Goal: Information Seeking & Learning: Find specific fact

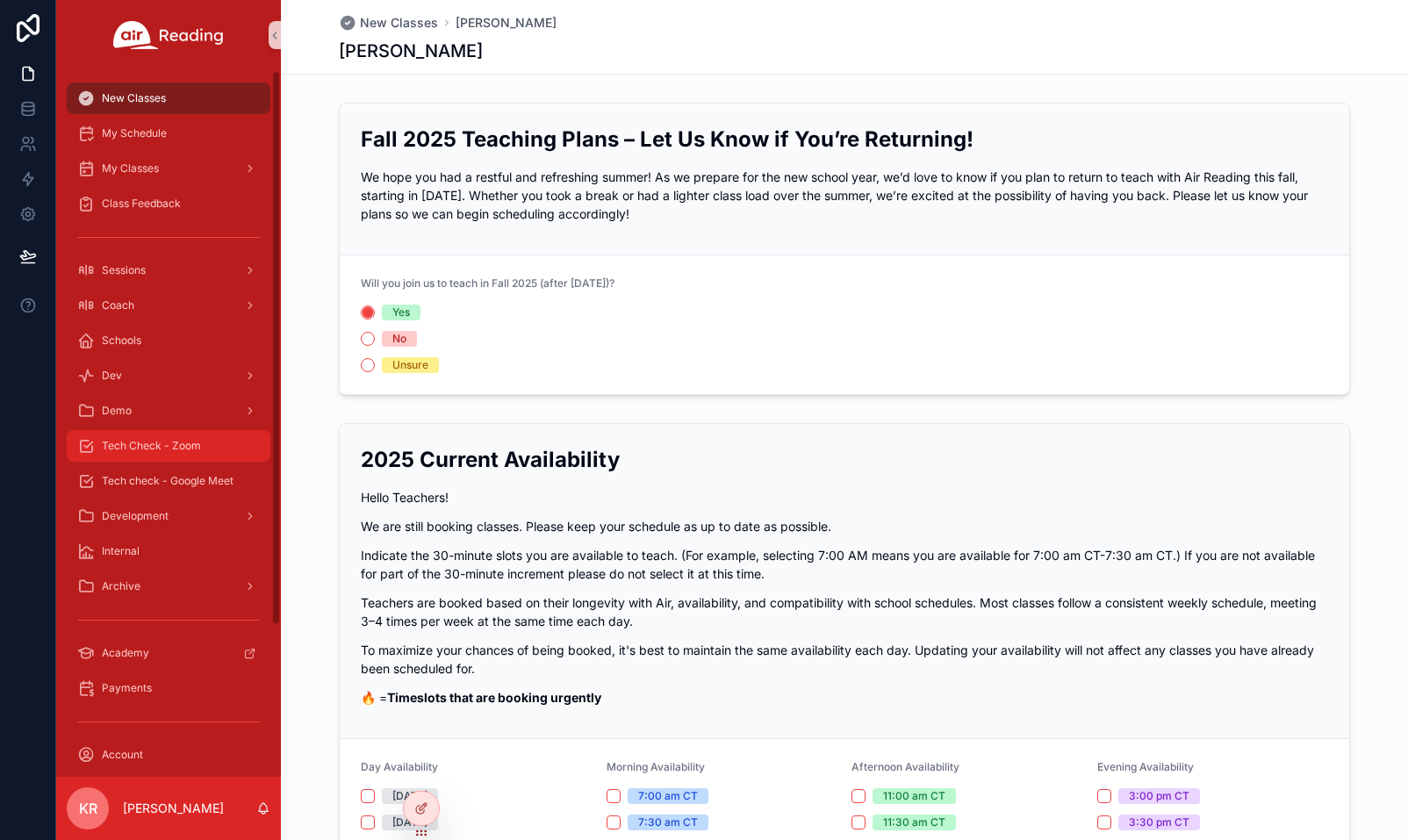
click at [200, 450] on span "Tech Check - Zoom" at bounding box center [151, 446] width 99 height 14
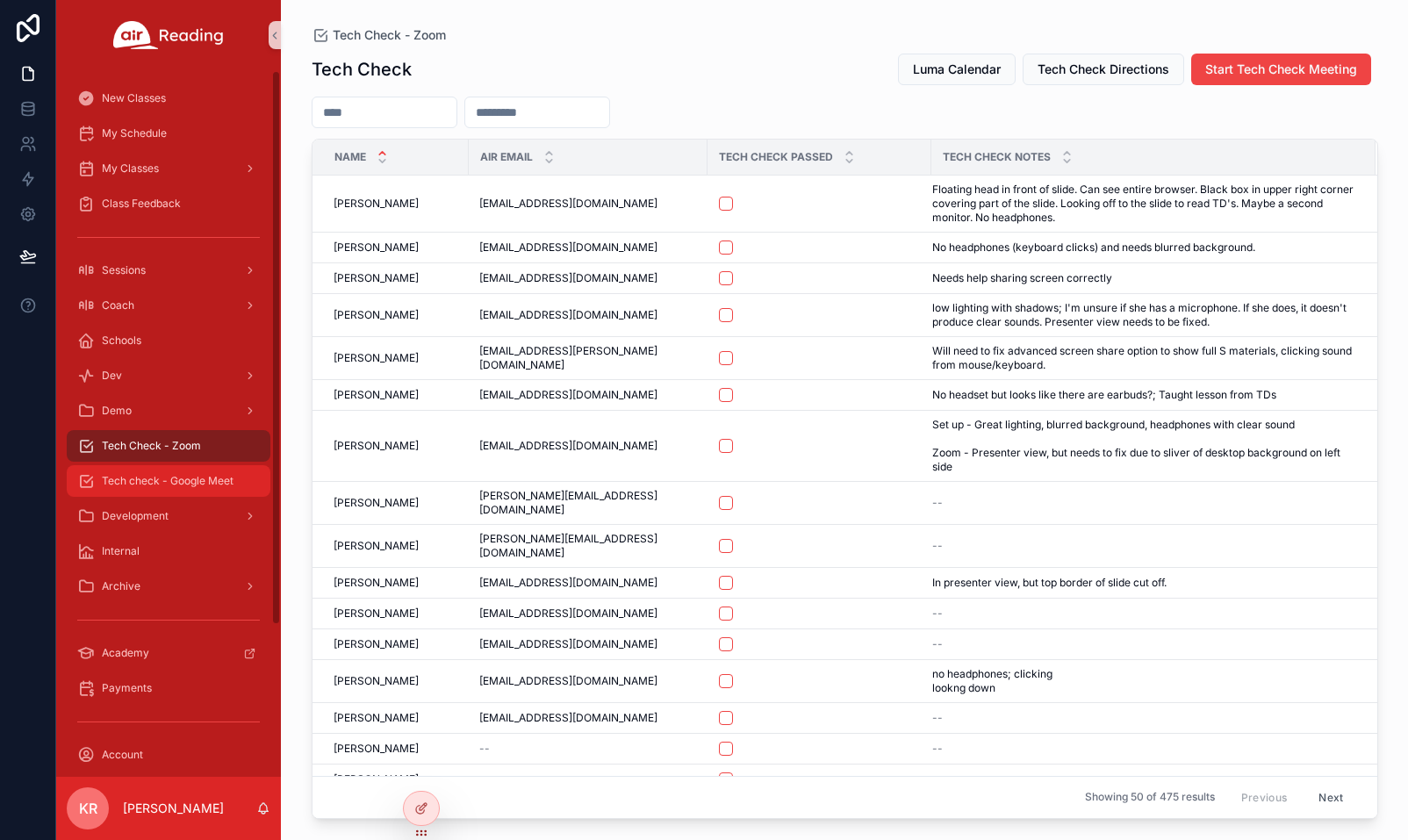
click at [208, 486] on span "Tech check - Google Meet" at bounding box center [168, 481] width 132 height 14
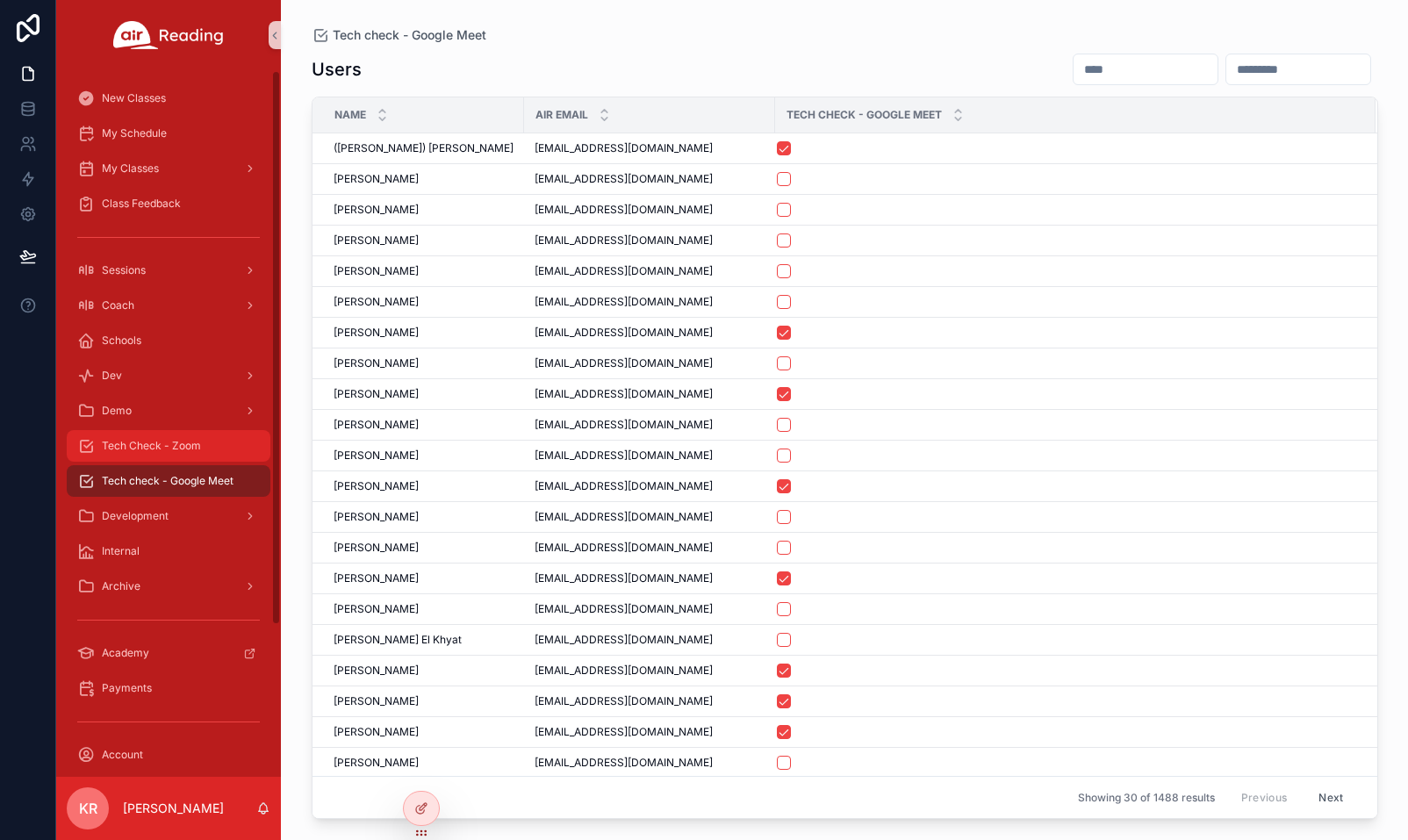
drag, startPoint x: 174, startPoint y: 457, endPoint x: 275, endPoint y: 454, distance: 101.0
click at [174, 457] on div "Tech Check - Zoom" at bounding box center [169, 445] width 183 height 28
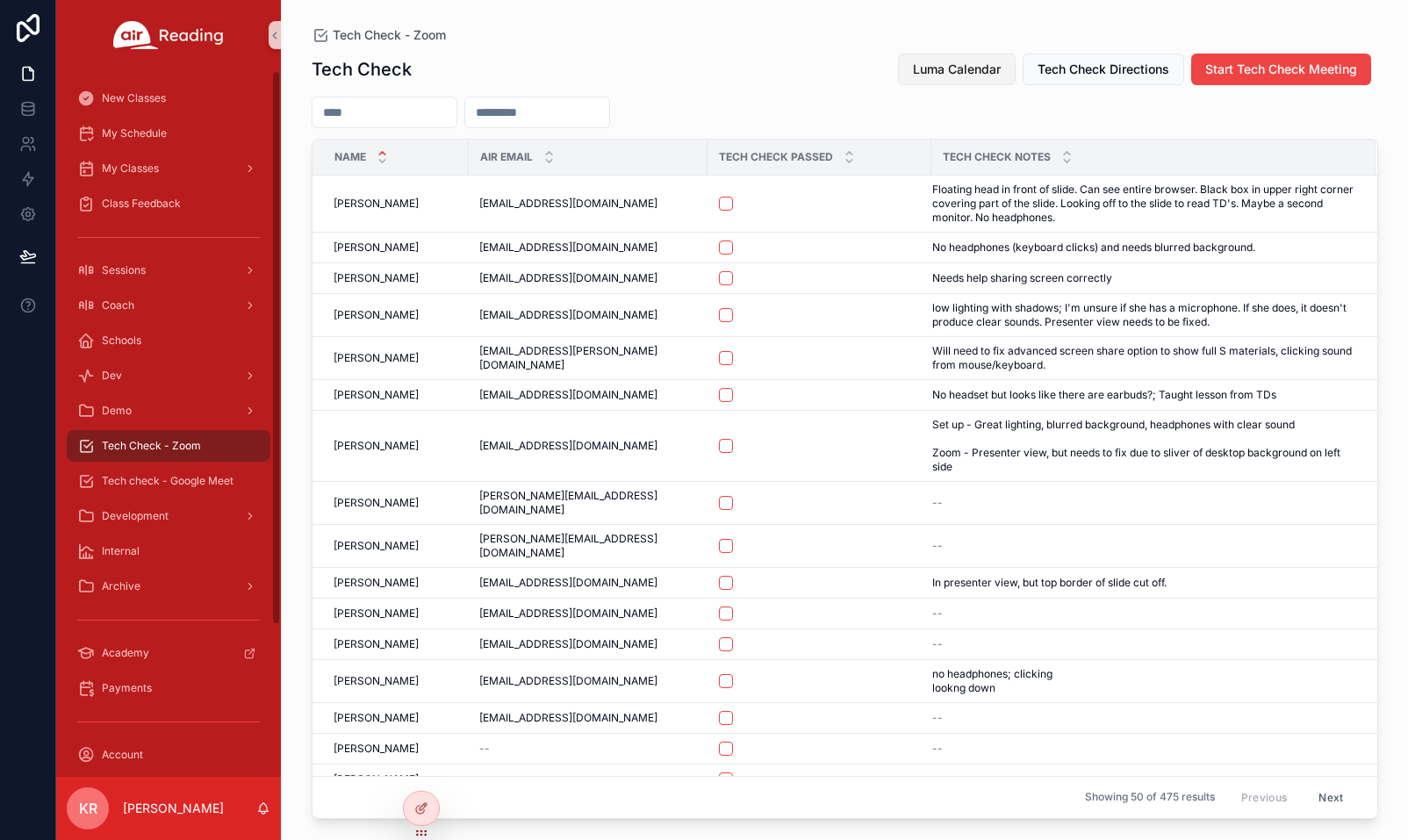
click at [939, 70] on span "Luma Calendar" at bounding box center [957, 70] width 87 height 18
click at [958, 75] on span "Luma Calendar" at bounding box center [957, 70] width 87 height 18
click at [946, 79] on button "Luma Calendar" at bounding box center [957, 69] width 118 height 31
click at [926, 66] on span "Luma Calendar" at bounding box center [957, 70] width 87 height 18
click at [923, 77] on span "Luma Calendar" at bounding box center [957, 70] width 87 height 18
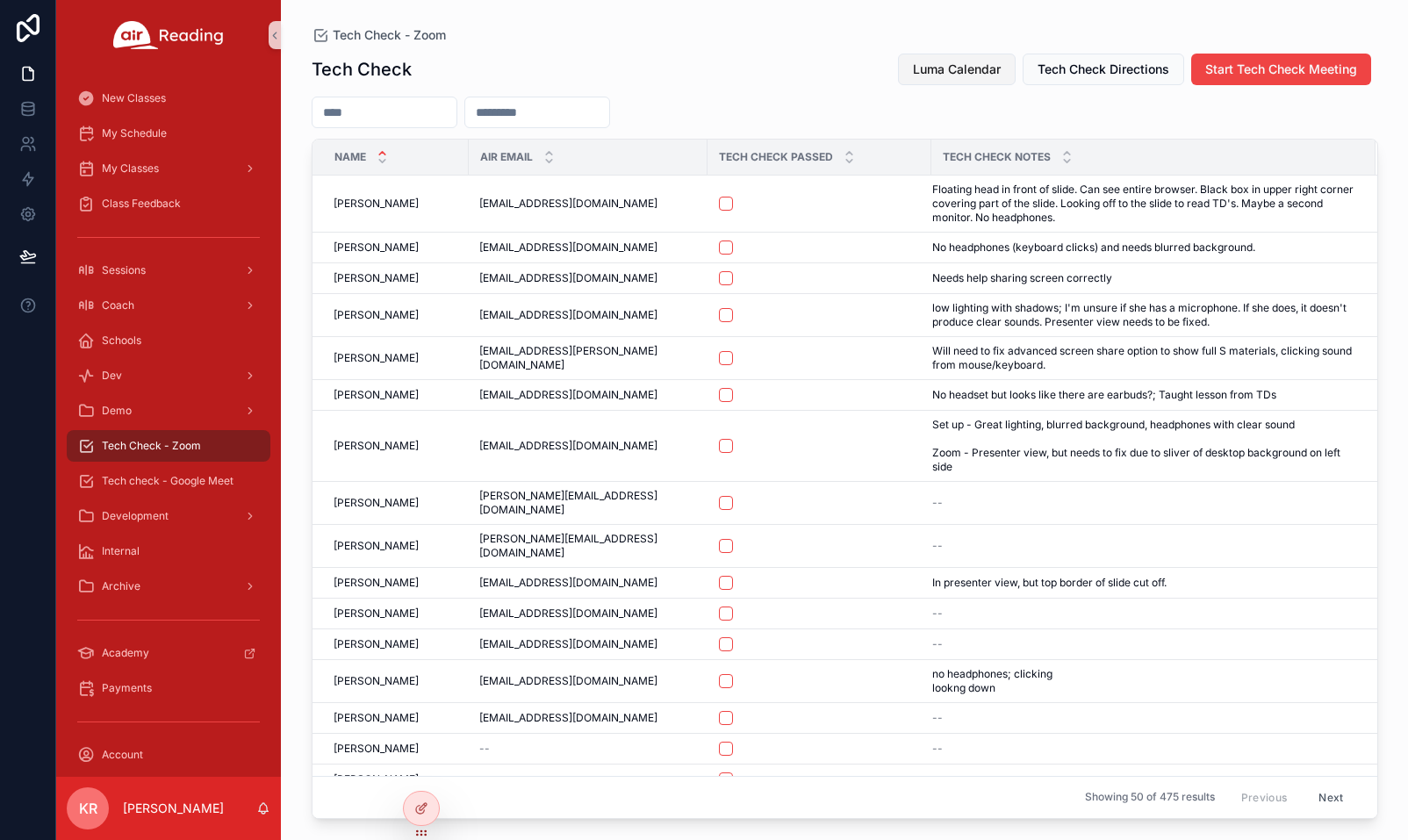
click at [986, 71] on span "Luma Calendar" at bounding box center [957, 70] width 87 height 18
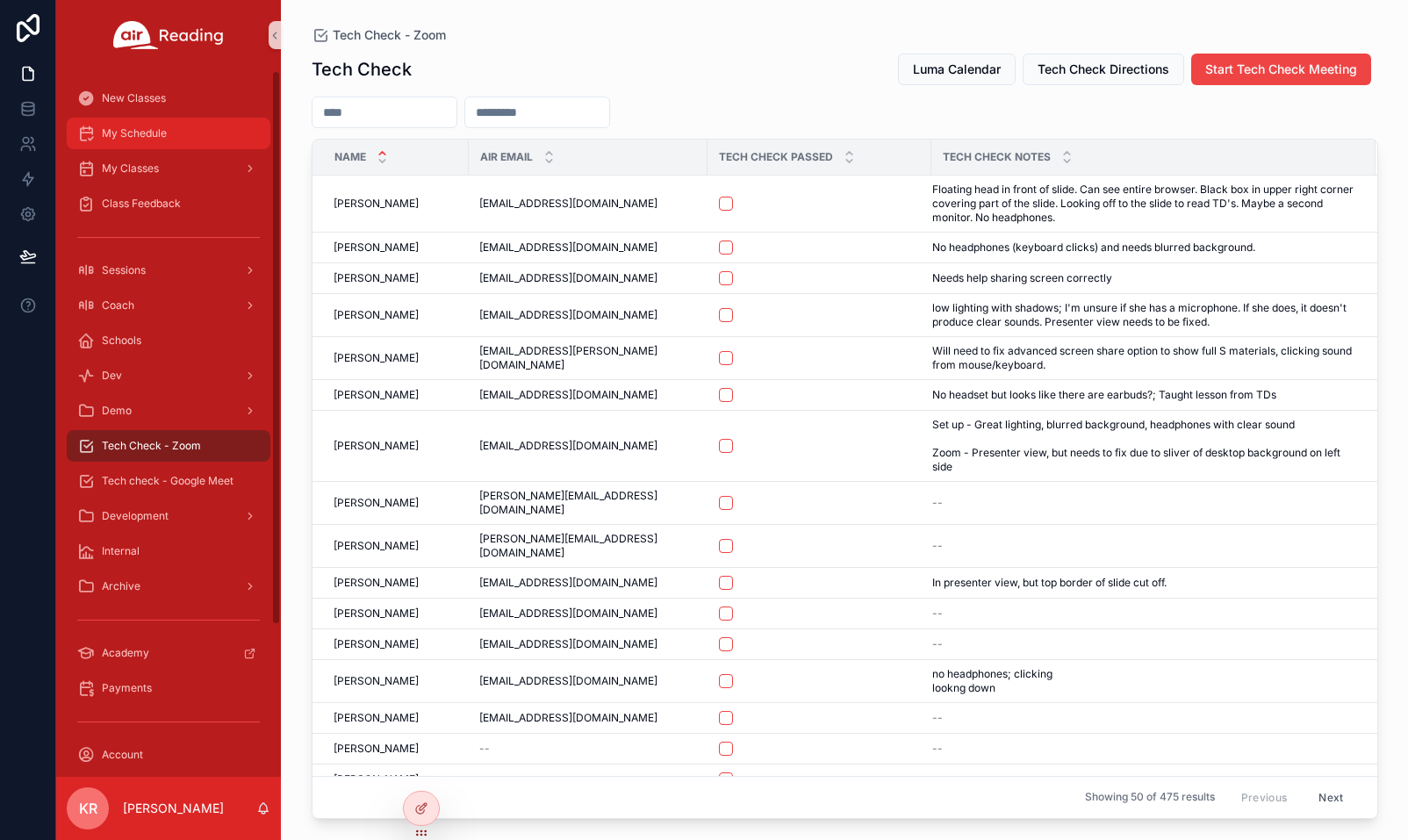
click at [177, 134] on div "My Schedule" at bounding box center [169, 133] width 183 height 28
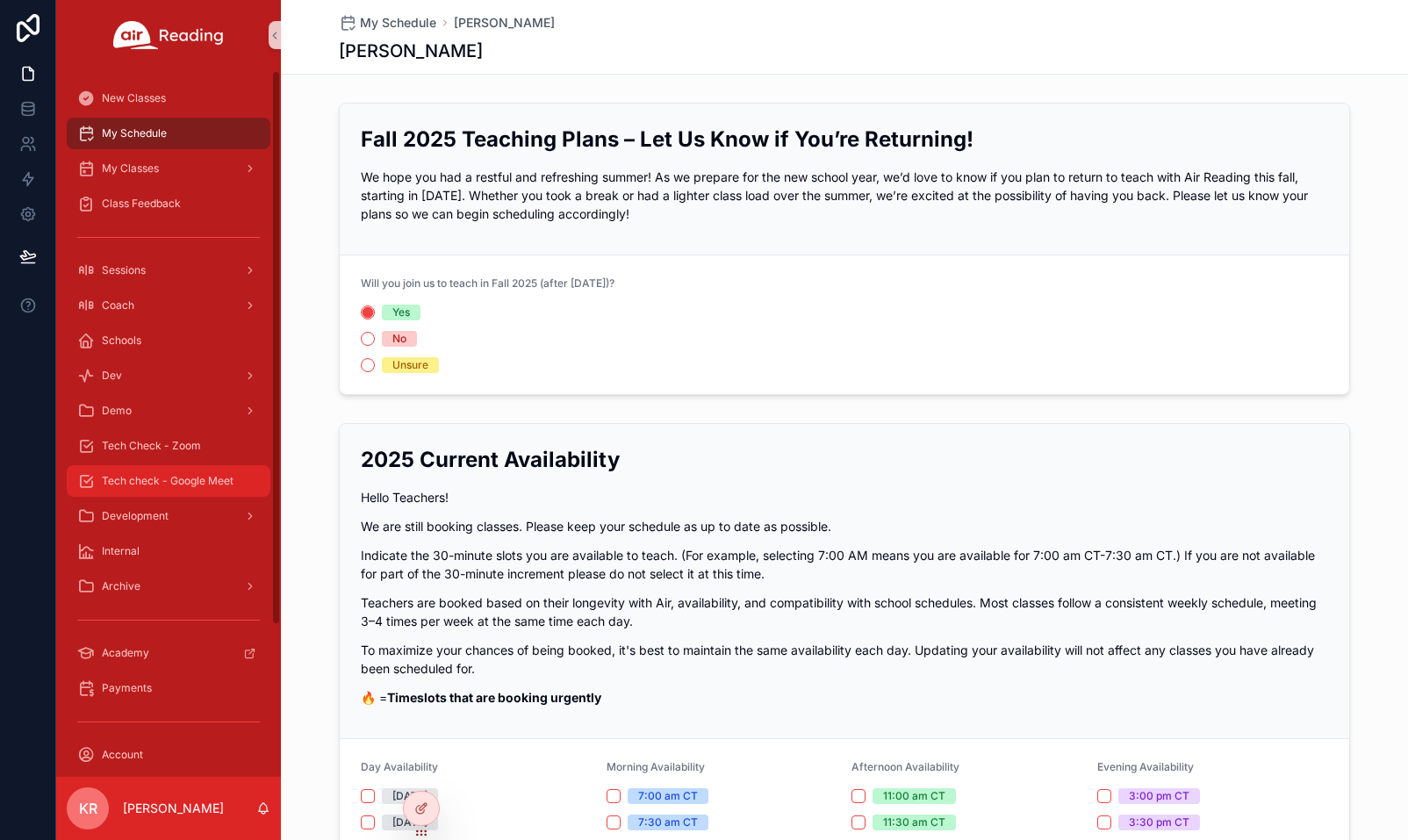
click at [183, 480] on span "Tech check - Google Meet" at bounding box center [168, 481] width 132 height 14
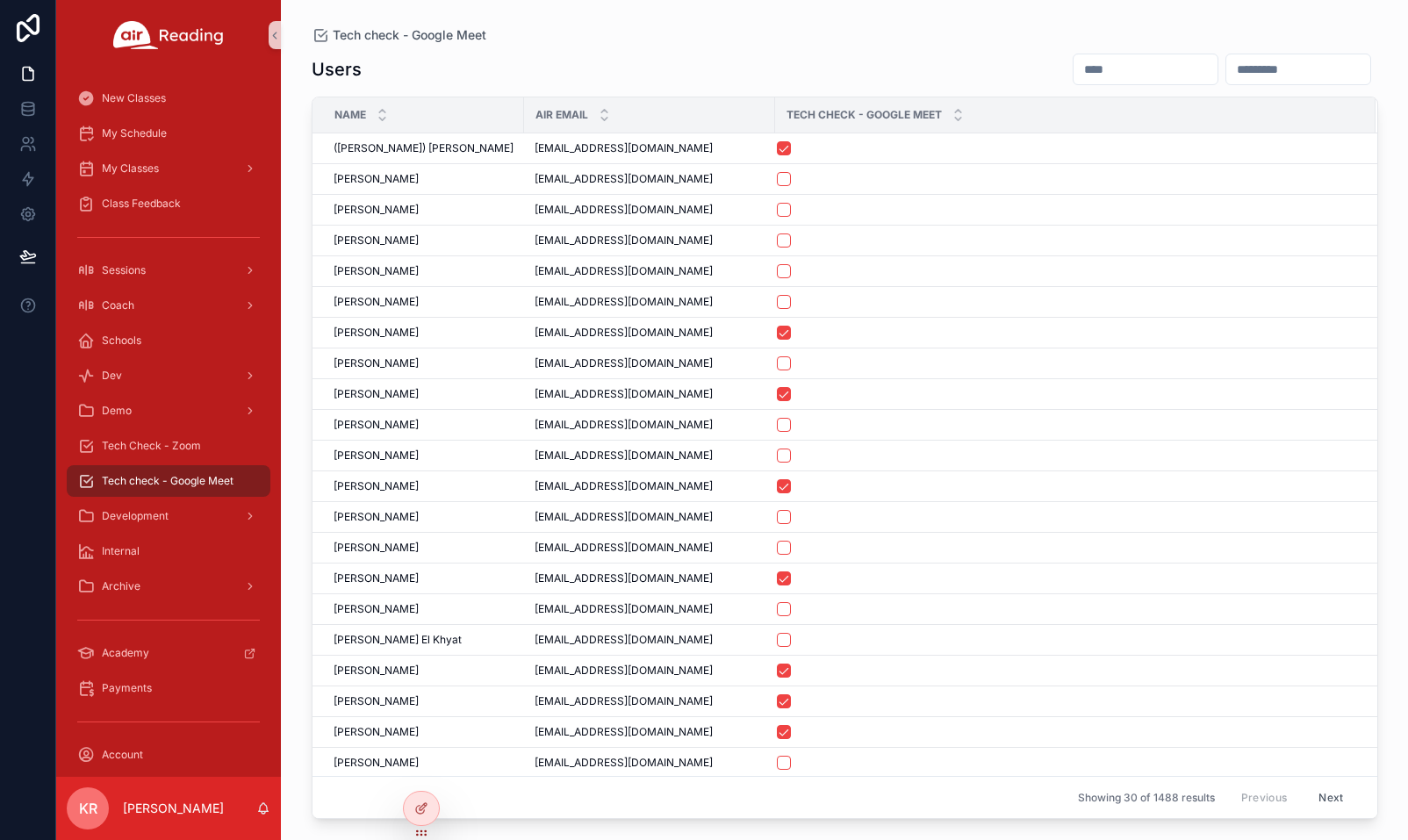
click at [1074, 71] on input "scrollable content" at bounding box center [1146, 70] width 144 height 25
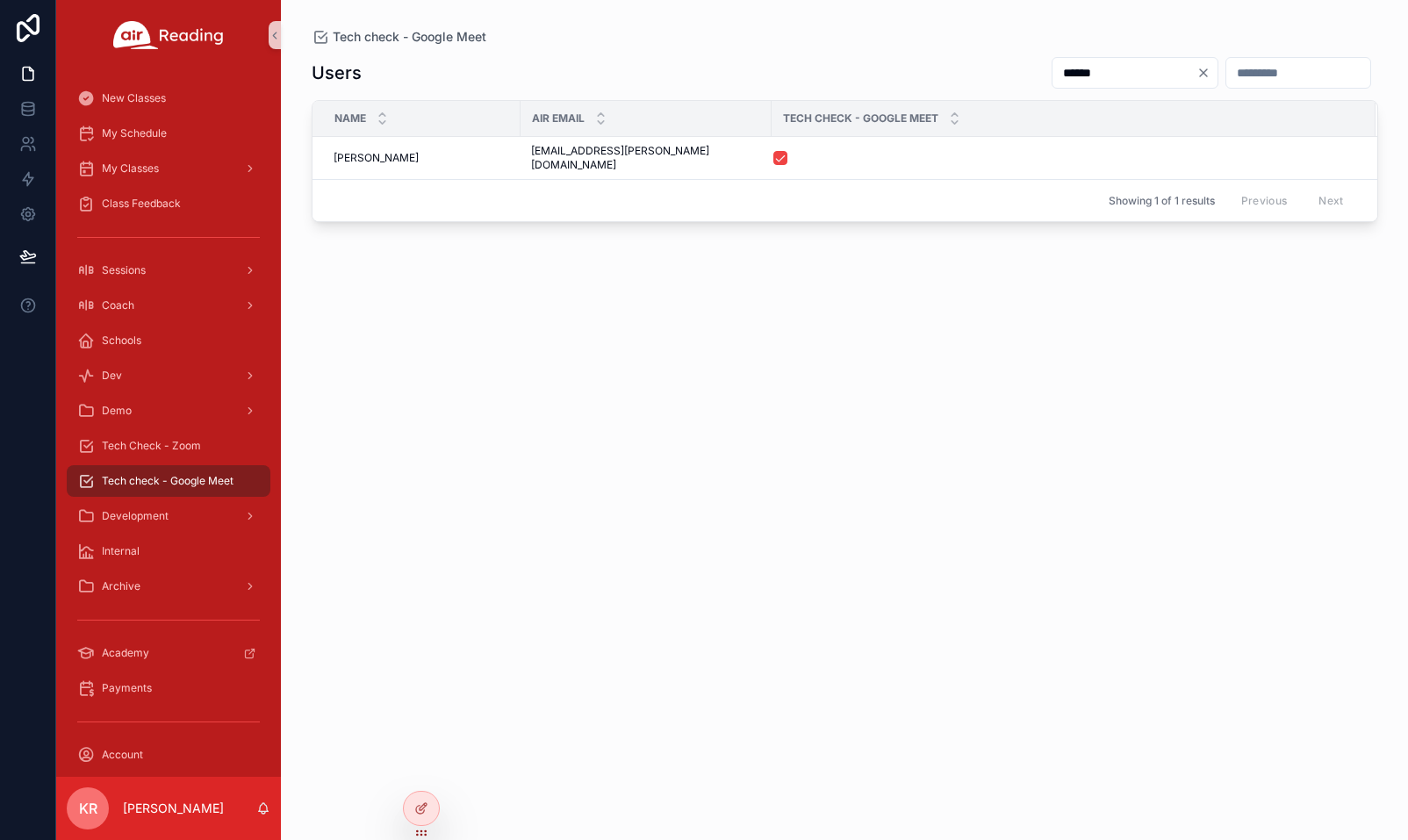
type input "******"
click at [1196, 69] on icon "Clear" at bounding box center [1204, 73] width 14 height 14
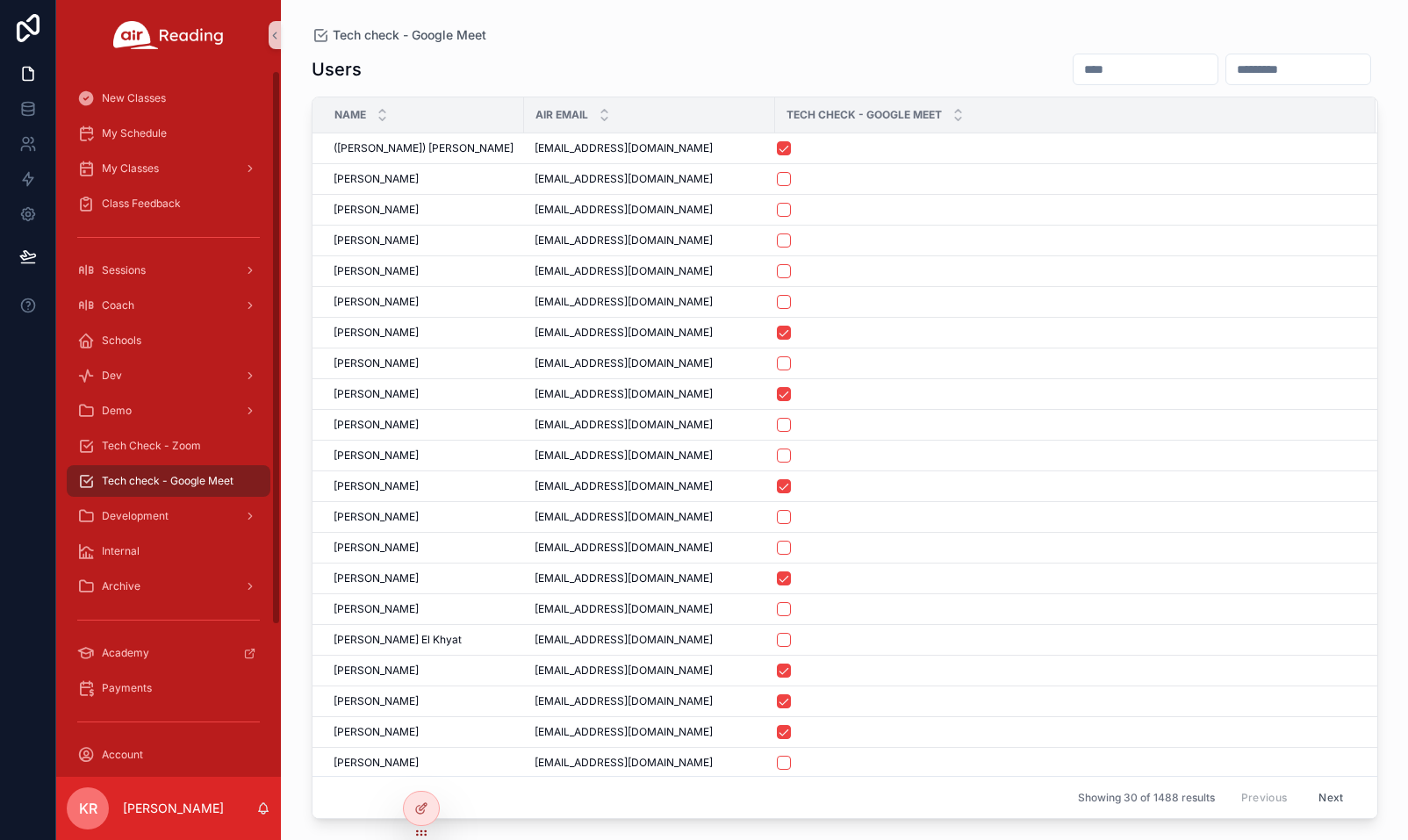
drag, startPoint x: 212, startPoint y: 479, endPoint x: 311, endPoint y: 421, distance: 114.7
click at [212, 479] on span "Tech check - Google Meet" at bounding box center [168, 481] width 132 height 14
click at [1074, 76] on input "scrollable content" at bounding box center [1146, 70] width 144 height 25
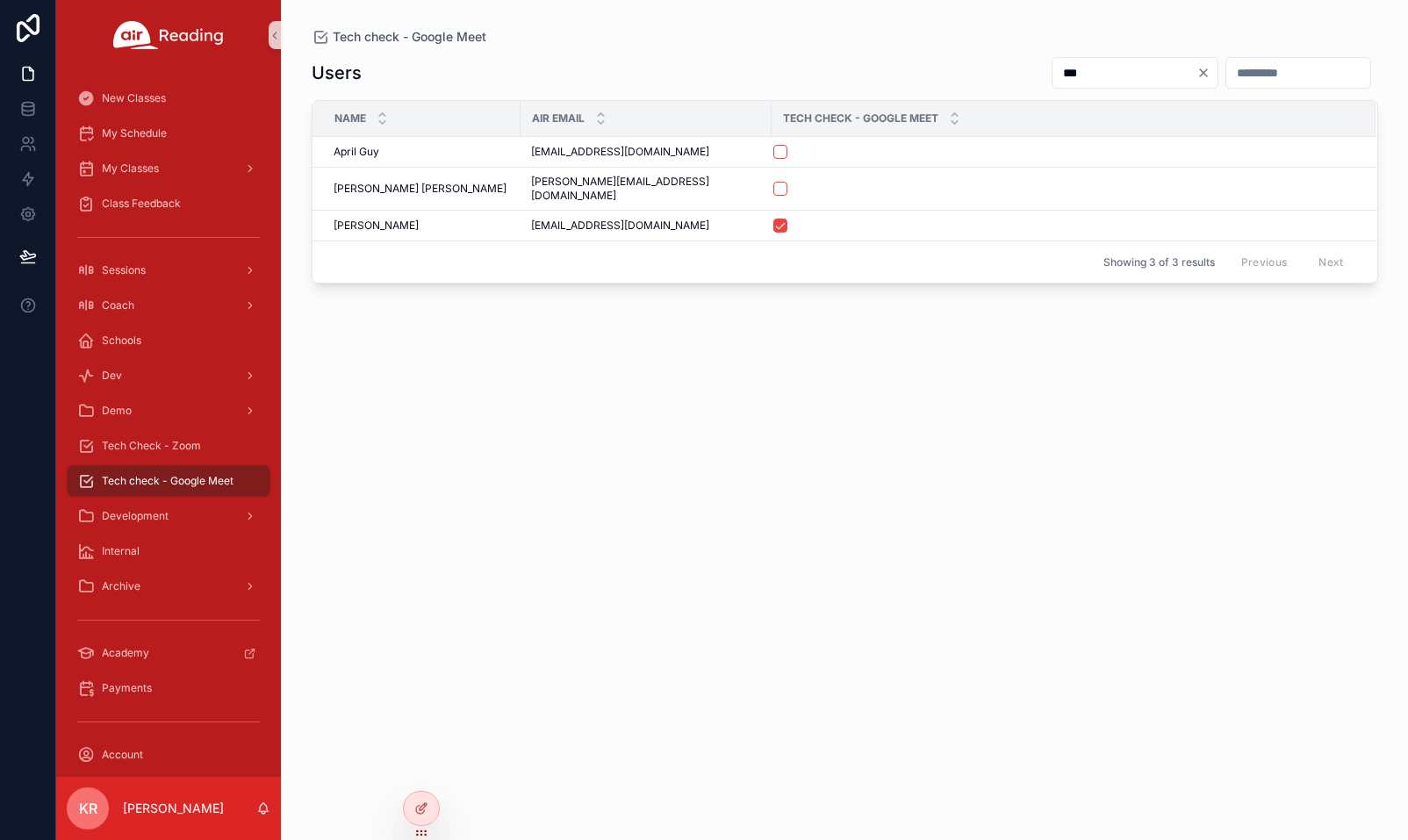
type input "***"
click at [1200, 72] on icon "Clear" at bounding box center [1204, 73] width 7 height 7
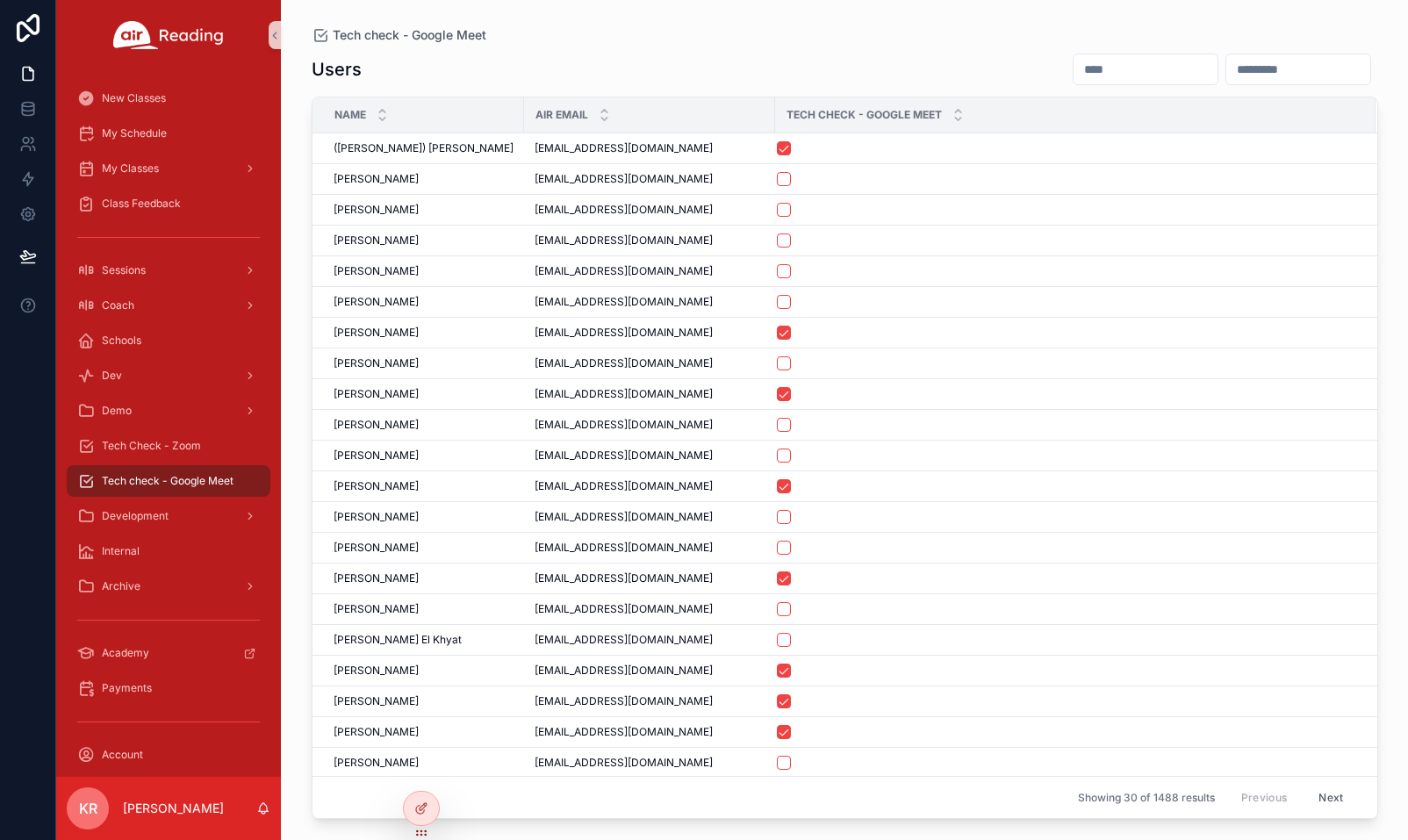
click at [537, 73] on div "Users" at bounding box center [845, 69] width 1067 height 33
click at [1074, 68] on input "scrollable content" at bounding box center [1146, 70] width 144 height 25
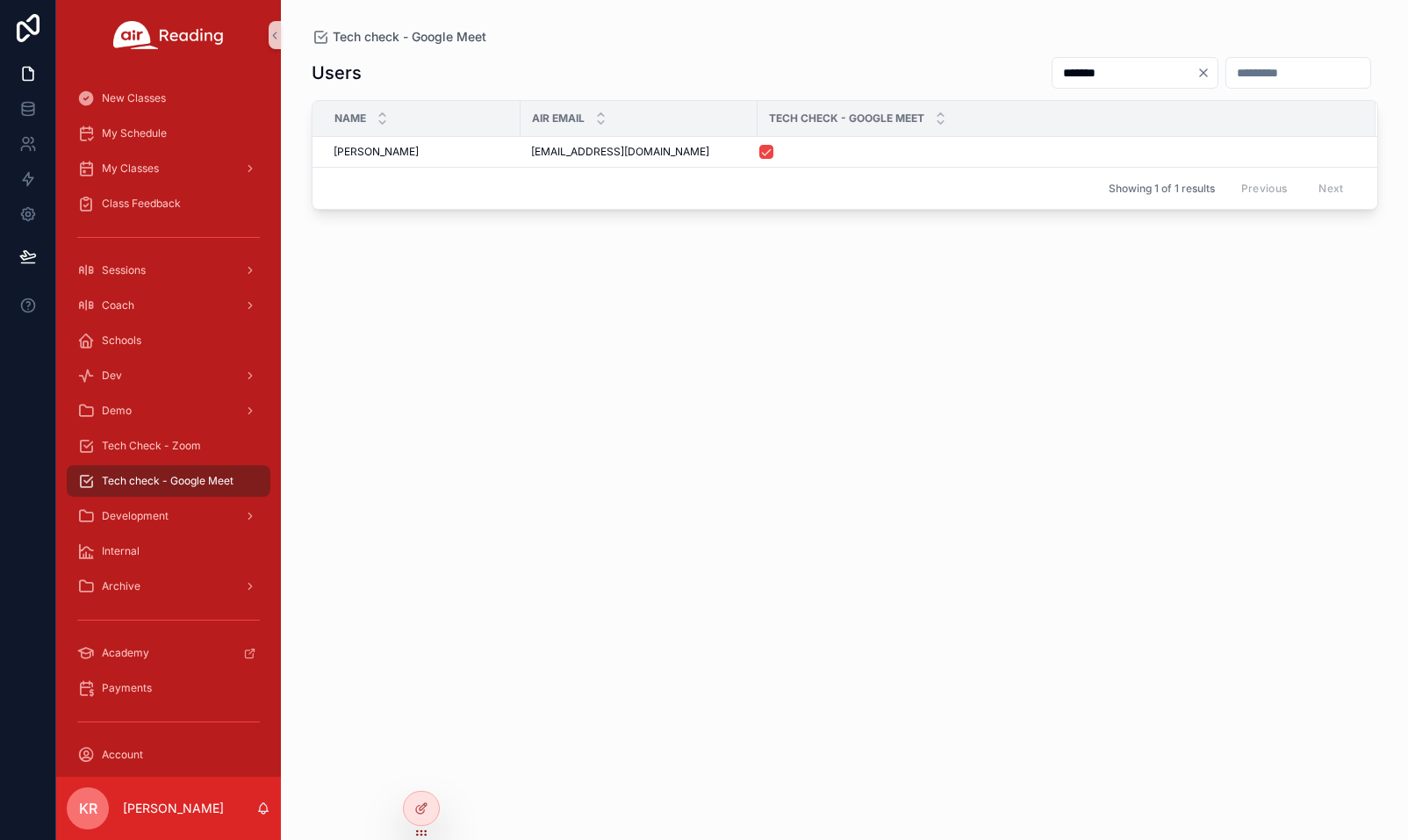
type input "*******"
click at [1196, 70] on icon "Clear" at bounding box center [1204, 73] width 14 height 14
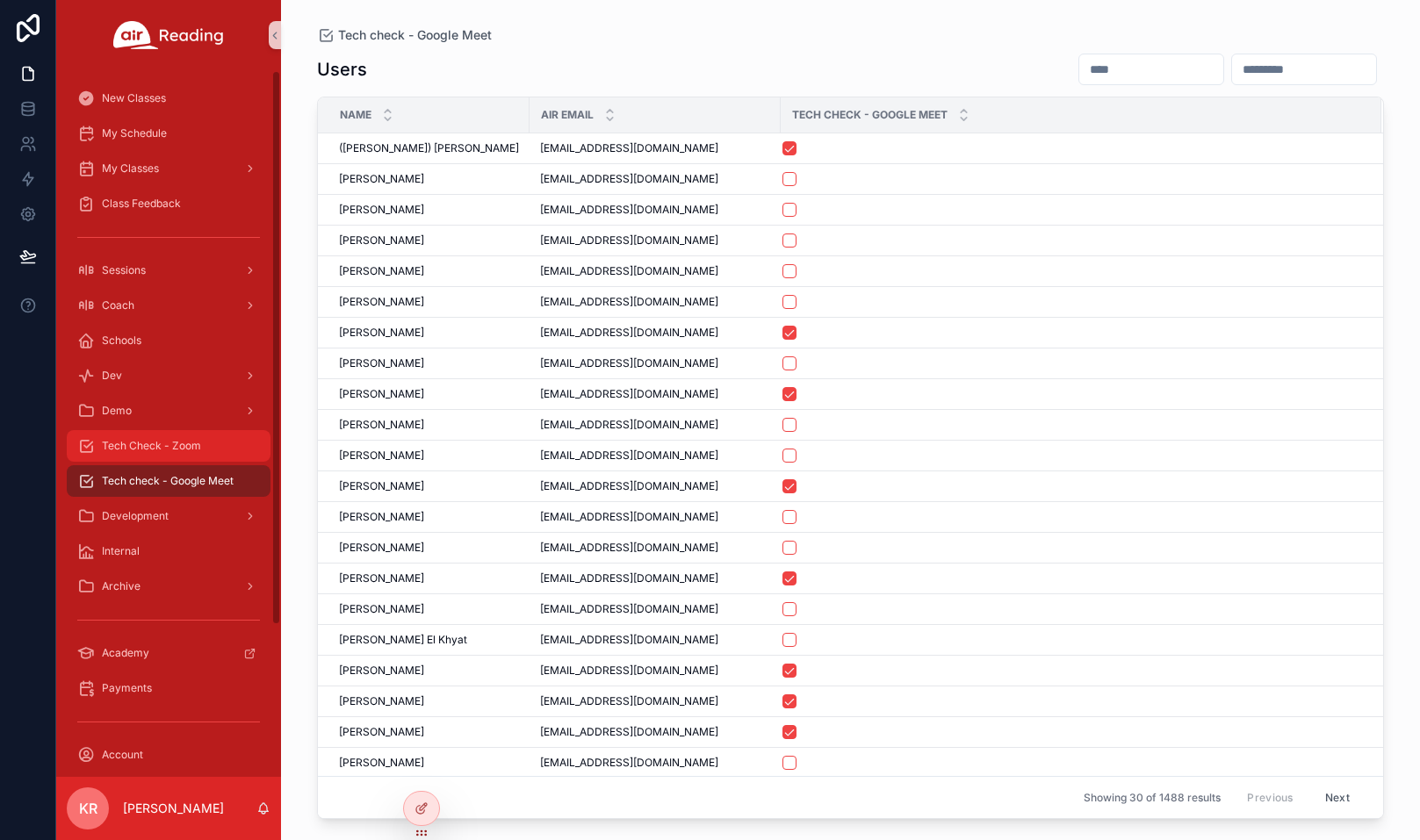
click at [186, 454] on div "Tech Check - Zoom" at bounding box center [169, 445] width 183 height 28
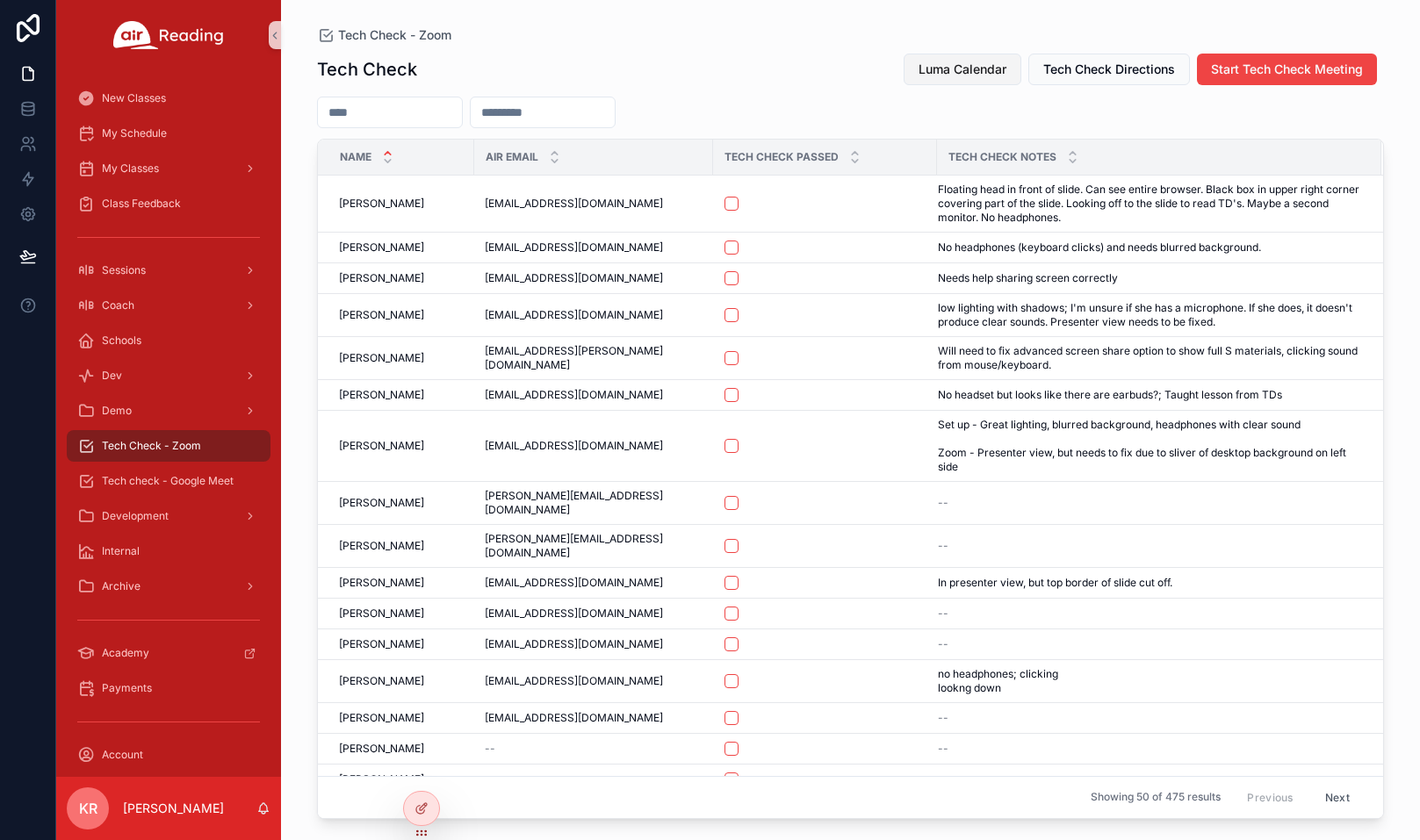
click at [951, 77] on span "Luma Calendar" at bounding box center [963, 70] width 88 height 18
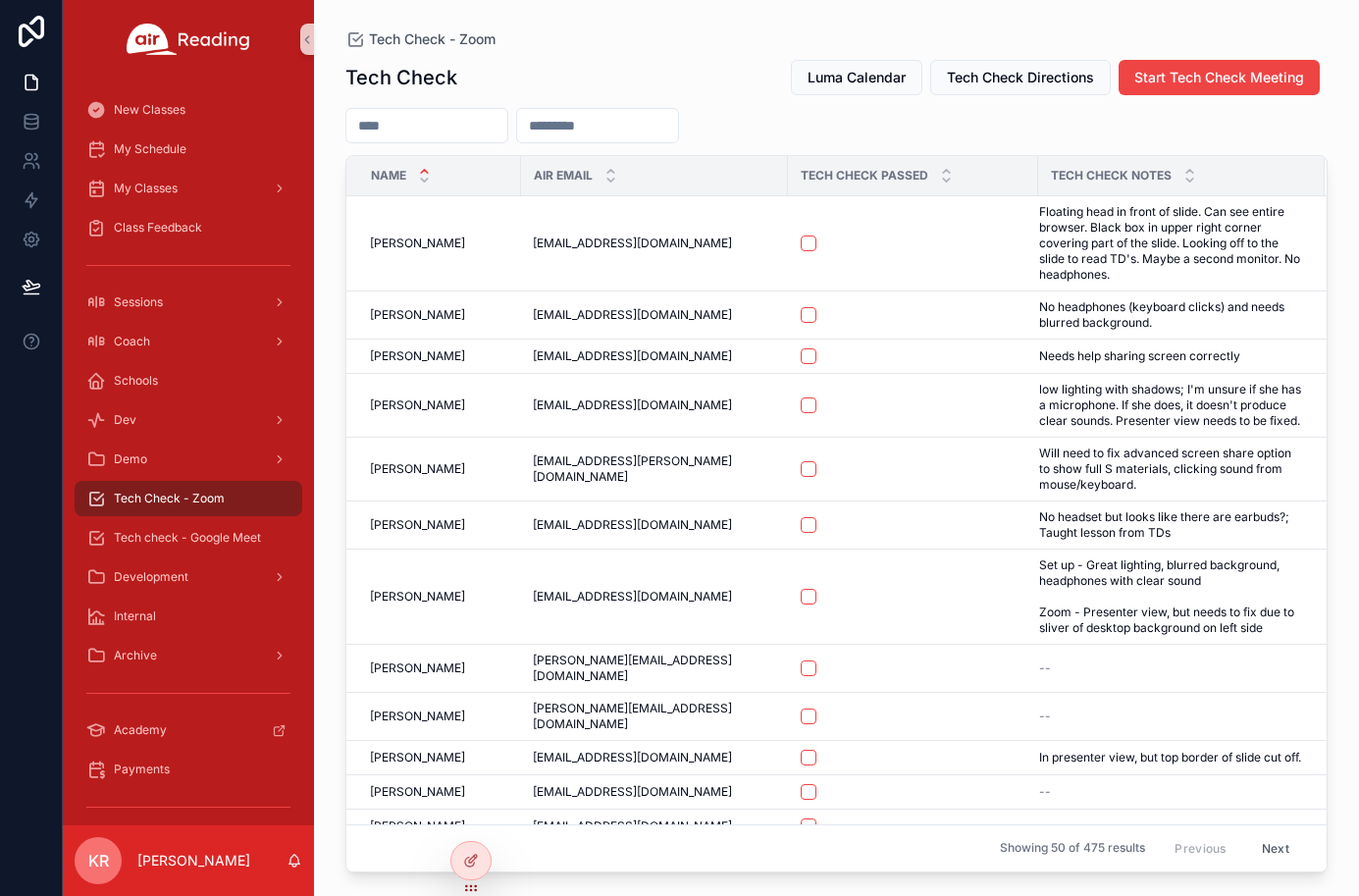
click at [431, 125] on input "scrollable content" at bounding box center [426, 126] width 161 height 28
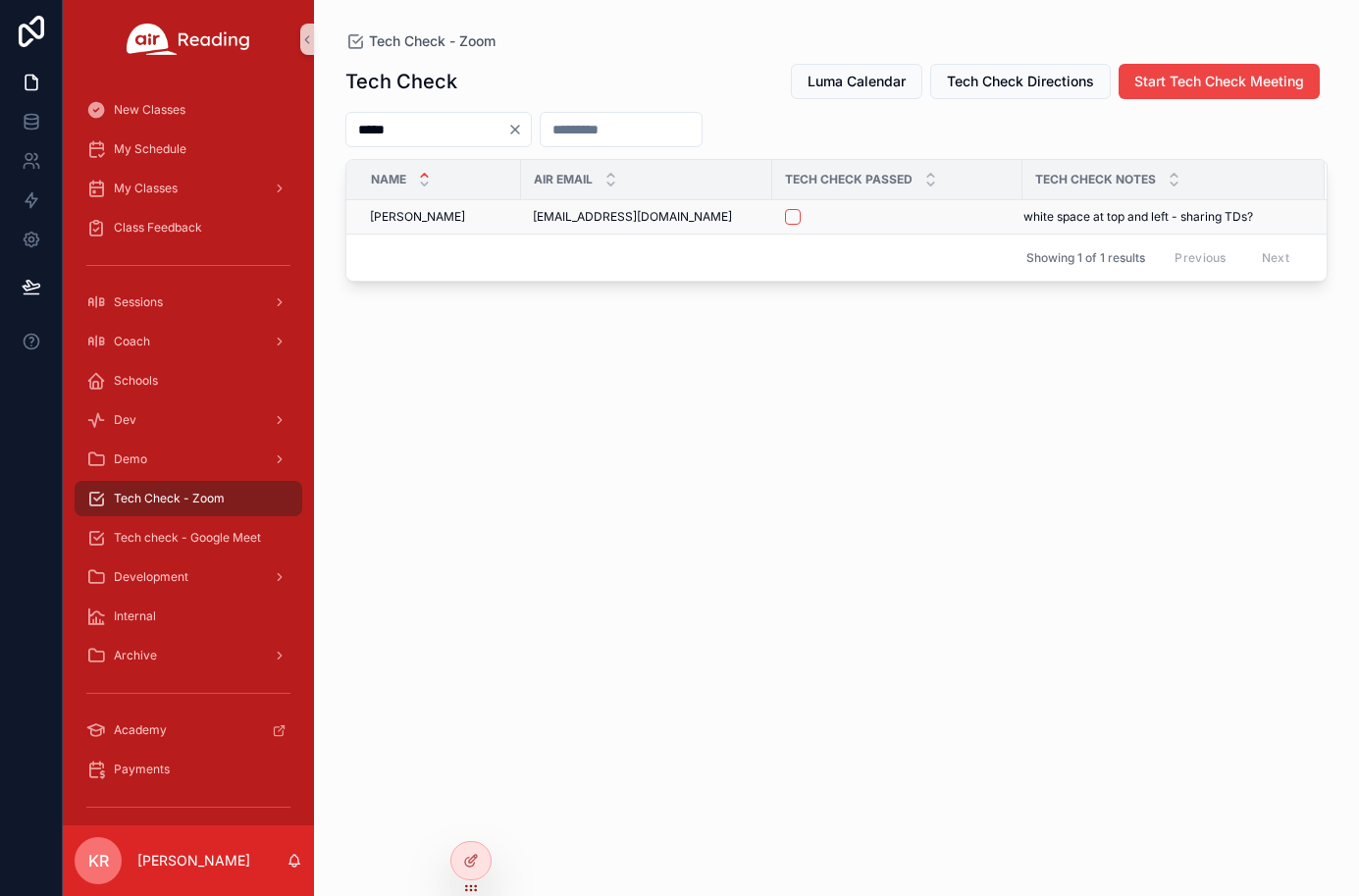
type input "*****"
click at [790, 218] on button "scrollable content" at bounding box center [793, 217] width 16 height 16
click at [213, 538] on span "Tech check - Google Meet" at bounding box center [188, 538] width 148 height 16
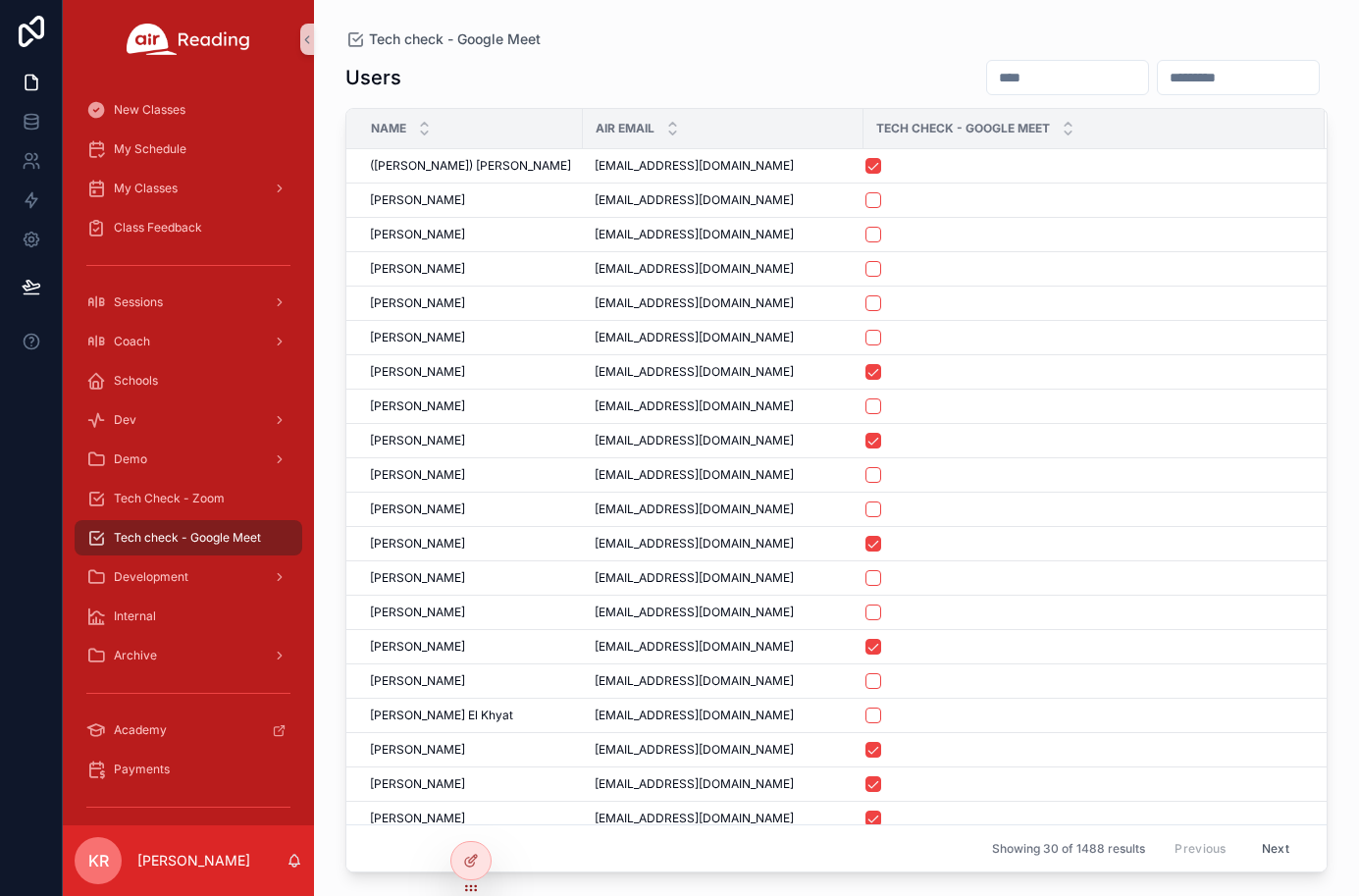
click at [987, 75] on input "scrollable content" at bounding box center [1067, 78] width 161 height 28
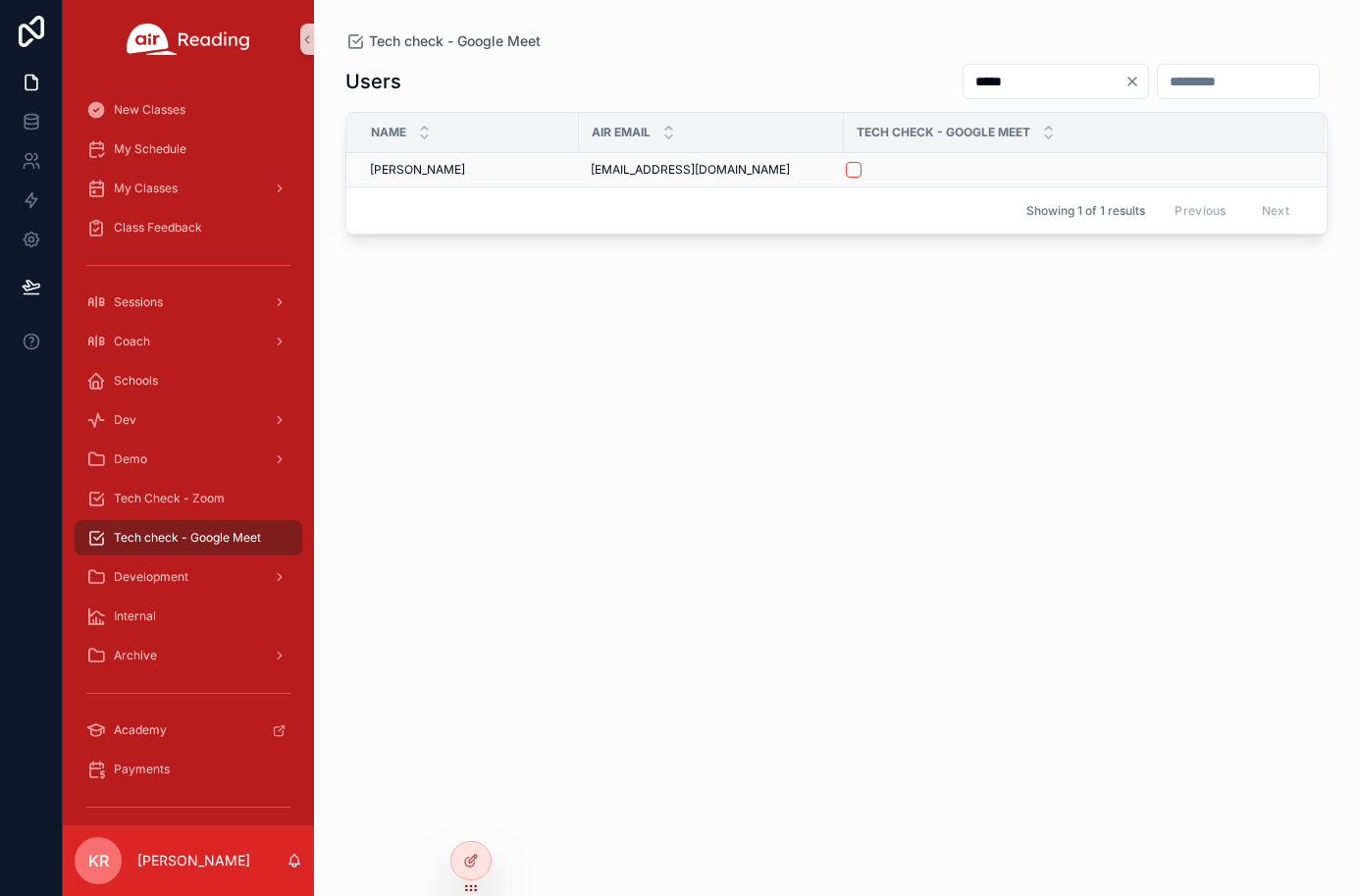
type input "*****"
click at [858, 170] on button "scrollable content" at bounding box center [854, 170] width 16 height 16
click at [220, 503] on span "Tech Check - Zoom" at bounding box center [169, 499] width 111 height 16
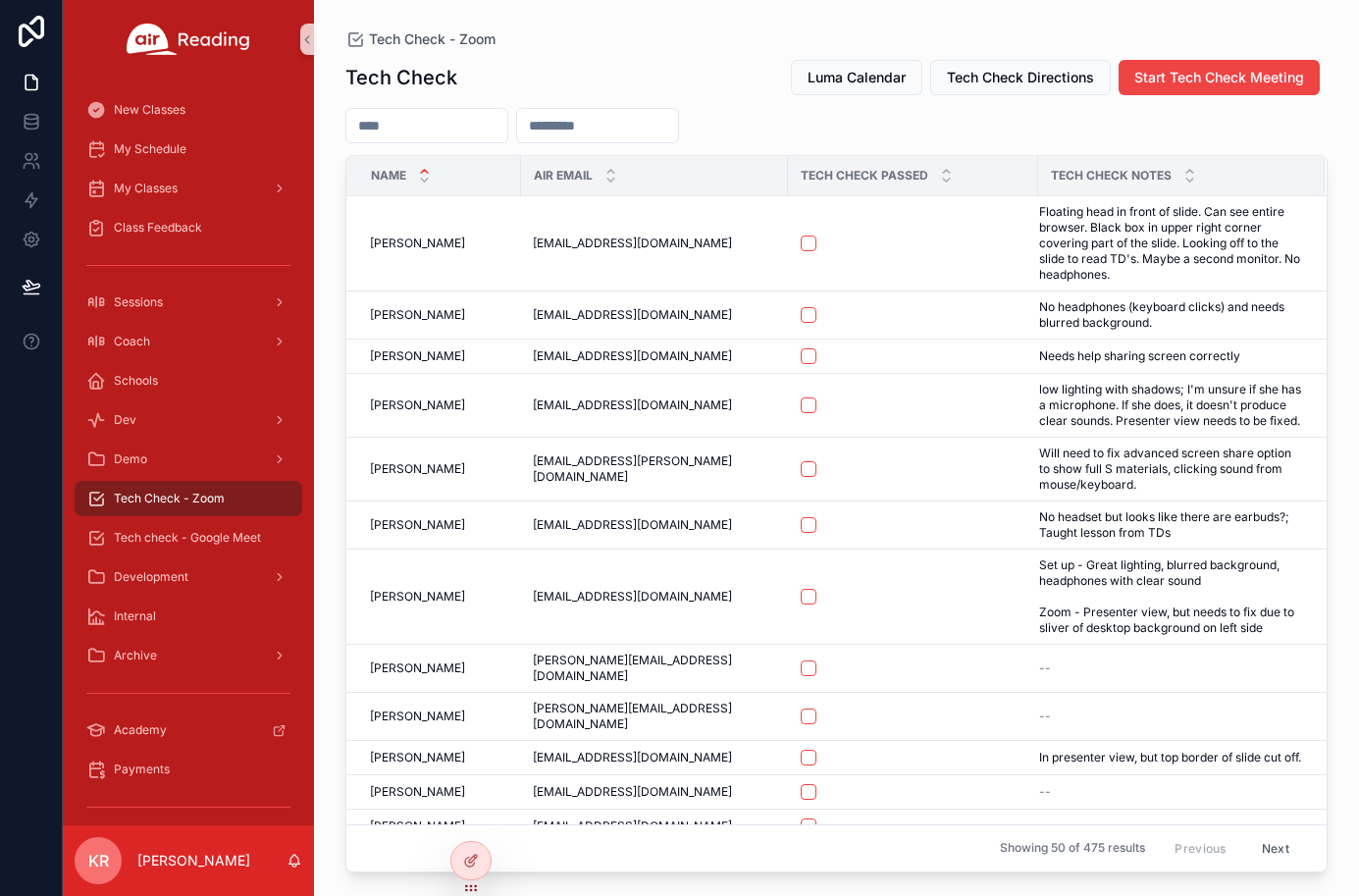
click at [431, 132] on input "scrollable content" at bounding box center [426, 126] width 161 height 28
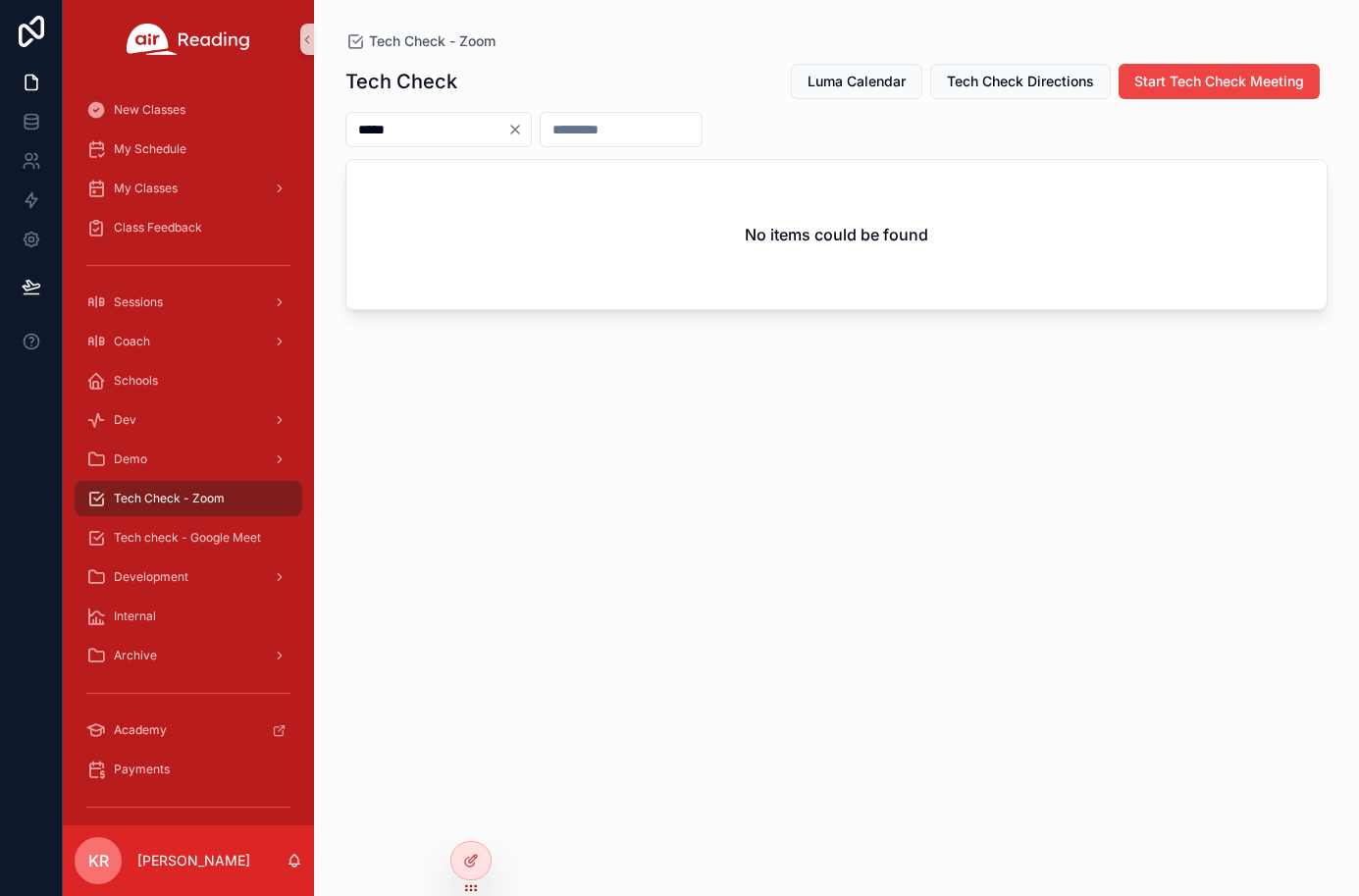
type input "*****"
click at [519, 131] on icon "Clear" at bounding box center [515, 130] width 8 height 8
click at [673, 473] on div "Tech Check Luma Calendar Tech Check Directions Start Tech Check Meeting No item…" at bounding box center [836, 461] width 982 height 821
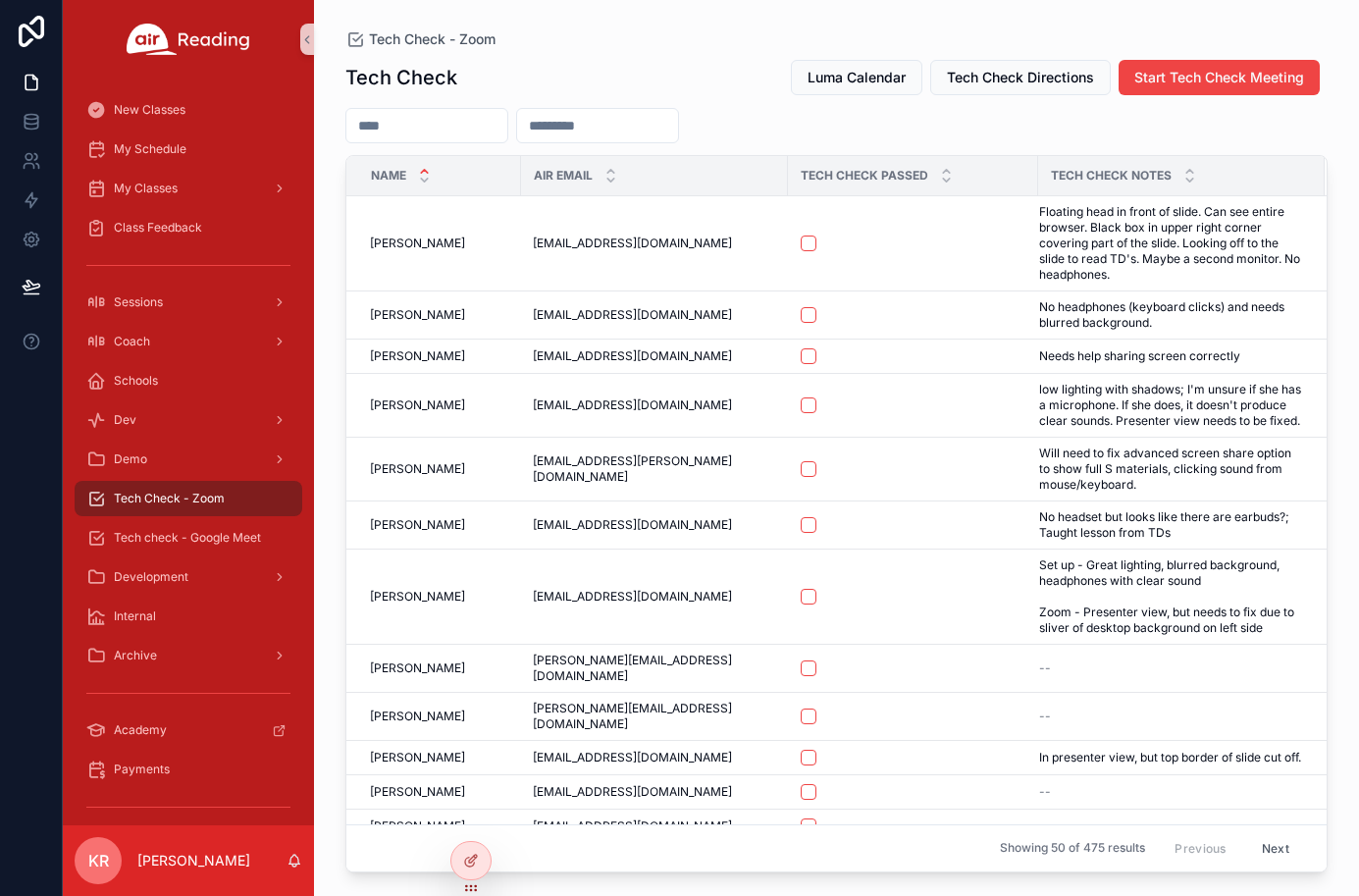
click at [946, 32] on div "Tech Check - Zoom" at bounding box center [836, 39] width 982 height 16
click at [423, 123] on input "scrollable content" at bounding box center [426, 126] width 161 height 28
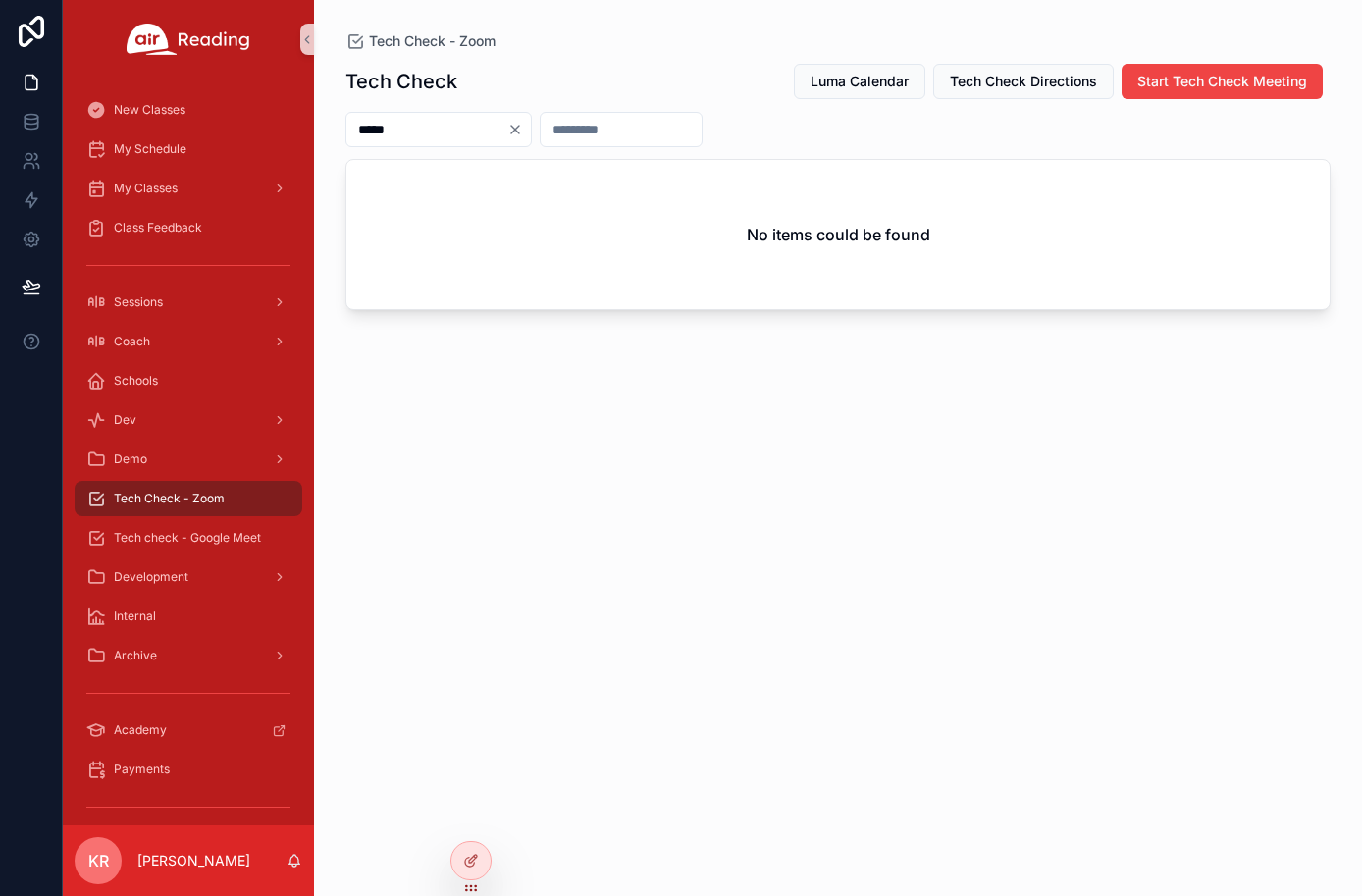
type input "*****"
click at [519, 128] on icon "Clear" at bounding box center [515, 130] width 8 height 8
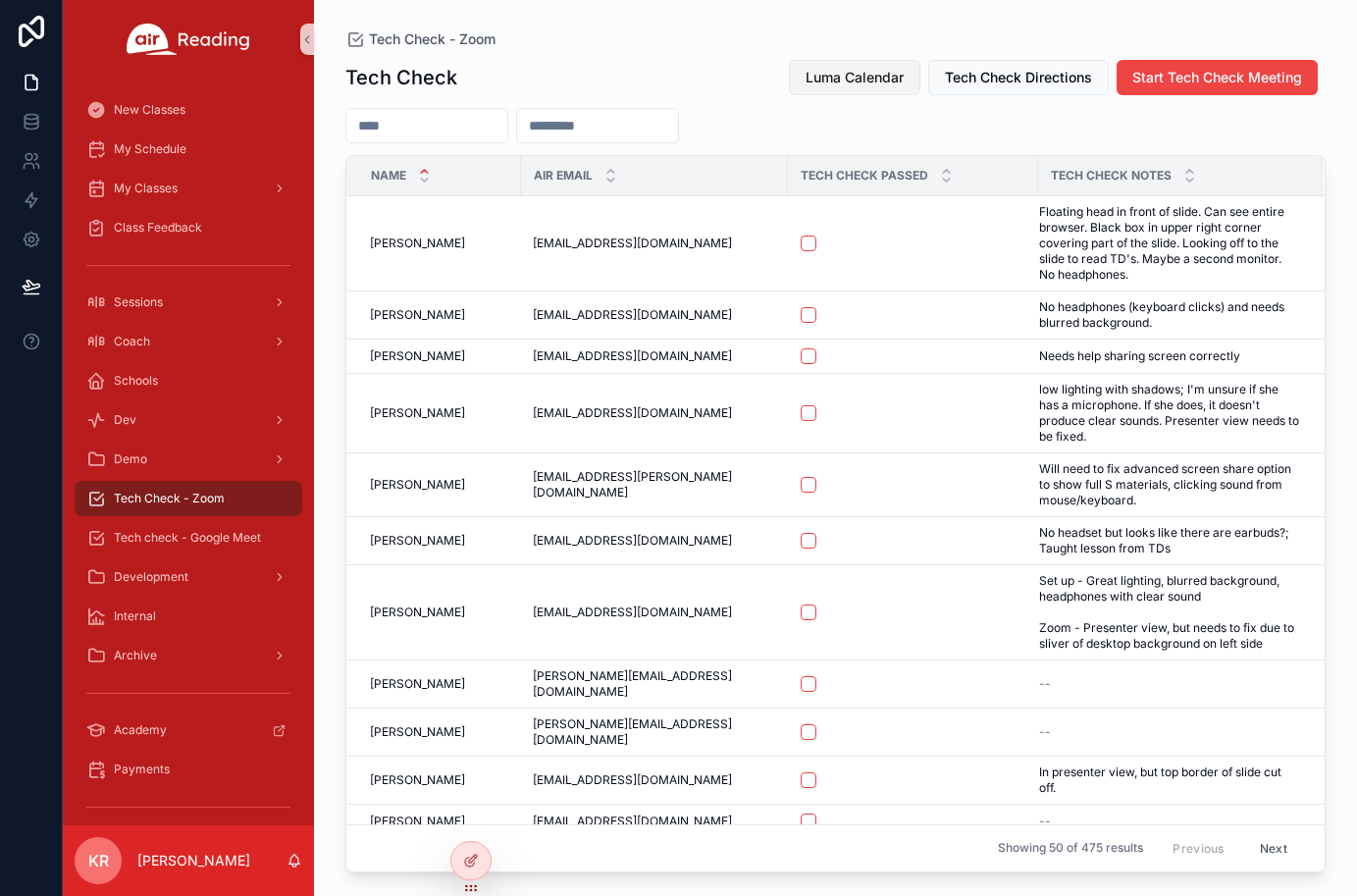
click at [810, 80] on span "Luma Calendar" at bounding box center [854, 78] width 98 height 20
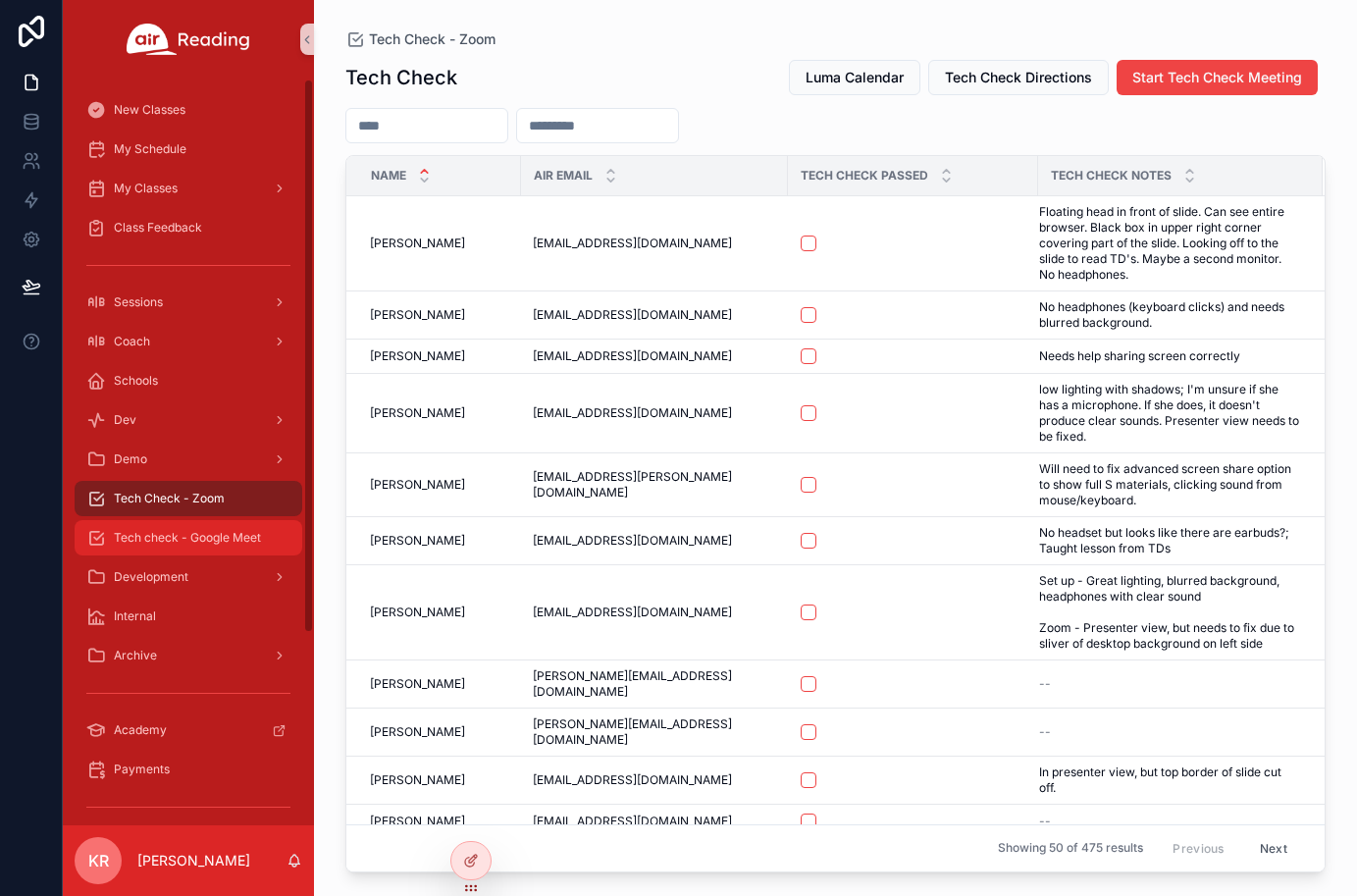
click at [211, 528] on div "Tech check - Google Meet" at bounding box center [189, 537] width 205 height 31
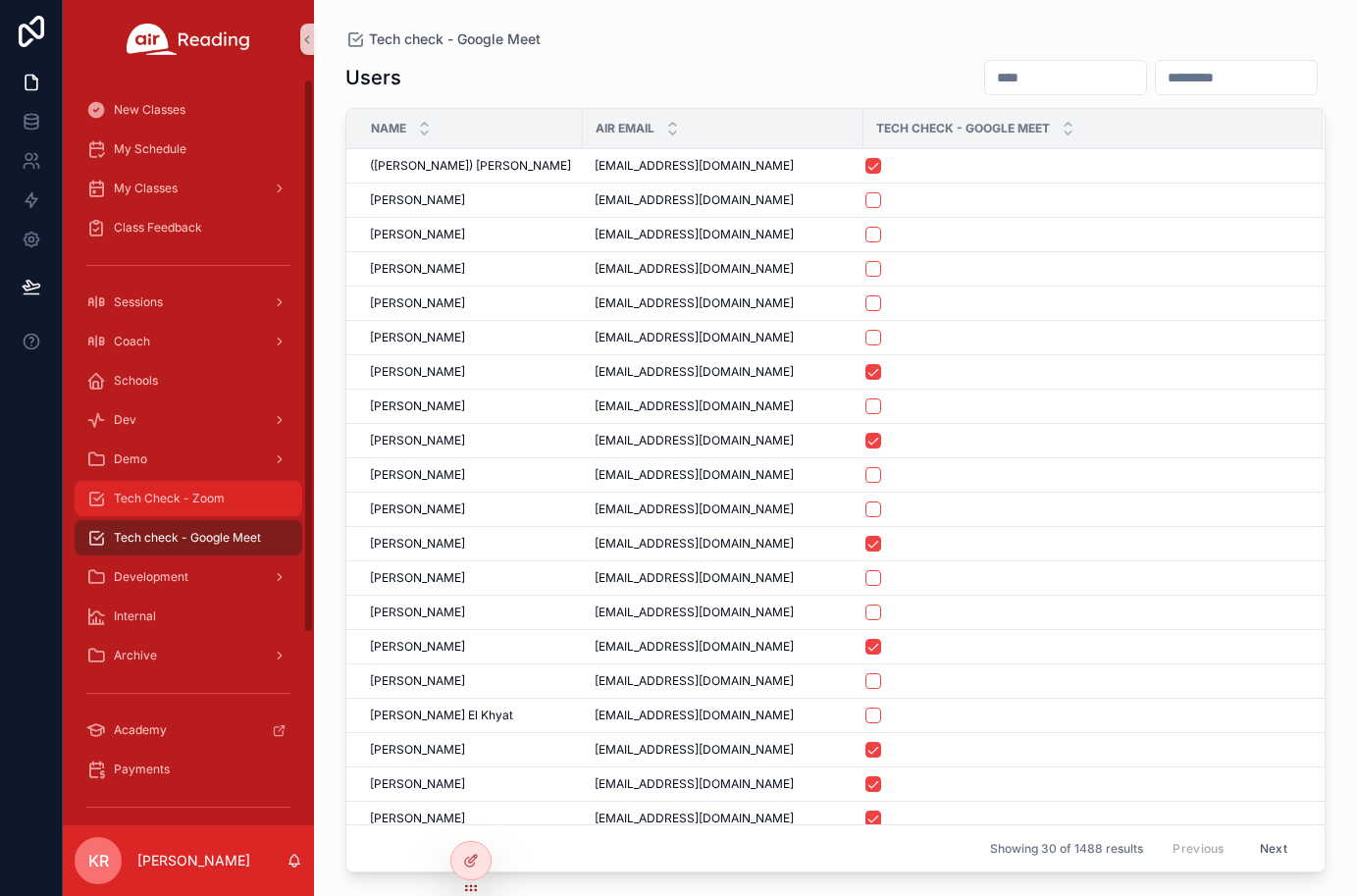
click at [195, 505] on span "Tech Check - Zoom" at bounding box center [169, 499] width 111 height 16
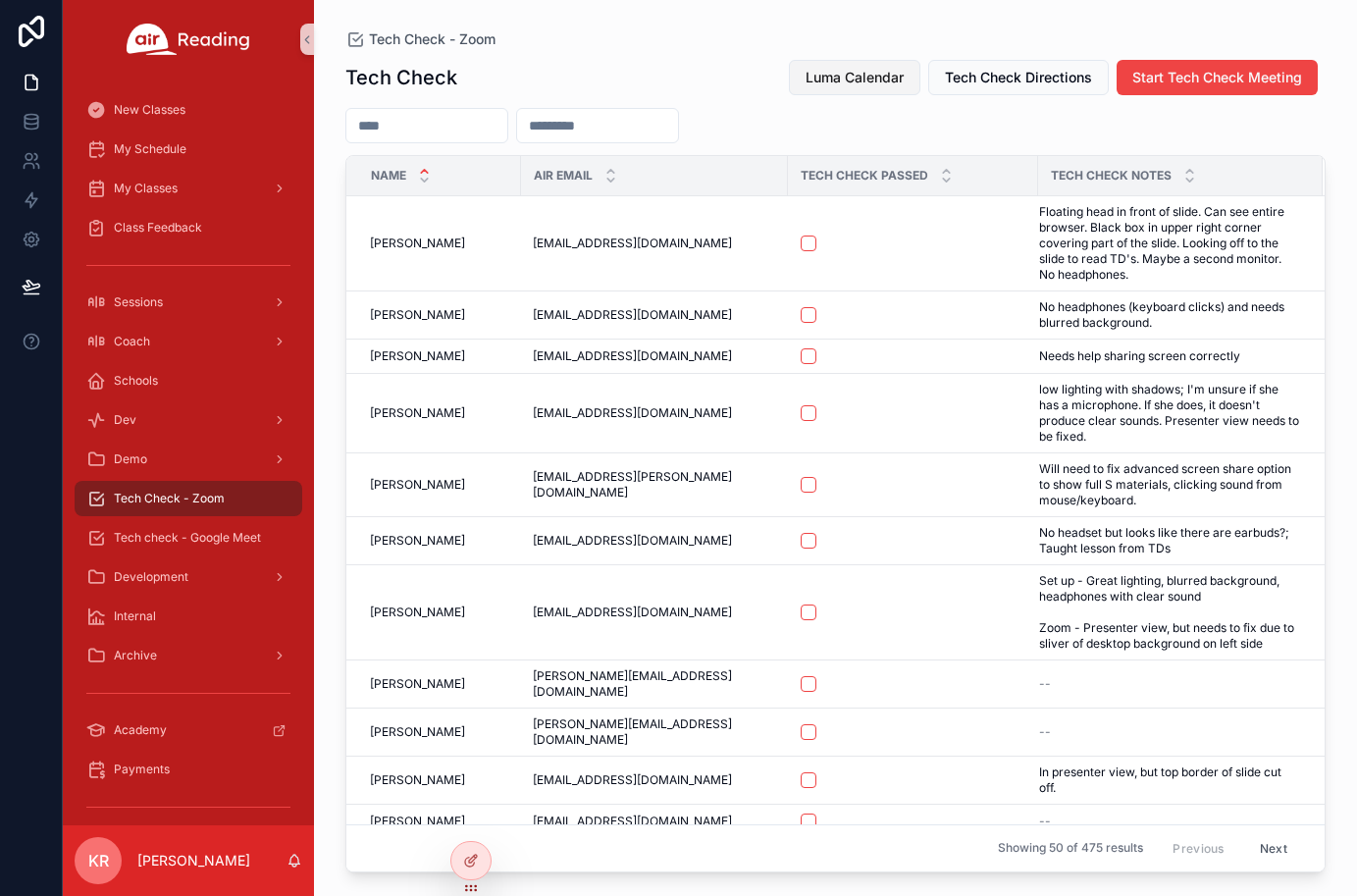
click at [847, 74] on span "Luma Calendar" at bounding box center [854, 78] width 98 height 20
click at [855, 84] on span "Luma Calendar" at bounding box center [854, 78] width 98 height 20
click at [845, 86] on span "Luma Calendar" at bounding box center [854, 78] width 98 height 20
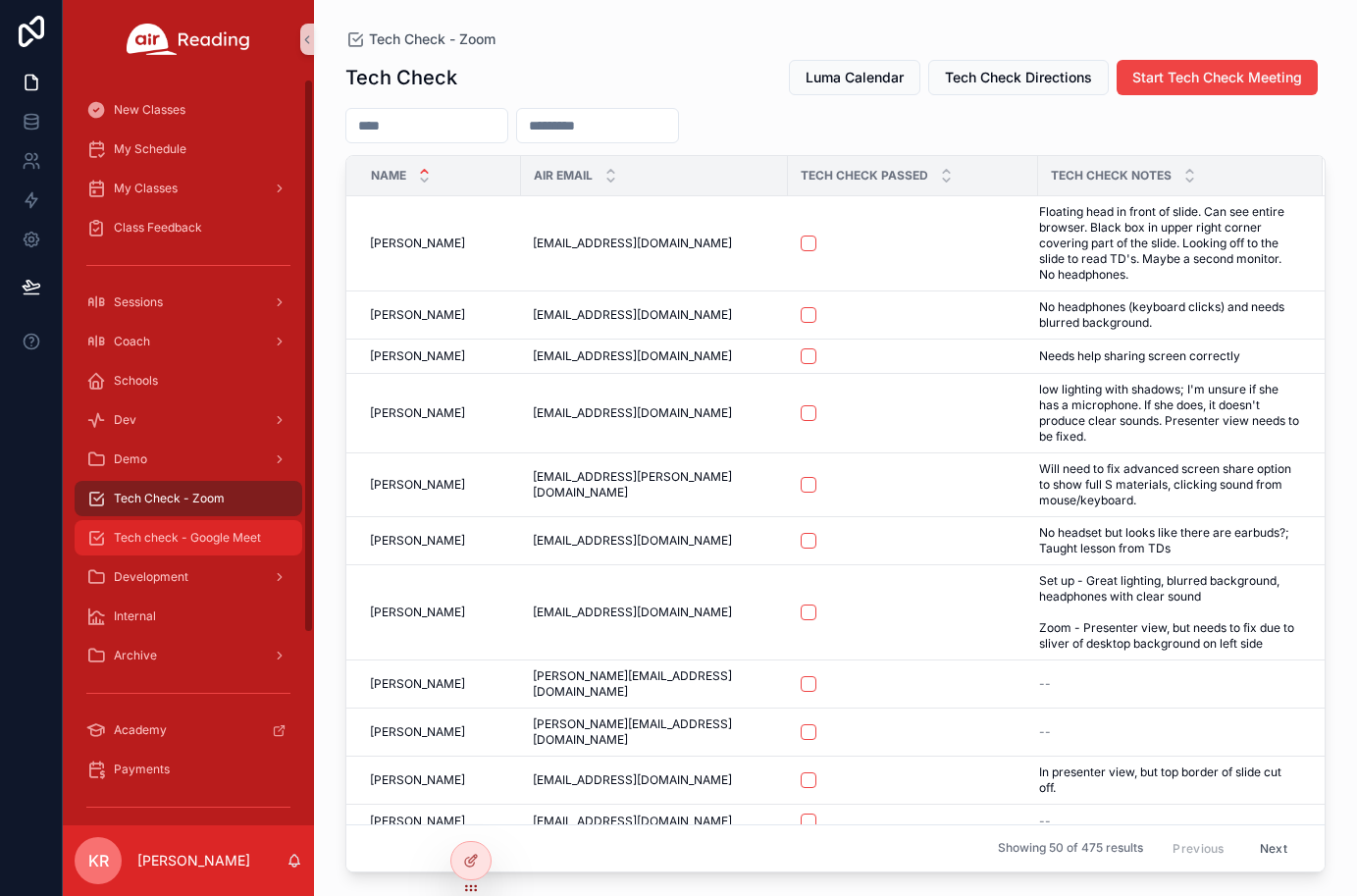
click at [217, 538] on span "Tech check - Google Meet" at bounding box center [188, 538] width 148 height 16
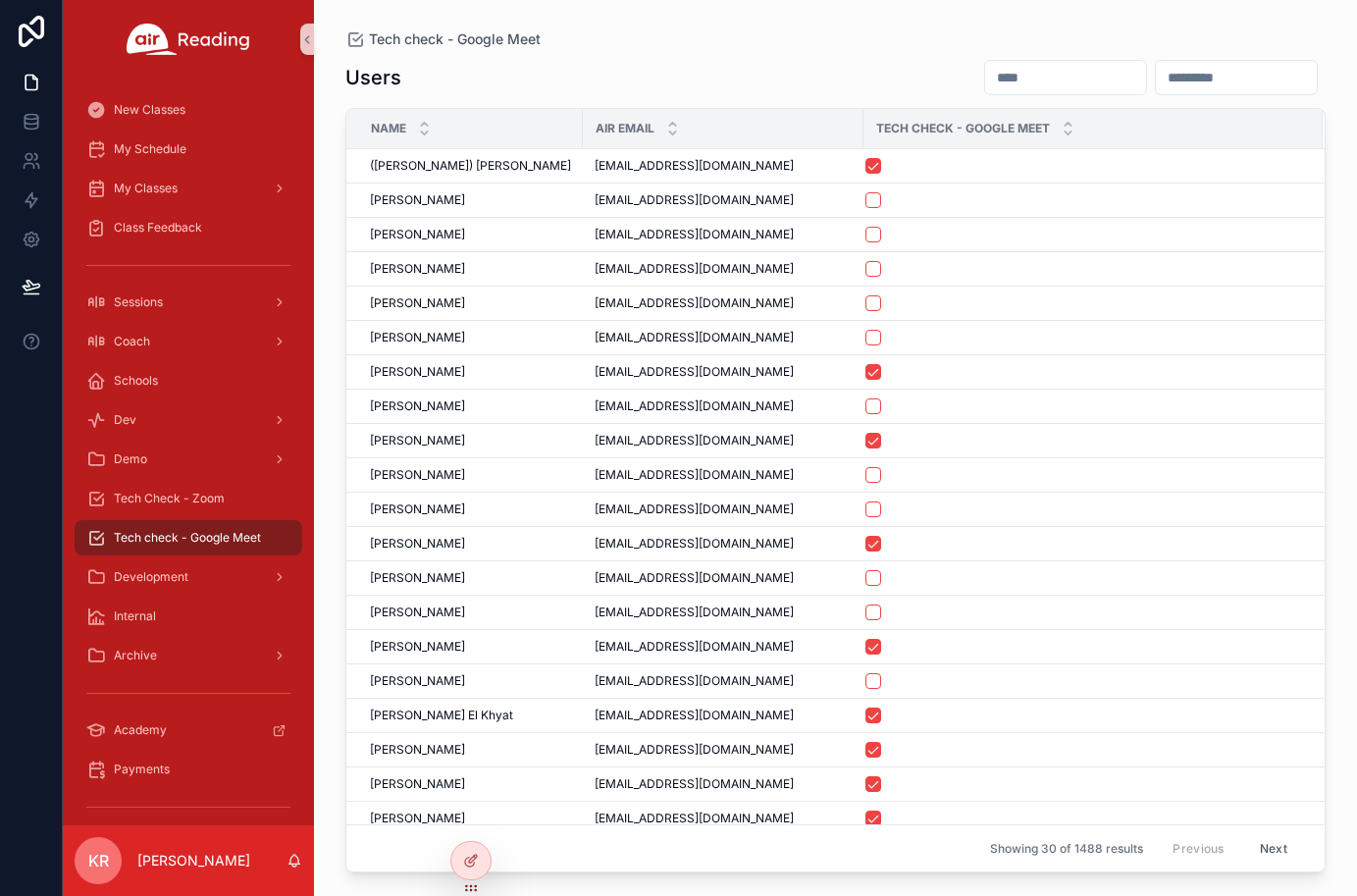
click at [985, 79] on input "scrollable content" at bounding box center [1065, 78] width 161 height 28
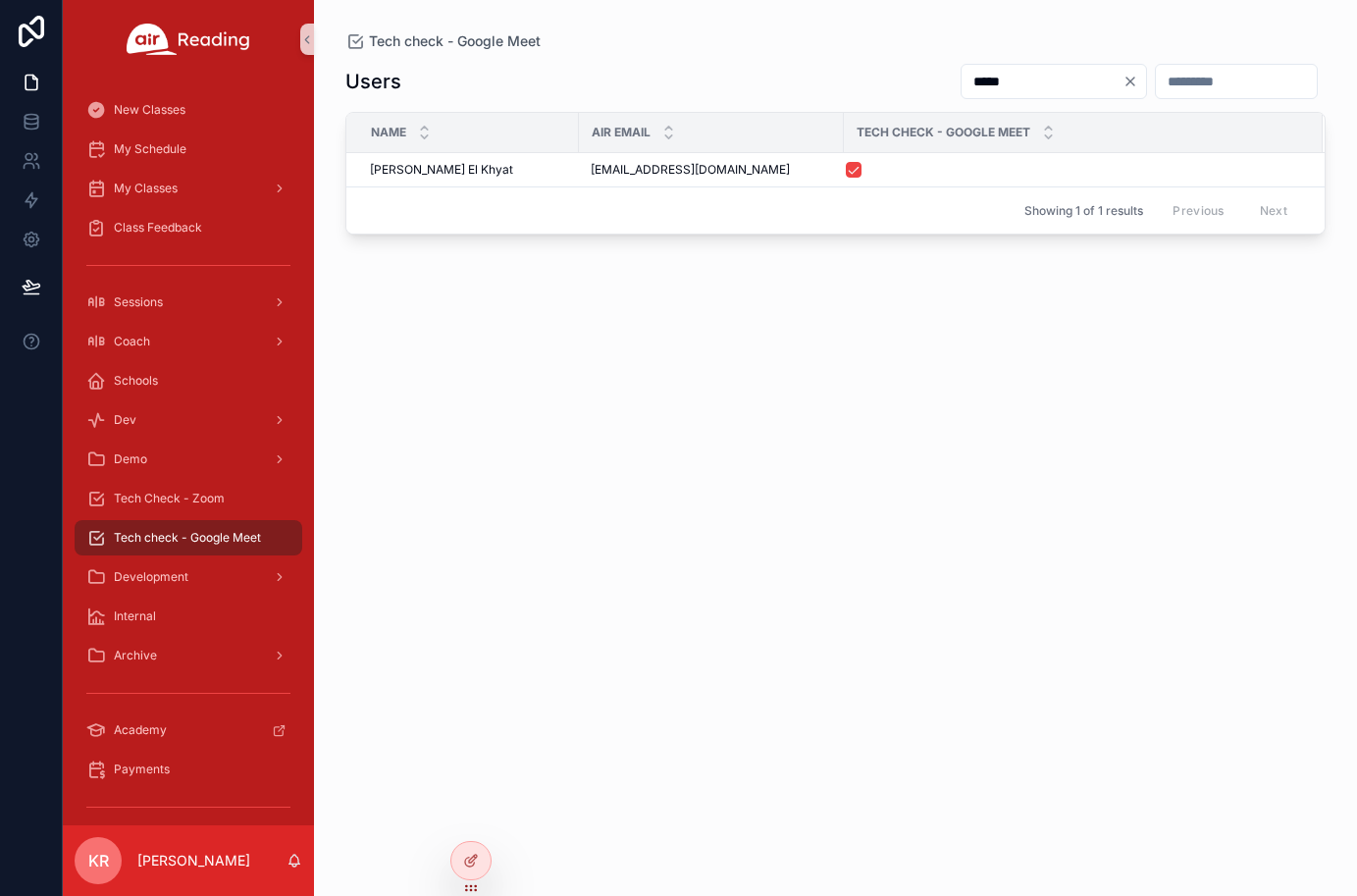
type input "*****"
click at [1123, 84] on icon "Clear" at bounding box center [1131, 82] width 16 height 16
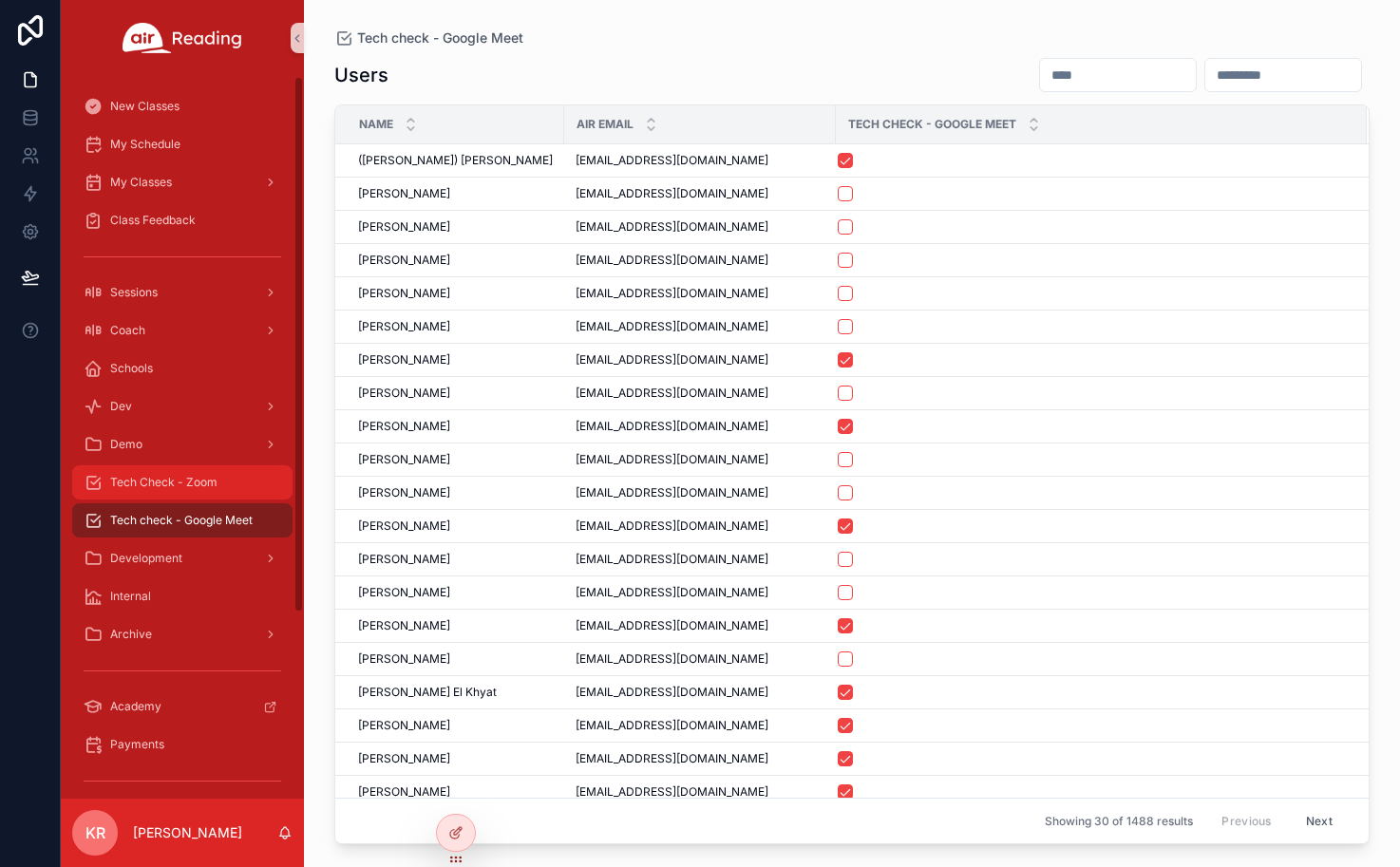
click at [164, 496] on div "Tech Check - Zoom" at bounding box center [182, 482] width 198 height 30
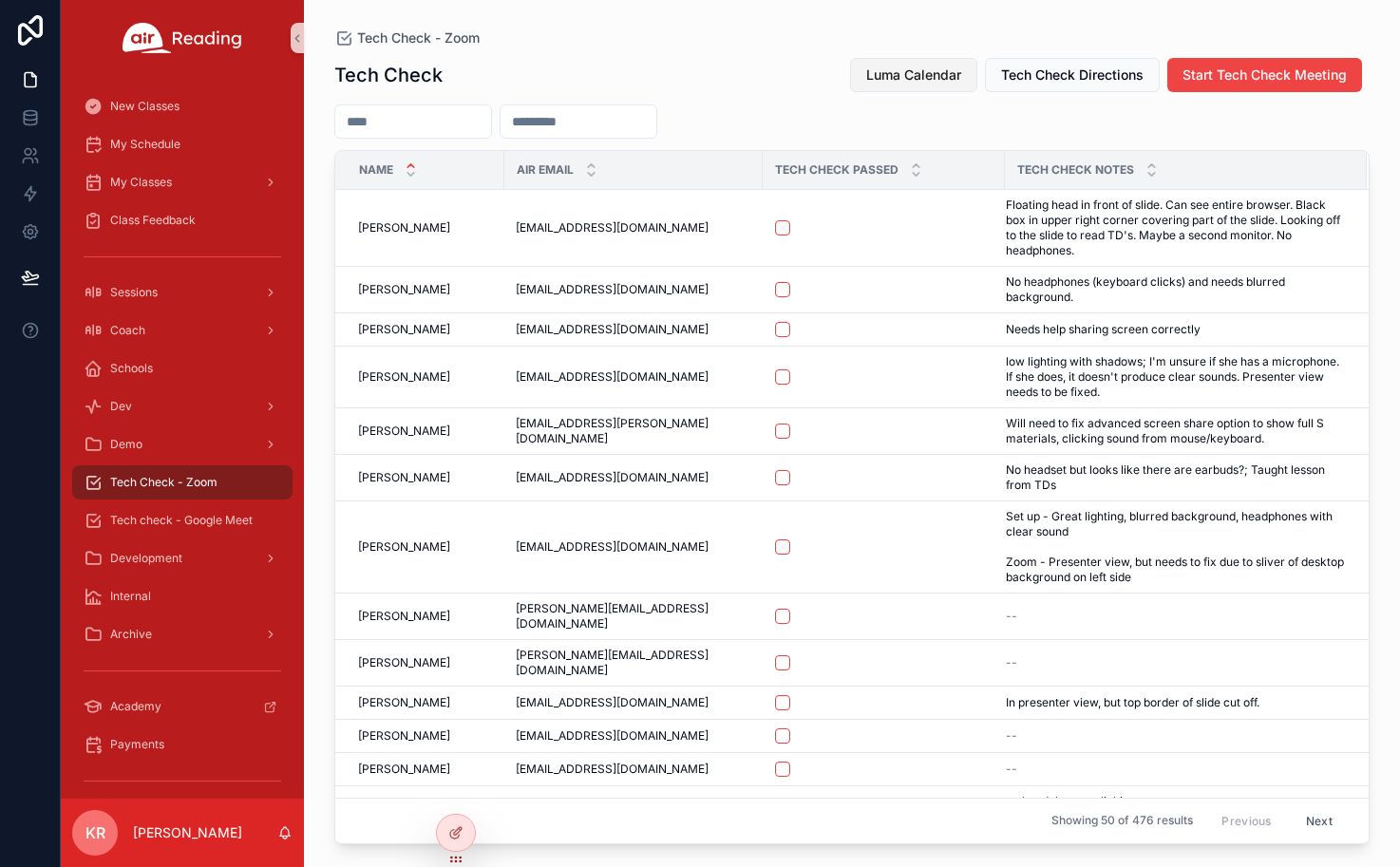
click at [915, 75] on span "Luma Calendar" at bounding box center [913, 75] width 95 height 19
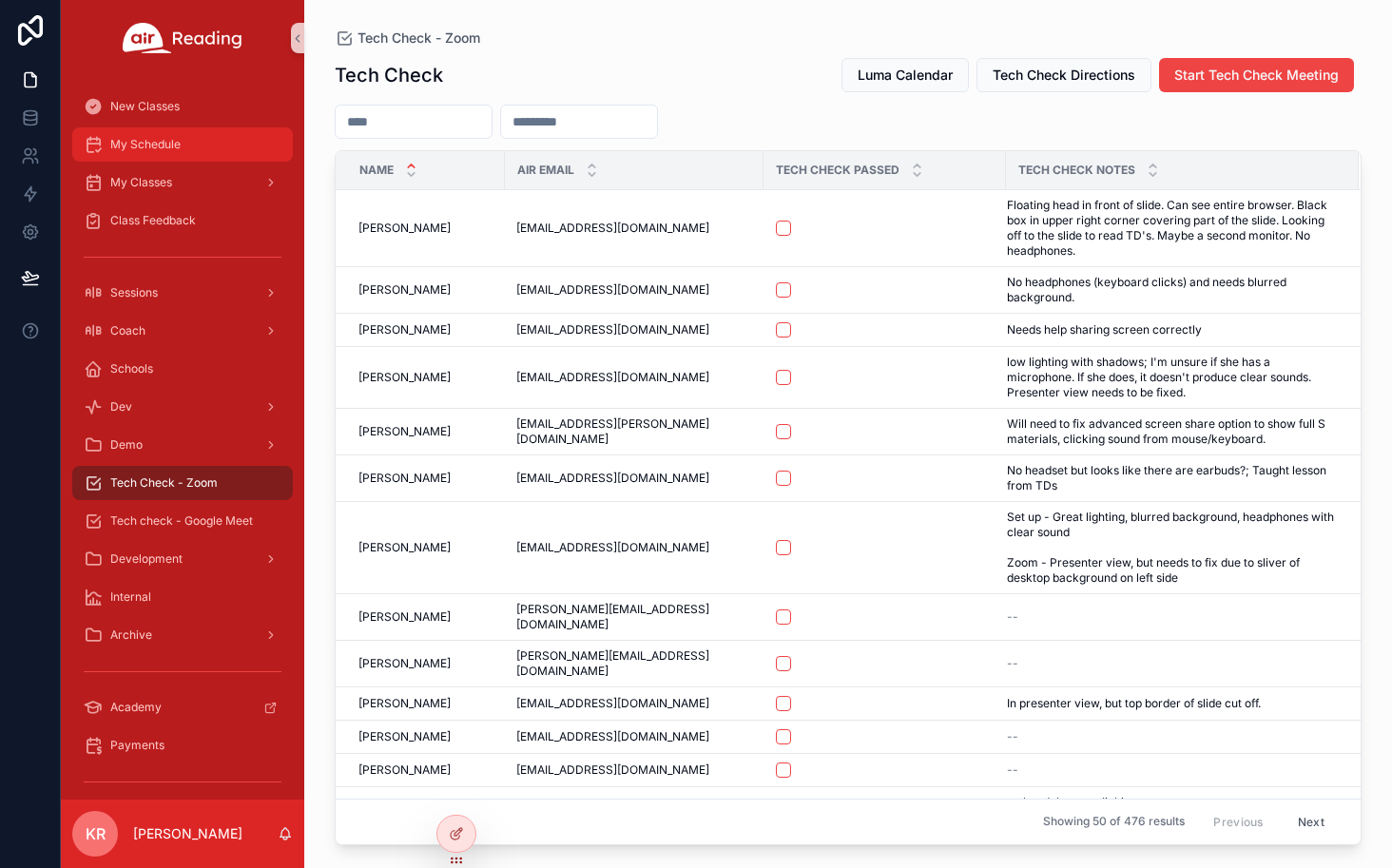
click at [174, 153] on div "My Schedule" at bounding box center [183, 144] width 198 height 30
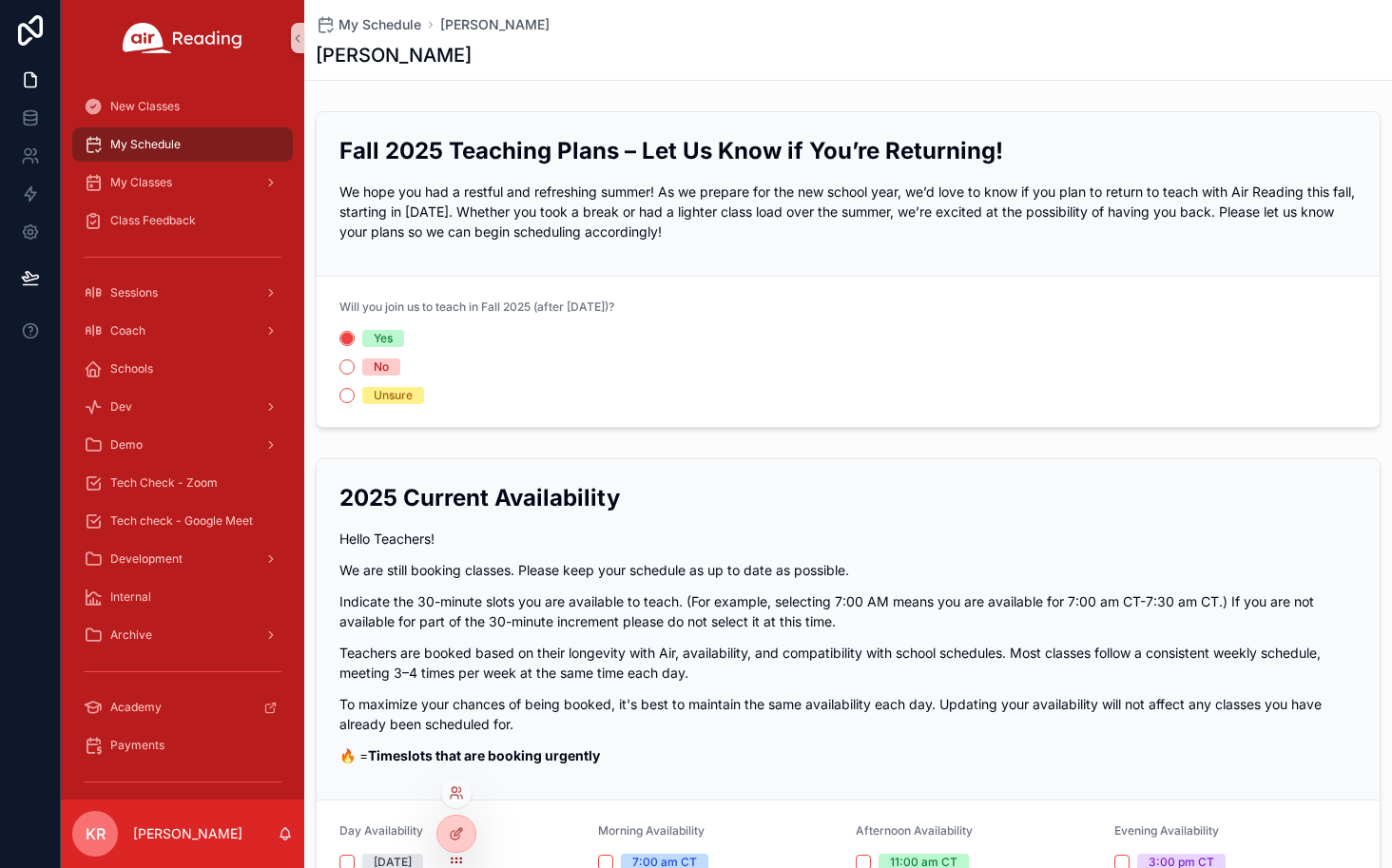
click at [467, 784] on div at bounding box center [455, 792] width 30 height 30
click at [459, 797] on icon at bounding box center [456, 793] width 15 height 15
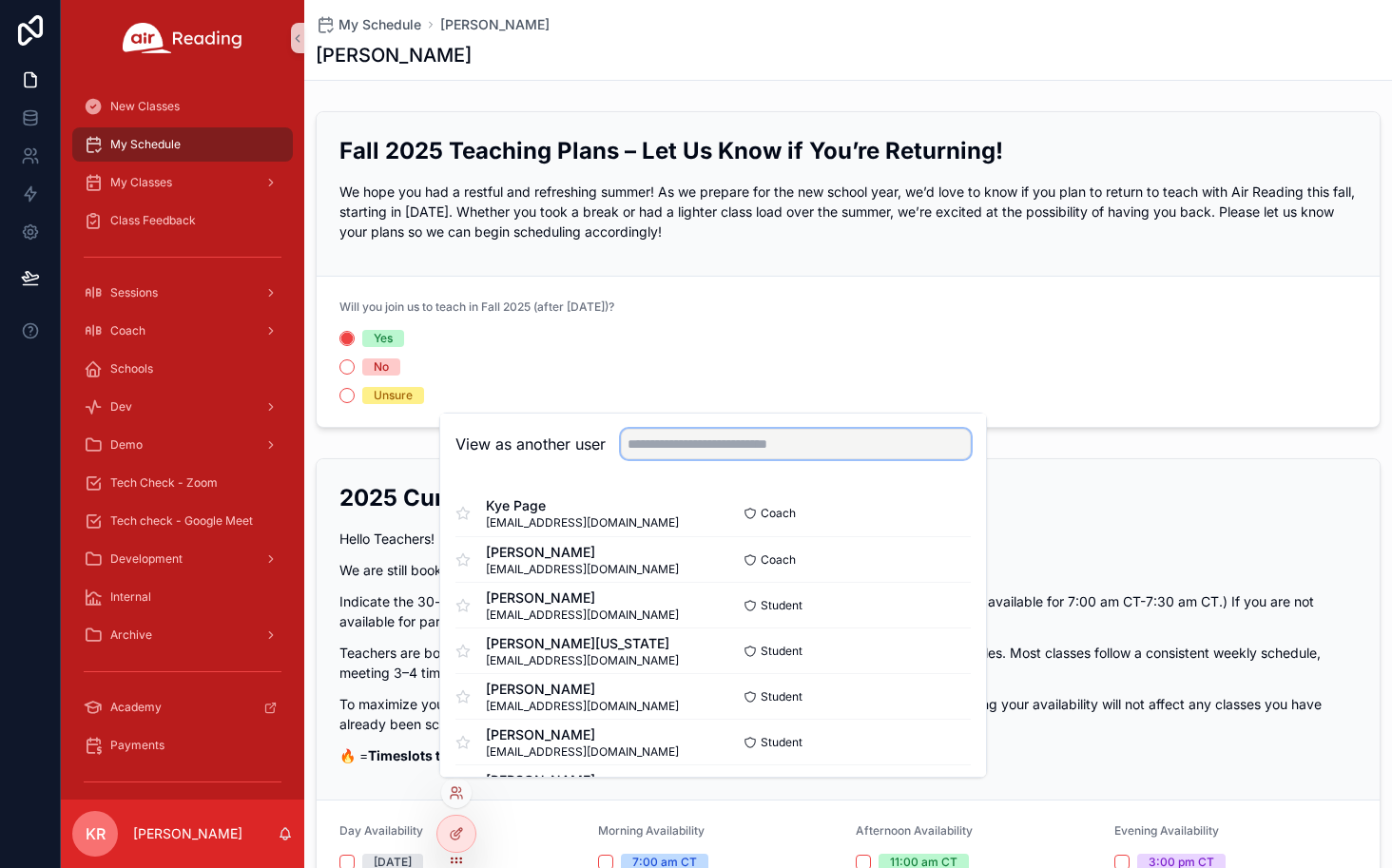
click at [688, 439] on input "text" at bounding box center [796, 444] width 350 height 30
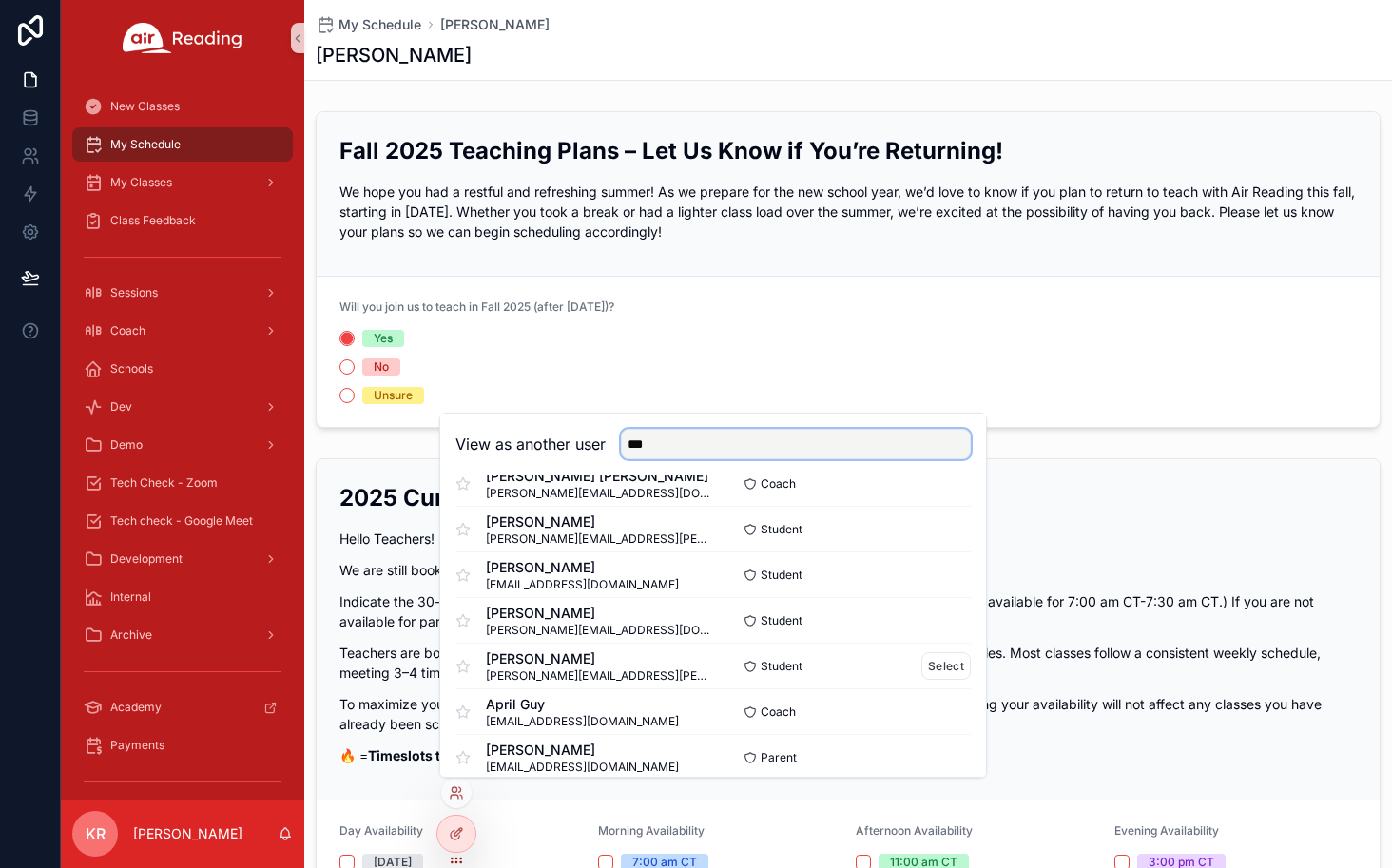
scroll to position [825, 0]
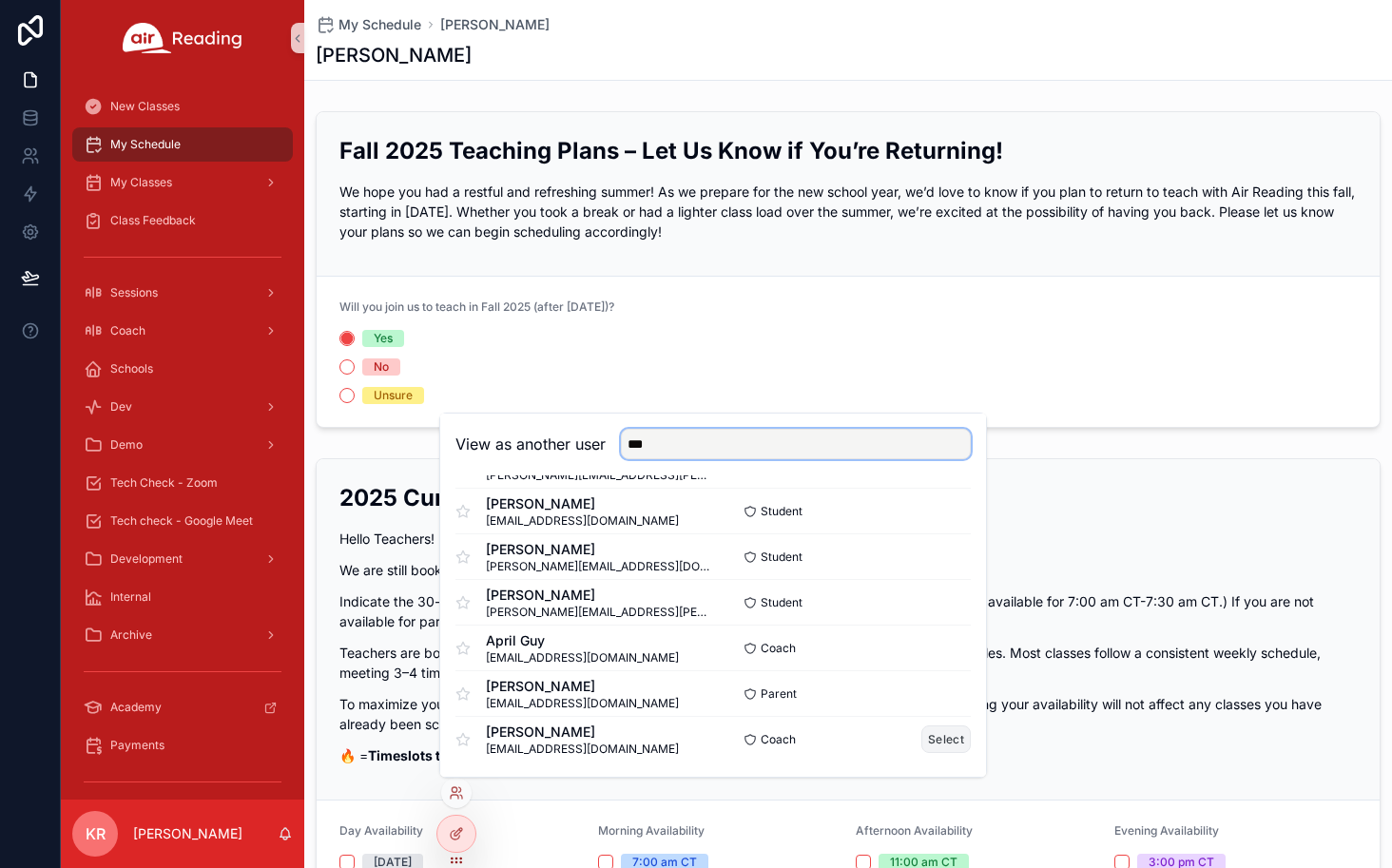
type input "***"
click at [930, 743] on button "Select" at bounding box center [945, 738] width 49 height 28
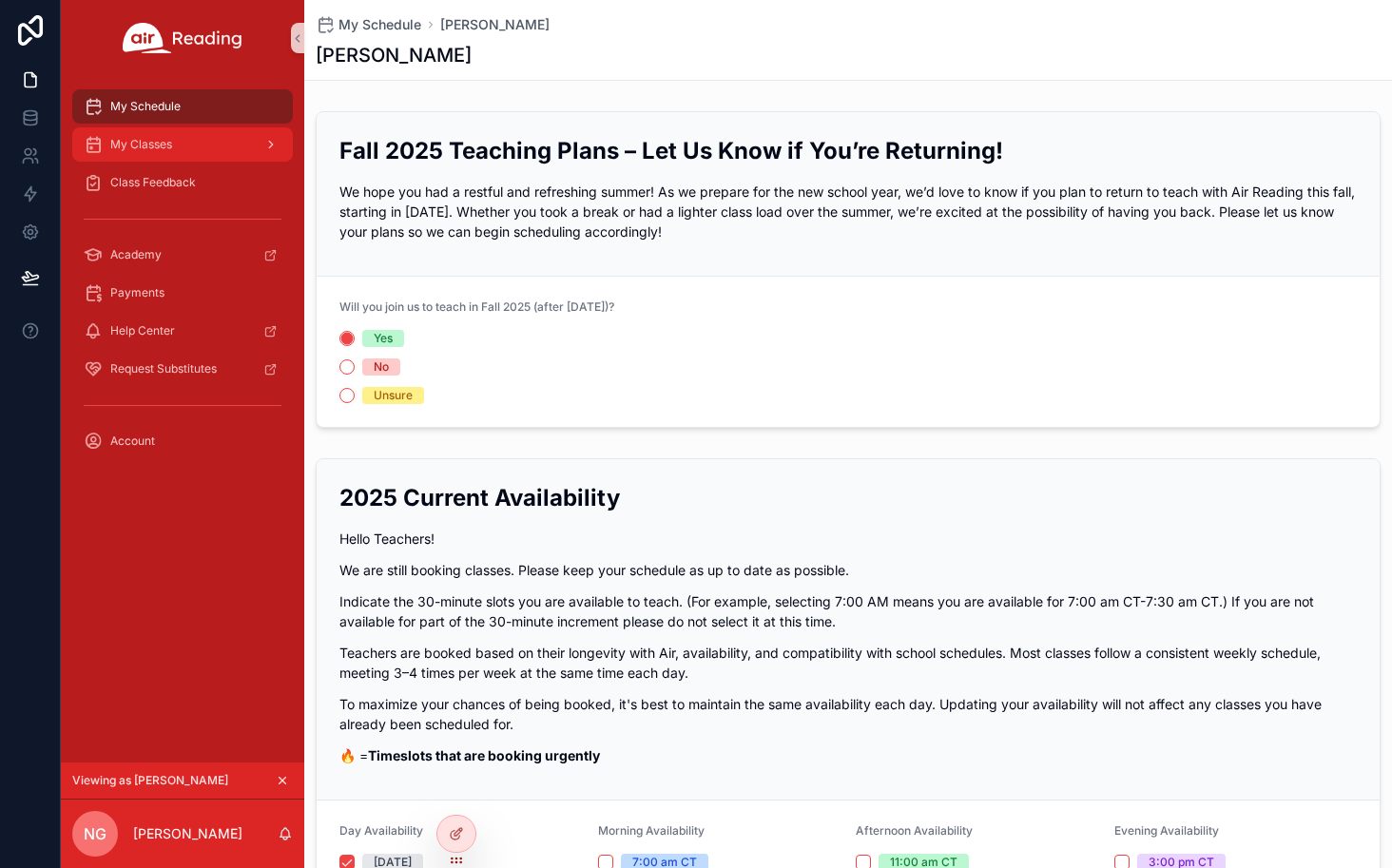
click at [196, 159] on div "My Classes" at bounding box center [183, 144] width 198 height 30
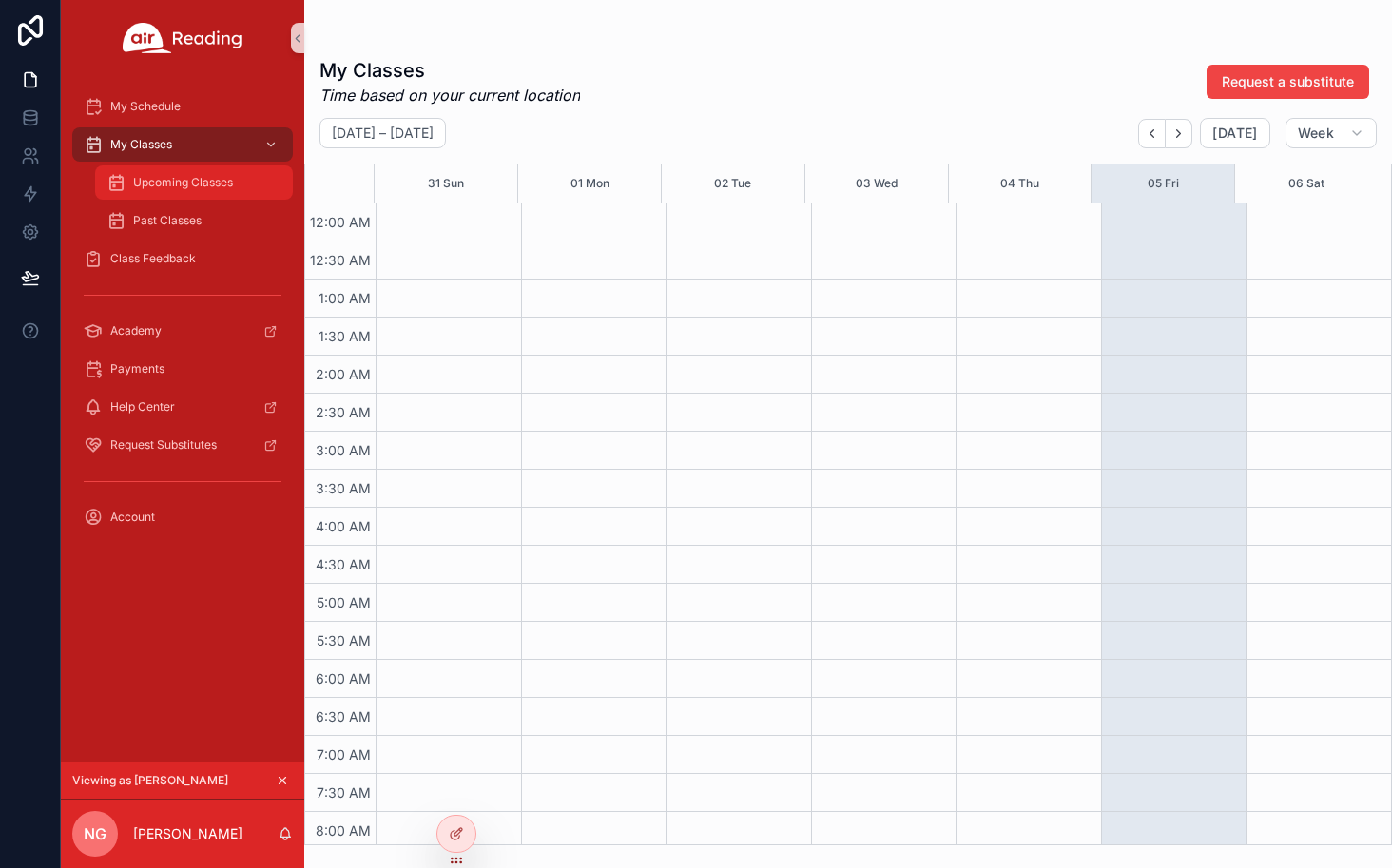
click at [191, 192] on div "Upcoming Classes" at bounding box center [193, 182] width 175 height 30
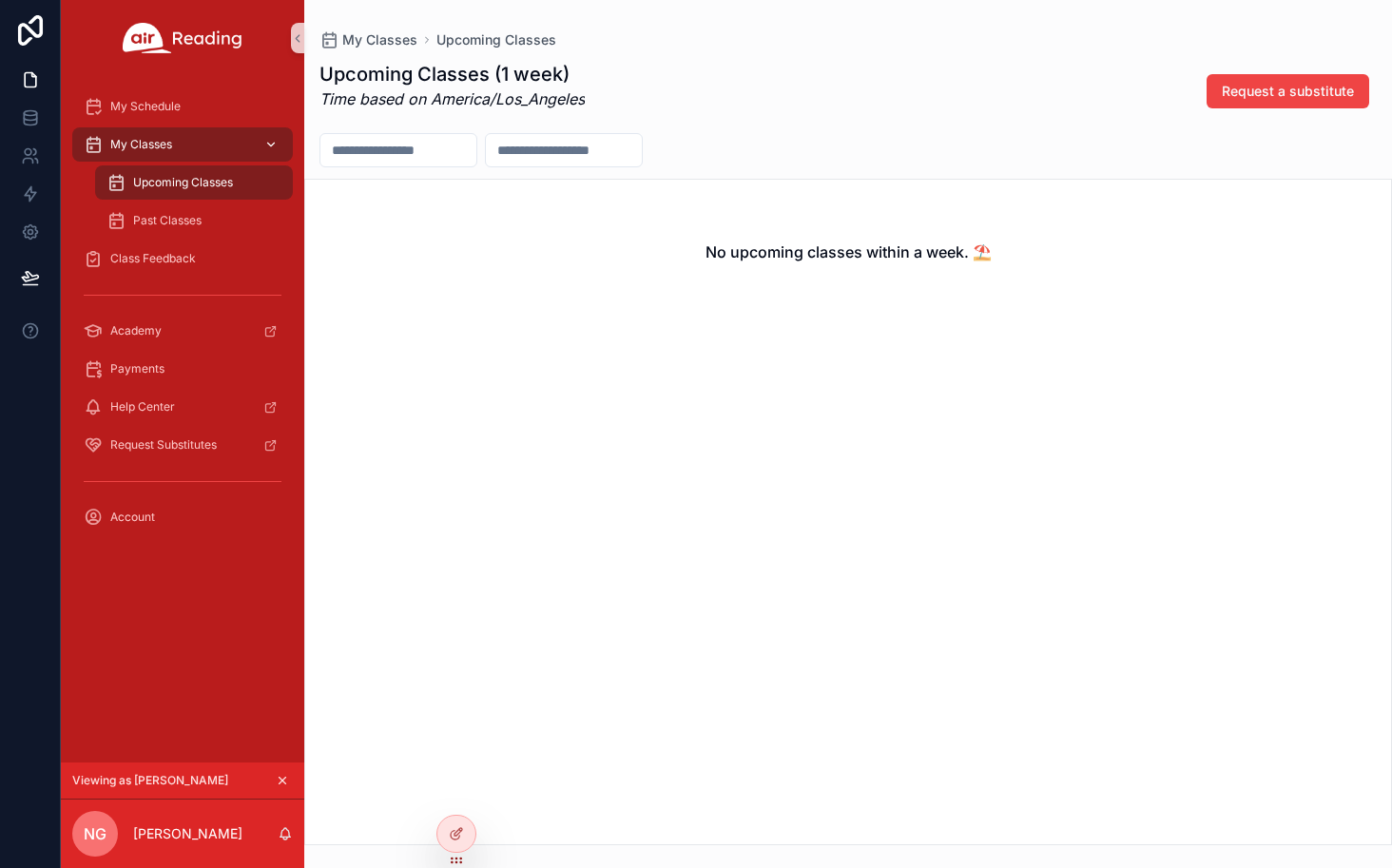
click at [169, 153] on div "My Classes" at bounding box center [183, 144] width 198 height 30
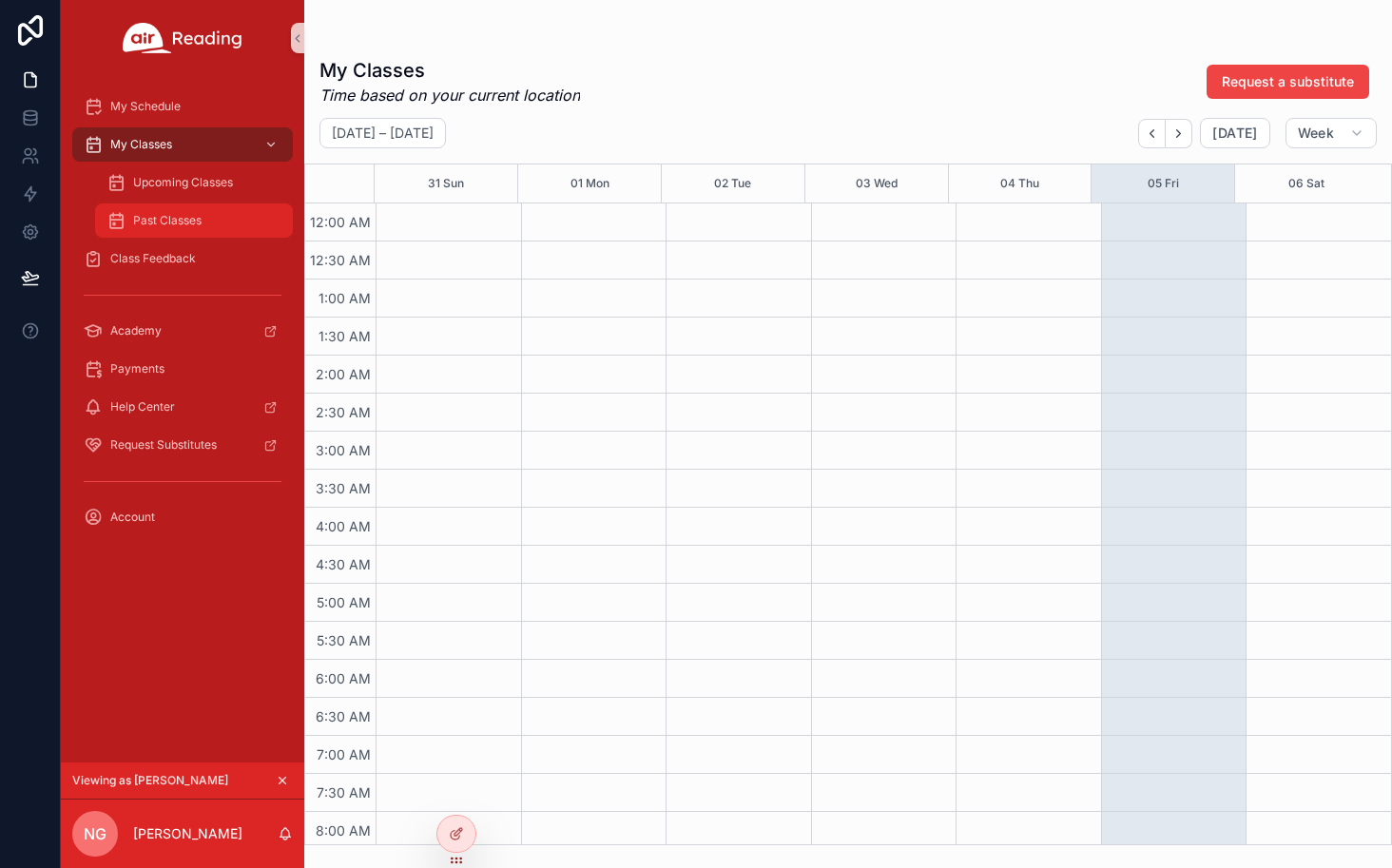
click at [233, 215] on div "Past Classes" at bounding box center [193, 219] width 175 height 30
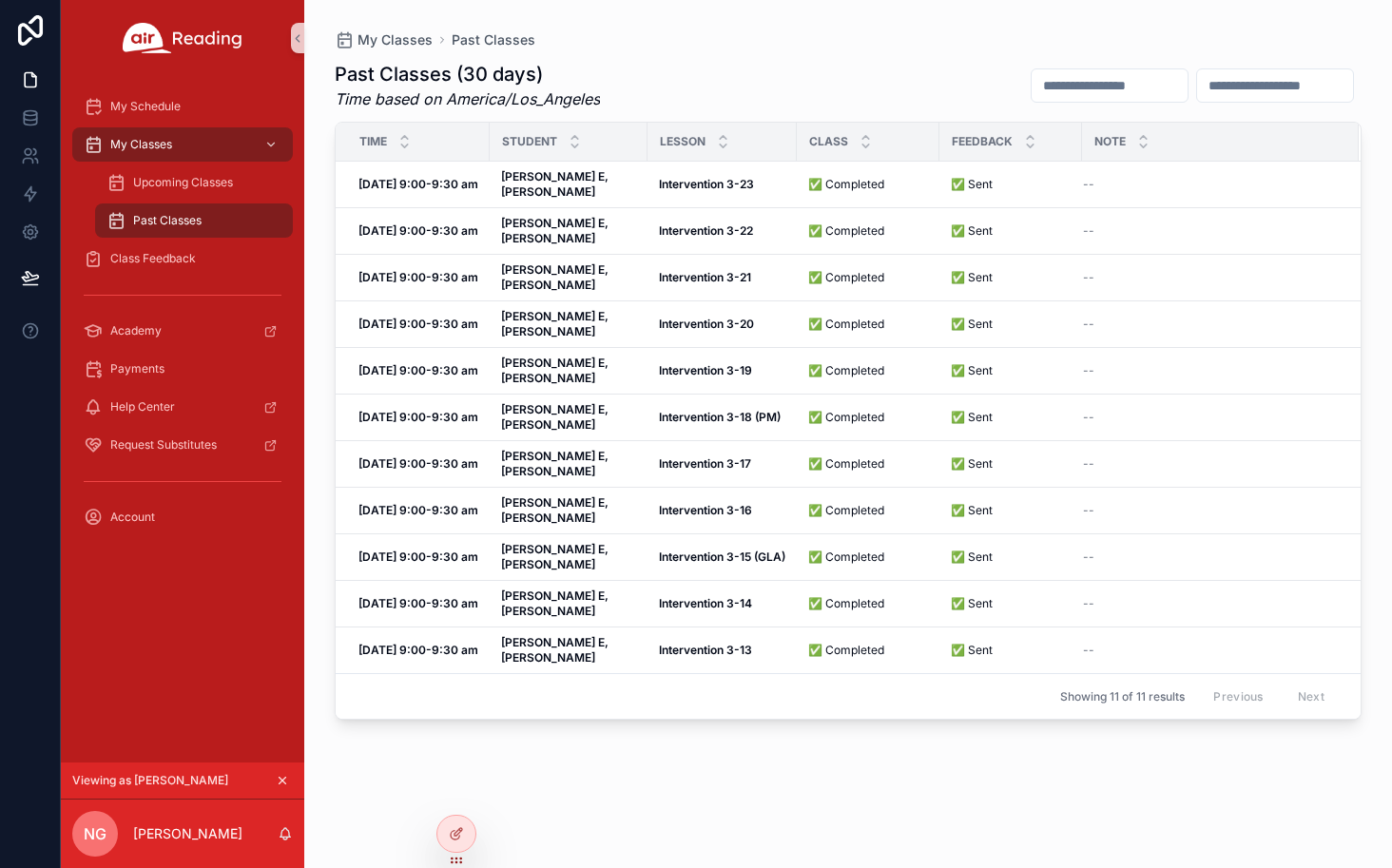
click at [285, 776] on icon "scrollable content" at bounding box center [282, 781] width 14 height 14
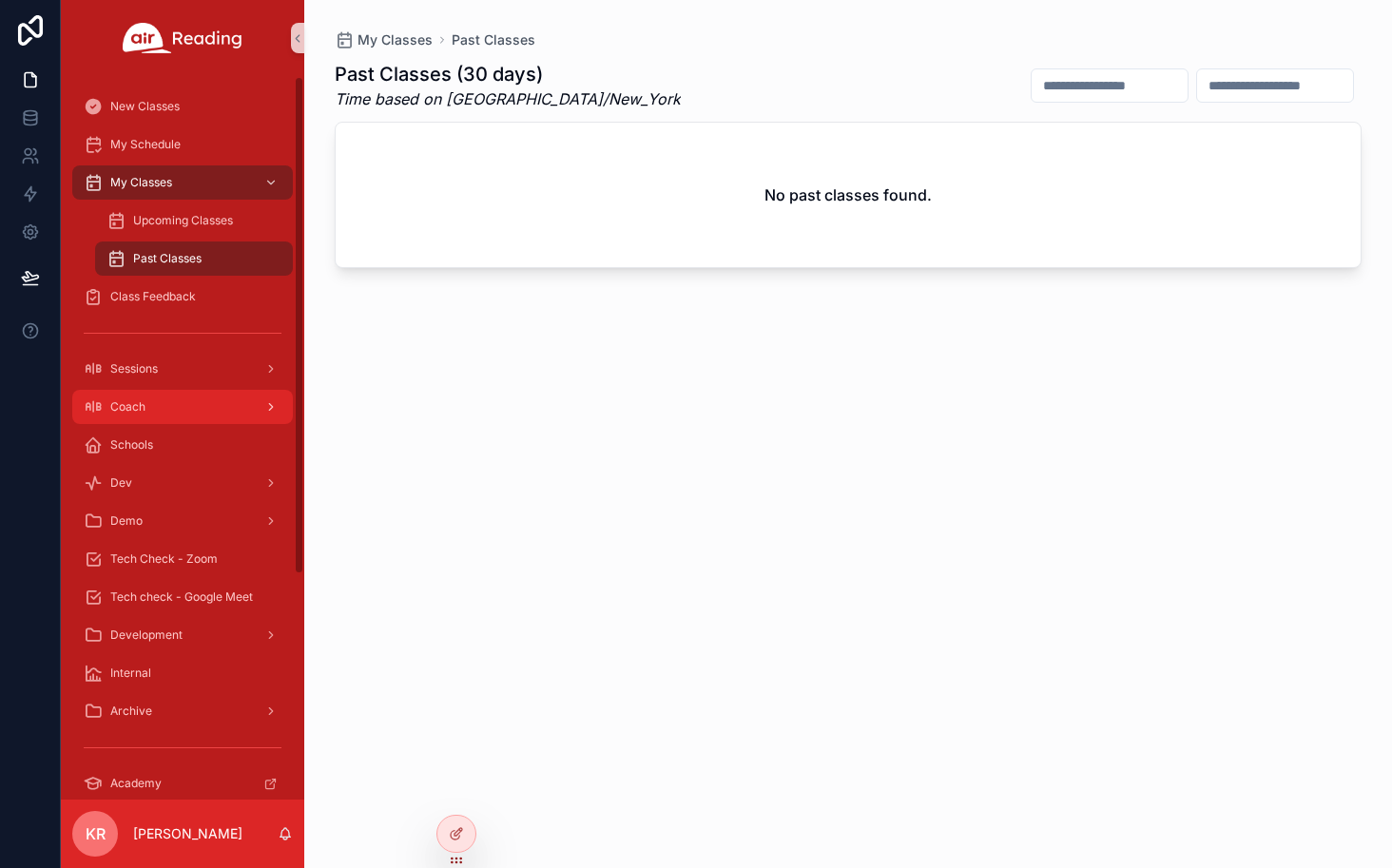
click at [181, 413] on div "Coach" at bounding box center [183, 406] width 198 height 30
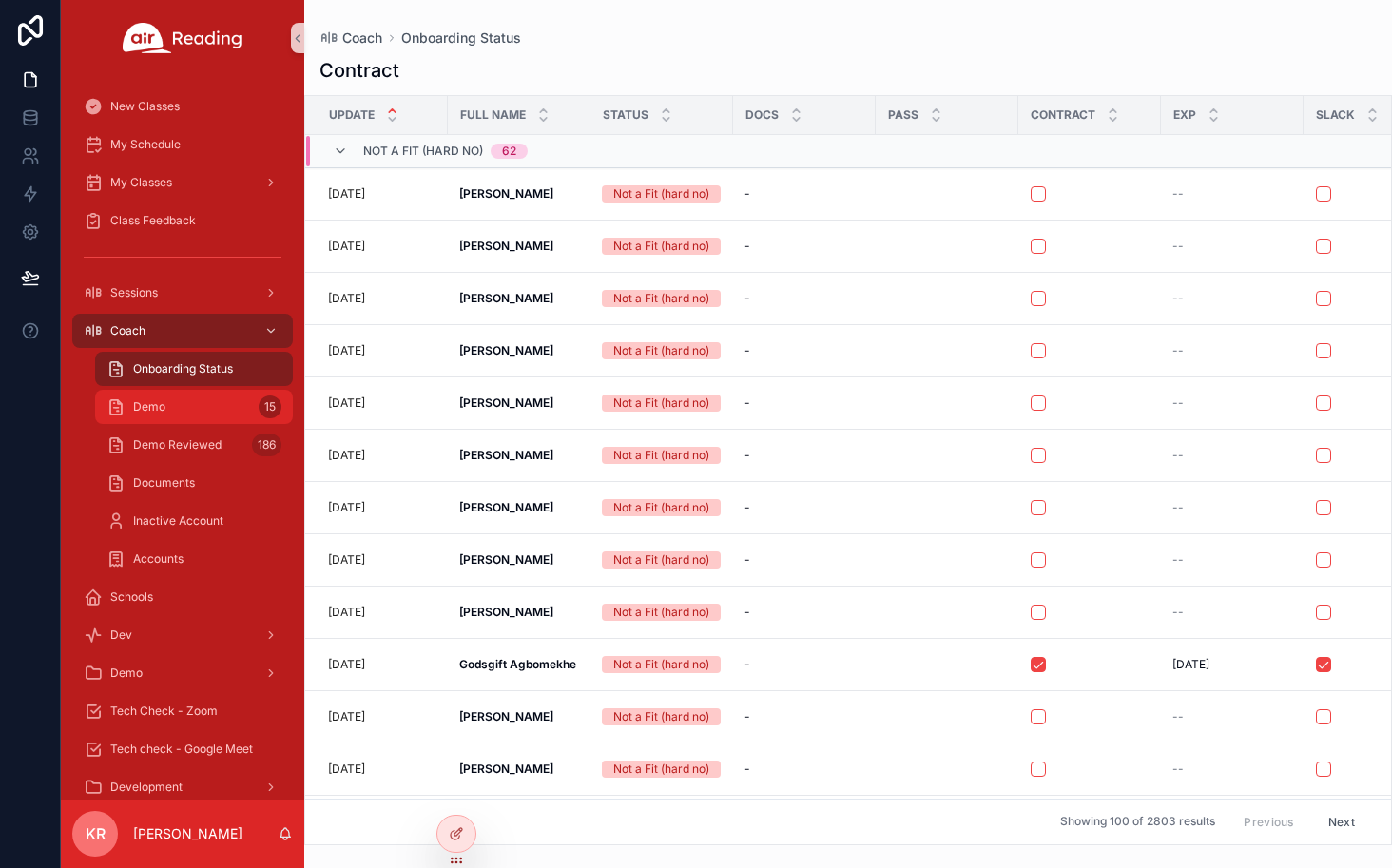
click at [233, 413] on div "Demo 15" at bounding box center [193, 406] width 175 height 30
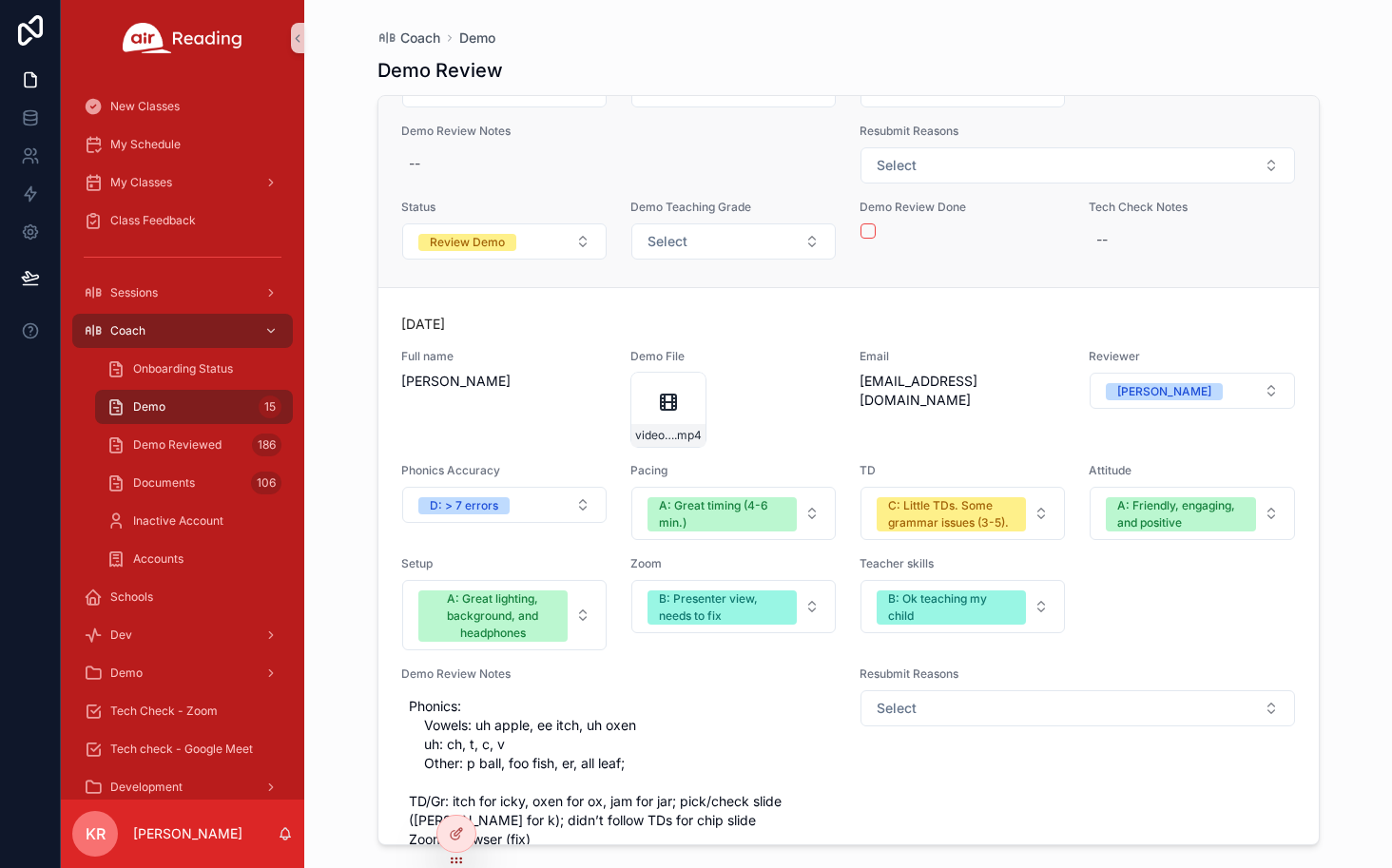
scroll to position [4468, 0]
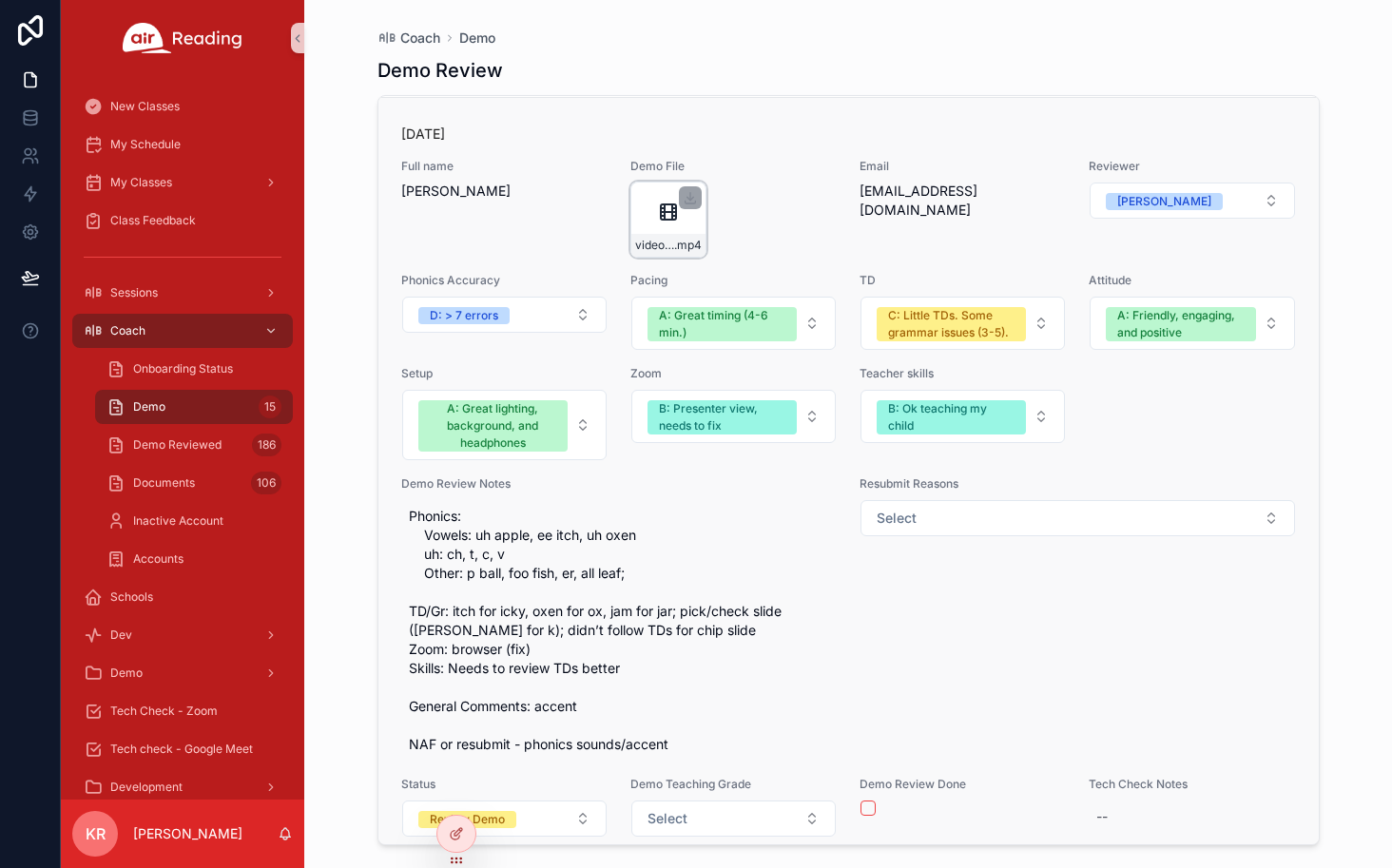
click at [650, 236] on div "video4584483464 .mp4" at bounding box center [668, 219] width 76 height 76
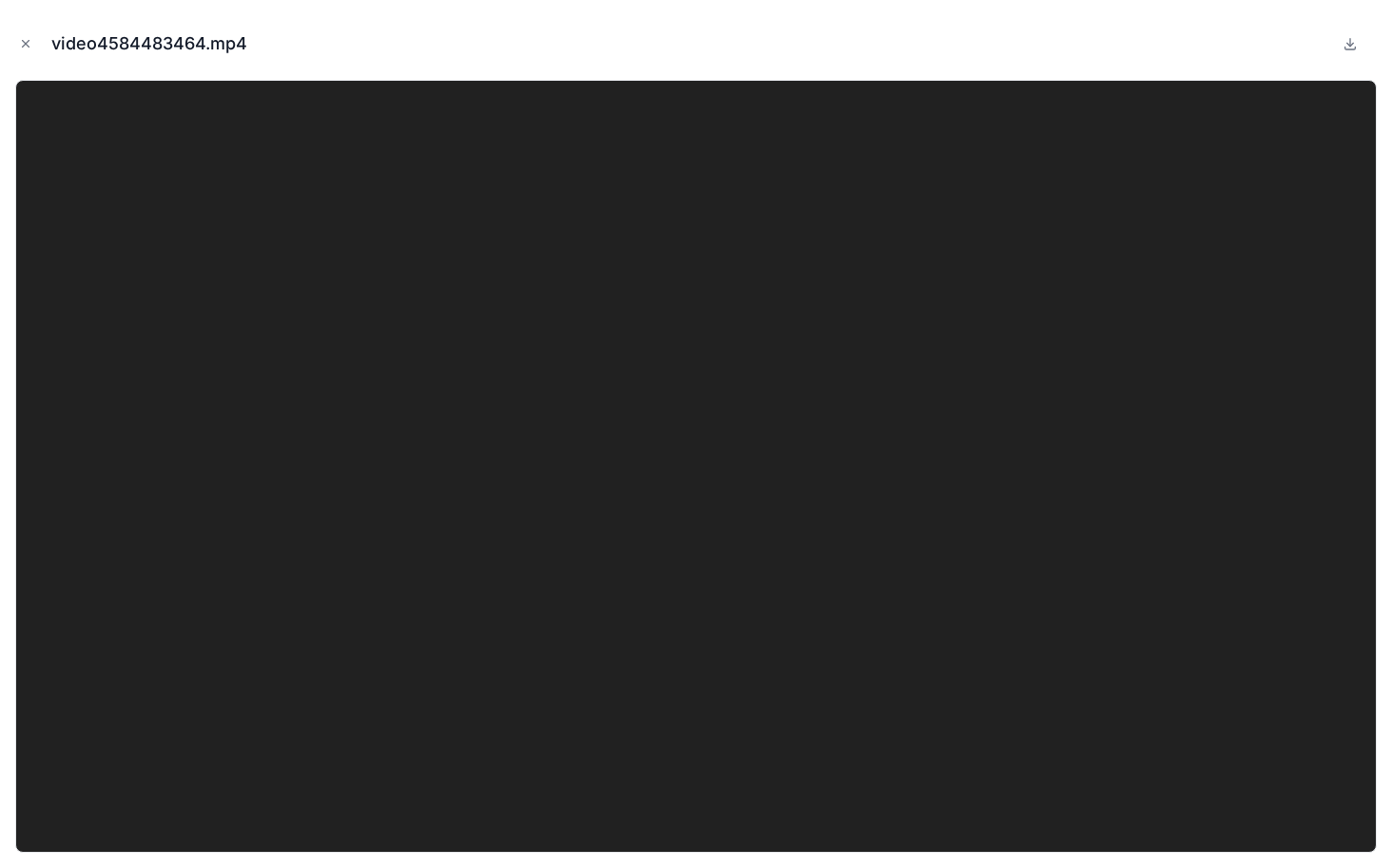
drag, startPoint x: 21, startPoint y: 40, endPoint x: 40, endPoint y: 31, distance: 21.0
click at [22, 40] on icon "Close modal" at bounding box center [26, 43] width 14 height 14
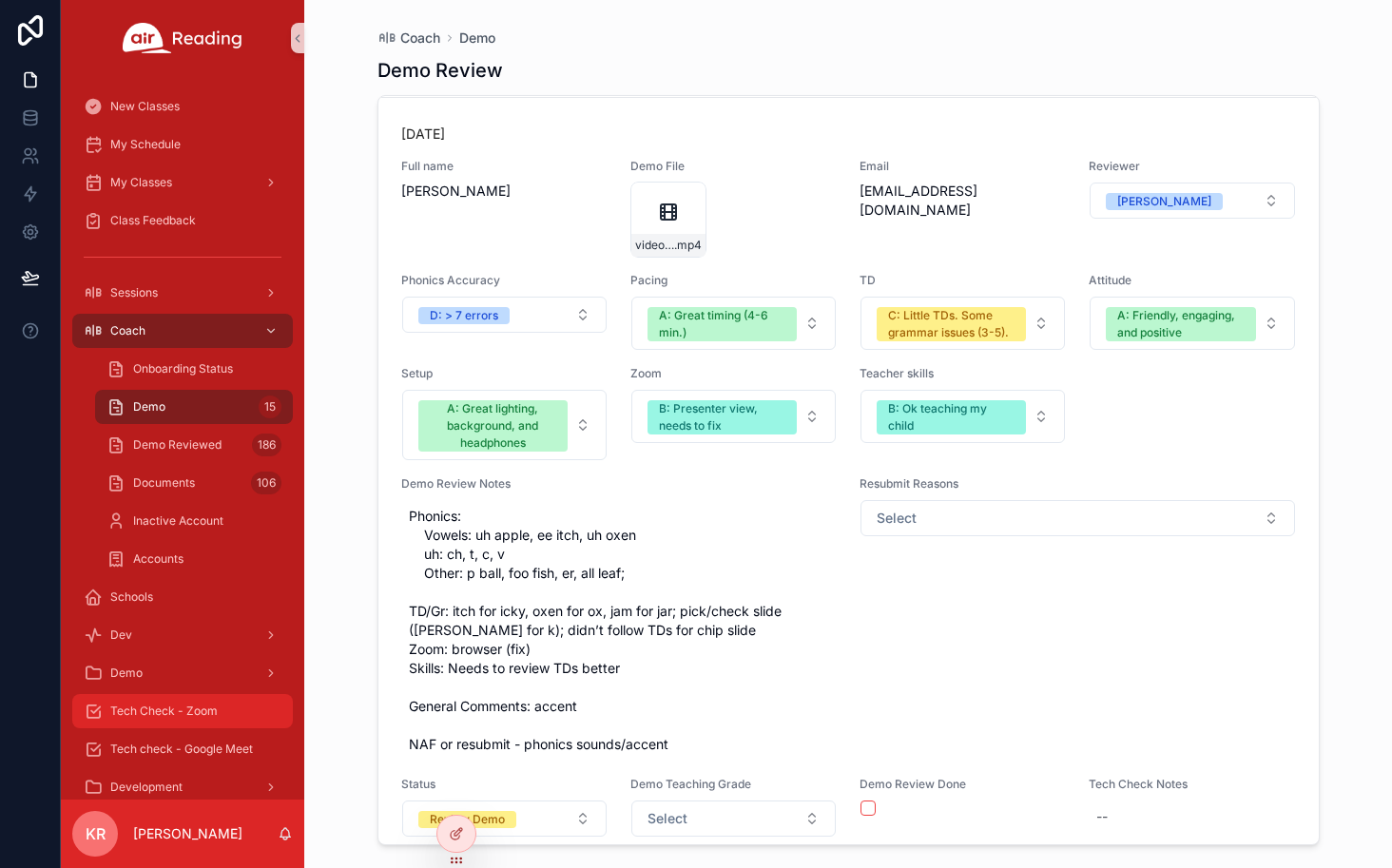
click at [174, 709] on span "Tech Check - Zoom" at bounding box center [163, 711] width 107 height 15
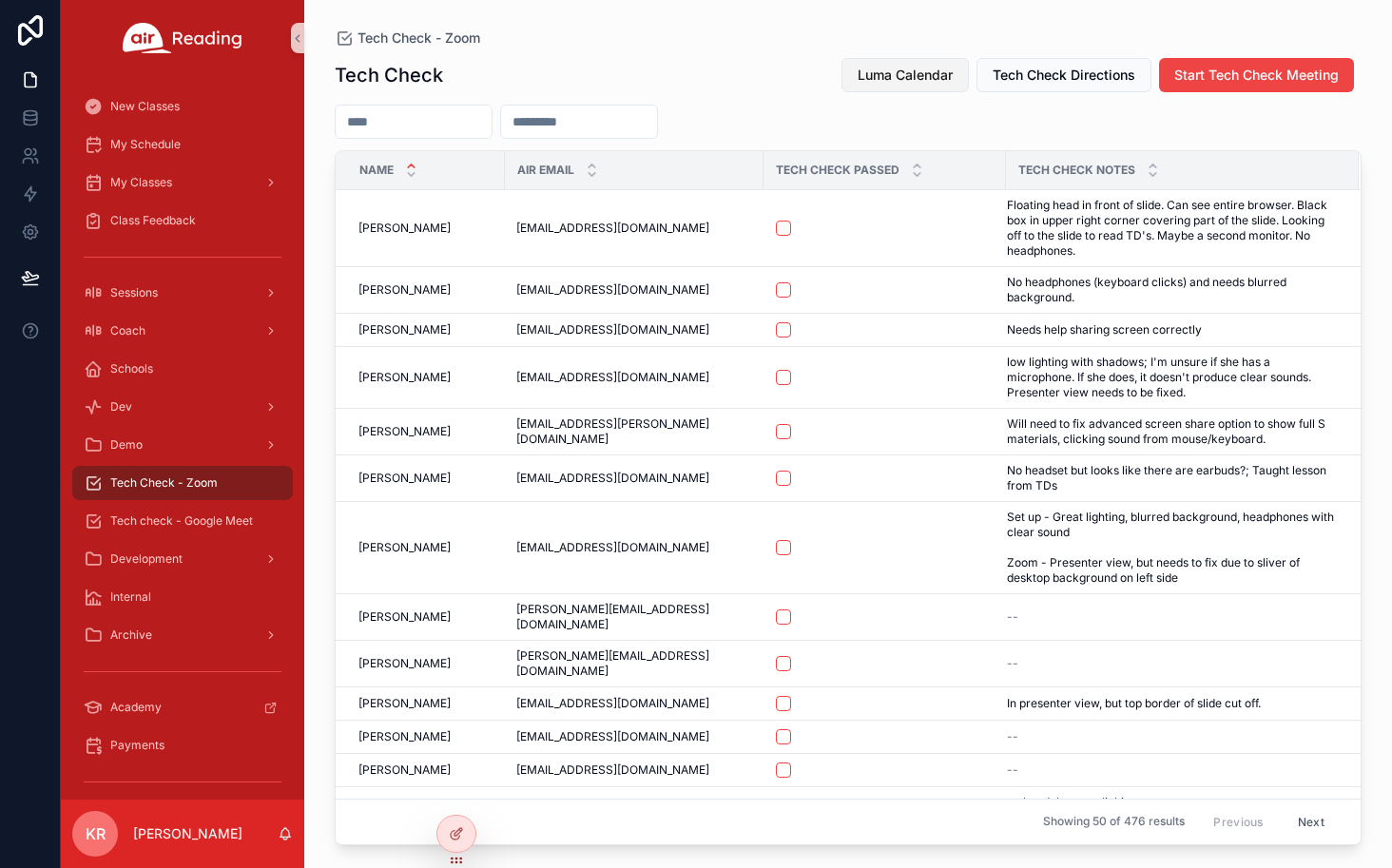
click at [930, 86] on button "Luma Calendar" at bounding box center [905, 74] width 128 height 34
click at [158, 160] on link "My Schedule" at bounding box center [183, 144] width 220 height 34
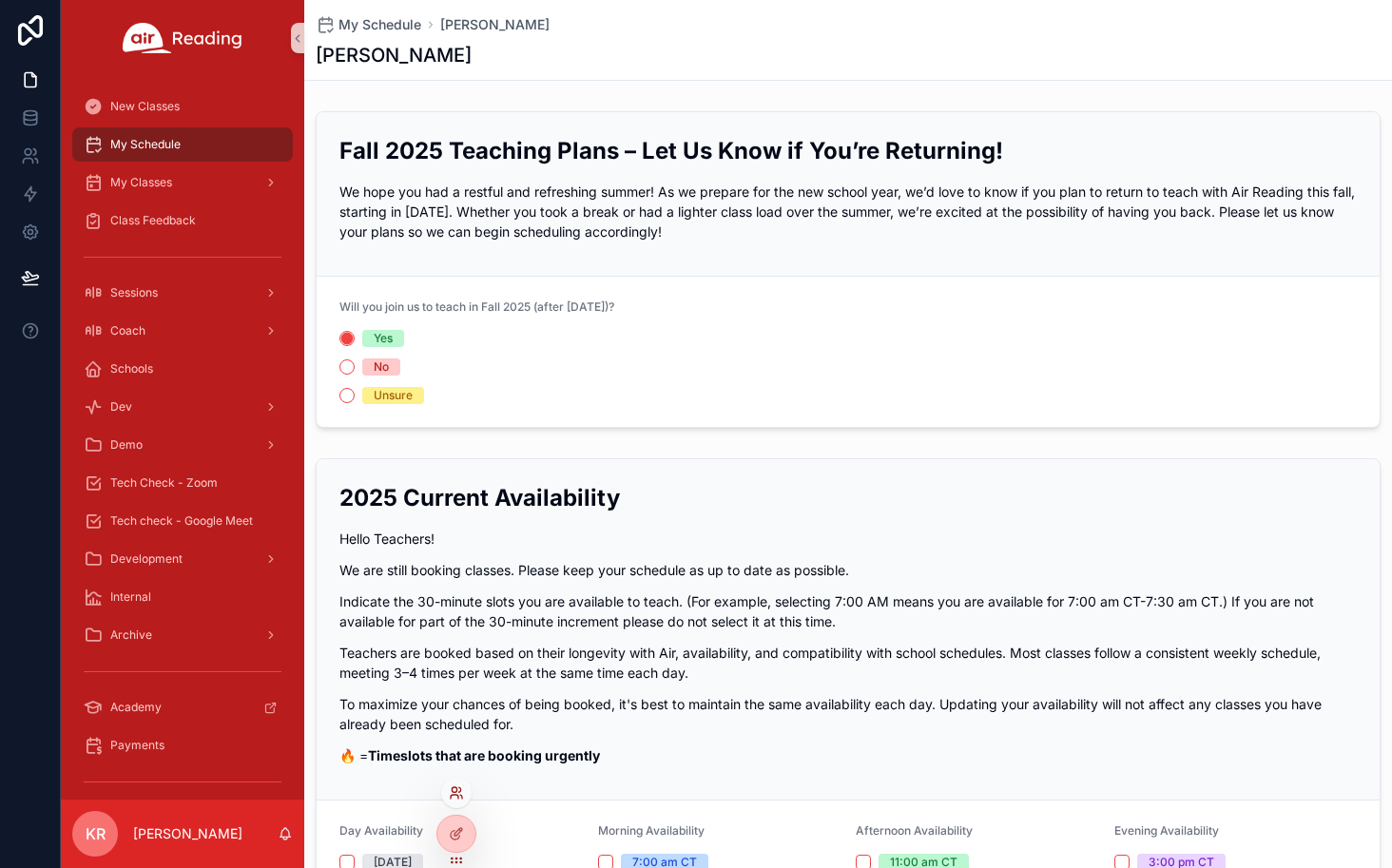
click at [452, 797] on icon at bounding box center [456, 793] width 15 height 15
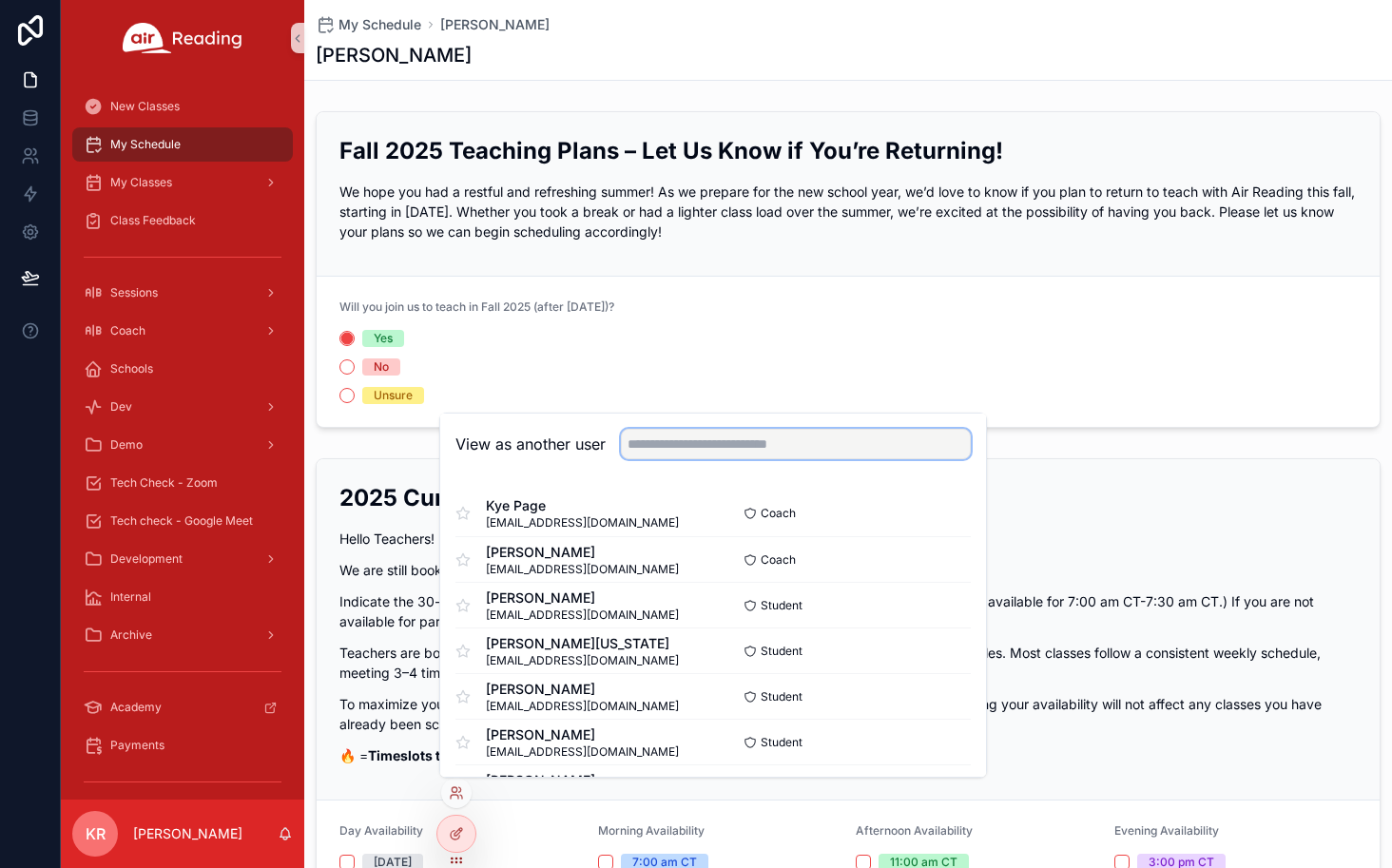
click at [665, 441] on input "text" at bounding box center [796, 444] width 350 height 30
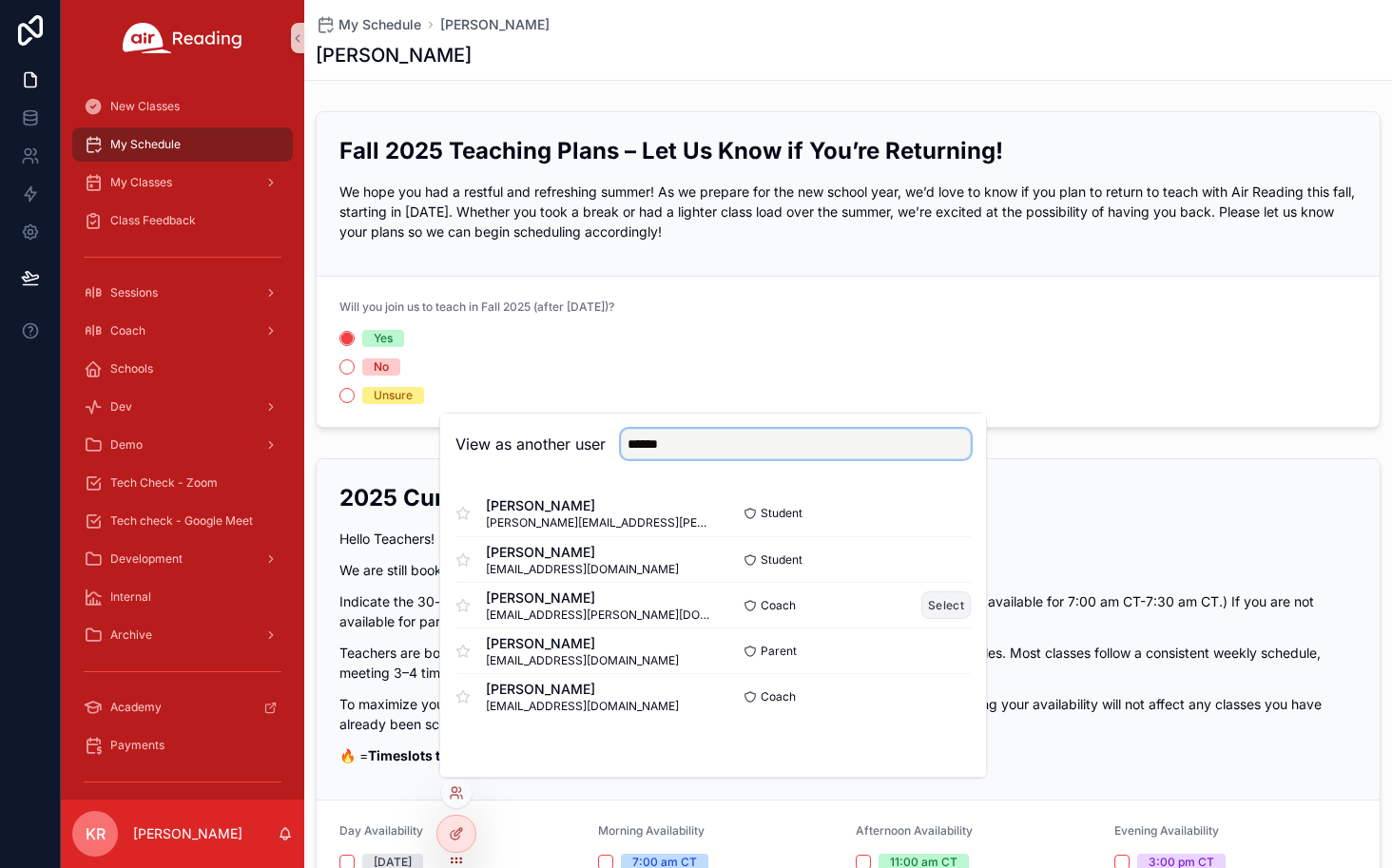
type input "******"
click at [936, 604] on button "Select" at bounding box center [945, 605] width 49 height 28
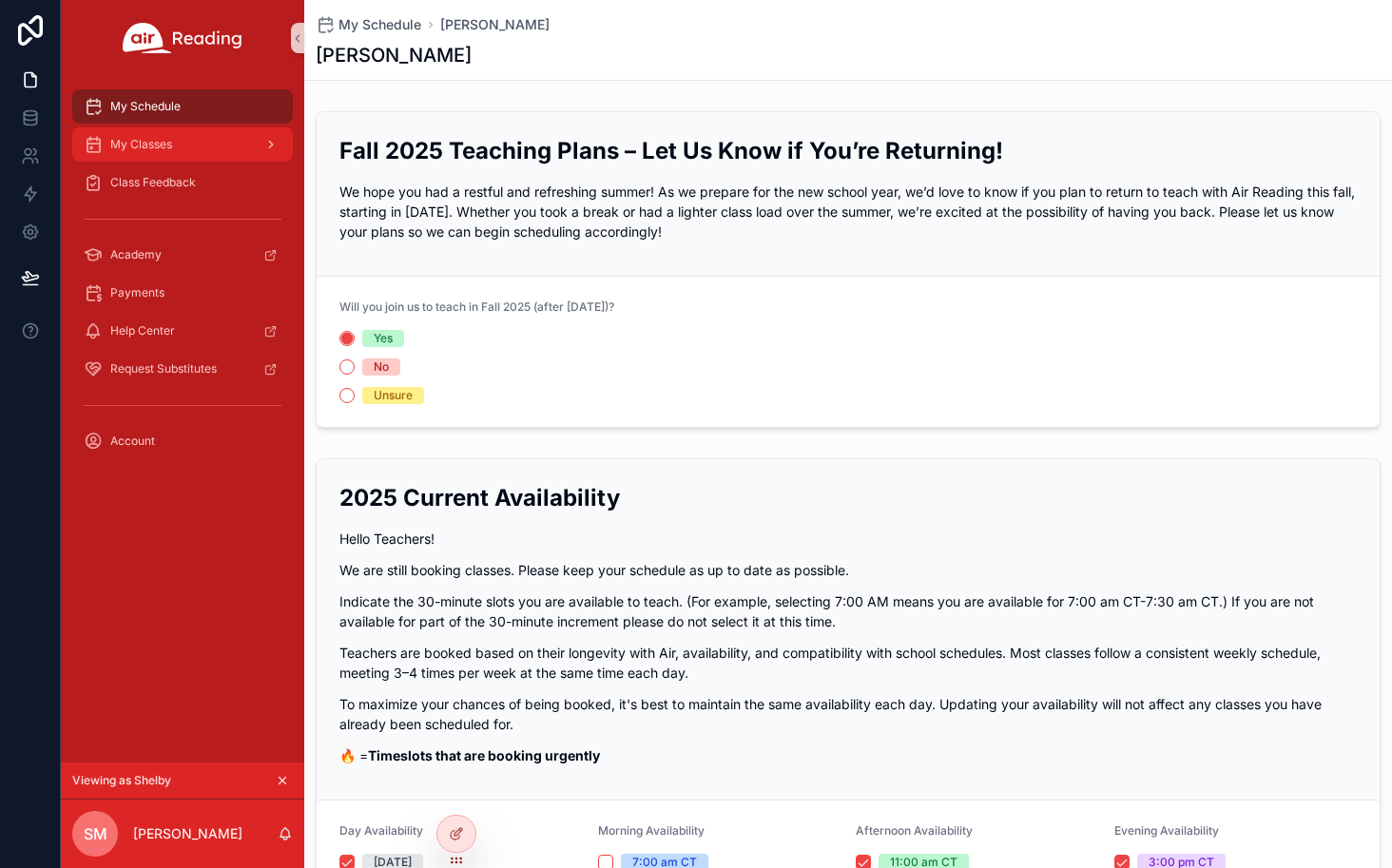
click at [179, 157] on div "My Classes" at bounding box center [183, 144] width 198 height 30
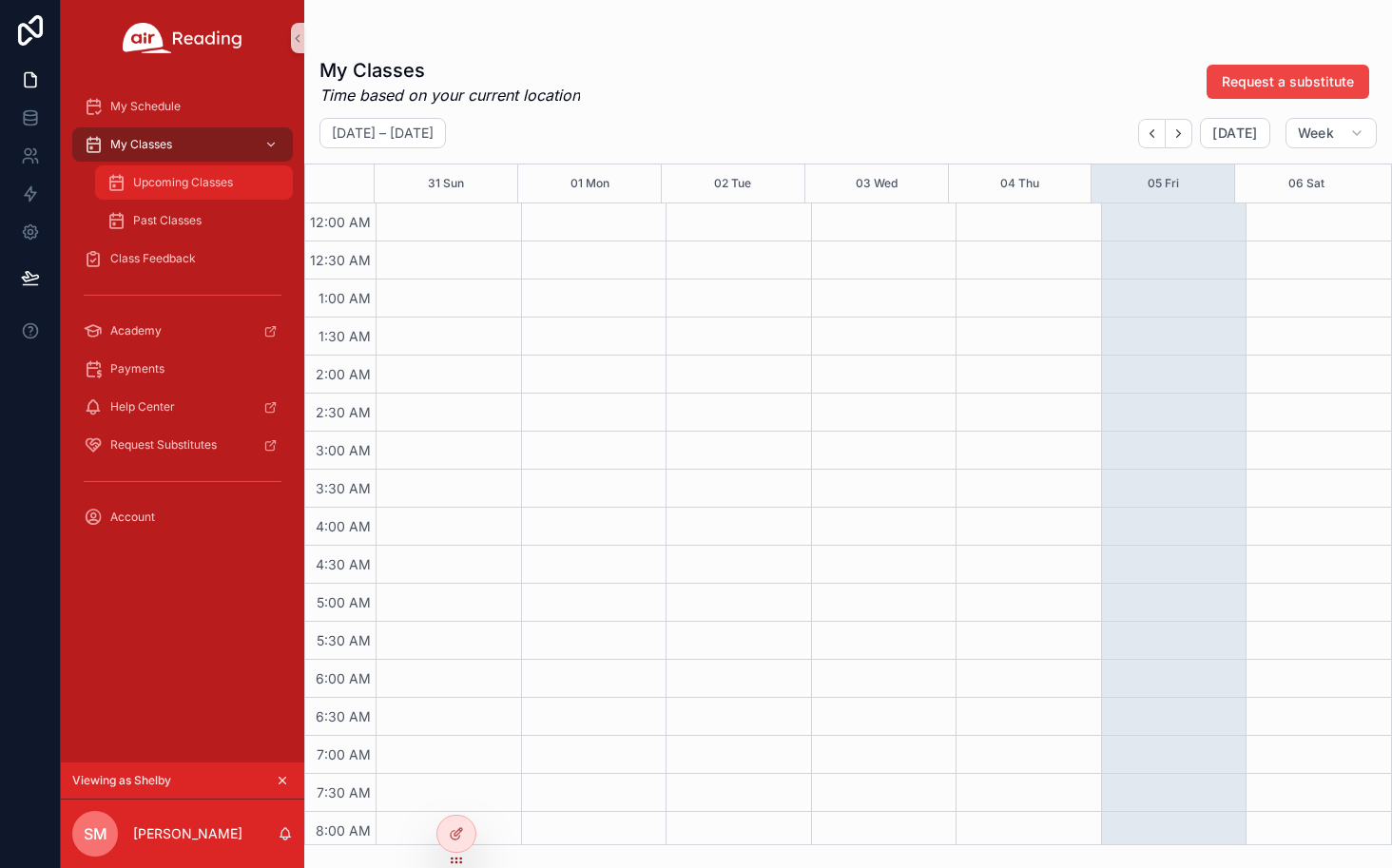
click at [178, 183] on span "Upcoming Classes" at bounding box center [183, 183] width 100 height 15
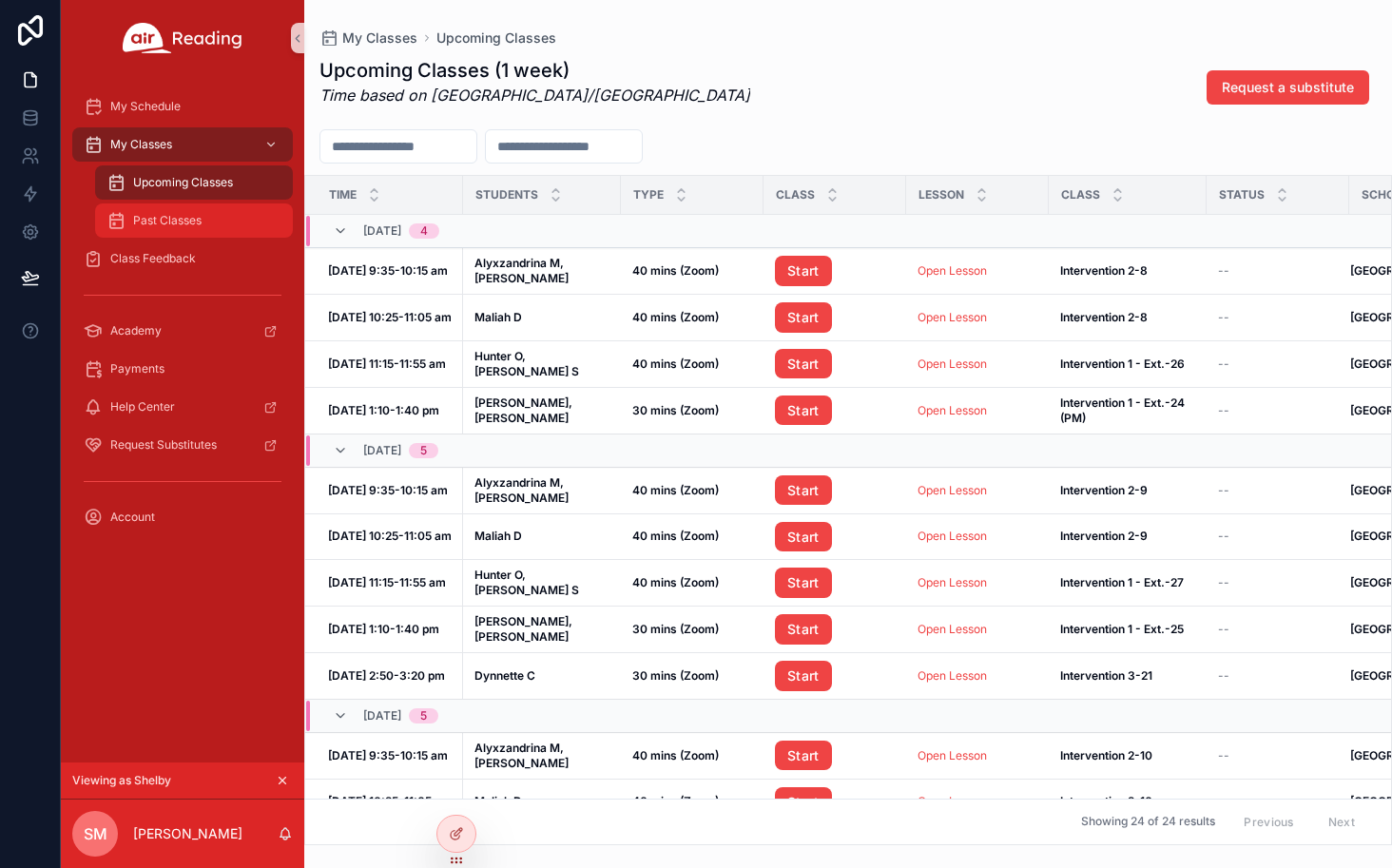
click at [192, 220] on span "Past Classes" at bounding box center [167, 220] width 69 height 15
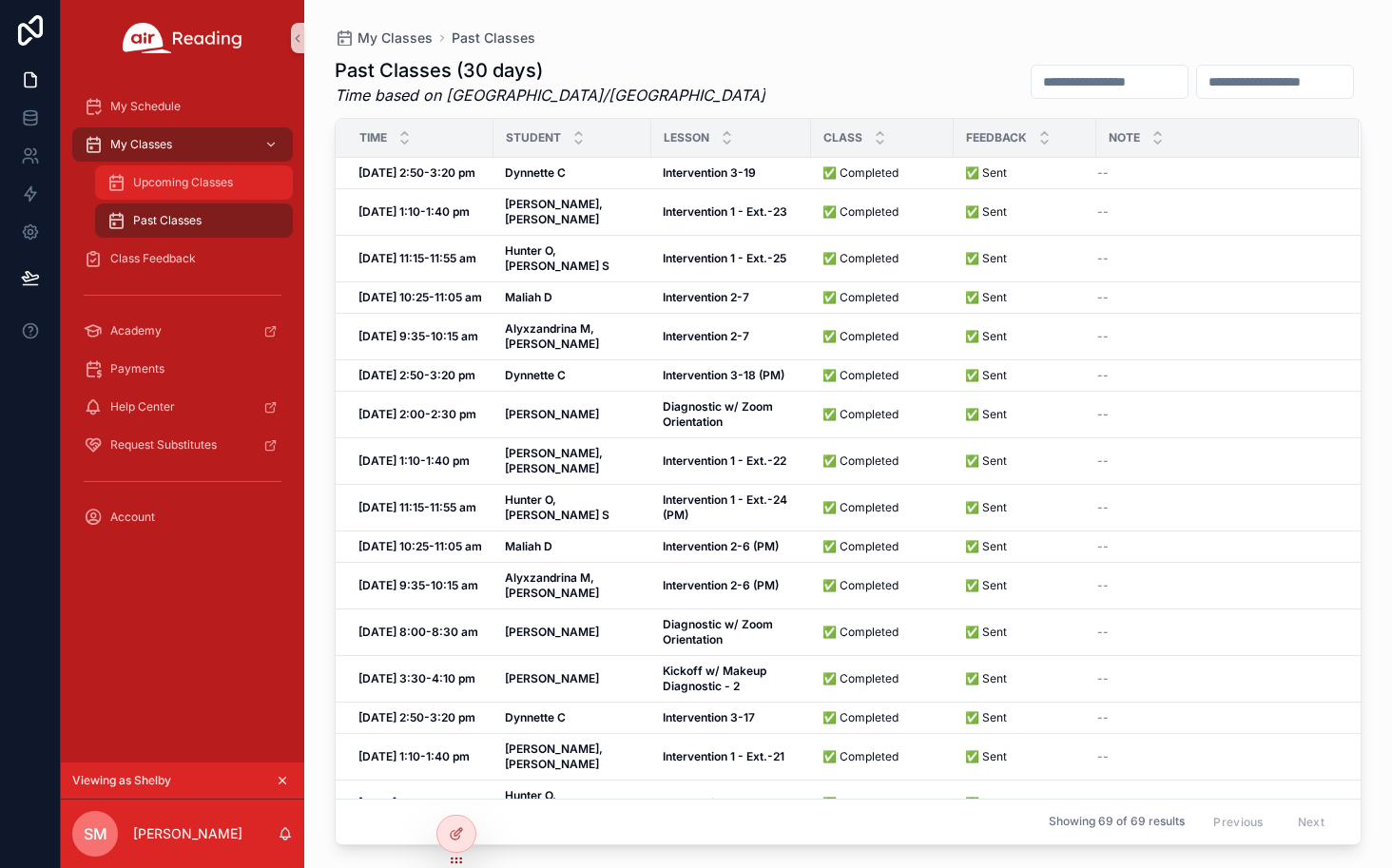
click at [176, 185] on span "Upcoming Classes" at bounding box center [183, 183] width 100 height 15
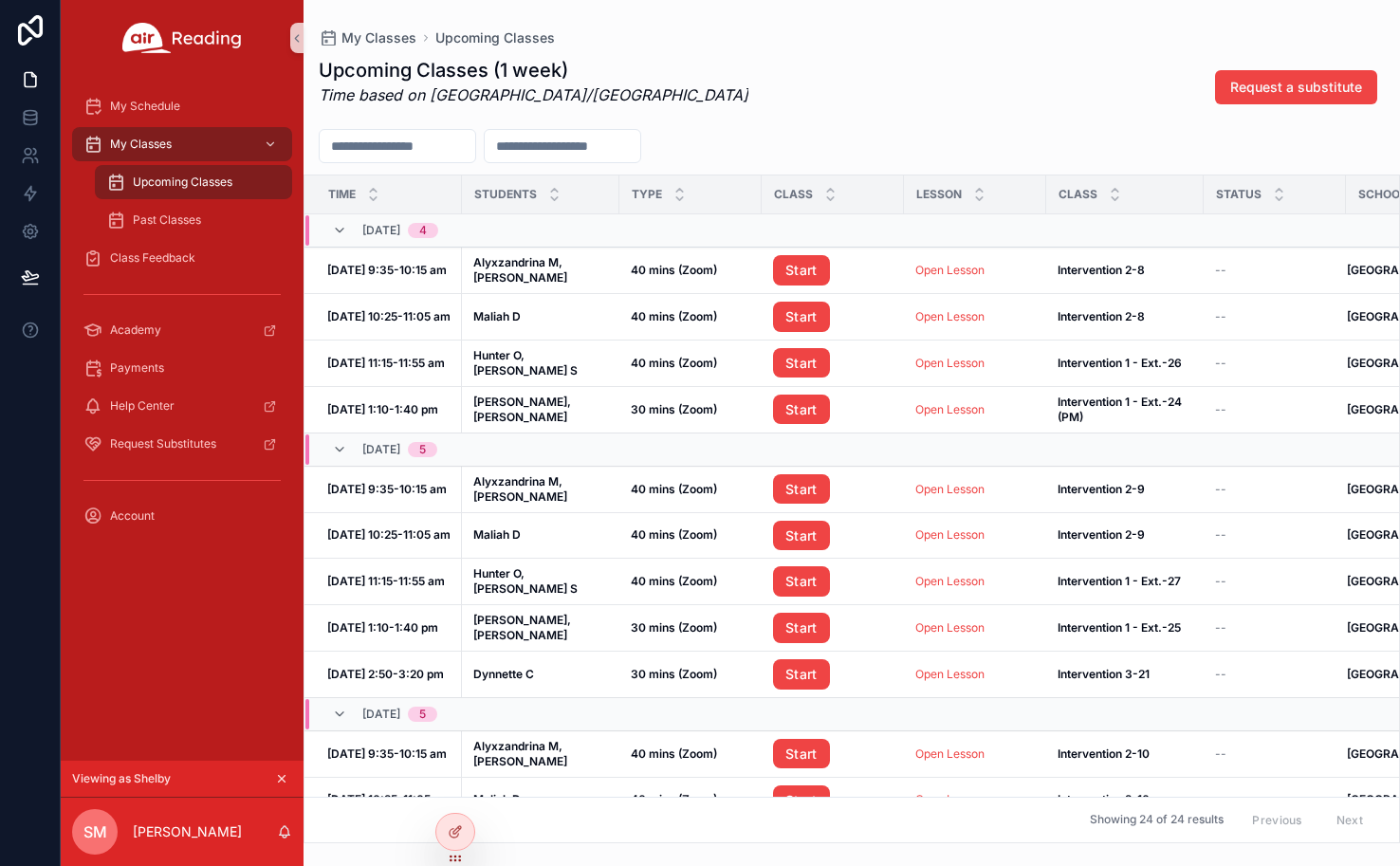
click at [281, 778] on icon "scrollable content" at bounding box center [282, 779] width 13 height 14
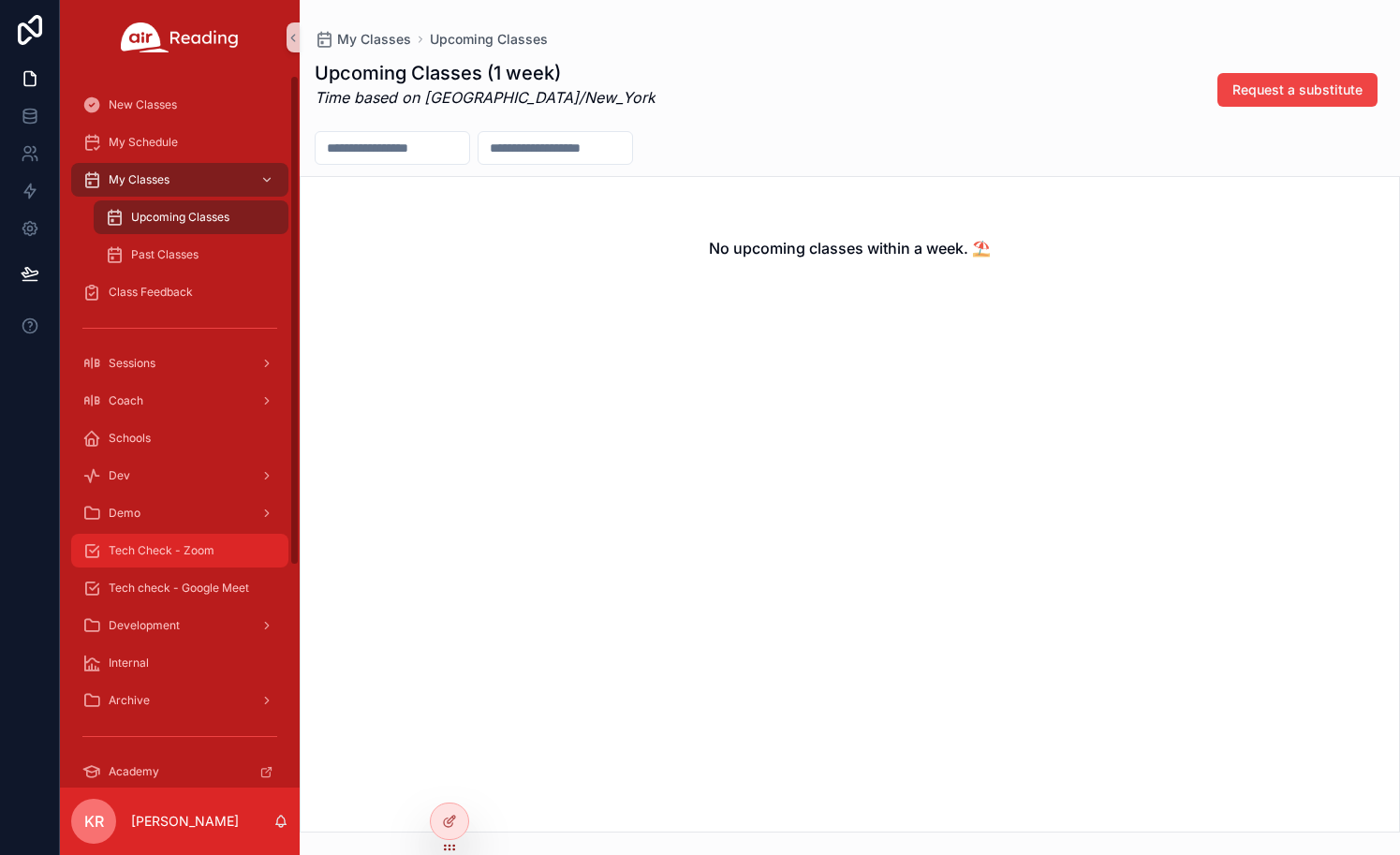
click at [173, 556] on span "Tech Check - Zoom" at bounding box center [161, 550] width 106 height 15
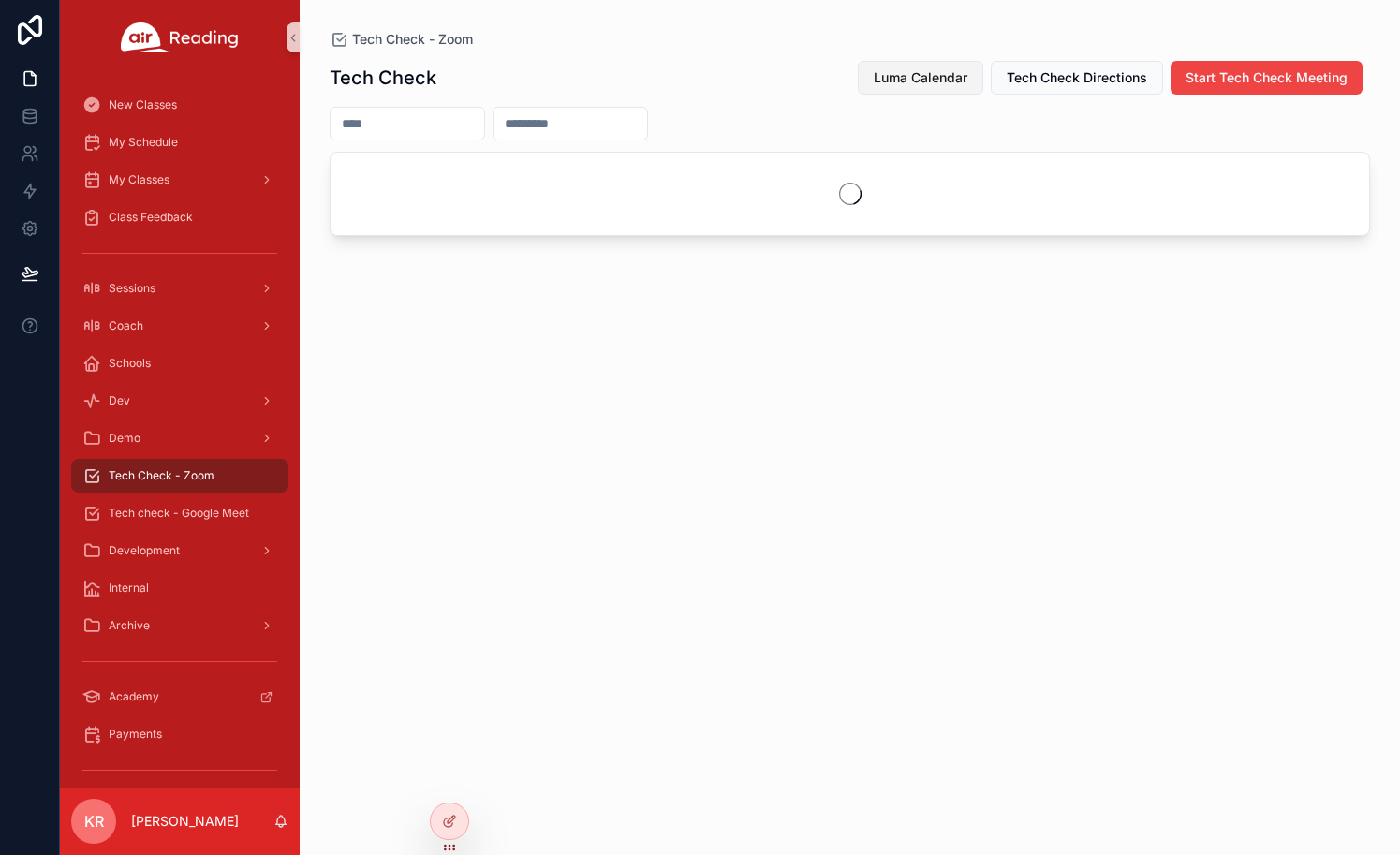
click at [939, 88] on button "Luma Calendar" at bounding box center [921, 77] width 126 height 33
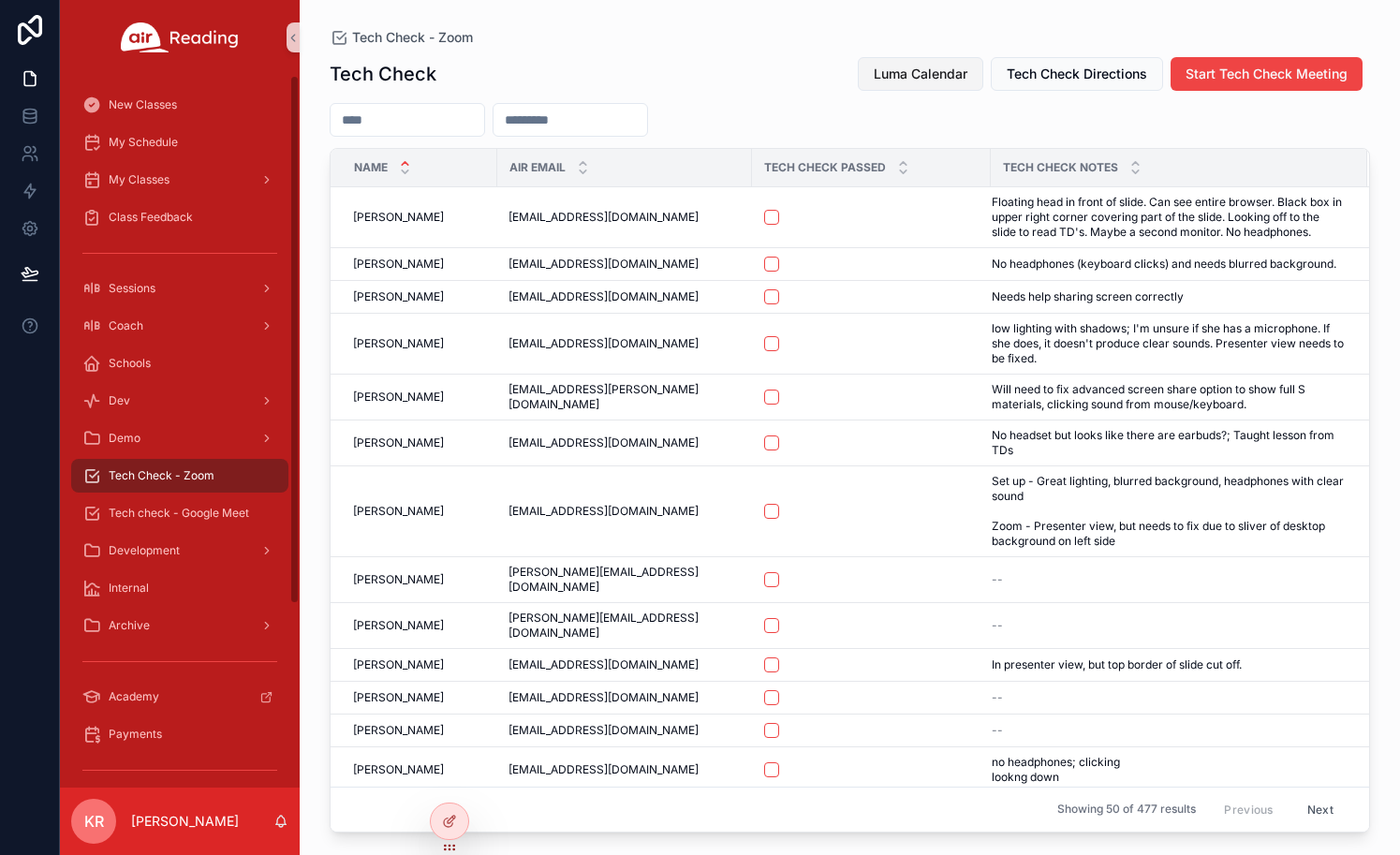
click at [932, 76] on span "Luma Calendar" at bounding box center [921, 74] width 93 height 19
click at [919, 72] on span "Luma Calendar" at bounding box center [921, 74] width 93 height 19
click at [905, 80] on span "Luma Calendar" at bounding box center [921, 74] width 93 height 19
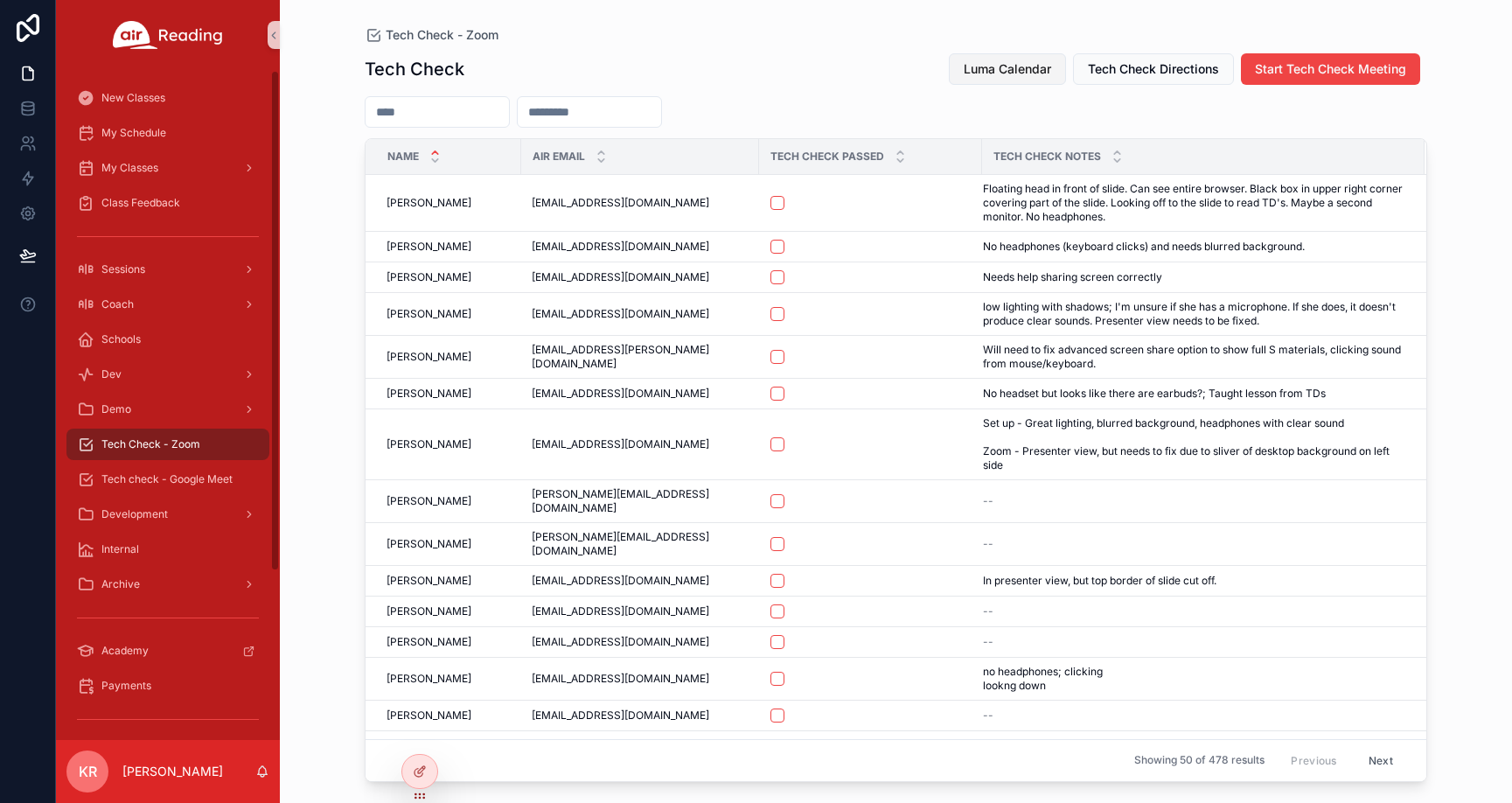
click at [966, 67] on span "Luma Calendar" at bounding box center [1008, 69] width 87 height 18
click at [862, 52] on div "Tech Check Luma Calendar Tech Check Directions Start Tech Check Meeting Name Ai…" at bounding box center [896, 412] width 1063 height 740
click at [1017, 73] on span "Luma Calendar" at bounding box center [1008, 69] width 87 height 18
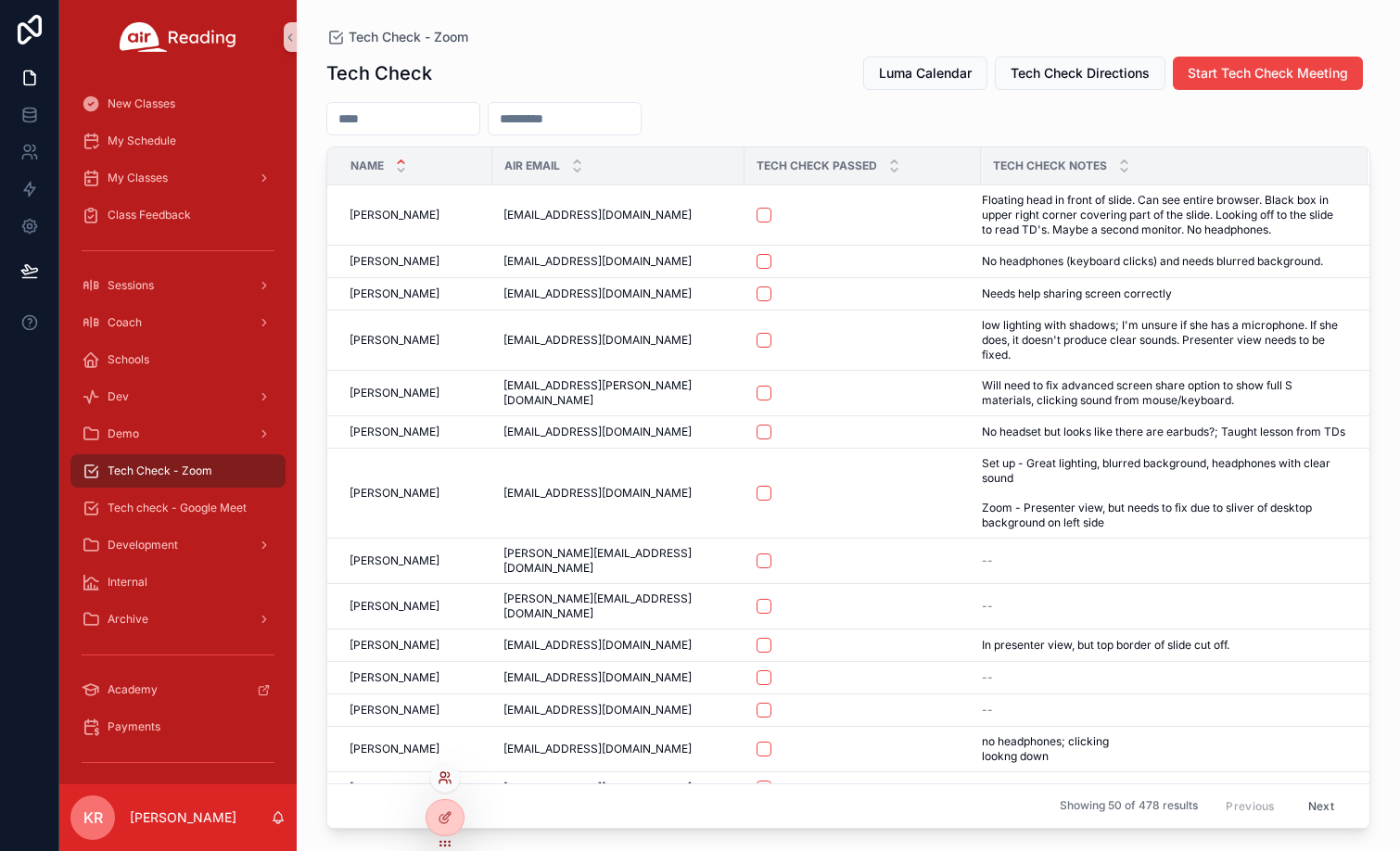
click at [443, 777] on icon at bounding box center [442, 774] width 5 height 5
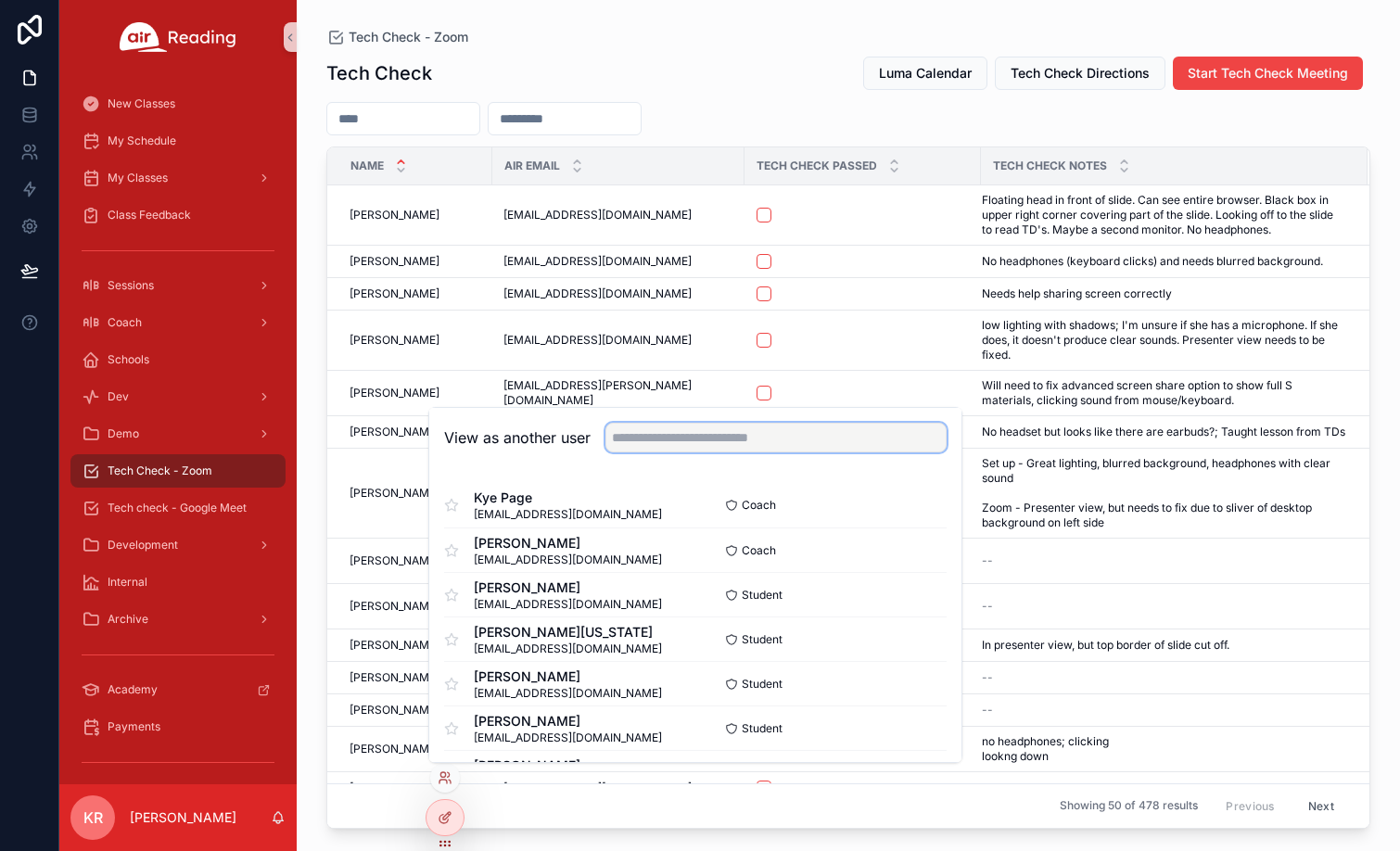
click at [663, 441] on input "text" at bounding box center [776, 436] width 341 height 29
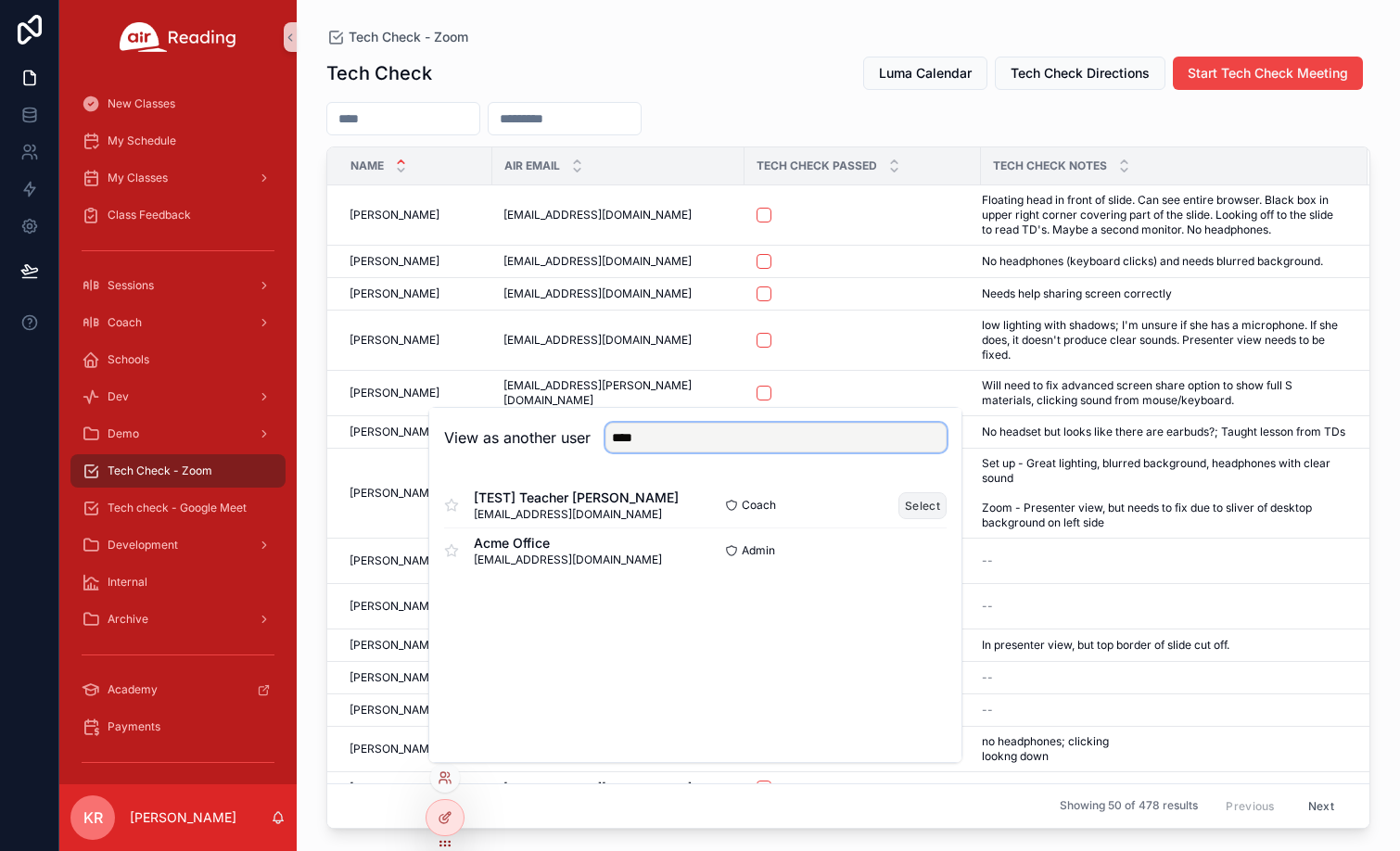
type input "****"
click at [930, 507] on button "Select" at bounding box center [922, 505] width 48 height 27
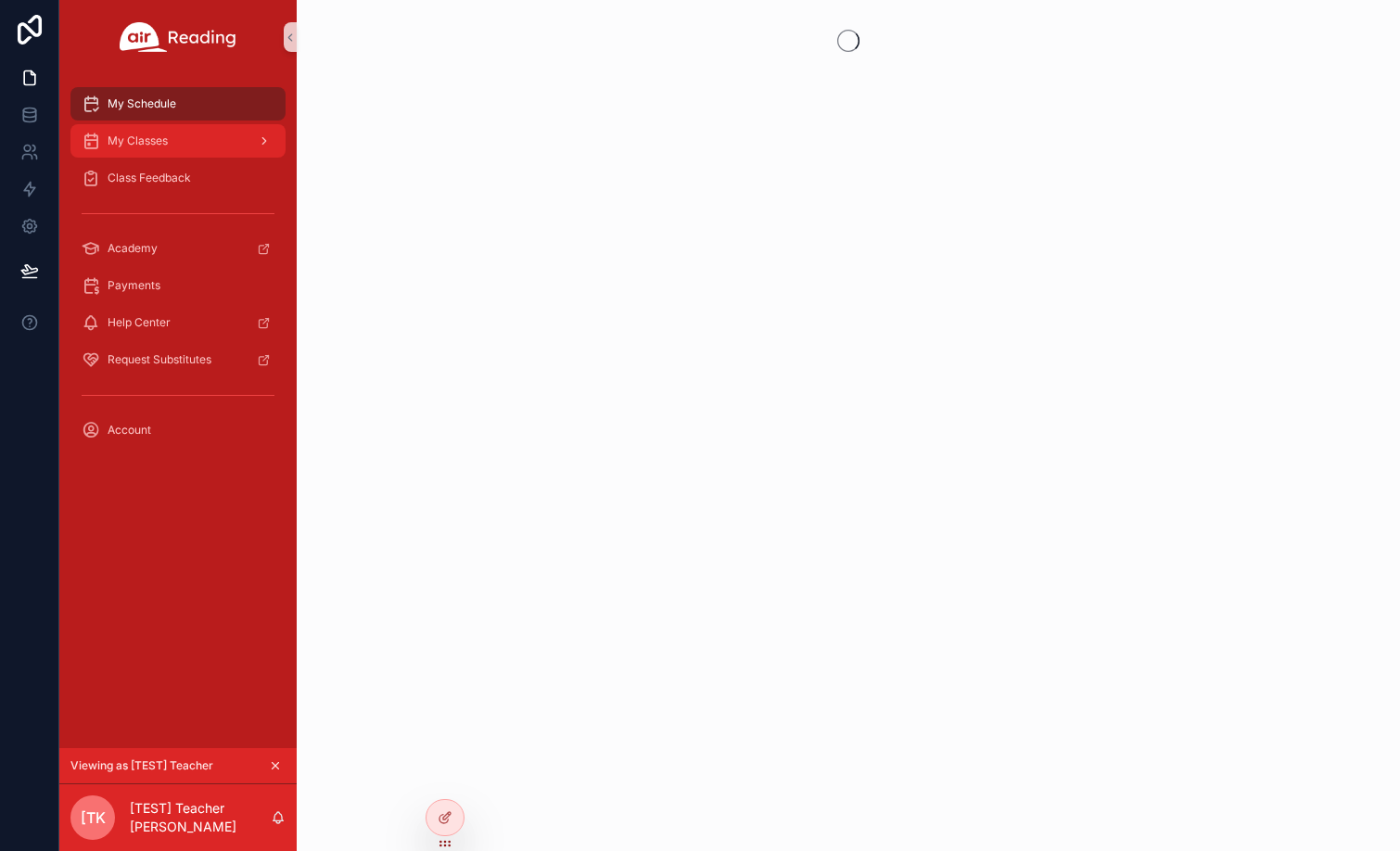
click at [152, 146] on span "My Classes" at bounding box center [138, 141] width 60 height 15
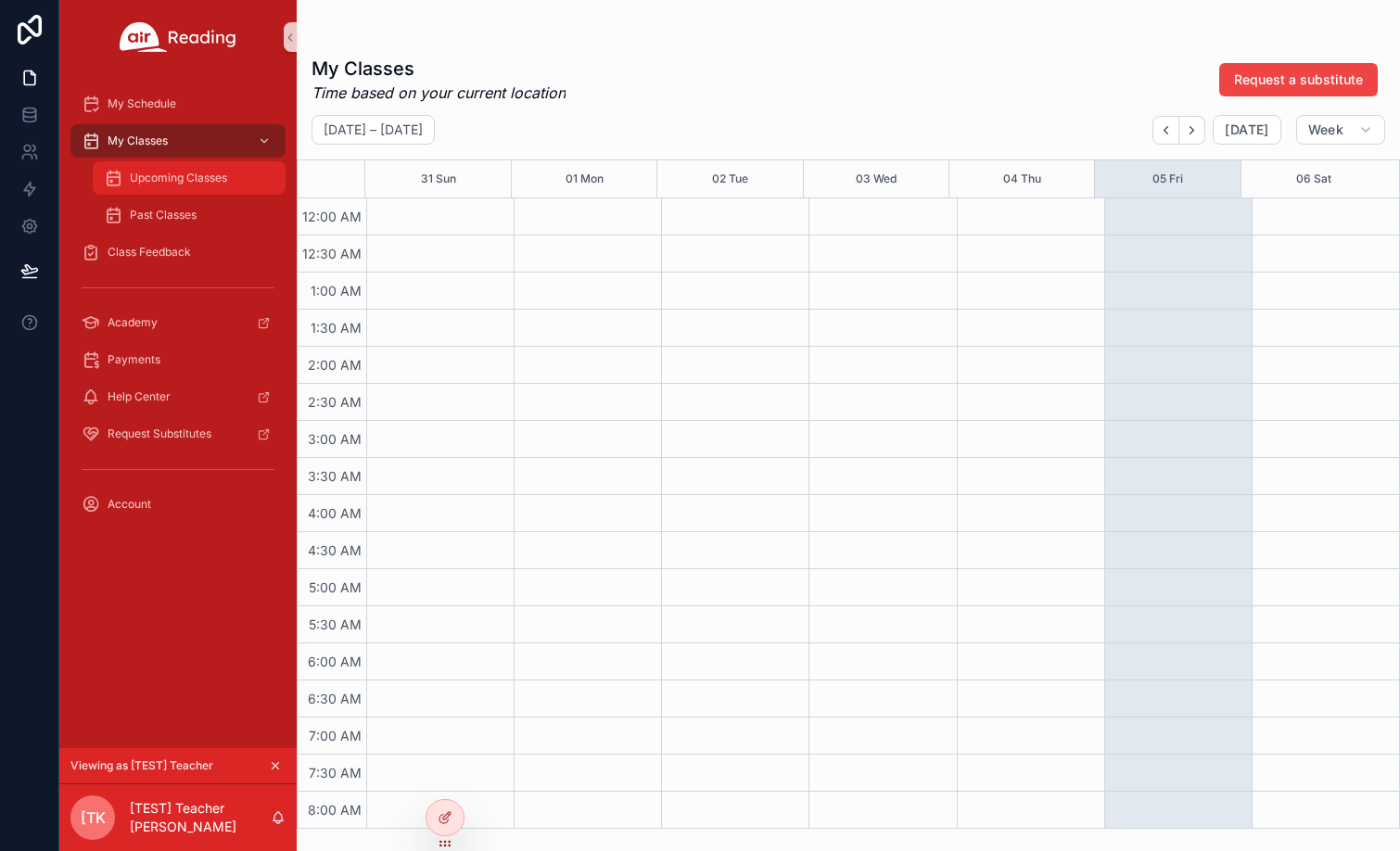
click at [170, 172] on span "Upcoming Classes" at bounding box center [178, 178] width 97 height 15
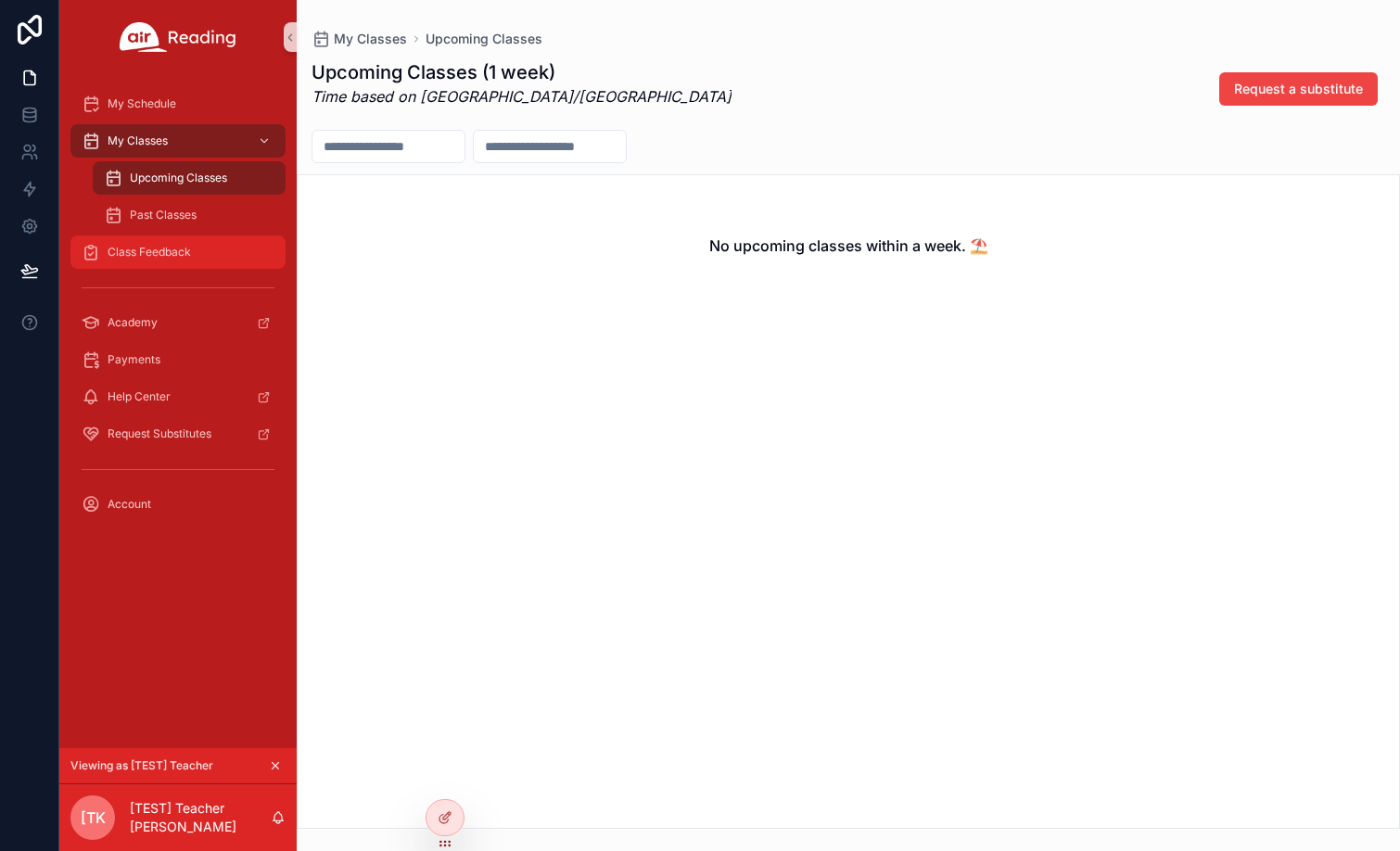
click at [157, 242] on div "Class Feedback" at bounding box center [178, 252] width 193 height 29
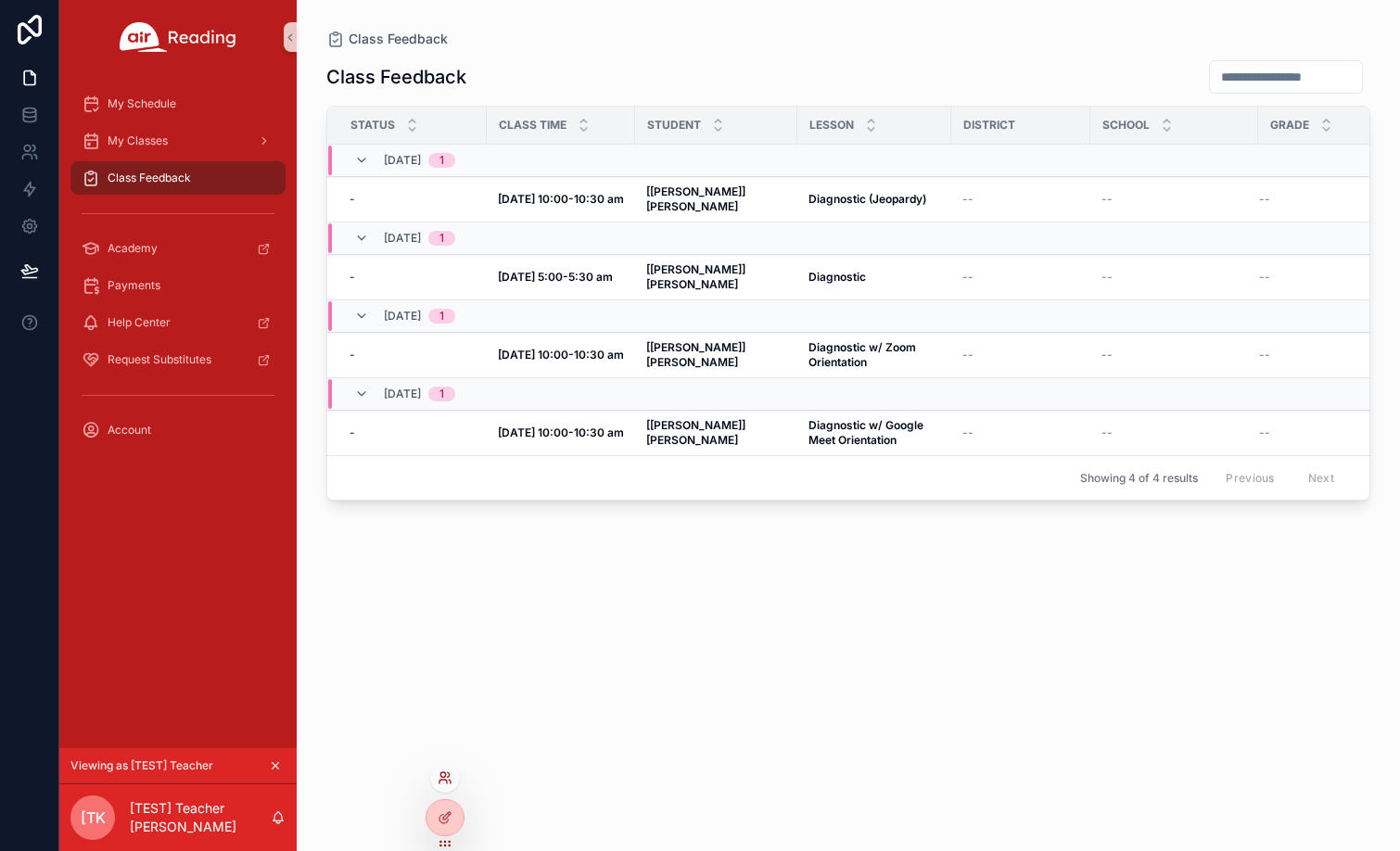
click at [445, 780] on icon at bounding box center [445, 777] width 15 height 15
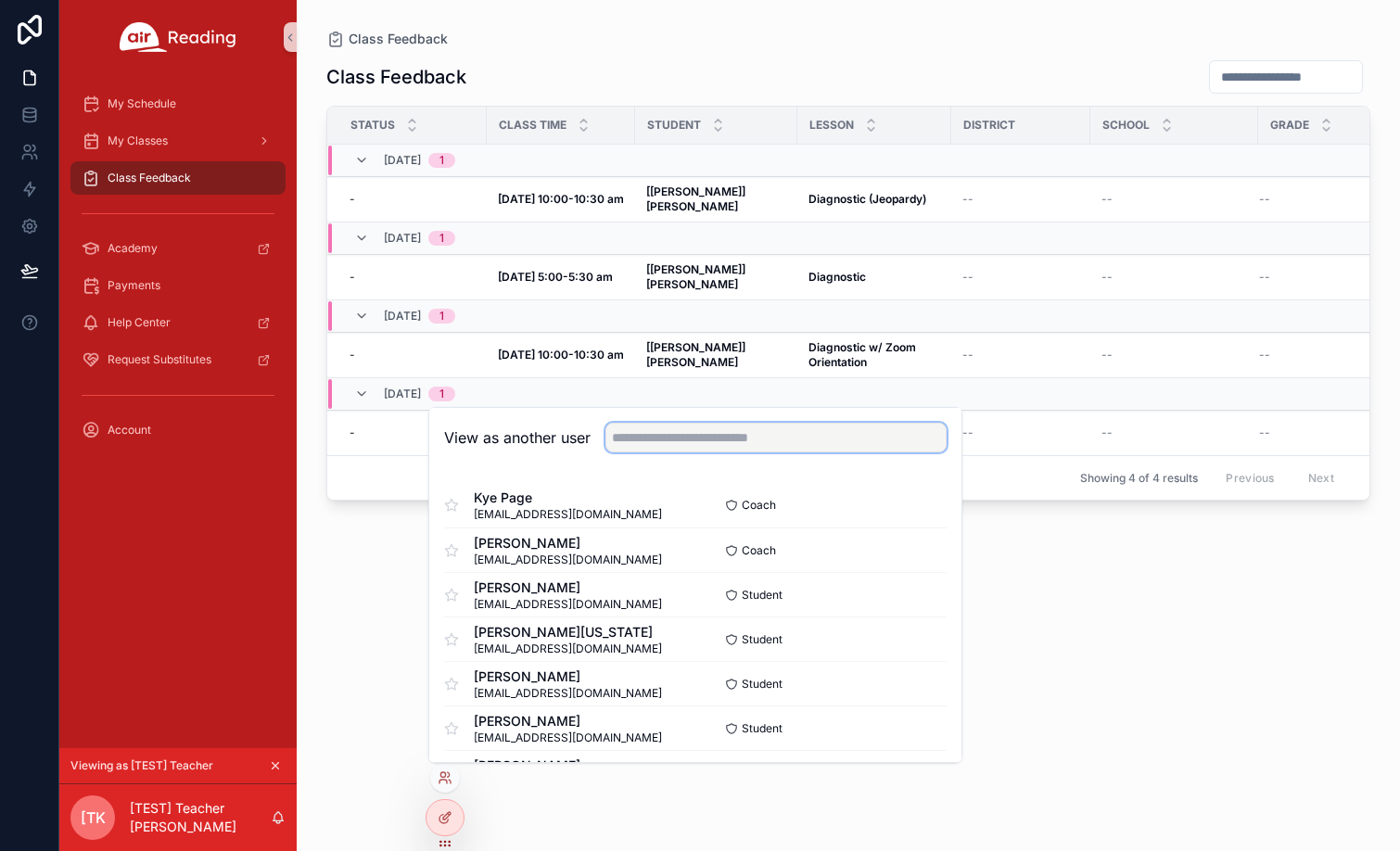
click at [662, 444] on input "text" at bounding box center [776, 436] width 341 height 29
type input "****"
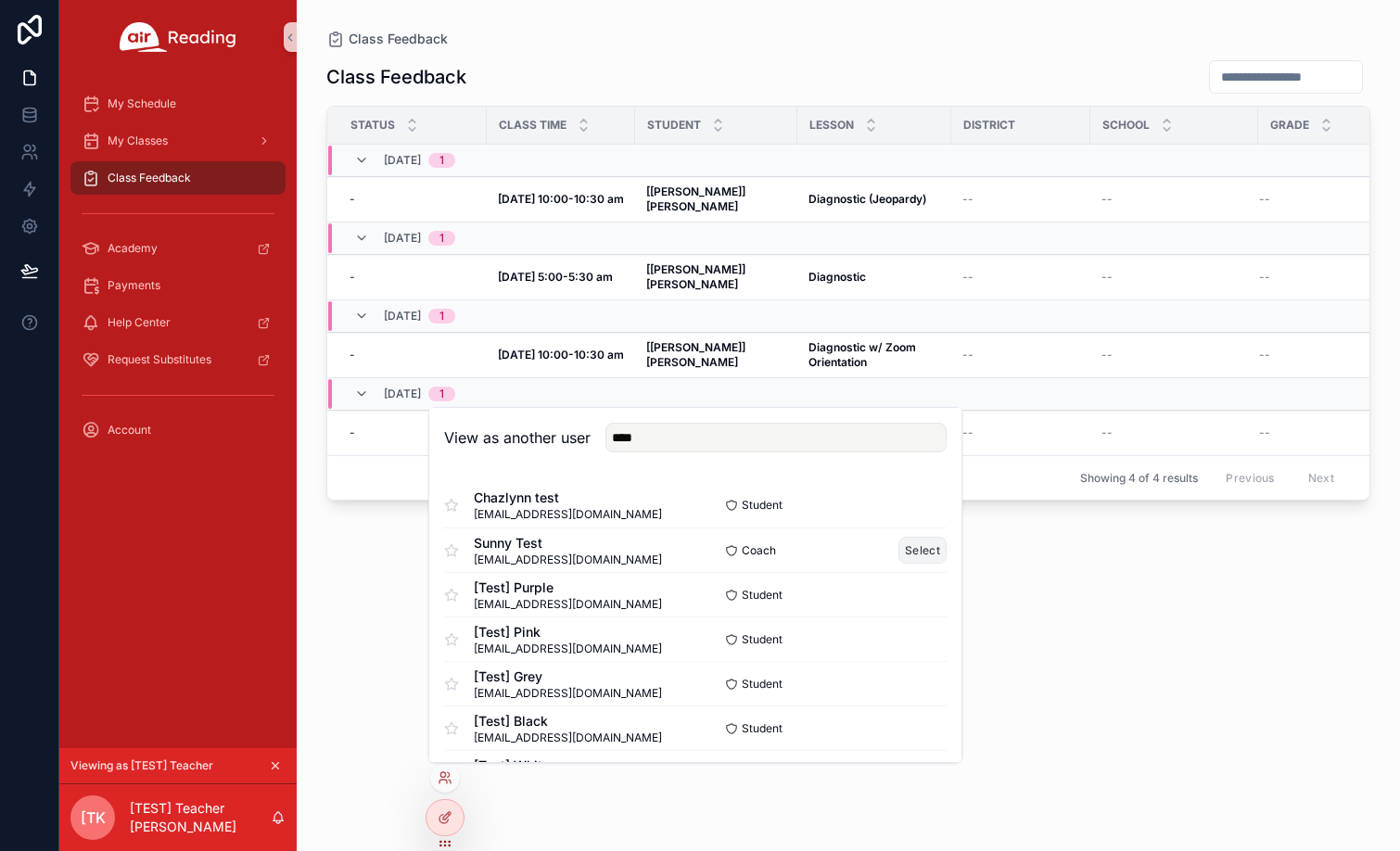
click at [898, 546] on button "Select" at bounding box center [922, 549] width 48 height 27
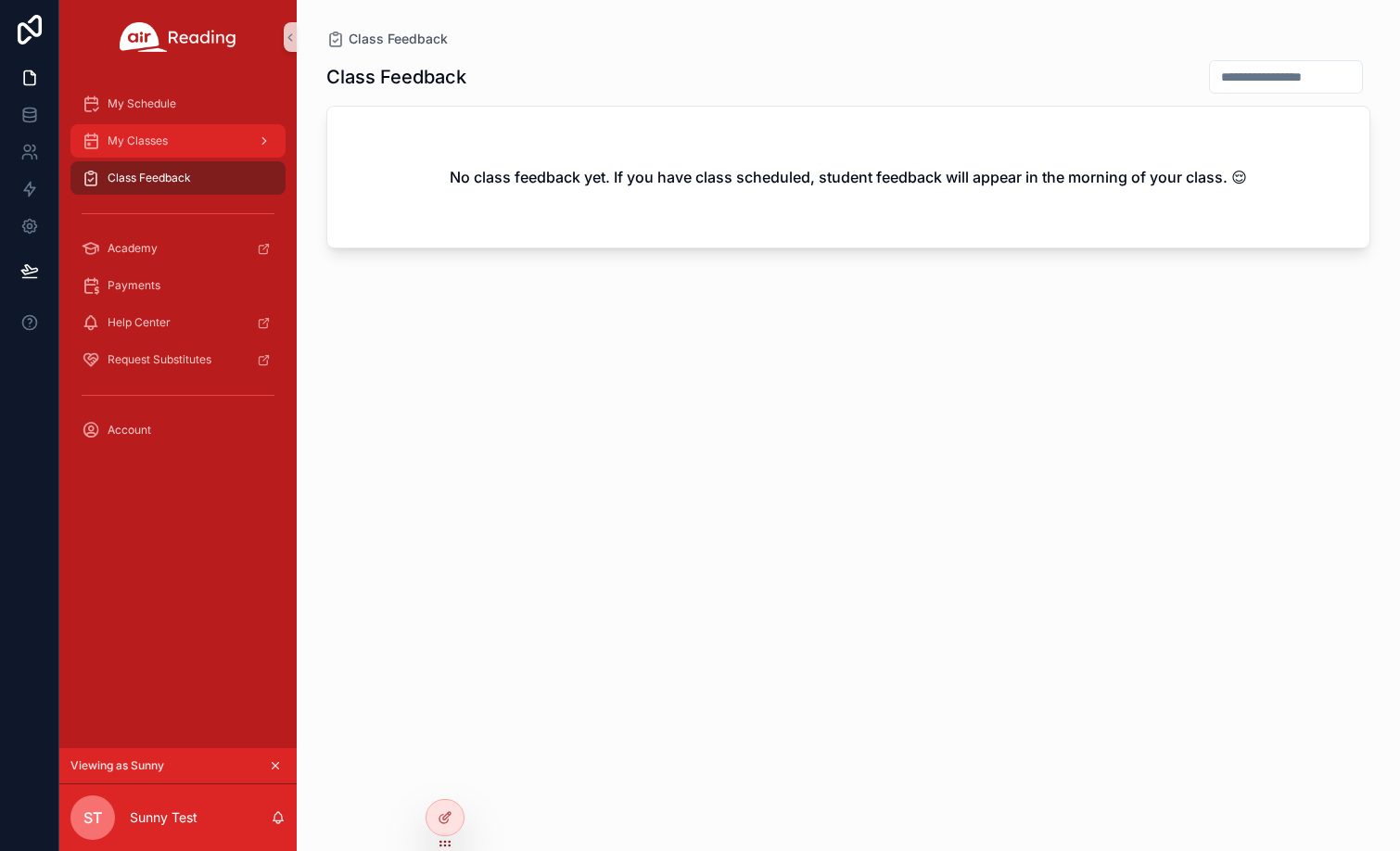
click at [147, 139] on span "My Classes" at bounding box center [138, 141] width 60 height 15
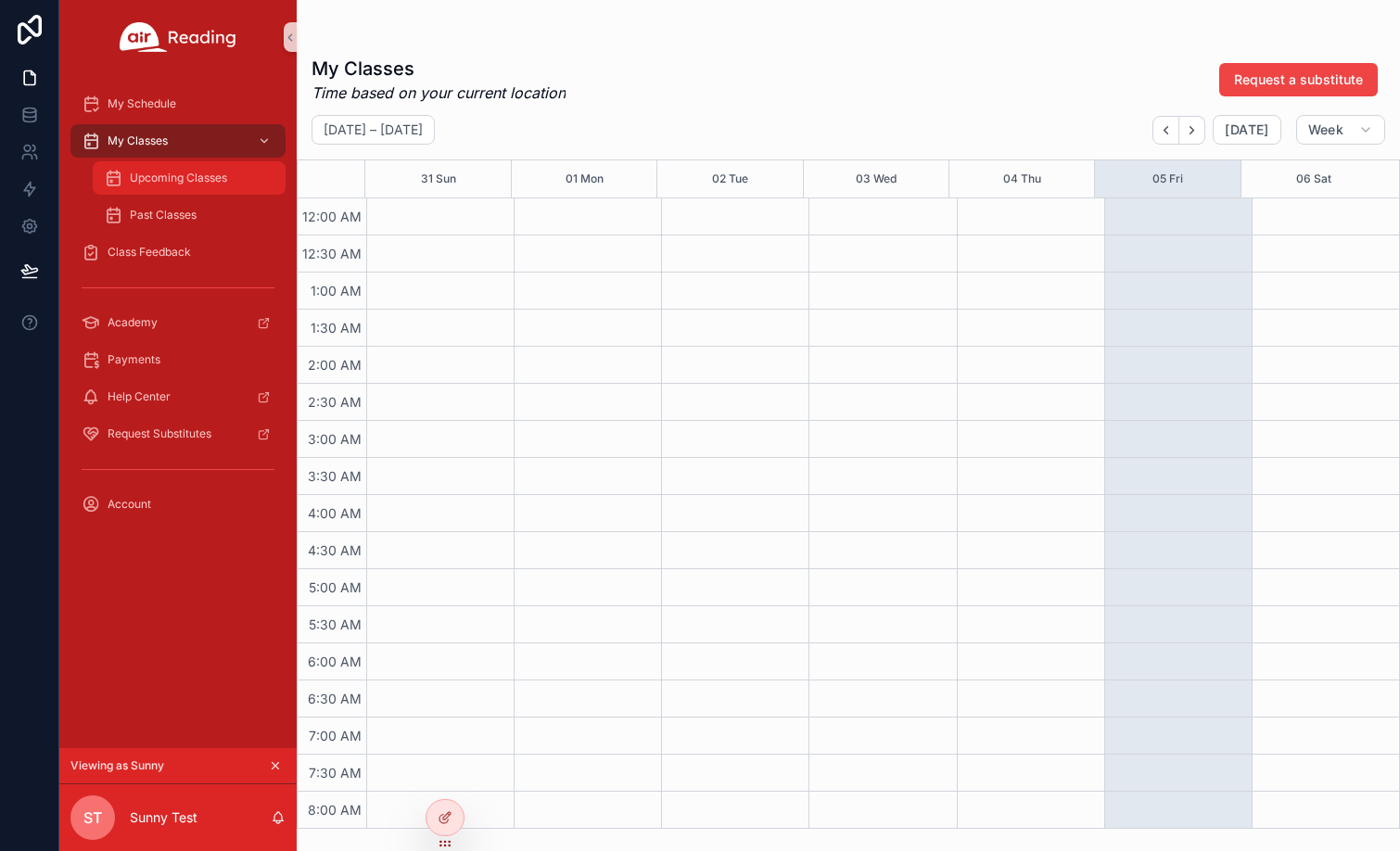
click at [164, 181] on span "Upcoming Classes" at bounding box center [178, 178] width 97 height 15
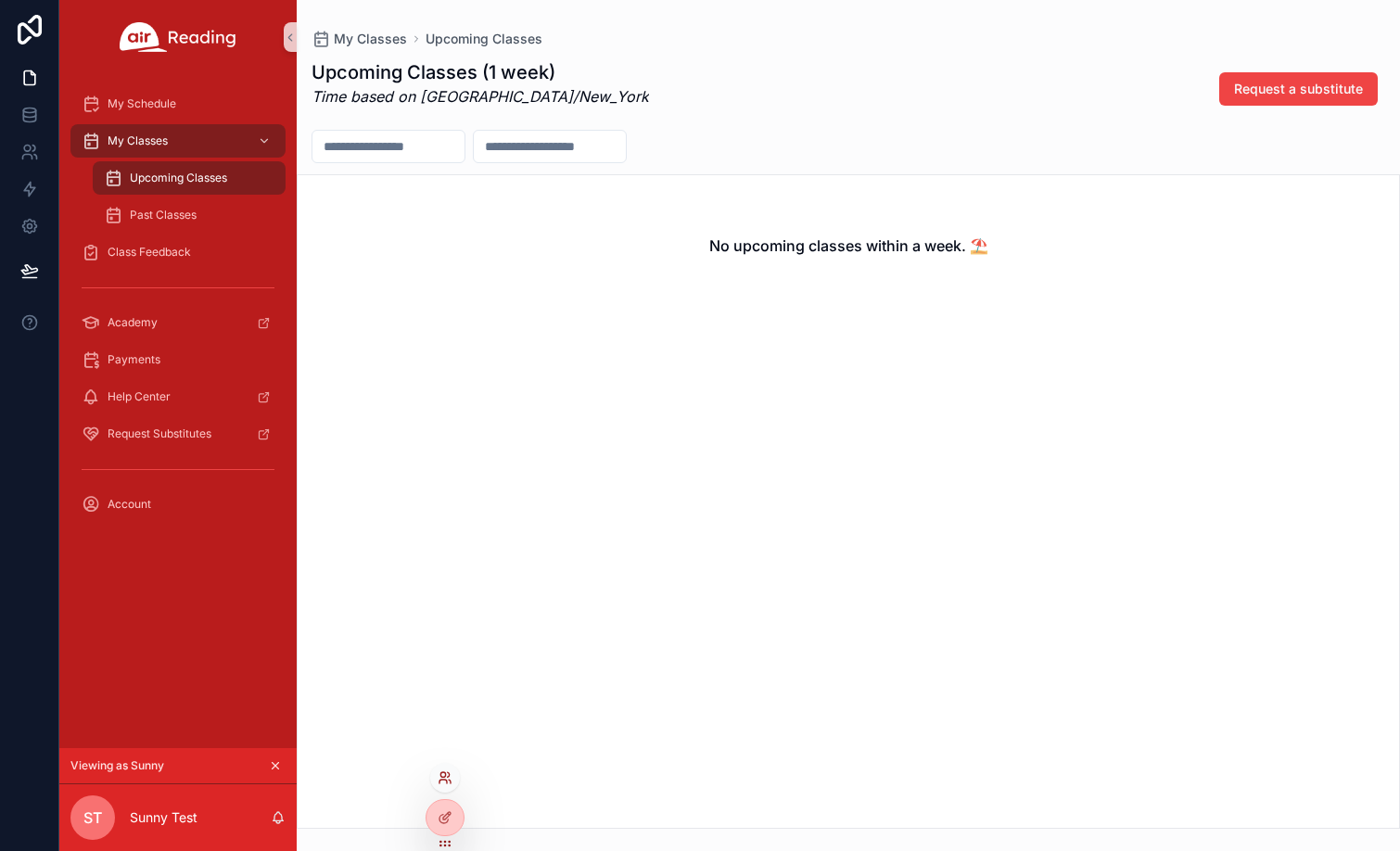
click at [442, 782] on icon at bounding box center [445, 777] width 15 height 15
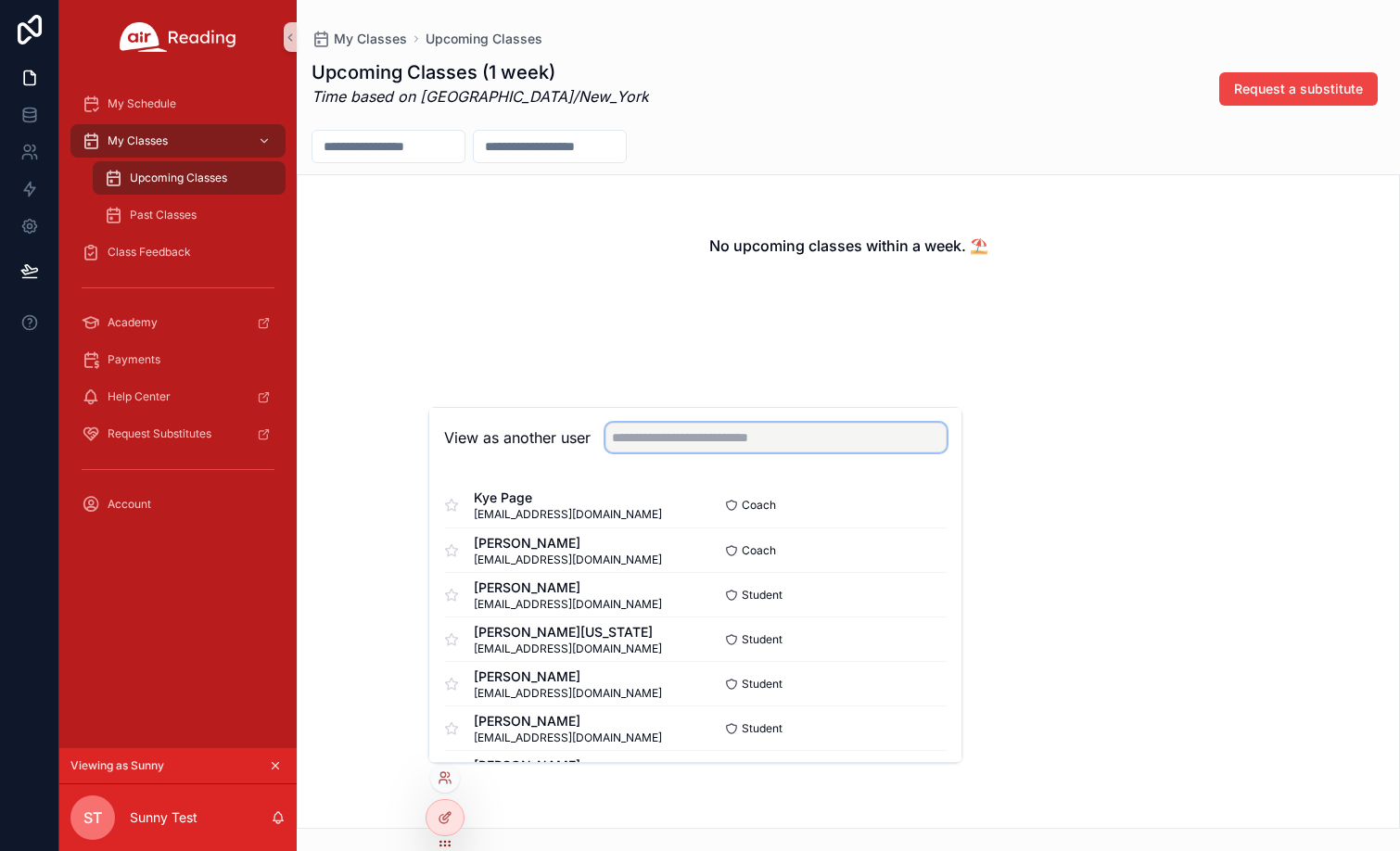
click at [646, 436] on input "text" at bounding box center [776, 436] width 341 height 29
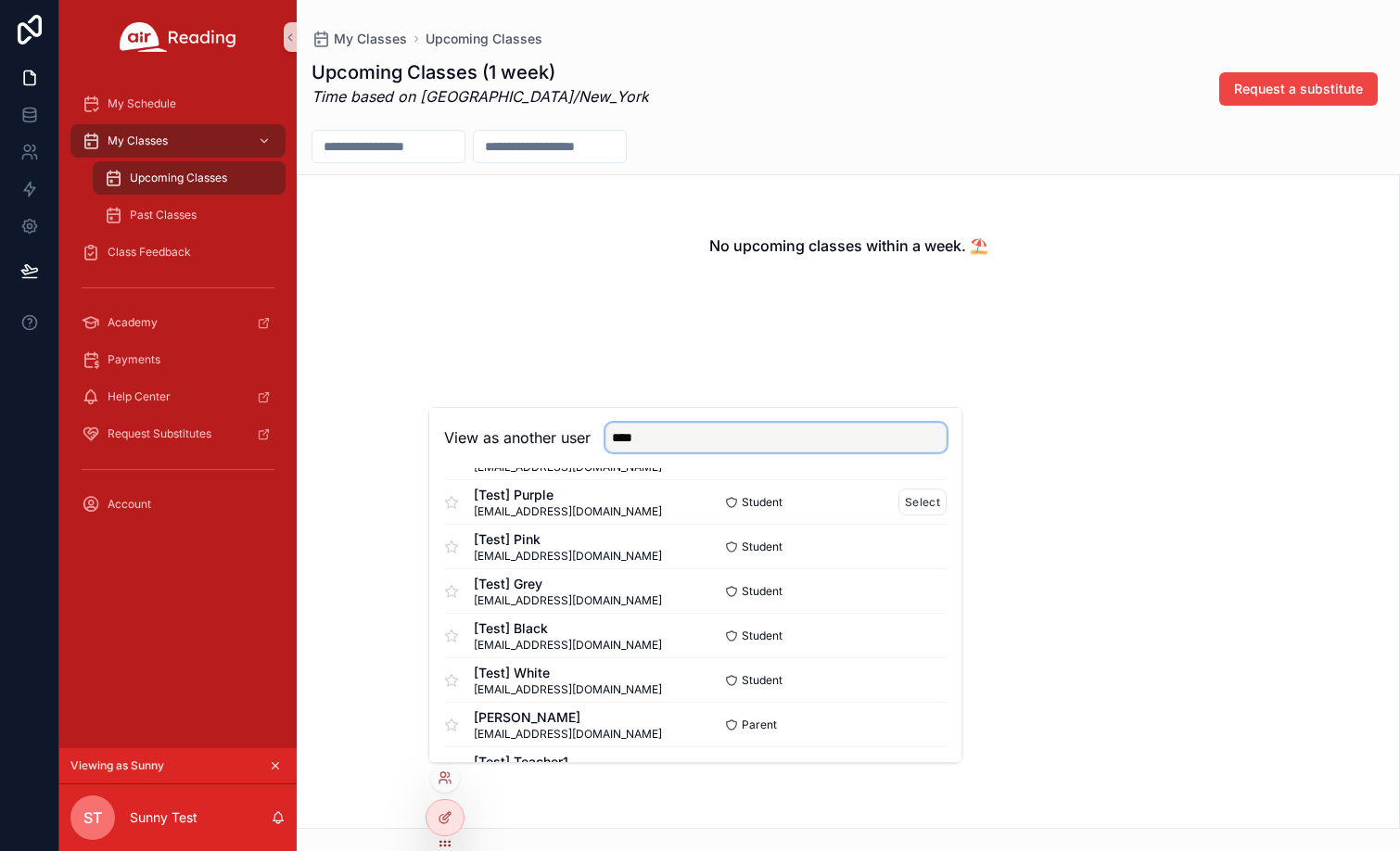
scroll to position [186, 0]
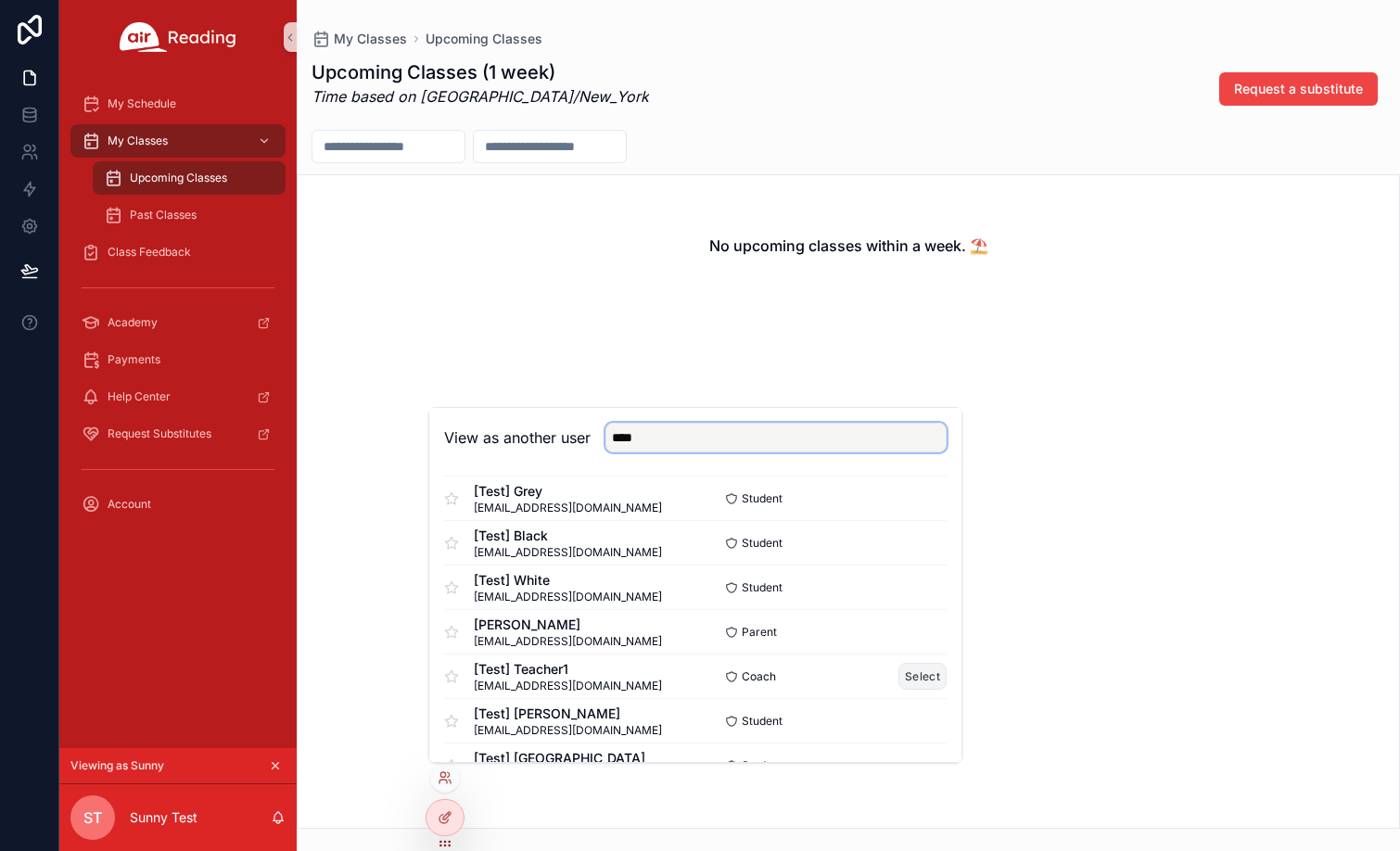
type input "****"
click at [907, 677] on button "Select" at bounding box center [922, 676] width 48 height 27
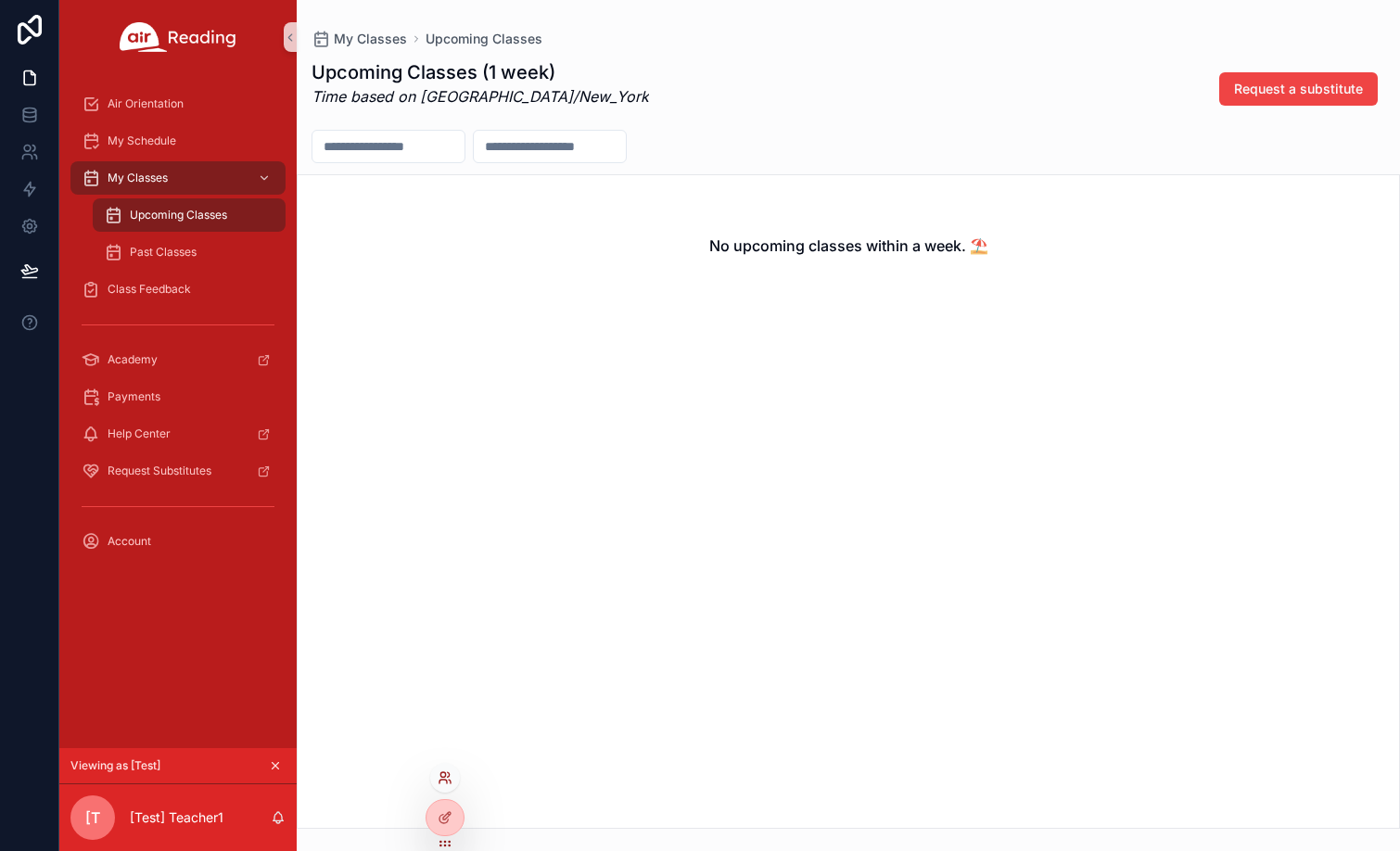
click at [441, 781] on icon at bounding box center [445, 777] width 15 height 15
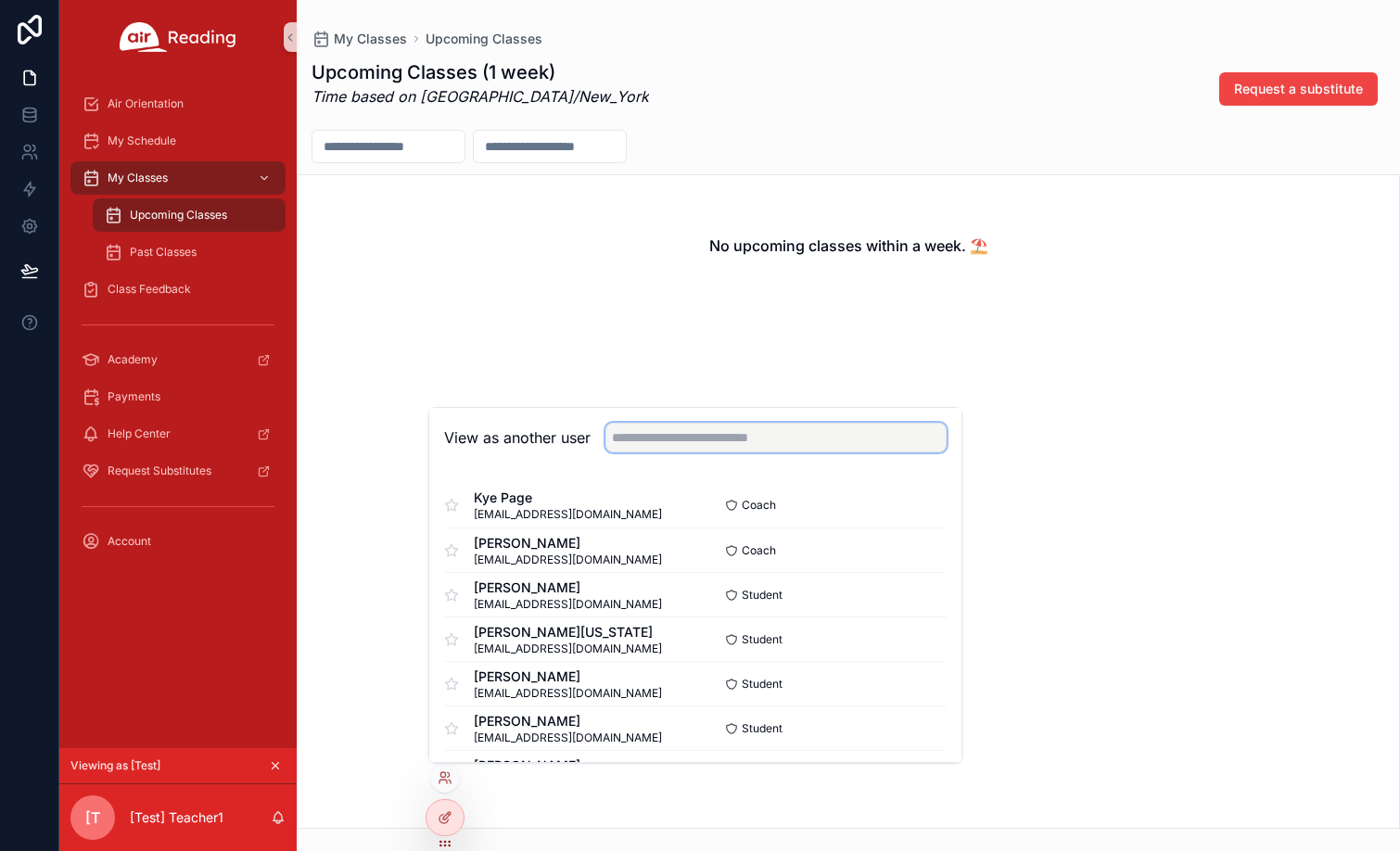
click at [661, 447] on input "text" at bounding box center [776, 436] width 341 height 29
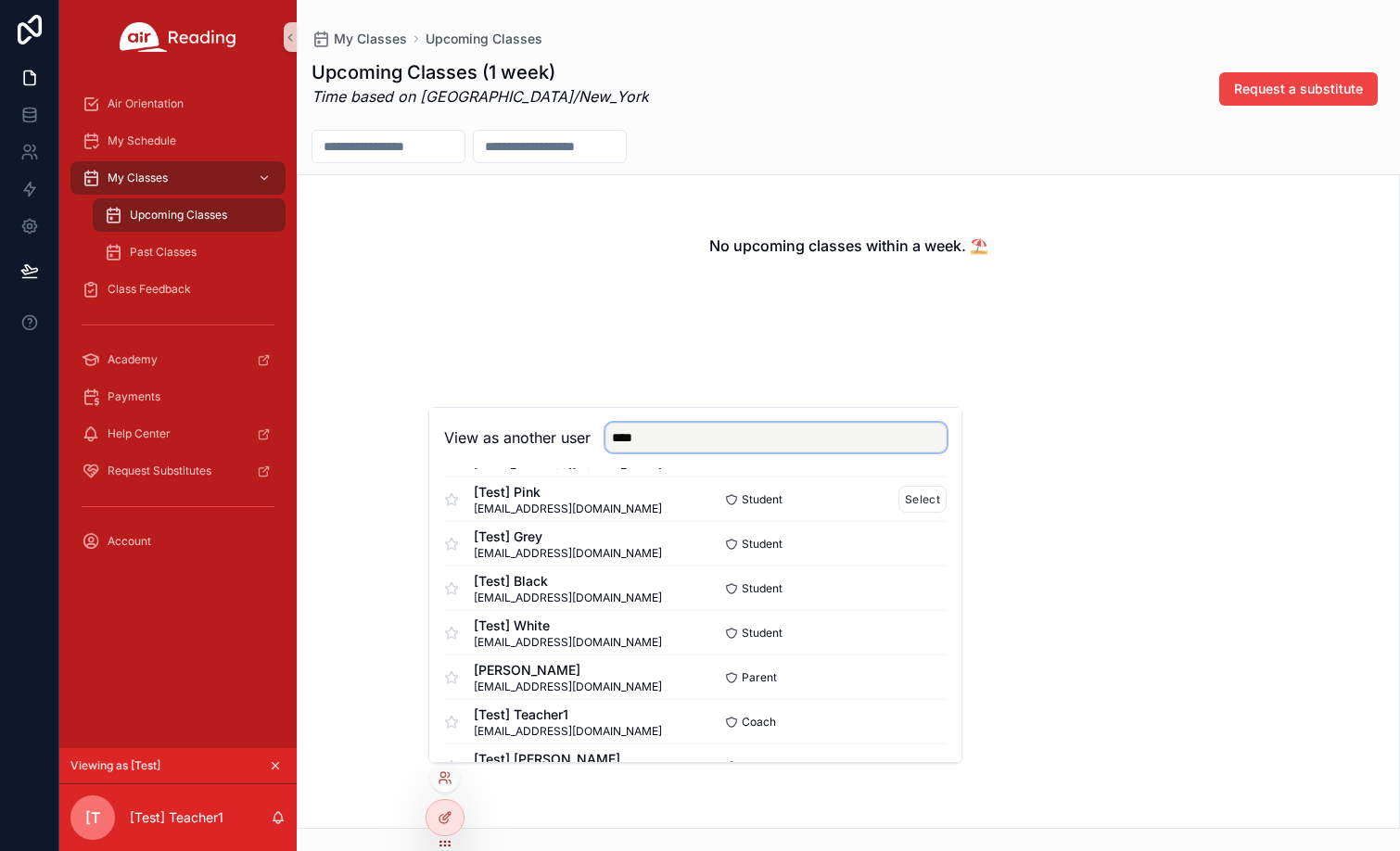
scroll to position [186, 0]
type input "****"
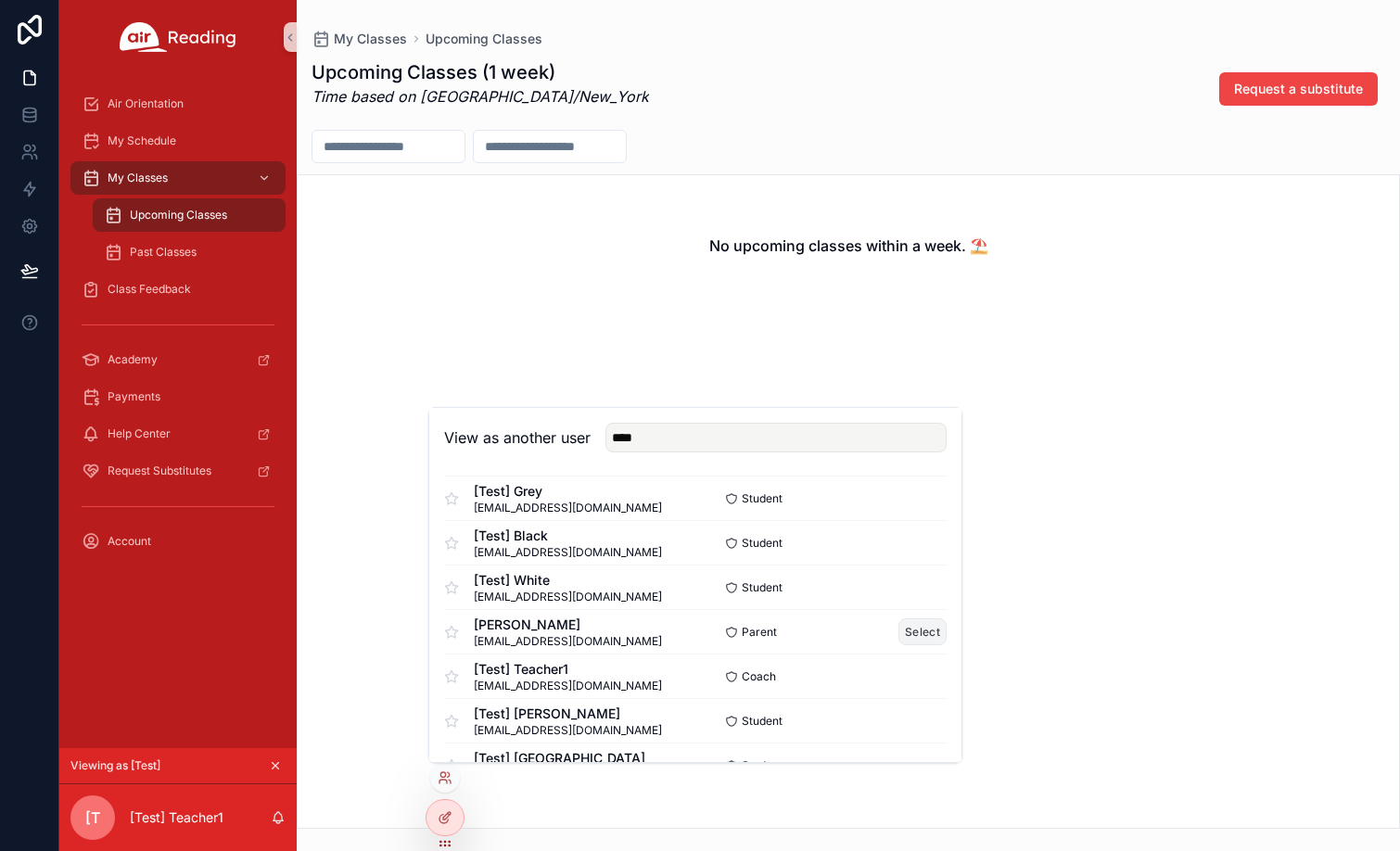
click at [903, 631] on button "Select" at bounding box center [922, 631] width 48 height 27
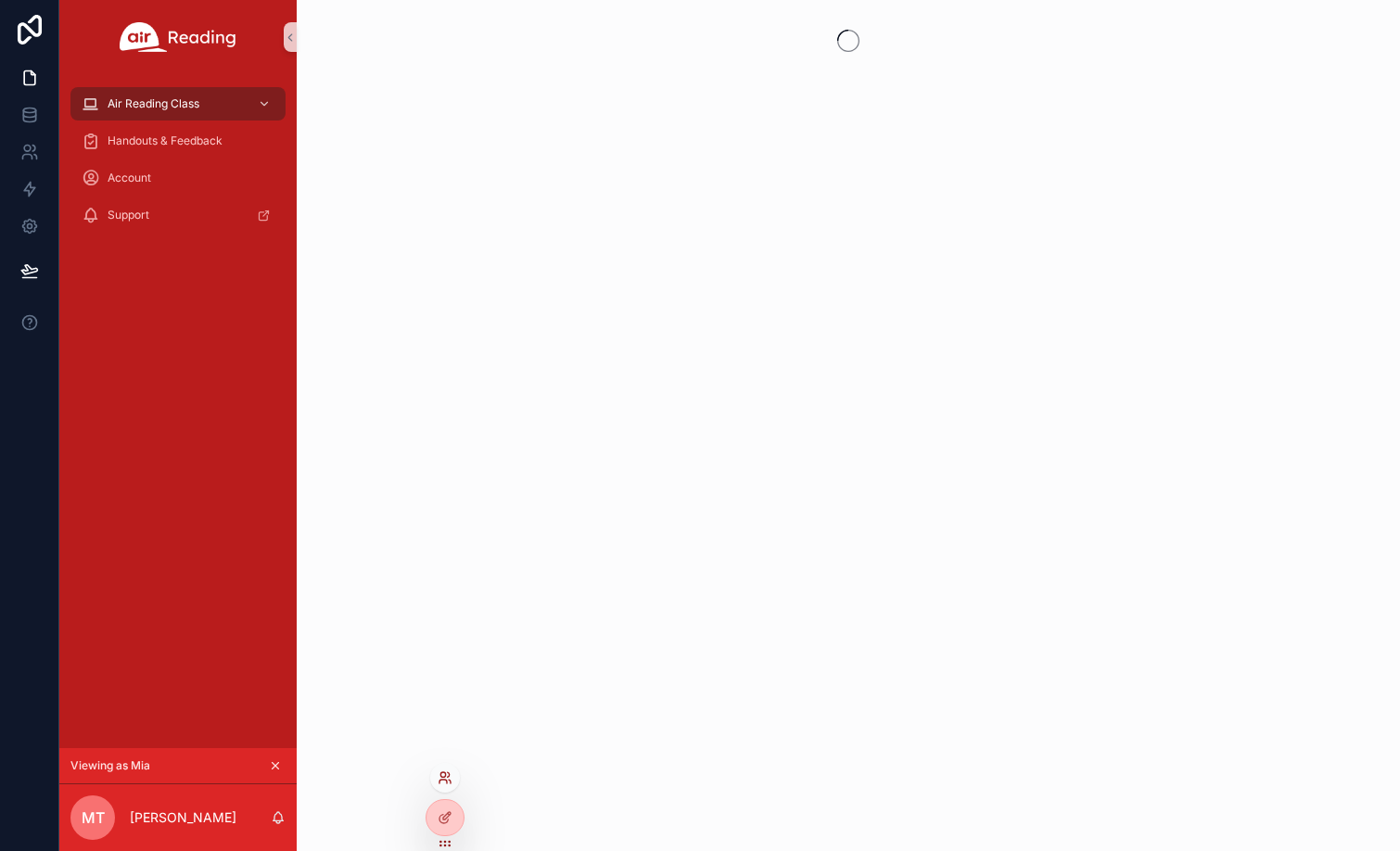
click at [443, 778] on icon at bounding box center [445, 777] width 15 height 15
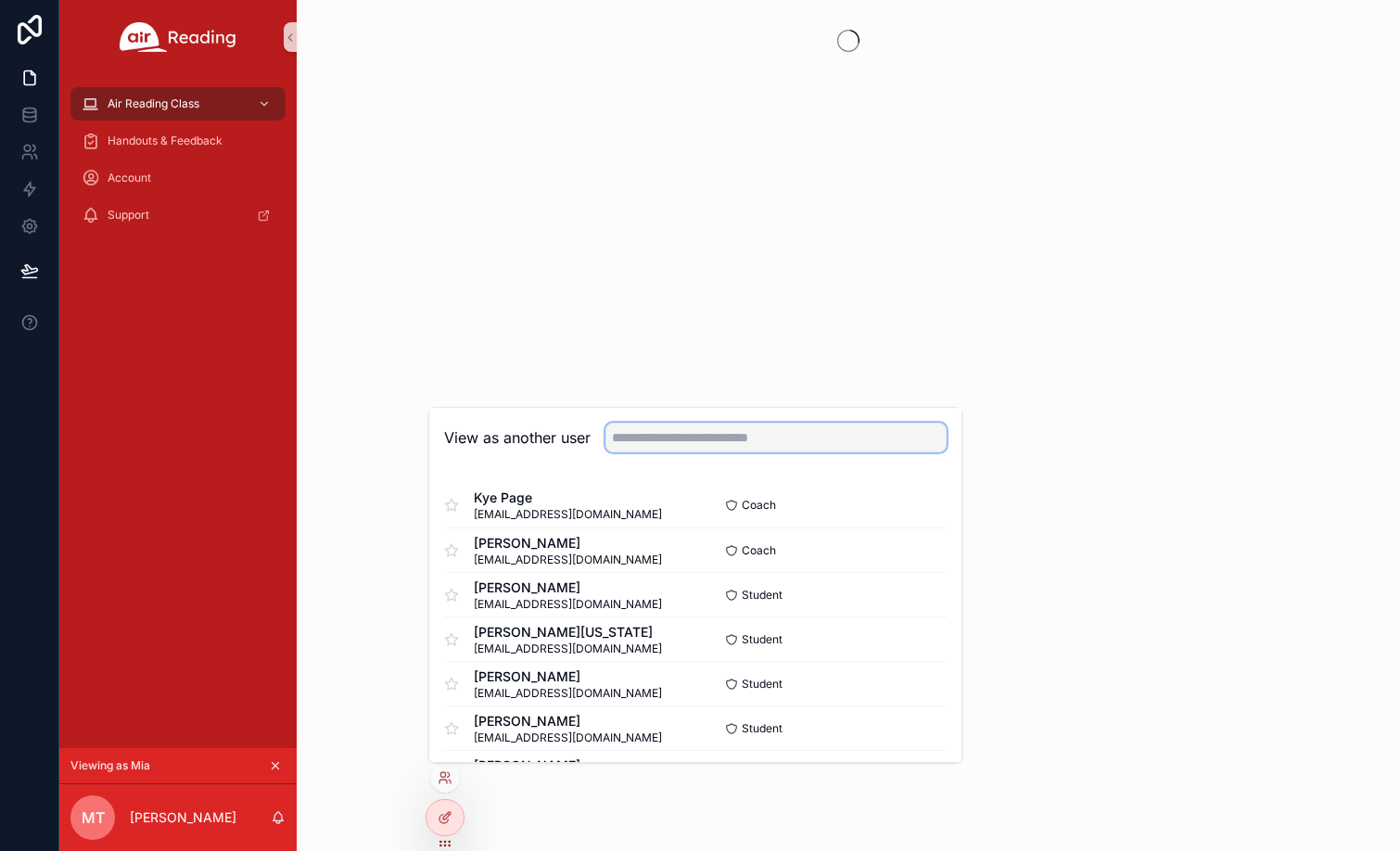
click at [693, 433] on input "text" at bounding box center [776, 436] width 341 height 29
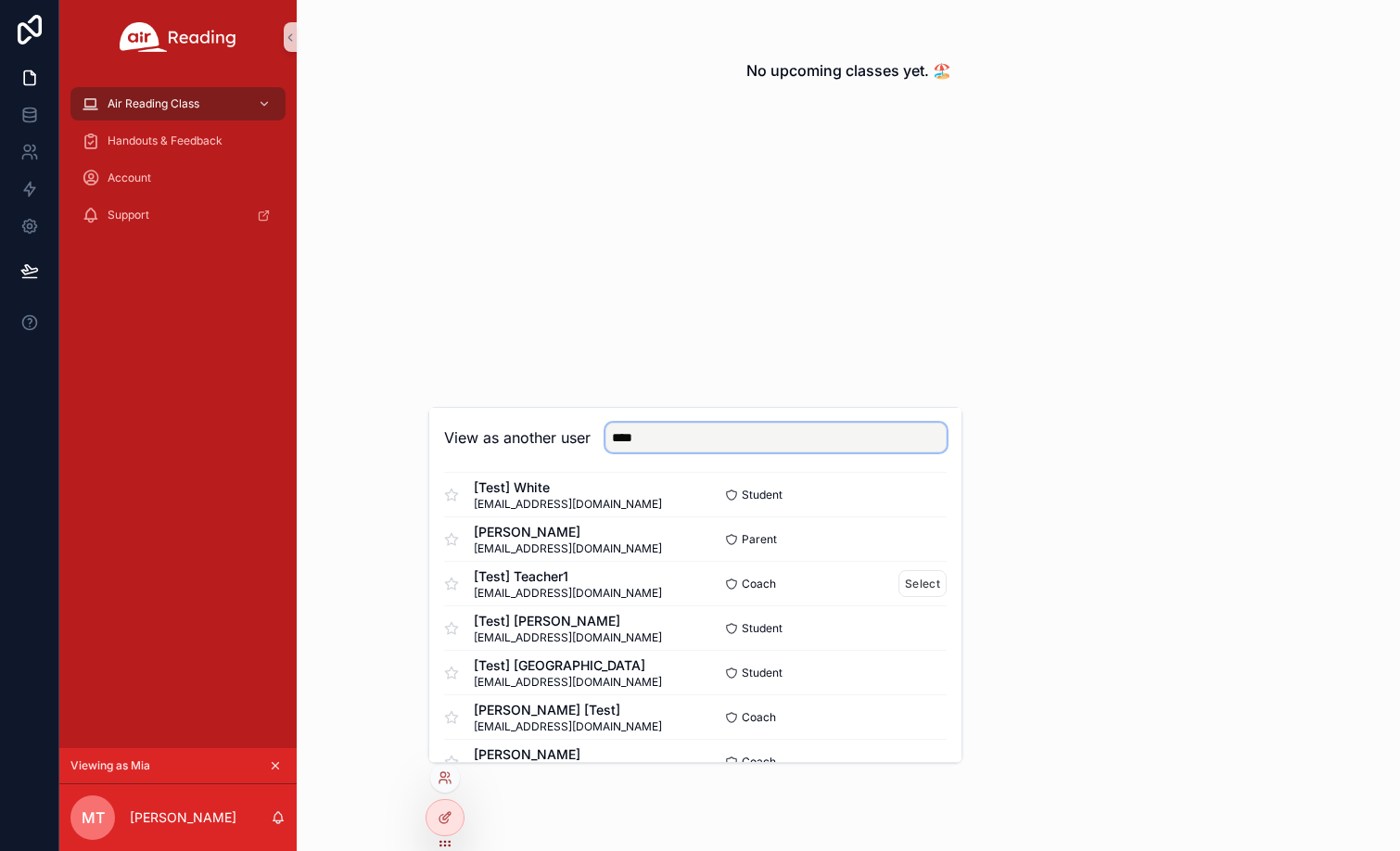
scroll to position [370, 0]
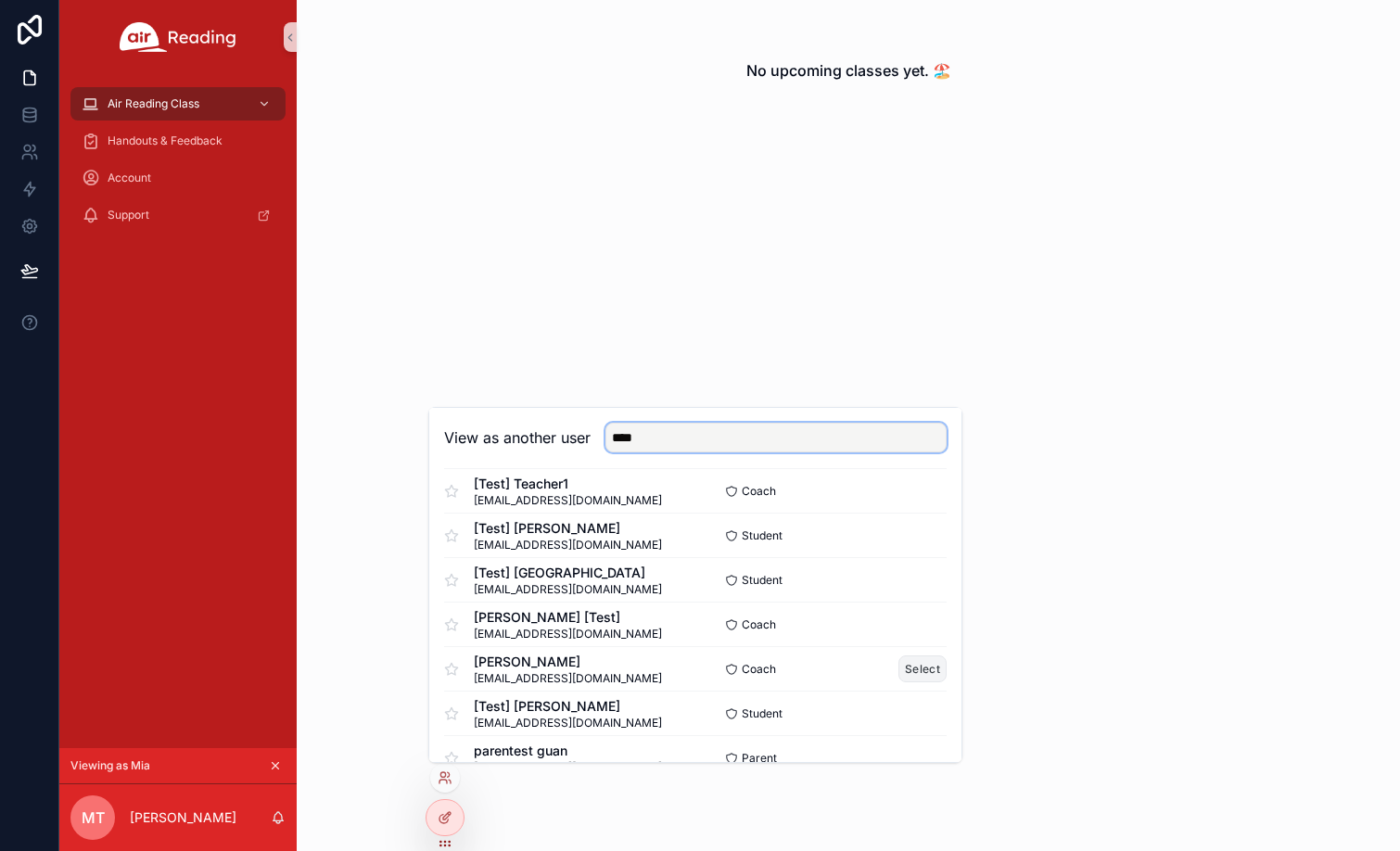
type input "****"
click at [902, 666] on button "Select" at bounding box center [922, 668] width 48 height 27
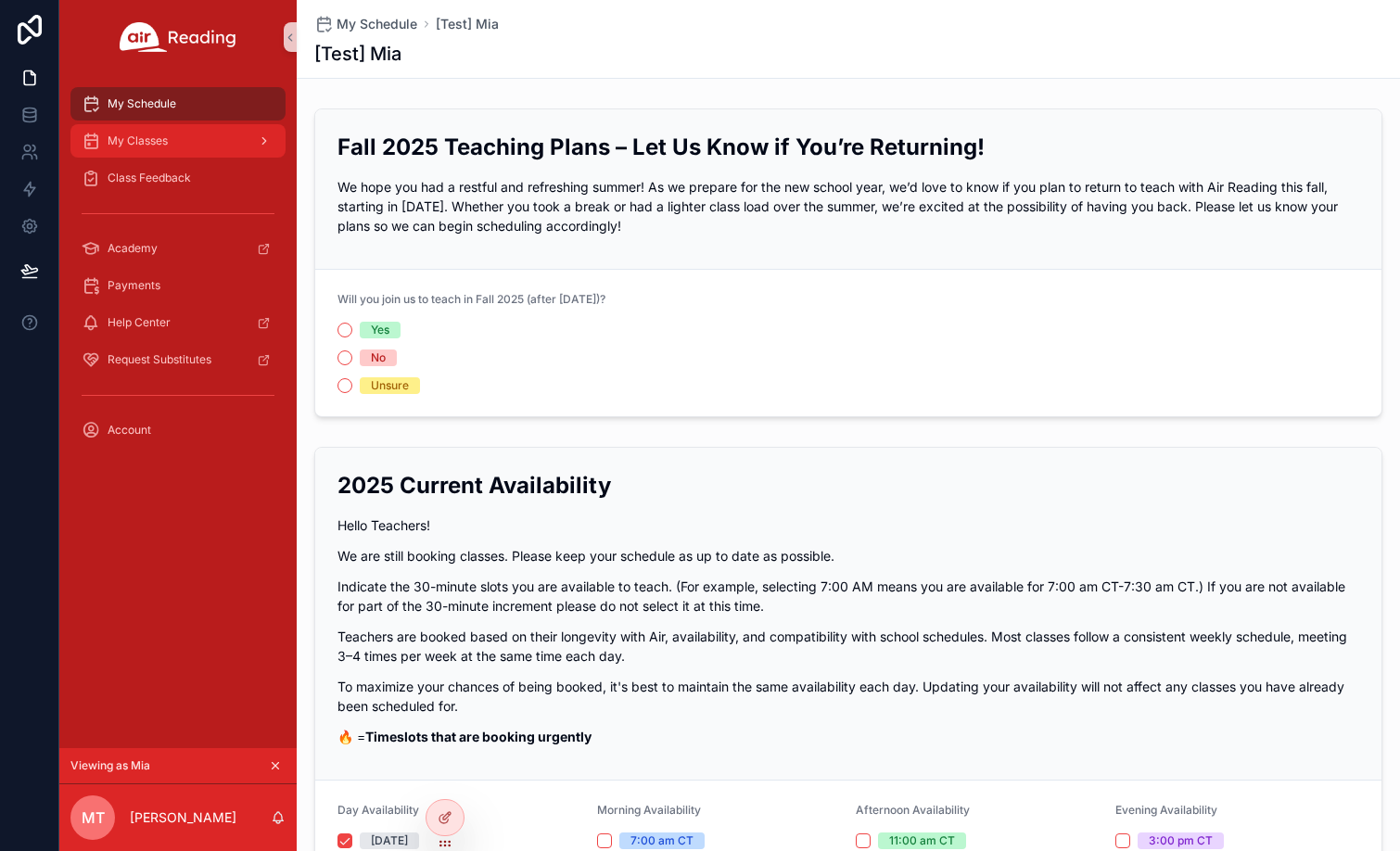
click at [189, 139] on div "My Classes" at bounding box center [178, 140] width 193 height 29
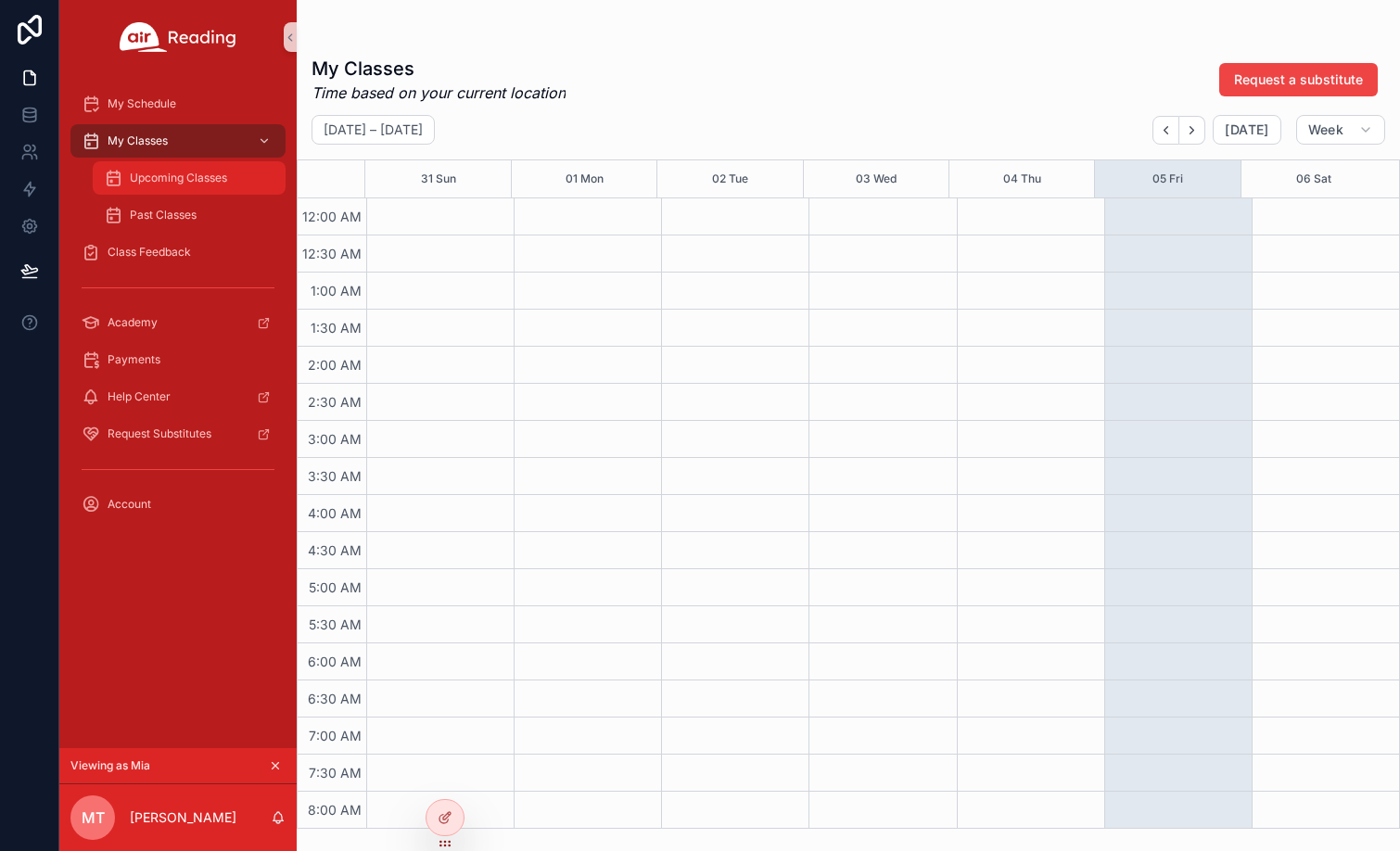
click at [188, 170] on div "Upcoming Classes" at bounding box center [189, 177] width 171 height 29
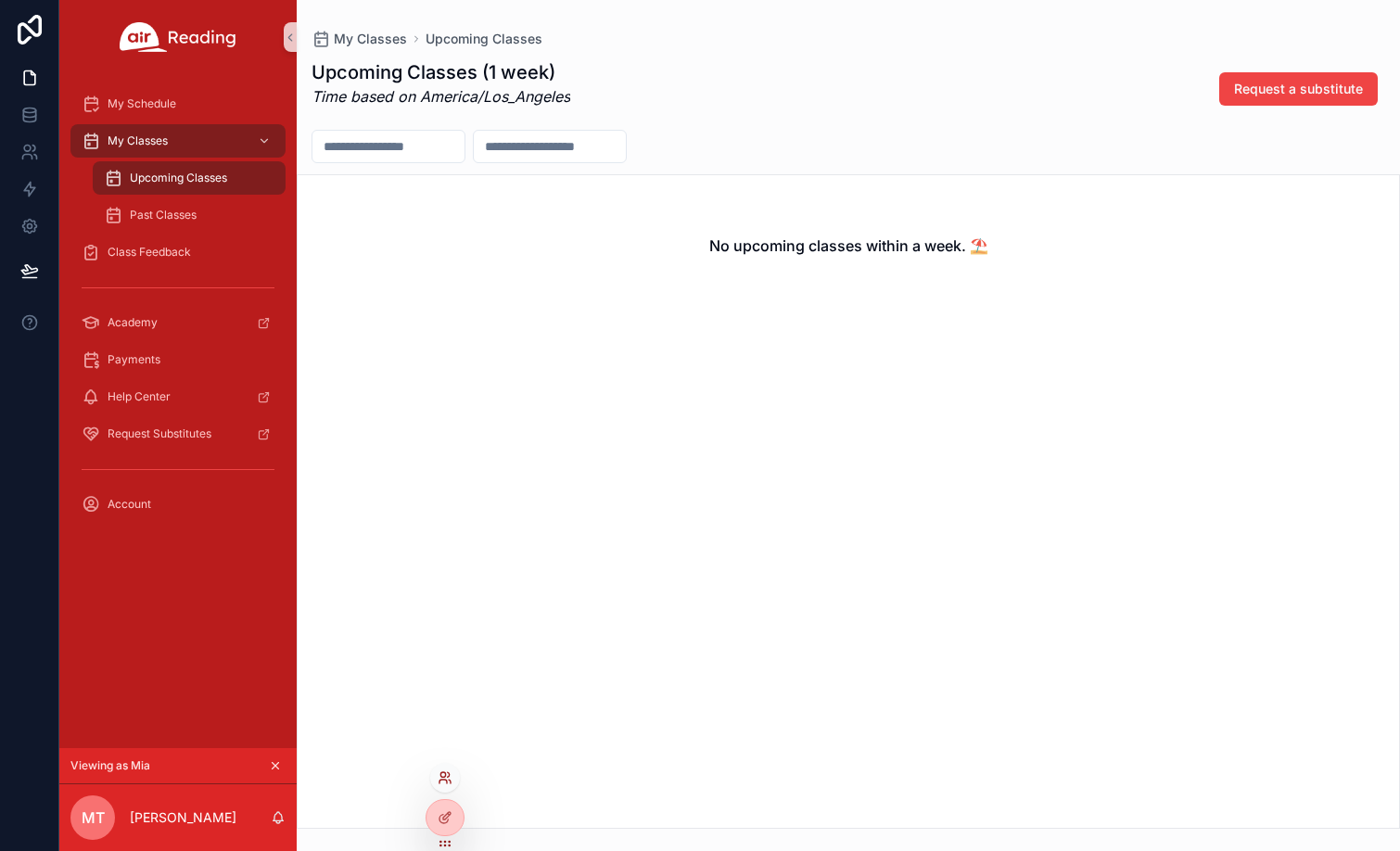
click at [446, 784] on icon at bounding box center [445, 777] width 15 height 15
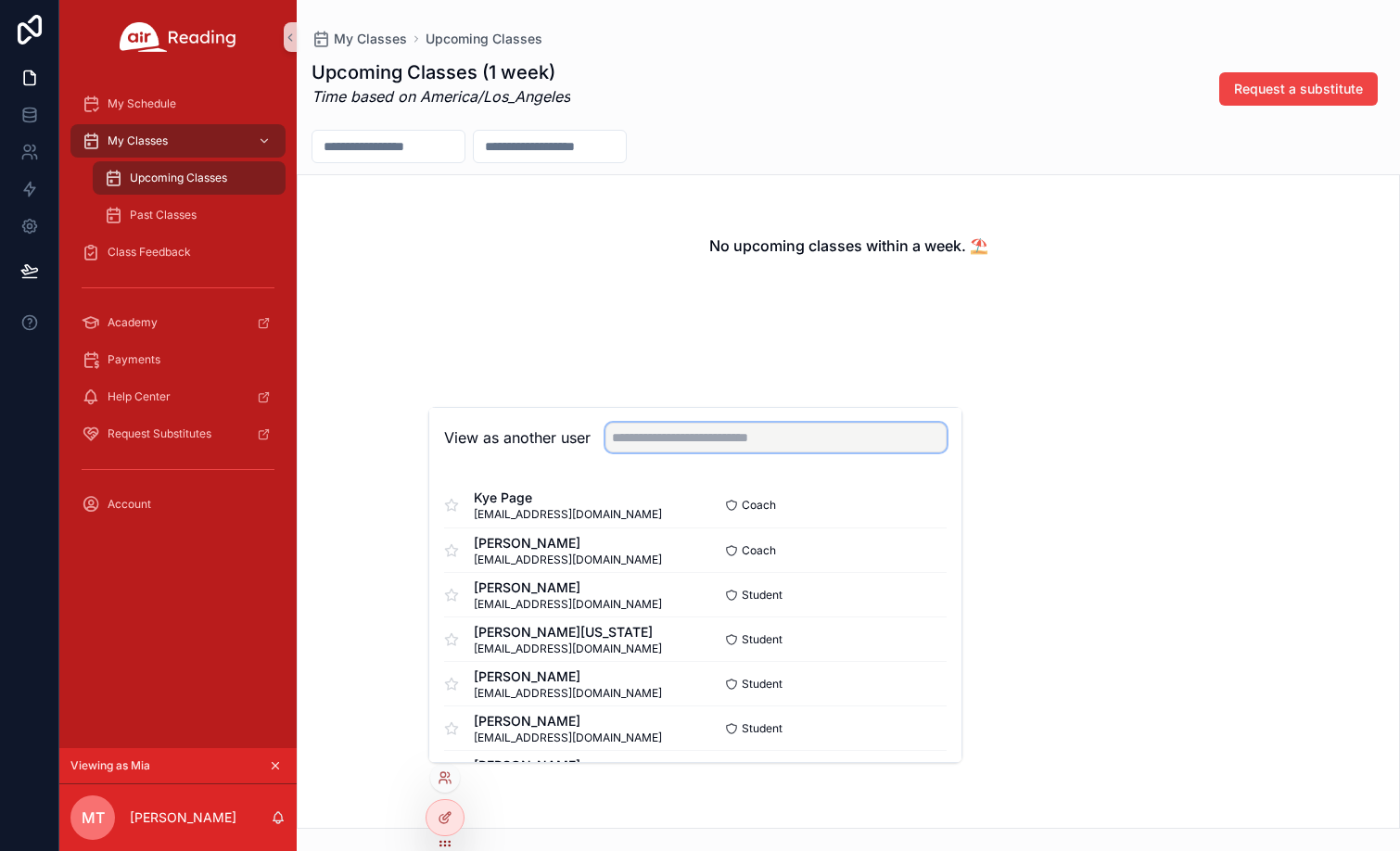
click at [702, 439] on input "text" at bounding box center [776, 436] width 341 height 29
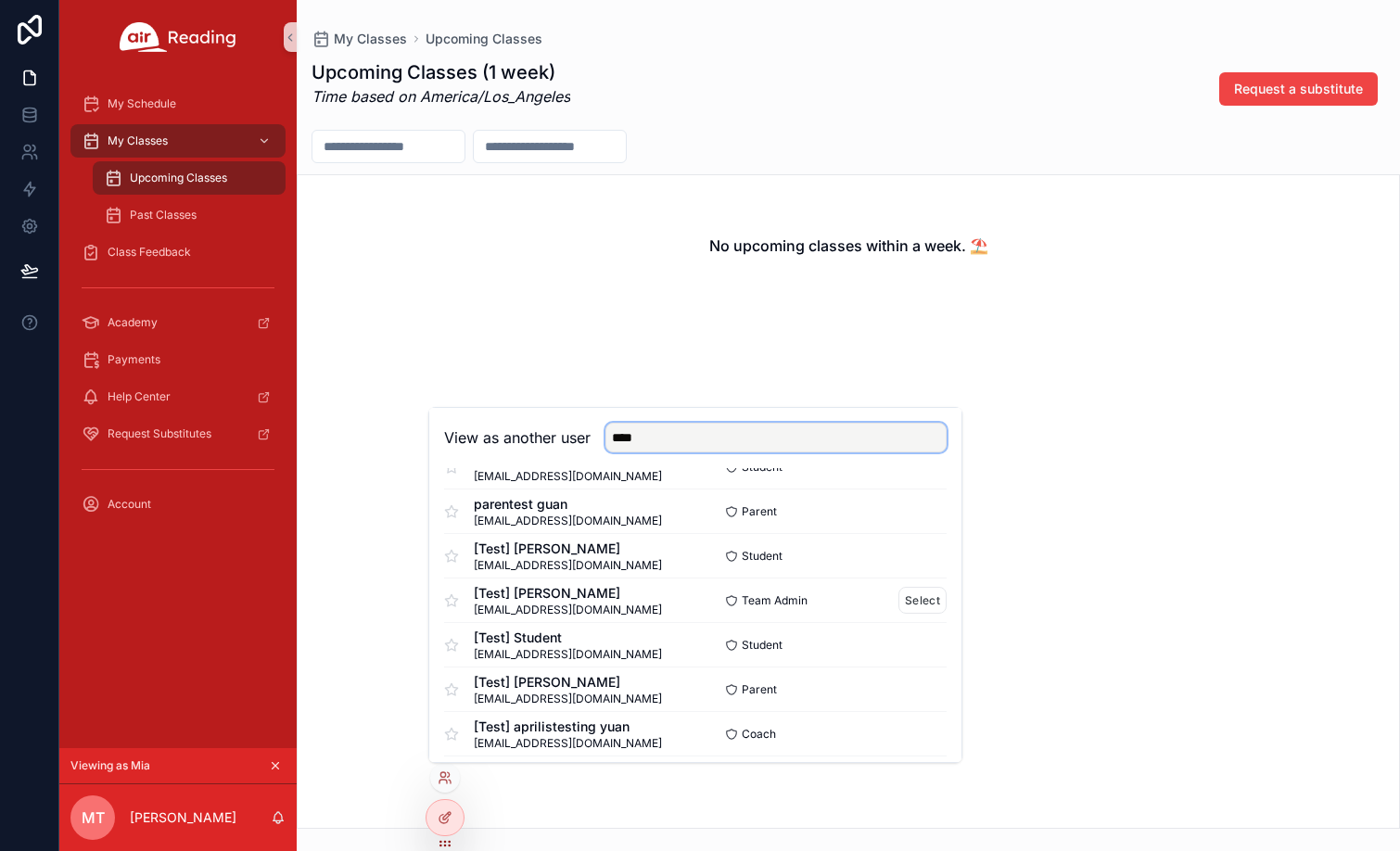
scroll to position [648, 0]
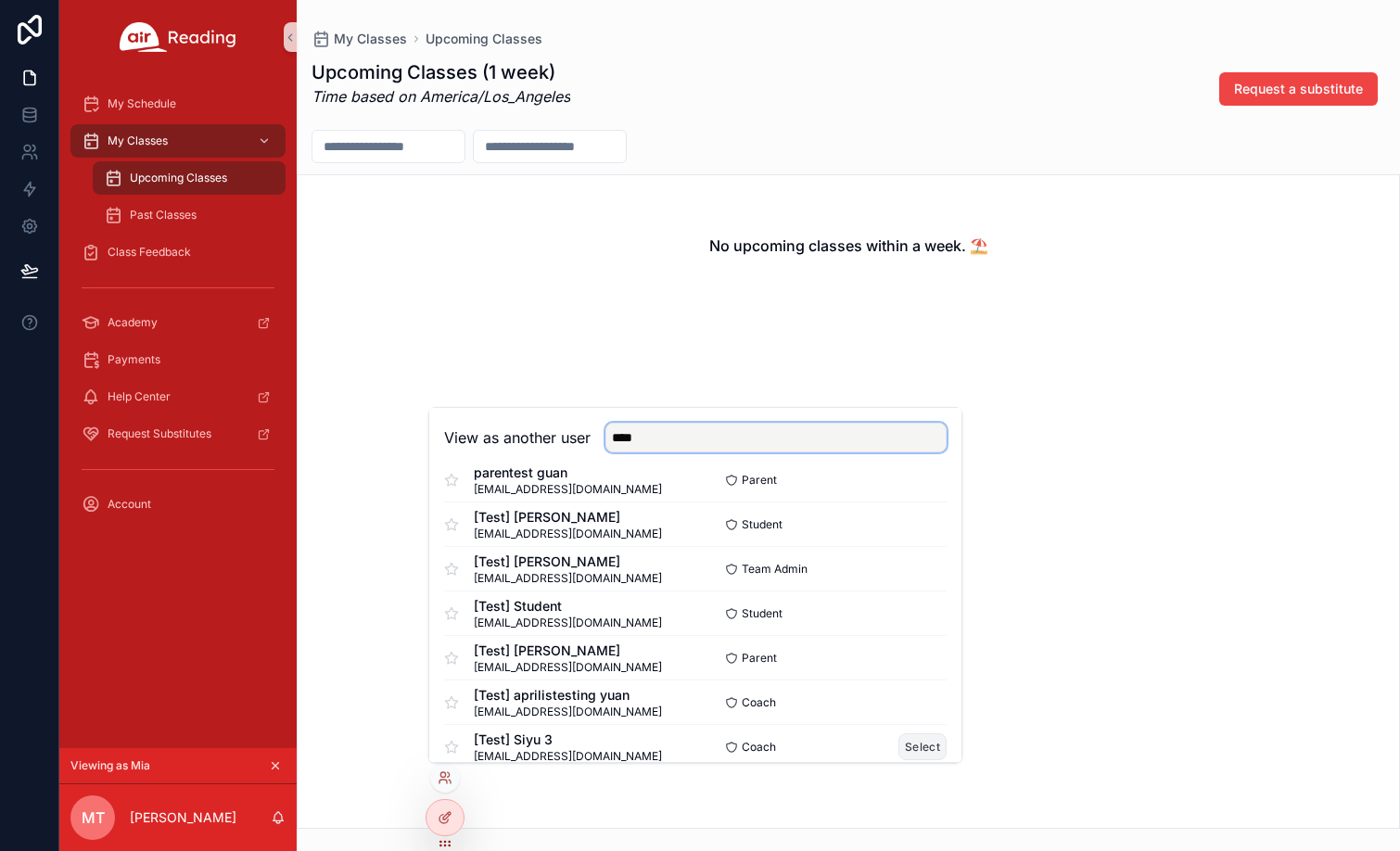
type input "****"
click at [907, 748] on button "Select" at bounding box center [922, 746] width 48 height 27
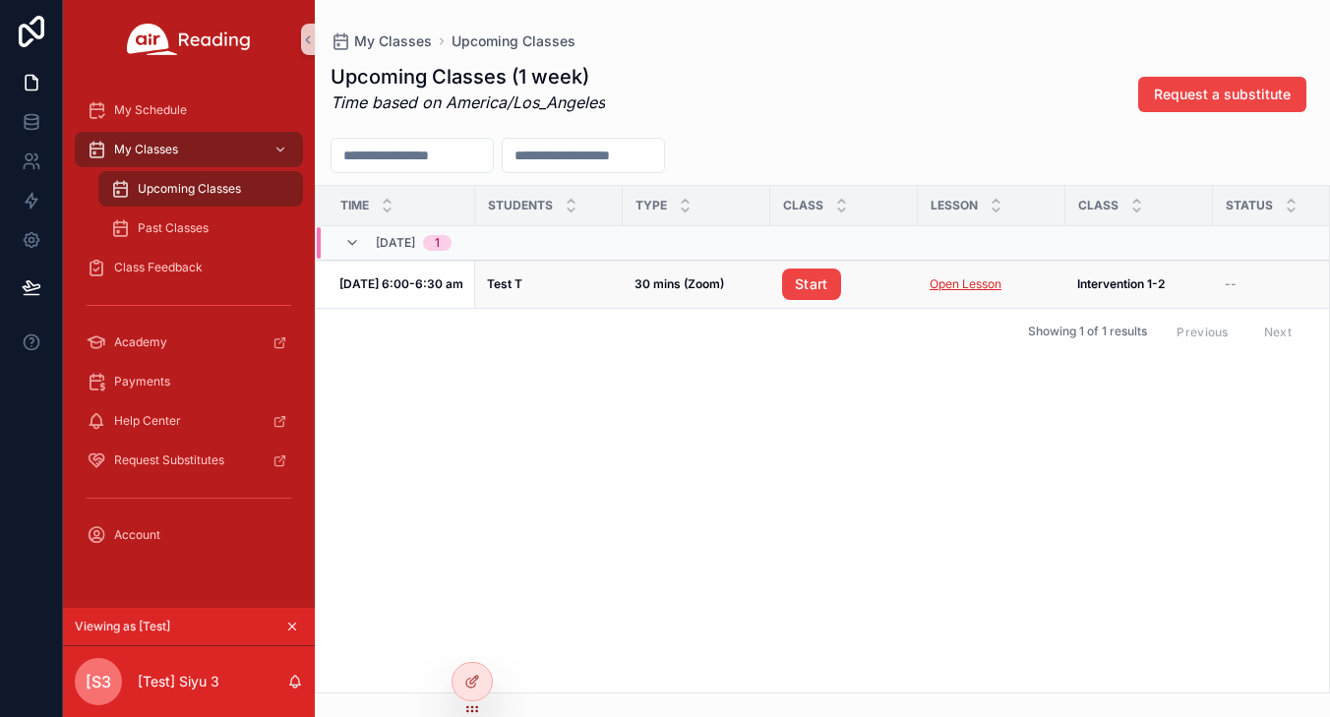
click at [968, 286] on link "Open Lesson" at bounding box center [965, 283] width 72 height 15
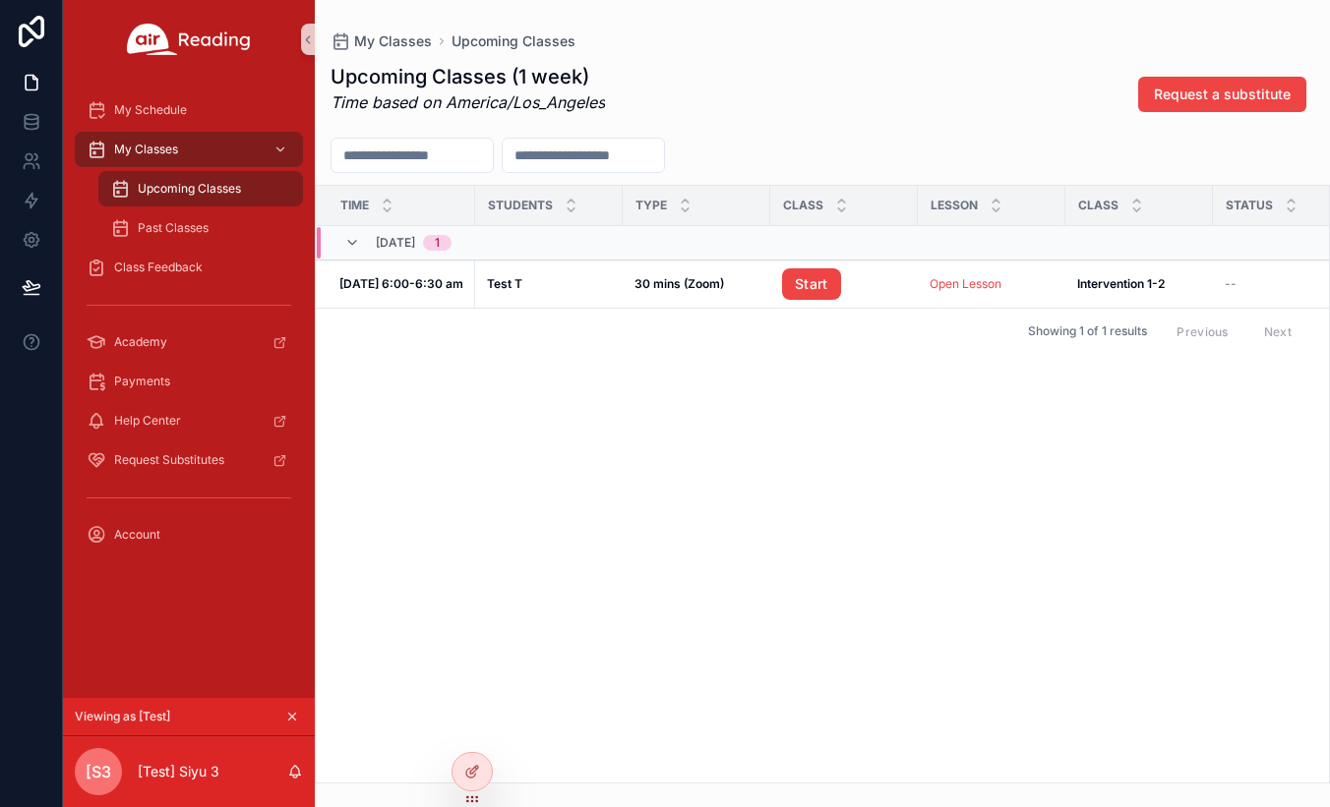
click at [297, 721] on icon "scrollable content" at bounding box center [292, 717] width 14 height 14
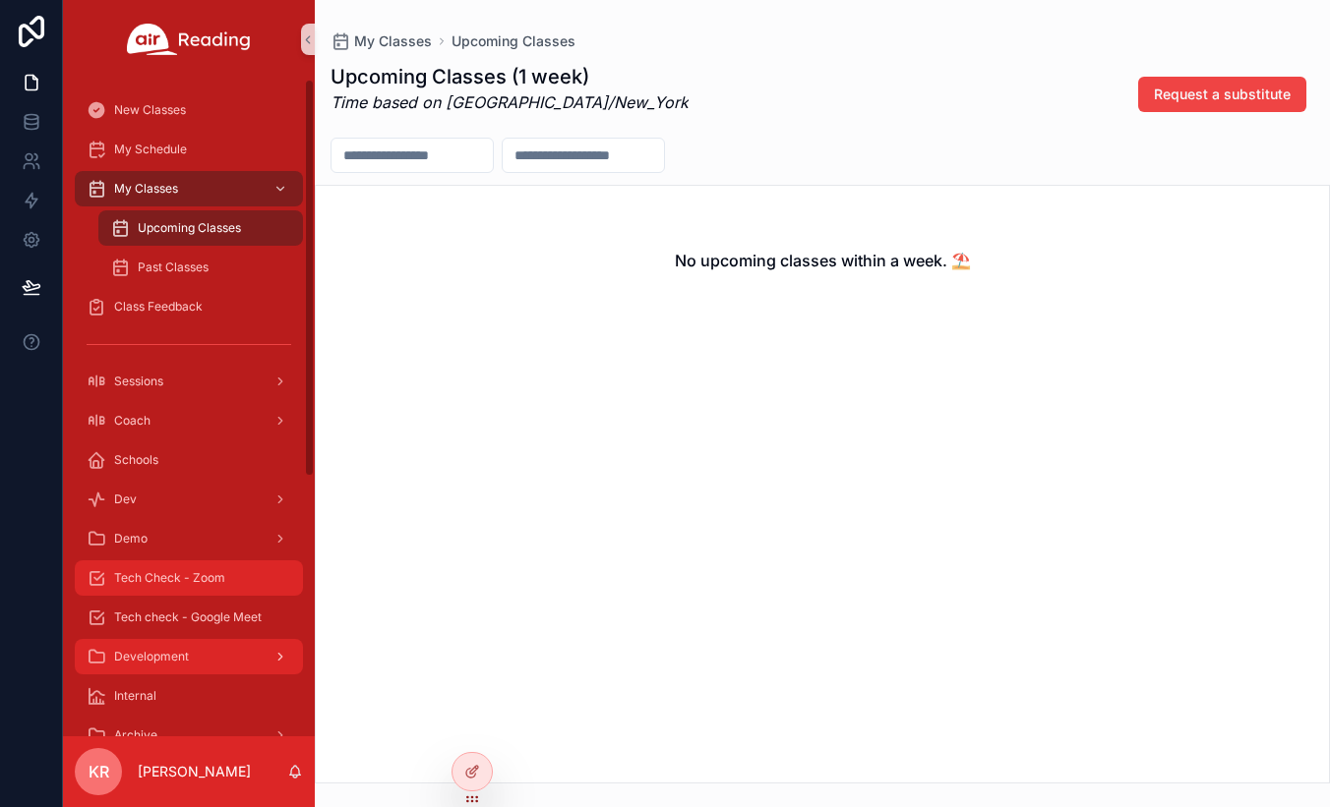
click at [180, 579] on span "Tech Check - Zoom" at bounding box center [169, 578] width 111 height 16
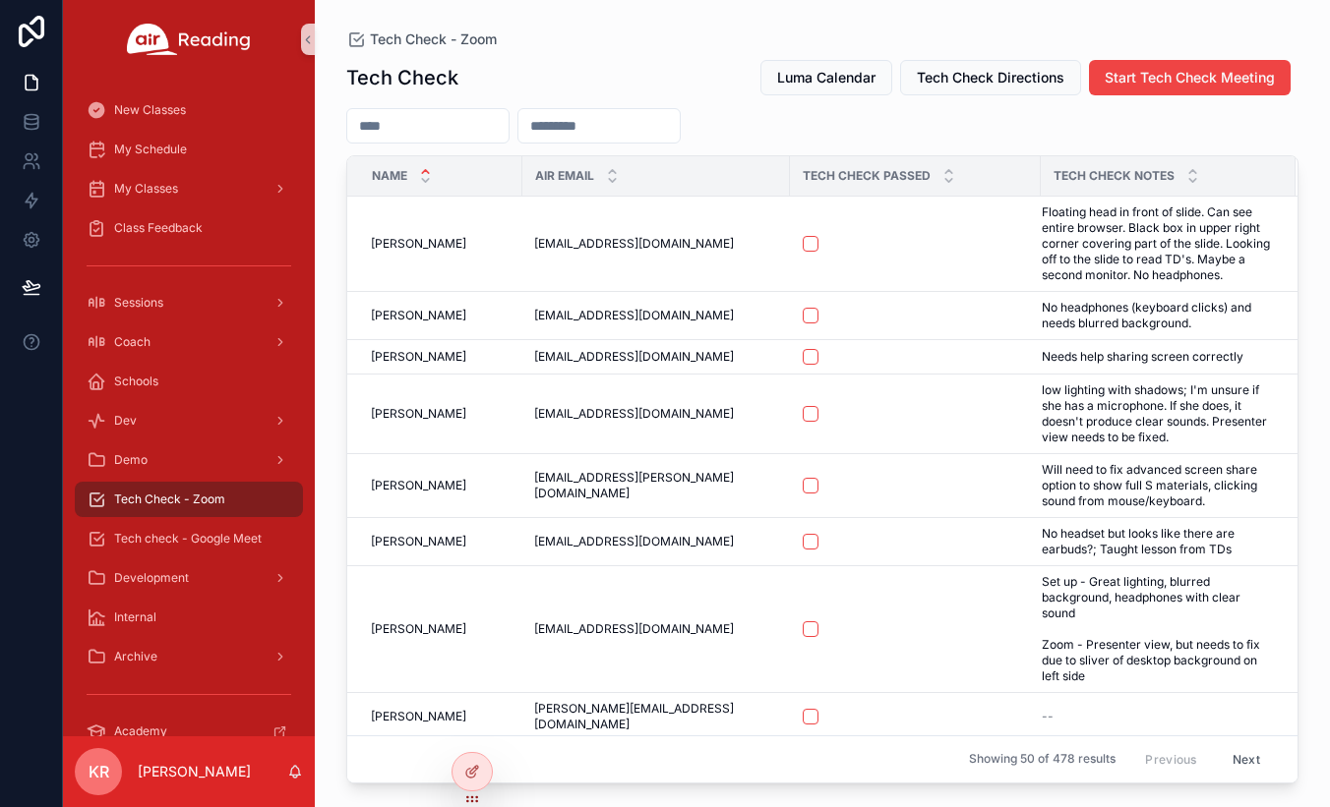
click at [827, 81] on span "Luma Calendar" at bounding box center [826, 78] width 98 height 20
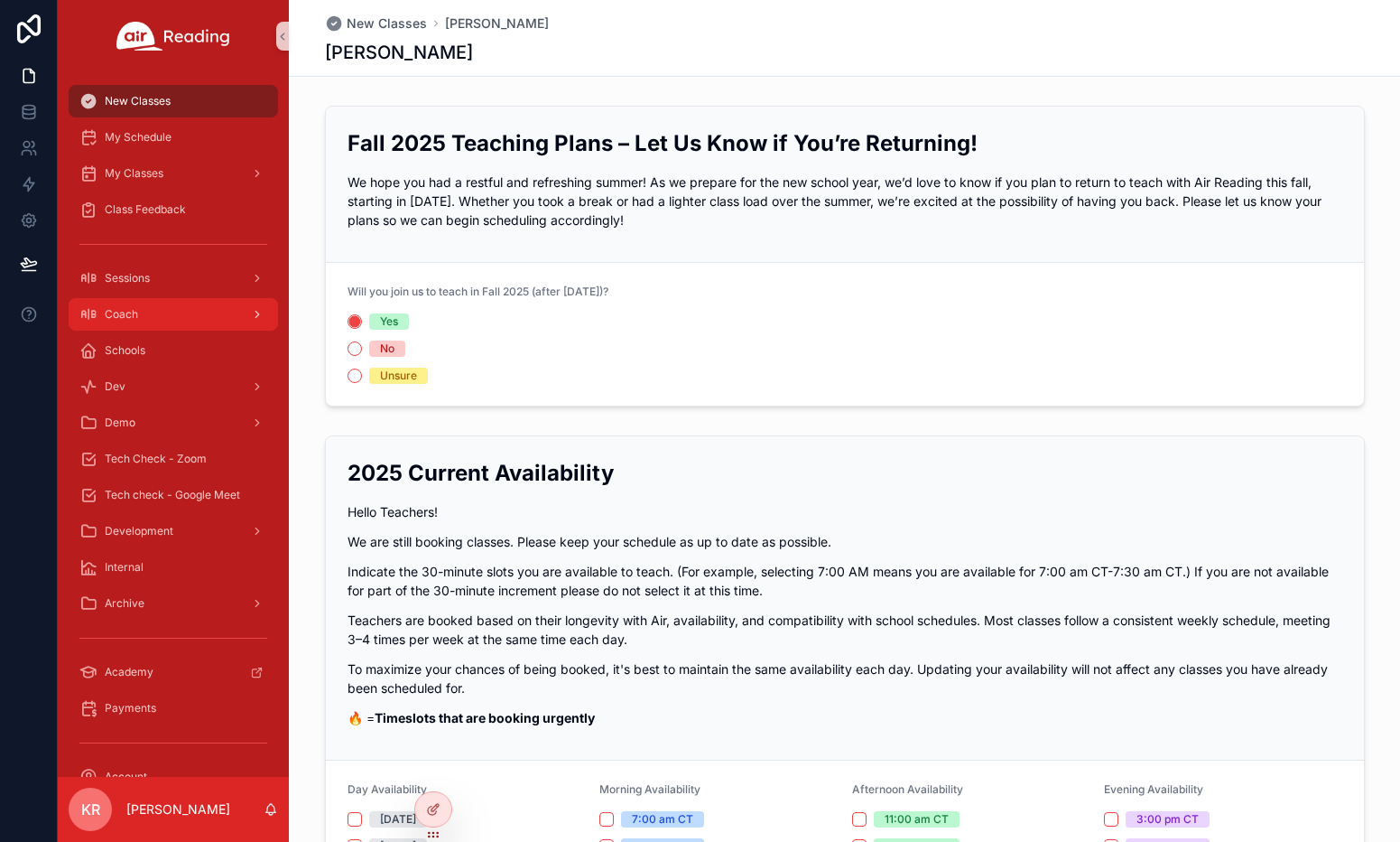
click at [128, 315] on span "Coach" at bounding box center [121, 314] width 33 height 15
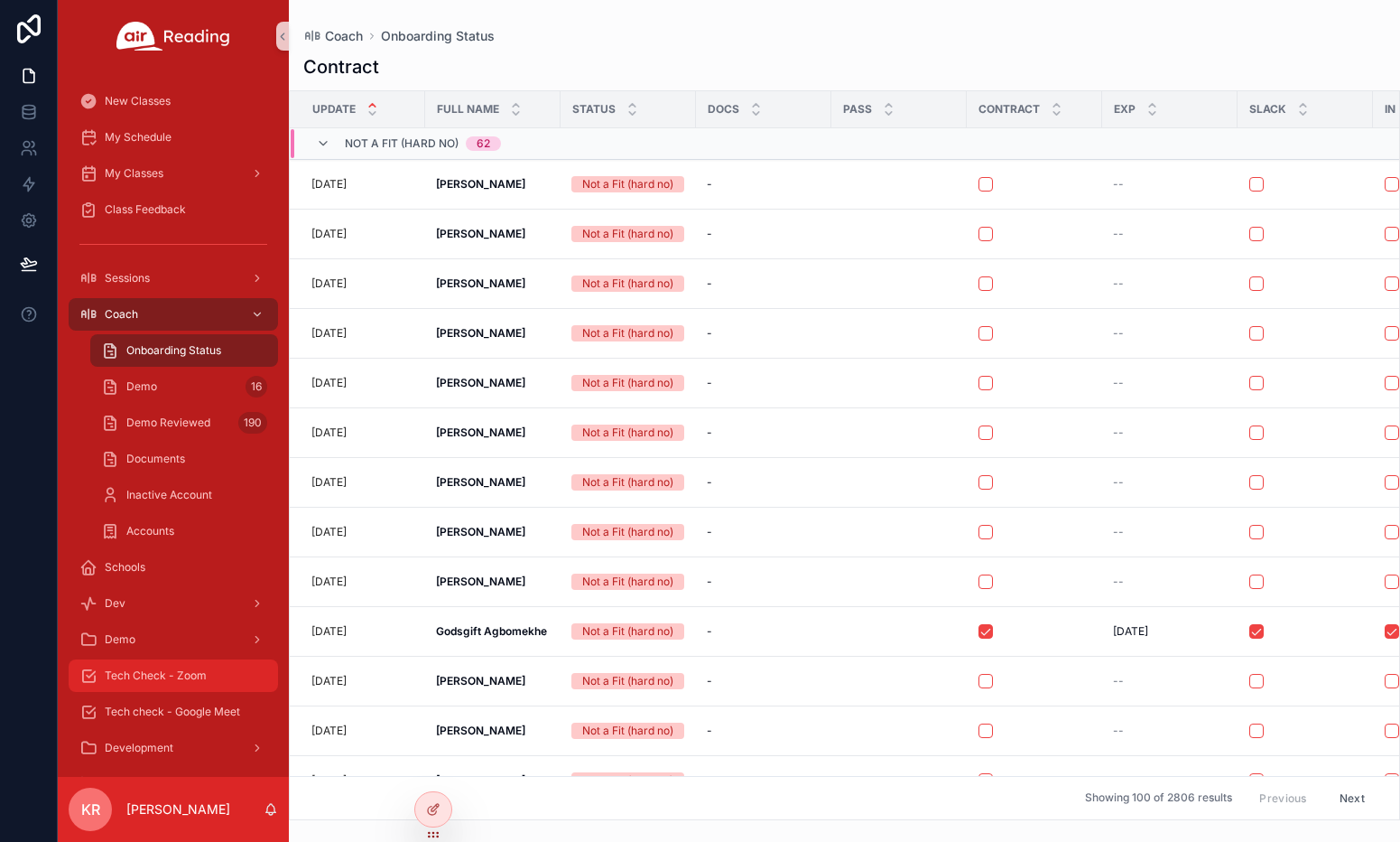
click at [178, 680] on span "Tech Check - Zoom" at bounding box center [155, 676] width 102 height 15
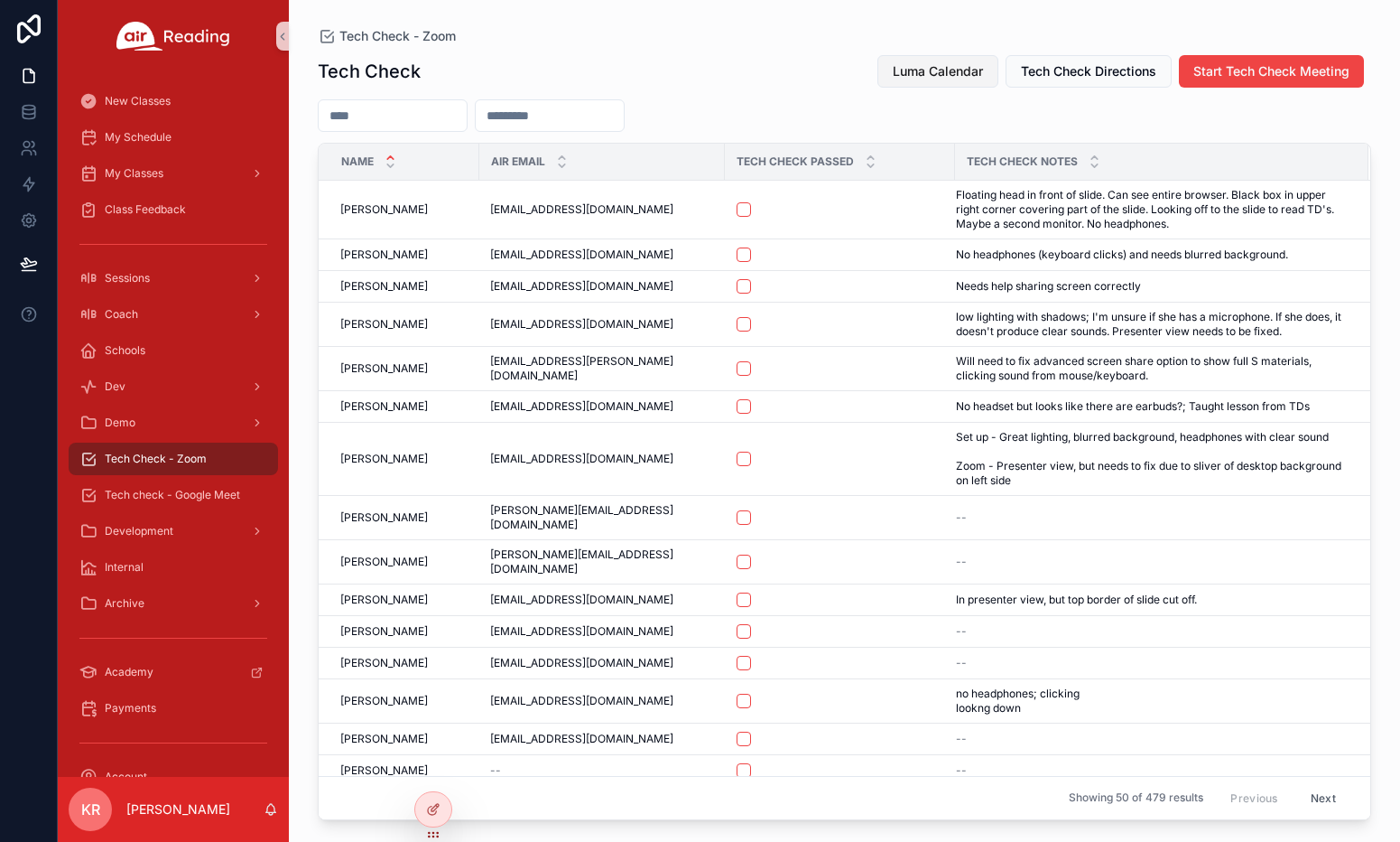
click at [912, 62] on span "Luma Calendar" at bounding box center [938, 72] width 90 height 18
click at [965, 71] on span "Luma Calendar" at bounding box center [938, 72] width 90 height 18
click at [435, 771] on icon at bounding box center [431, 772] width 7 height 4
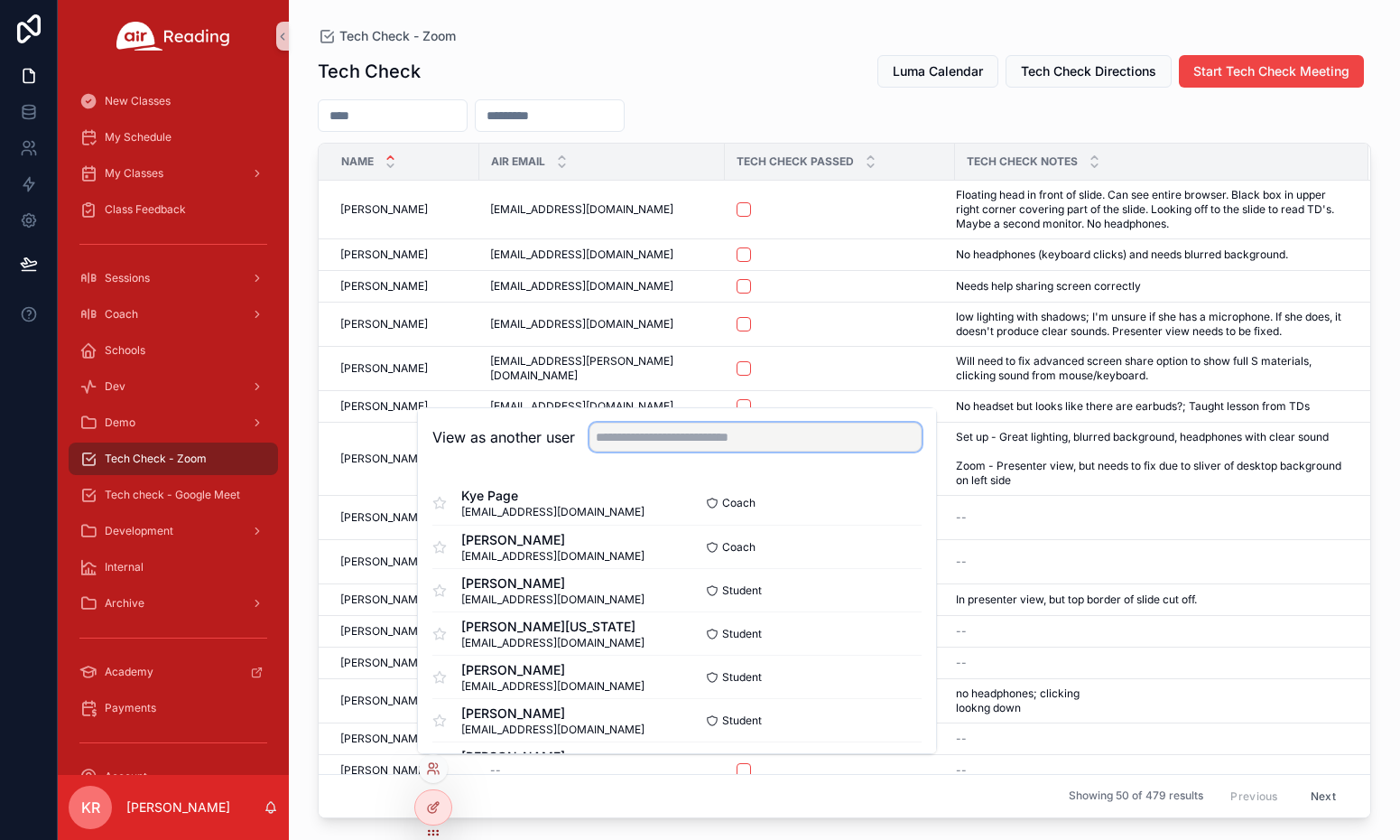
click at [700, 445] on input "text" at bounding box center [756, 436] width 332 height 28
type input "******"
click at [892, 504] on button "Select" at bounding box center [898, 503] width 47 height 27
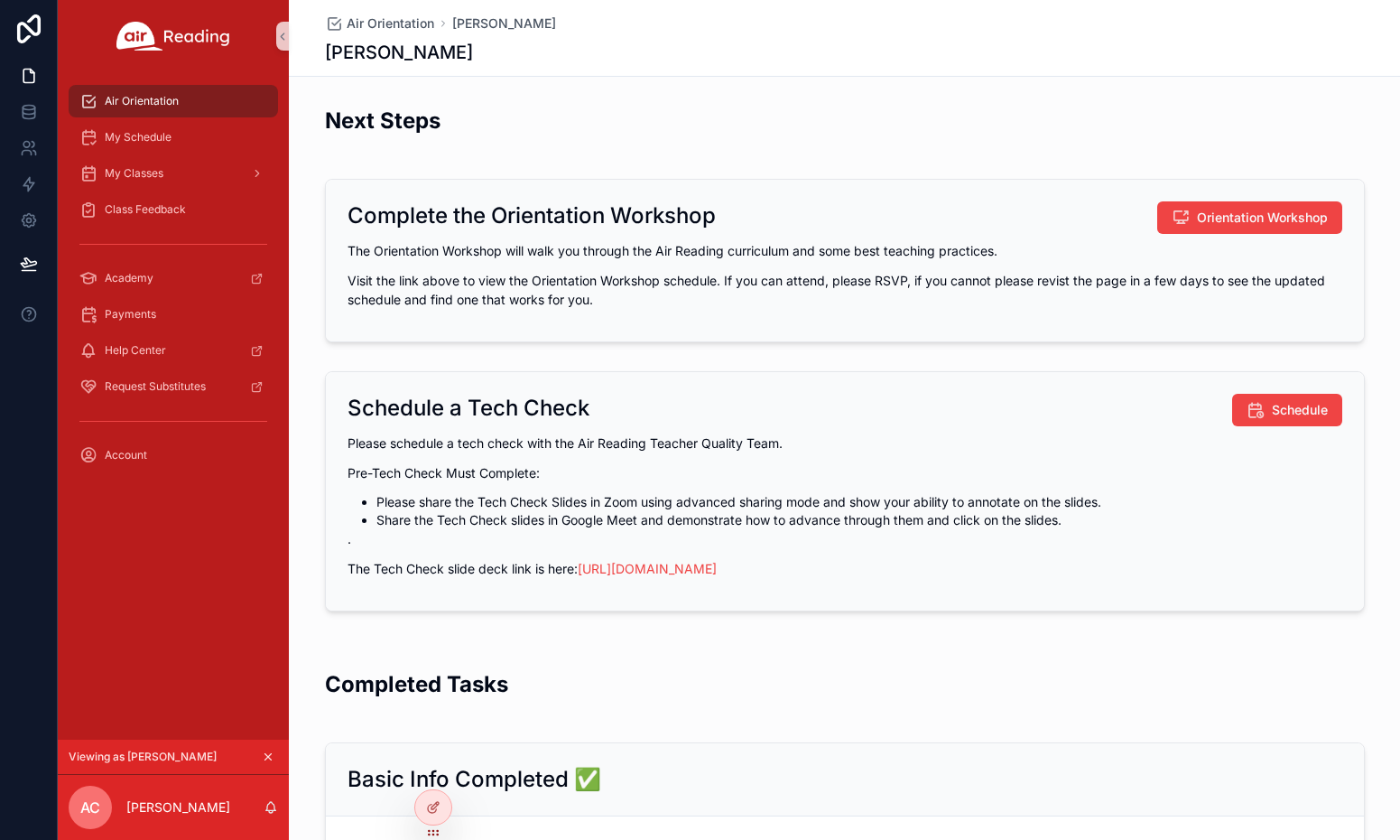
click at [268, 756] on icon "scrollable content" at bounding box center [268, 756] width 13 height 13
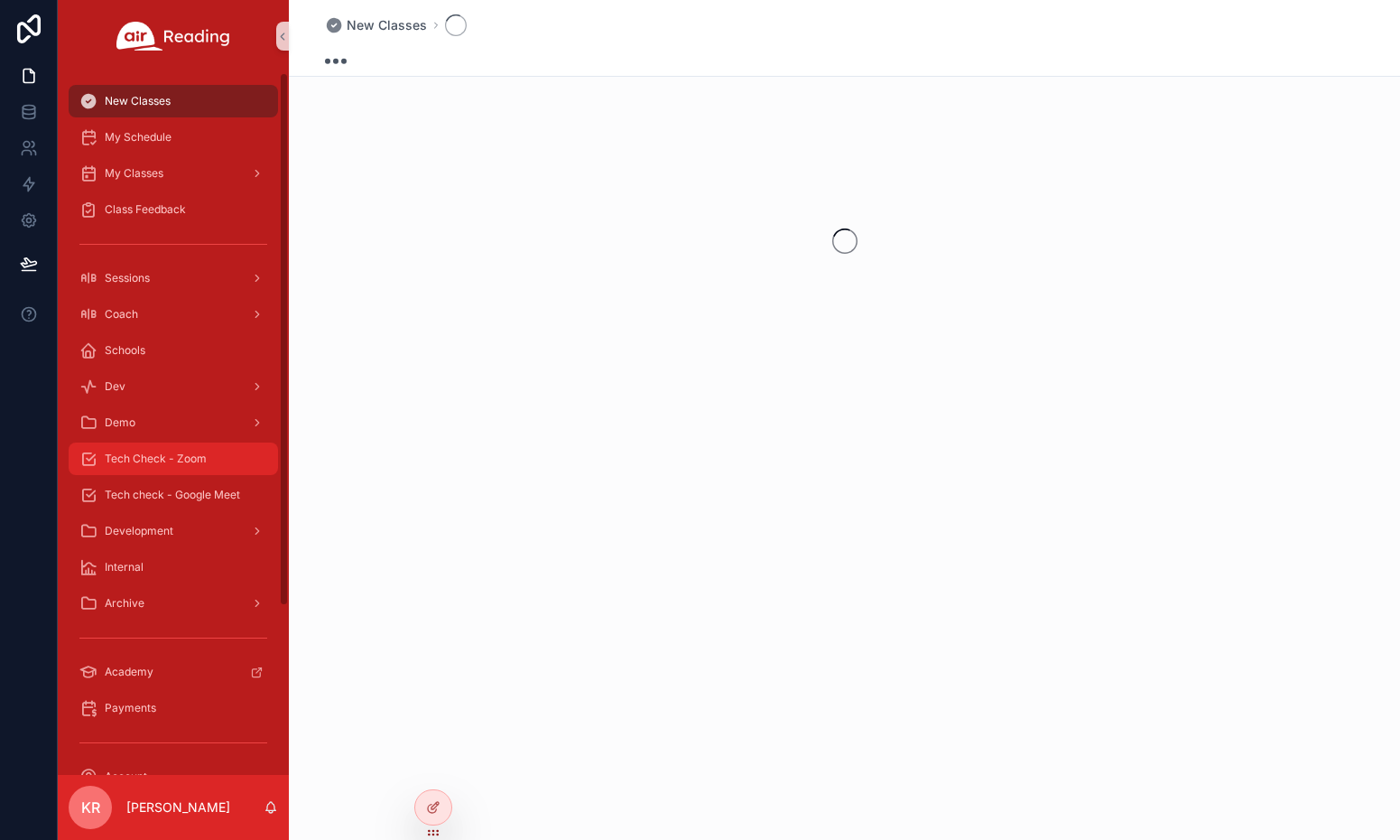
click at [156, 468] on div "Tech Check - Zoom" at bounding box center [174, 458] width 188 height 28
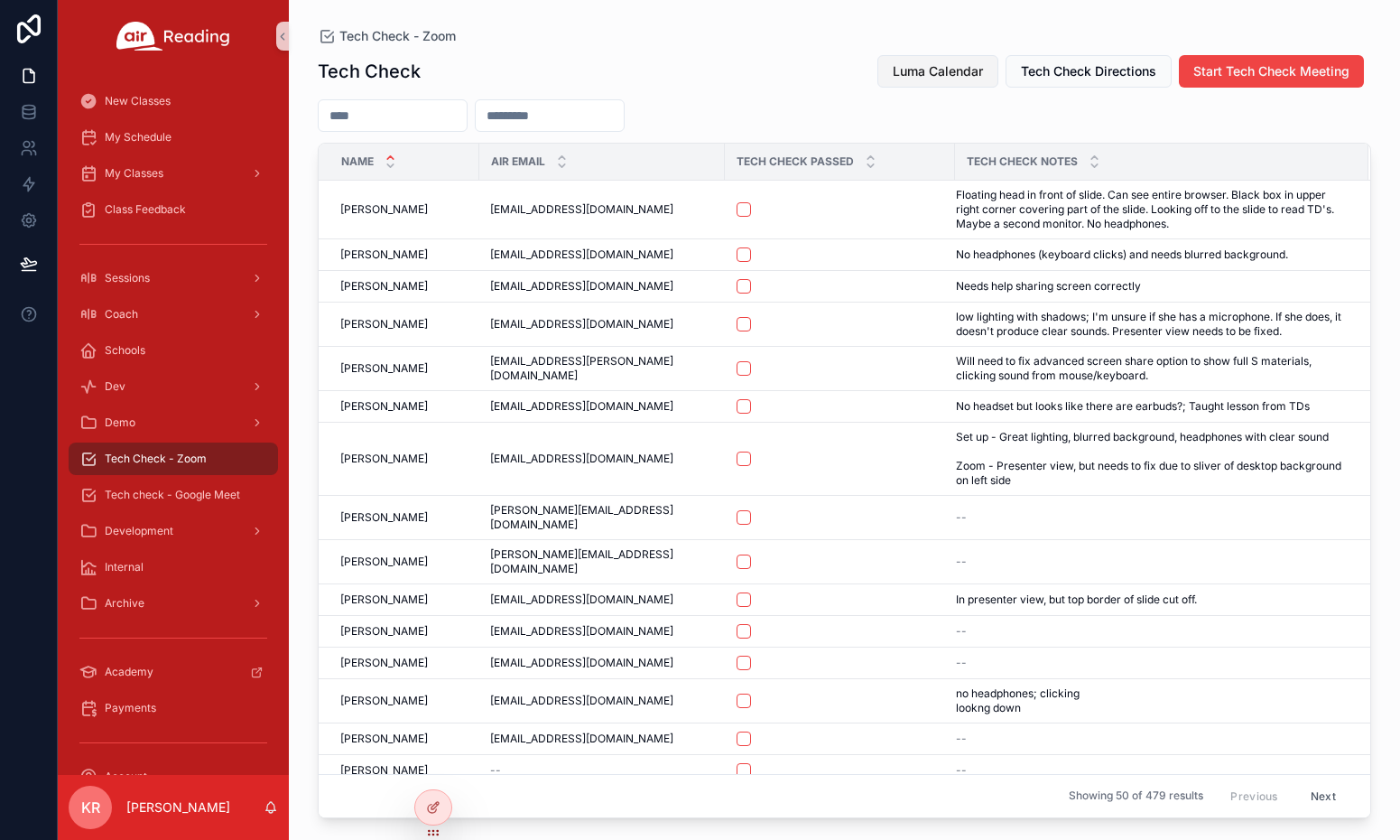
click at [945, 73] on span "Luma Calendar" at bounding box center [938, 72] width 90 height 18
click at [928, 70] on span "Luma Calendar" at bounding box center [938, 72] width 90 height 18
click at [905, 70] on span "Luma Calendar" at bounding box center [938, 72] width 90 height 18
click at [925, 77] on span "Luma Calendar" at bounding box center [938, 72] width 90 height 18
click at [904, 69] on span "Luma Calendar" at bounding box center [938, 72] width 90 height 18
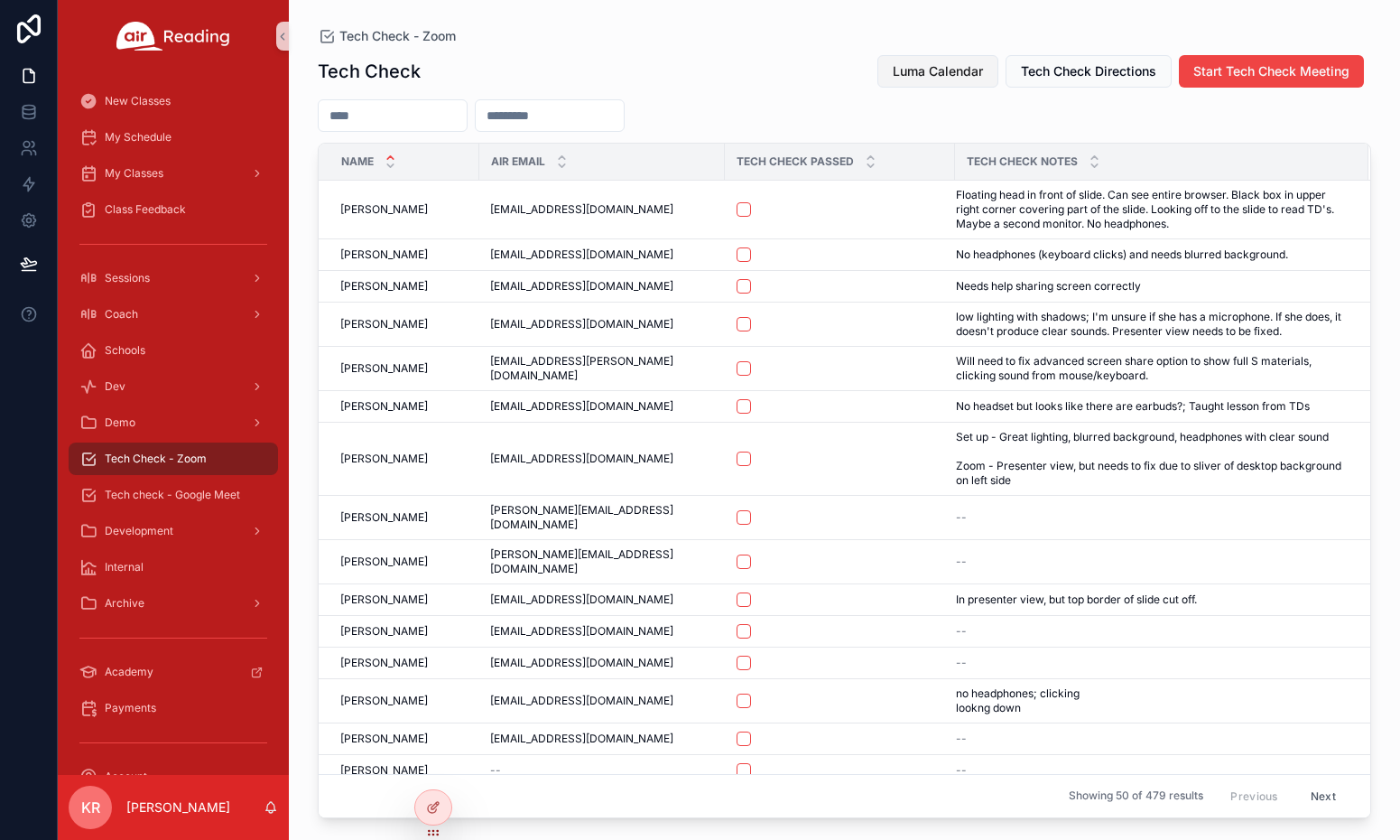
click at [924, 72] on span "Luma Calendar" at bounding box center [938, 72] width 90 height 18
click at [923, 80] on button "Luma Calendar" at bounding box center [938, 71] width 121 height 32
click at [921, 77] on span "Luma Calendar" at bounding box center [938, 72] width 90 height 18
click at [925, 88] on div "Tech Check Luma Calendar Tech Check Directions Start Tech Check Meeting Name Ai…" at bounding box center [845, 431] width 1054 height 775
click at [927, 77] on span "Luma Calendar" at bounding box center [938, 72] width 90 height 18
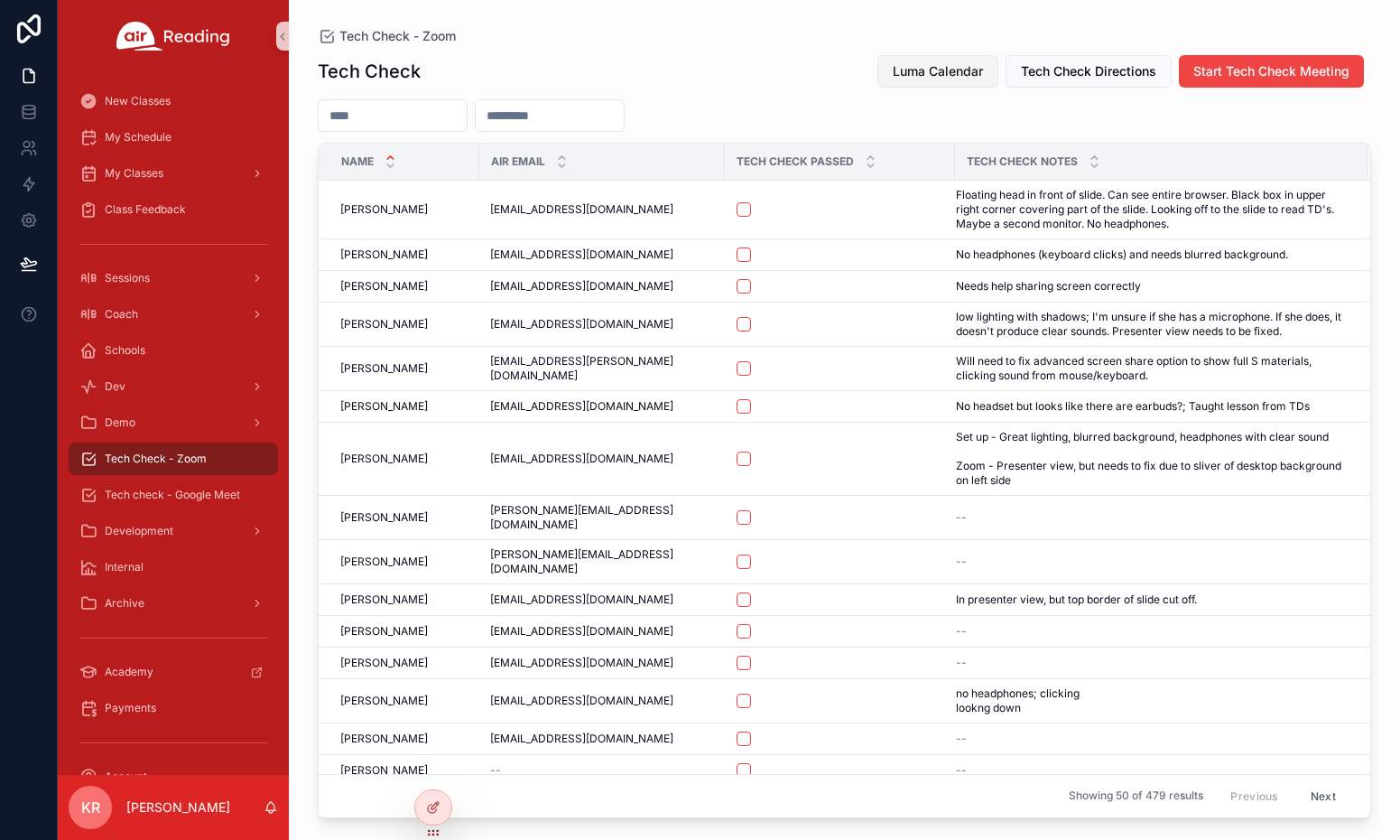
click at [916, 67] on span "Luma Calendar" at bounding box center [938, 72] width 90 height 18
click at [913, 73] on span "Luma Calendar" at bounding box center [938, 72] width 90 height 18
click at [913, 73] on span "Luma Calendar" at bounding box center [938, 72] width 90 height 18
click at [915, 69] on span "Luma Calendar" at bounding box center [938, 72] width 90 height 18
click at [921, 76] on span "Luma Calendar" at bounding box center [938, 72] width 90 height 18
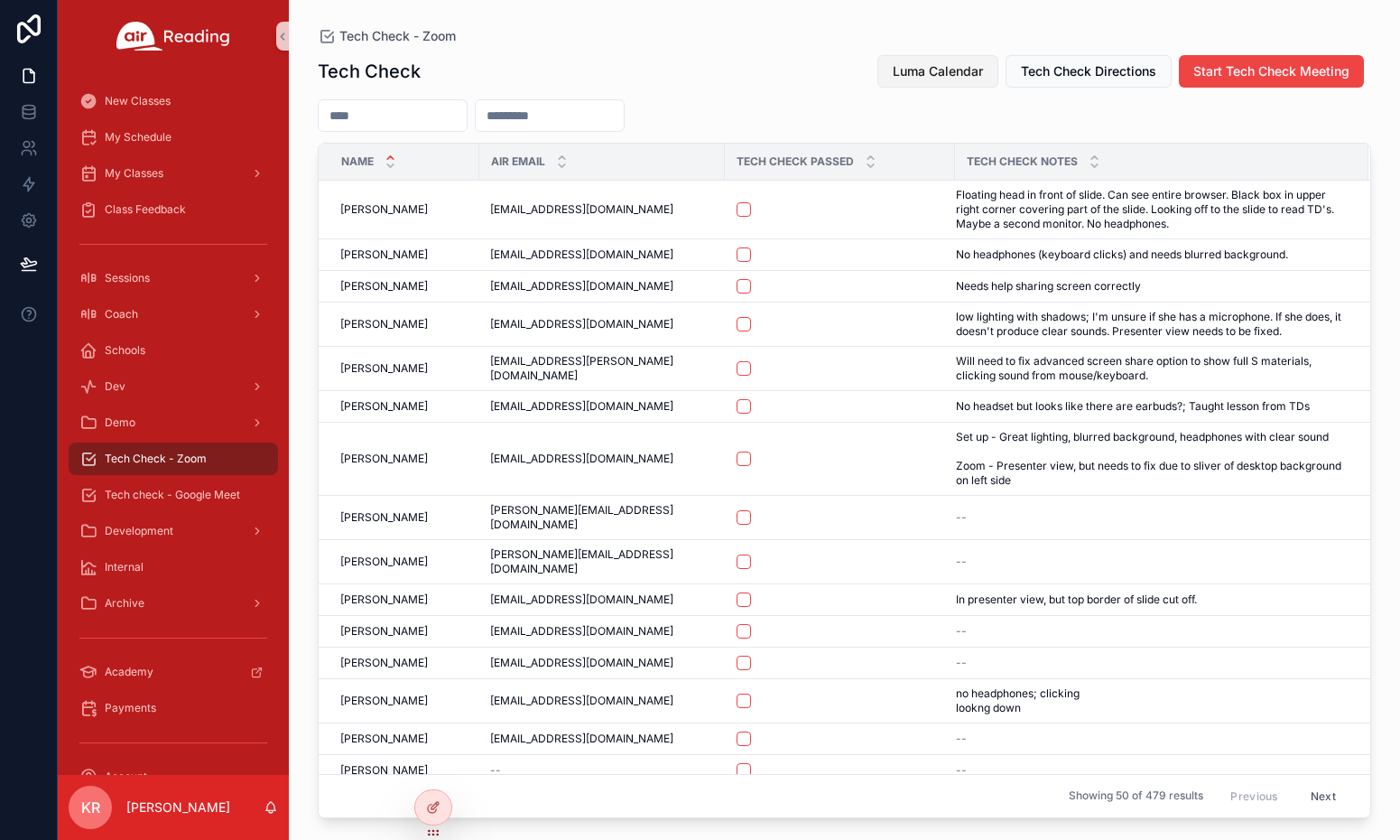
click at [905, 77] on span "Luma Calendar" at bounding box center [938, 72] width 90 height 18
click at [932, 74] on span "Luma Calendar" at bounding box center [938, 72] width 90 height 18
click at [913, 77] on span "Luma Calendar" at bounding box center [938, 72] width 90 height 18
click at [904, 70] on span "Luma Calendar" at bounding box center [938, 72] width 90 height 18
click at [940, 69] on span "Luma Calendar" at bounding box center [938, 72] width 90 height 18
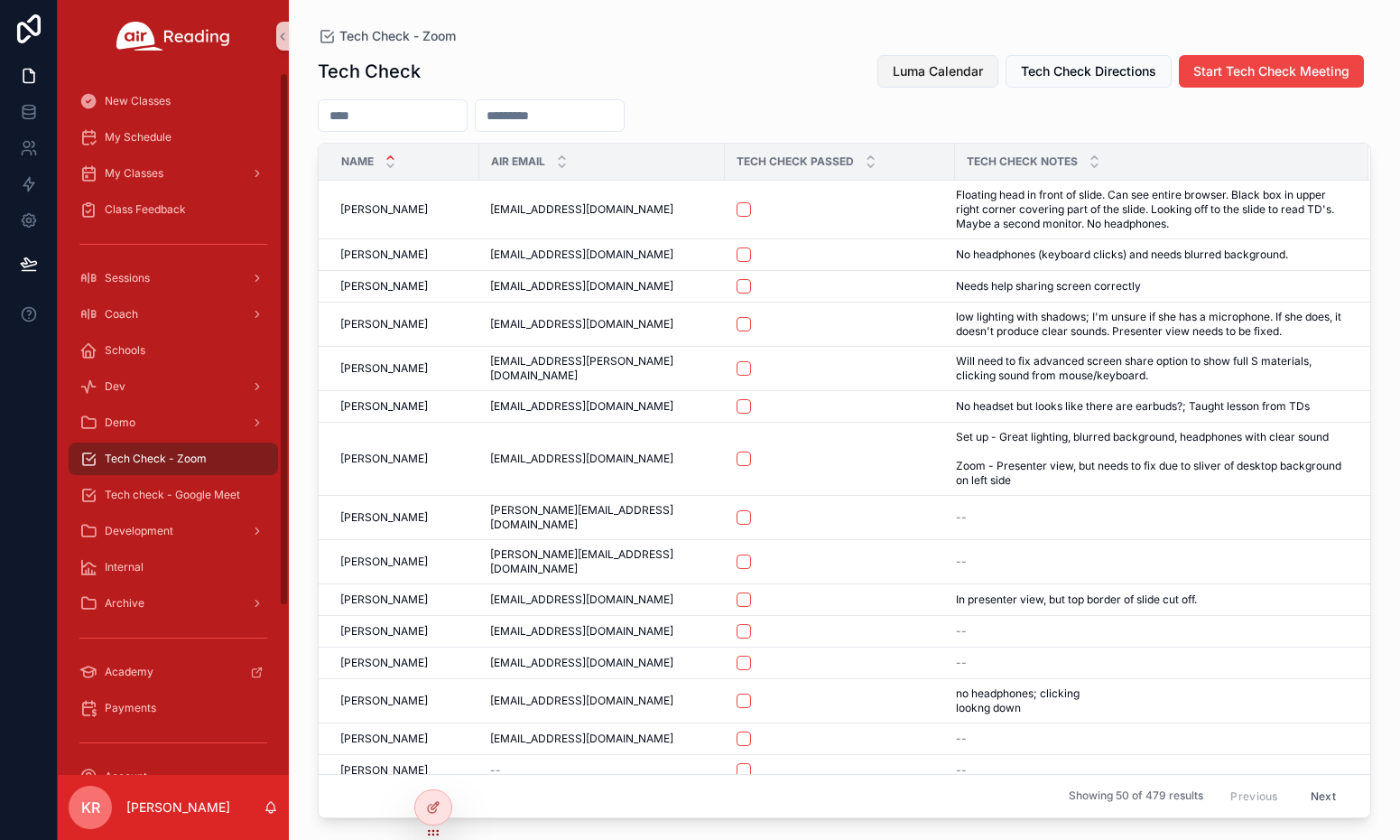
click at [914, 73] on span "Luma Calendar" at bounding box center [938, 72] width 90 height 18
click at [174, 504] on div "Tech check - Google Meet" at bounding box center [174, 494] width 188 height 28
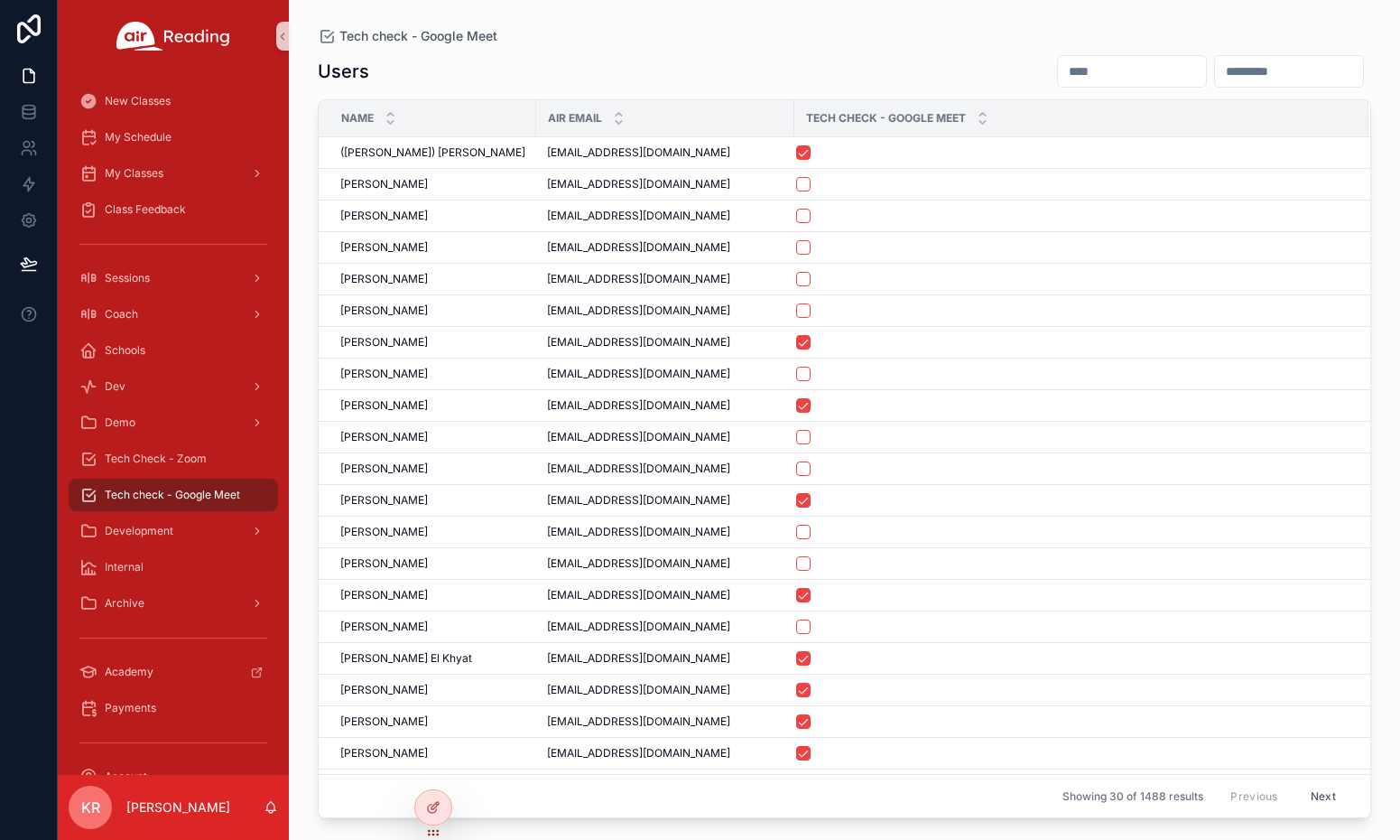
click at [1058, 76] on input "scrollable content" at bounding box center [1132, 72] width 148 height 26
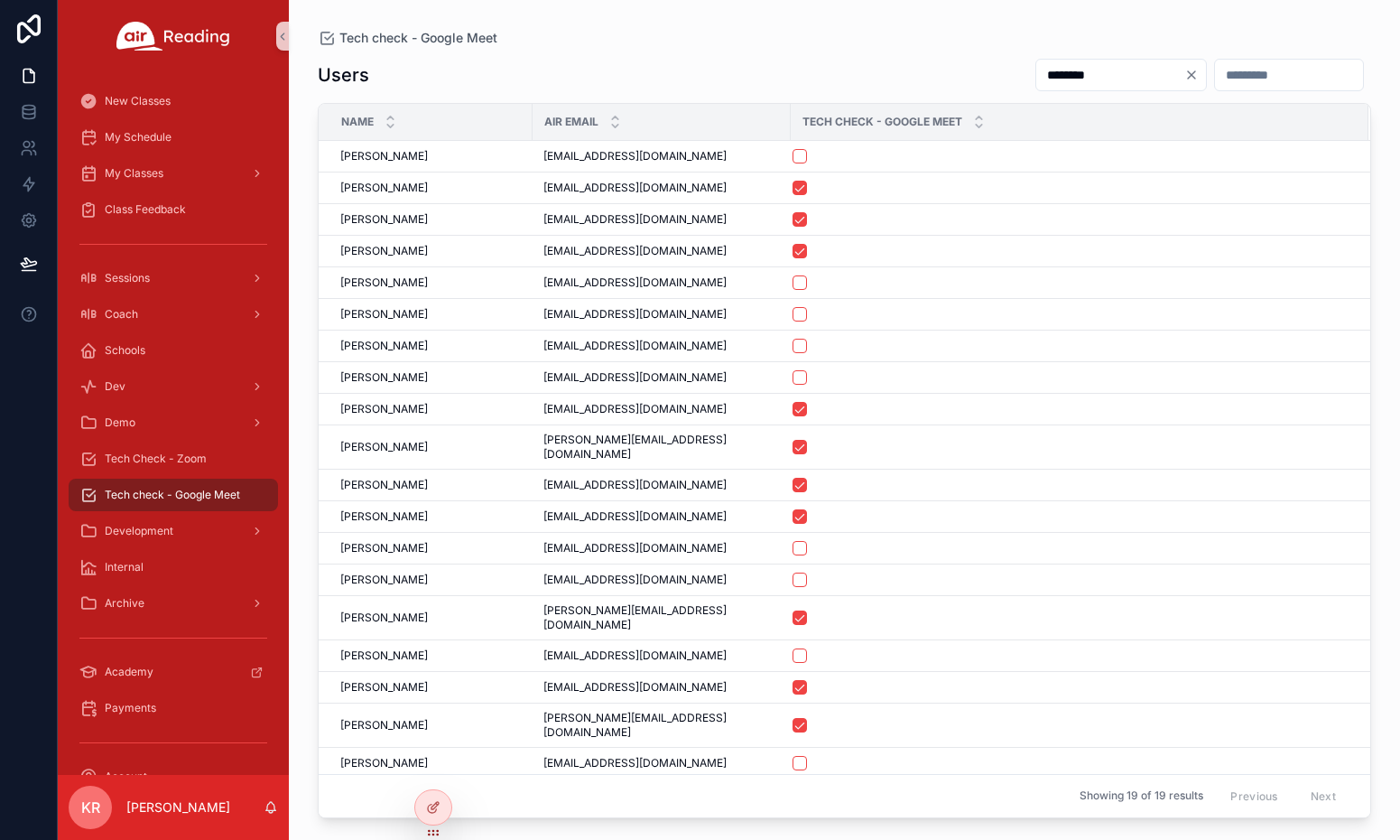
drag, startPoint x: 1043, startPoint y: 76, endPoint x: 921, endPoint y: 77, distance: 122.0
click at [913, 77] on div "Users ********" at bounding box center [845, 74] width 1054 height 34
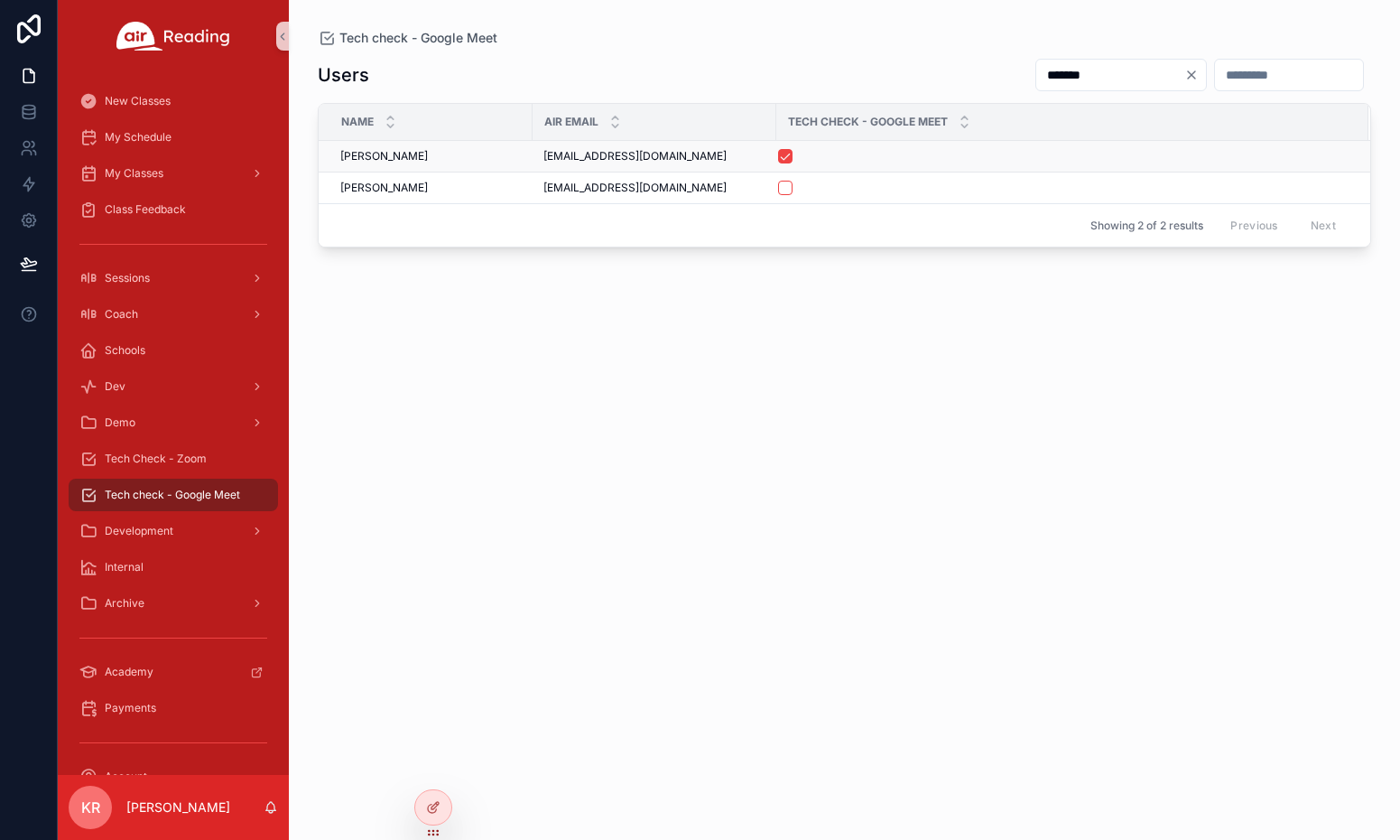
type input "*******"
drag, startPoint x: 690, startPoint y: 156, endPoint x: 545, endPoint y: 155, distance: 145.0
click at [545, 155] on div "mksalazar2017@gmail.com mksalazar2017@gmail.com" at bounding box center [655, 156] width 222 height 15
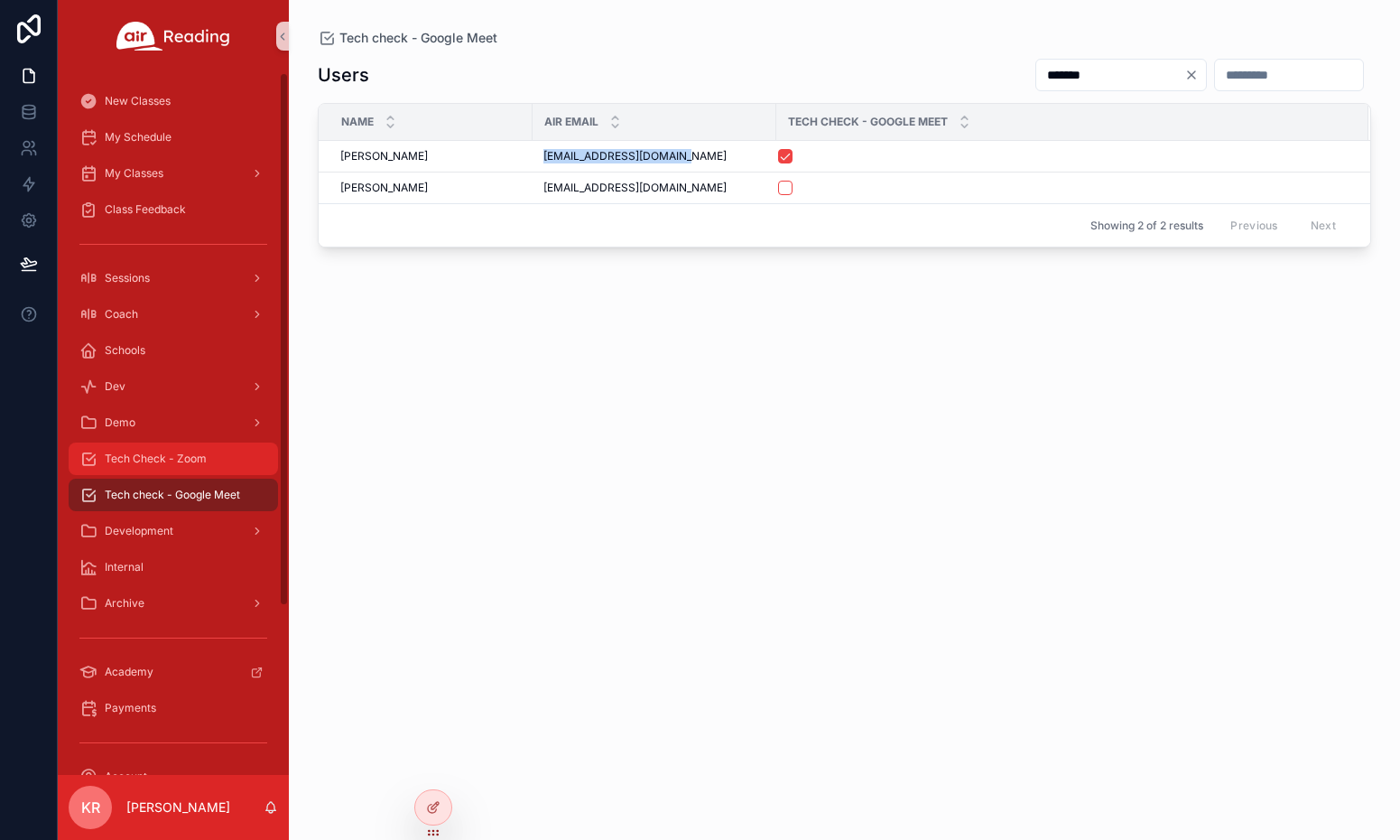
copy span "mksalazar2017@gmail.com"
click at [202, 464] on span "Tech Check - Zoom" at bounding box center [155, 459] width 102 height 15
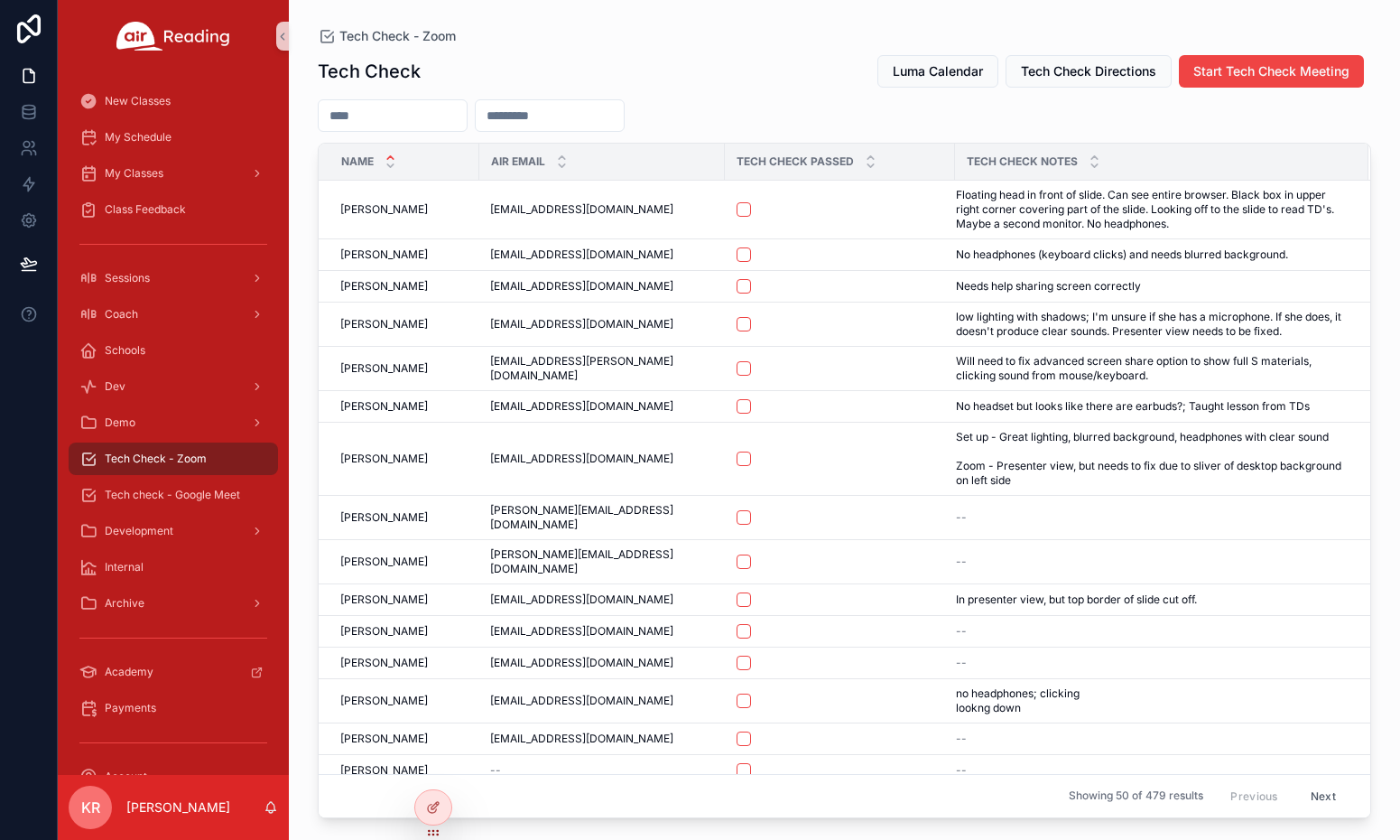
click at [624, 117] on input "scrollable content" at bounding box center [549, 116] width 148 height 26
paste input "**********"
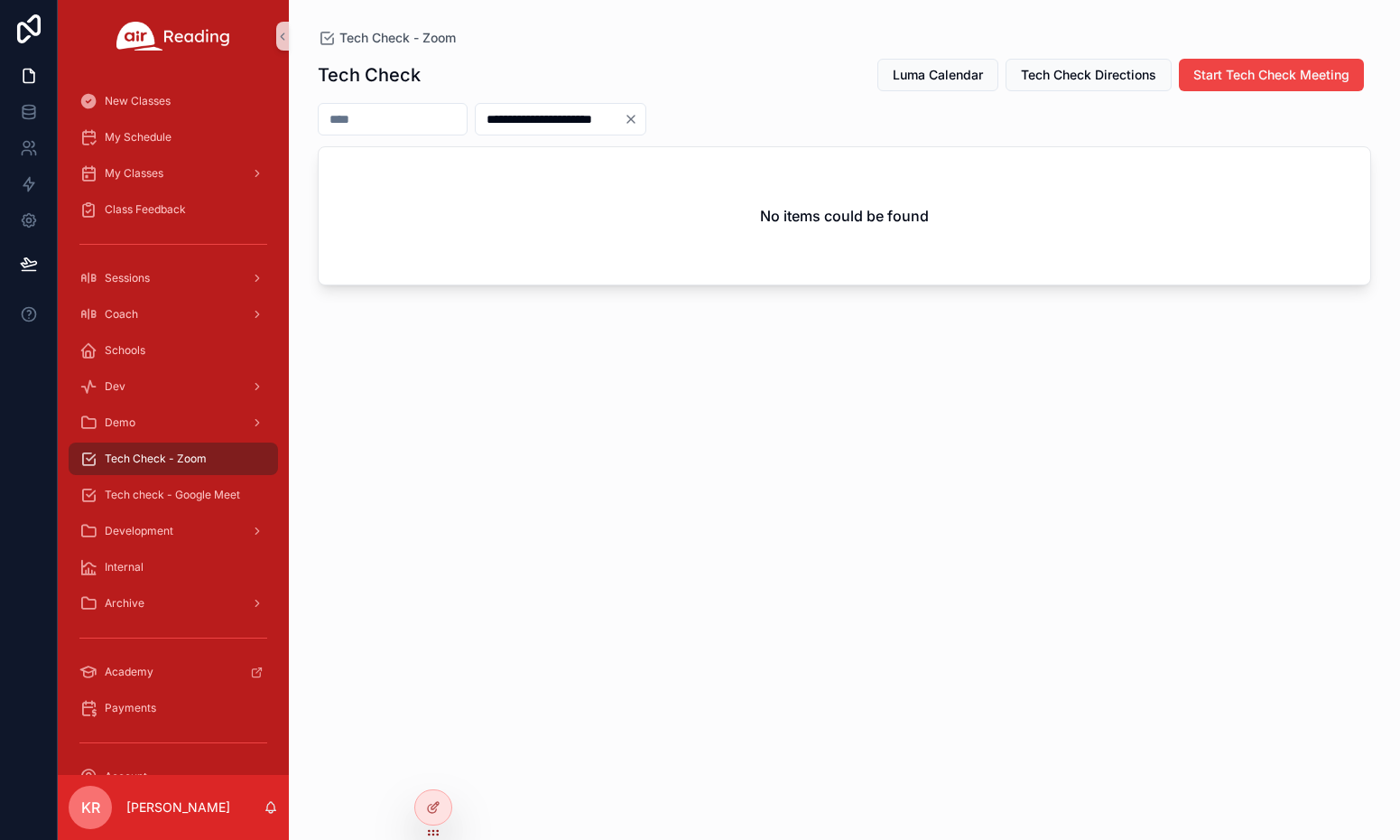
type input "**********"
click at [638, 118] on icon "Clear" at bounding box center [632, 119] width 15 height 15
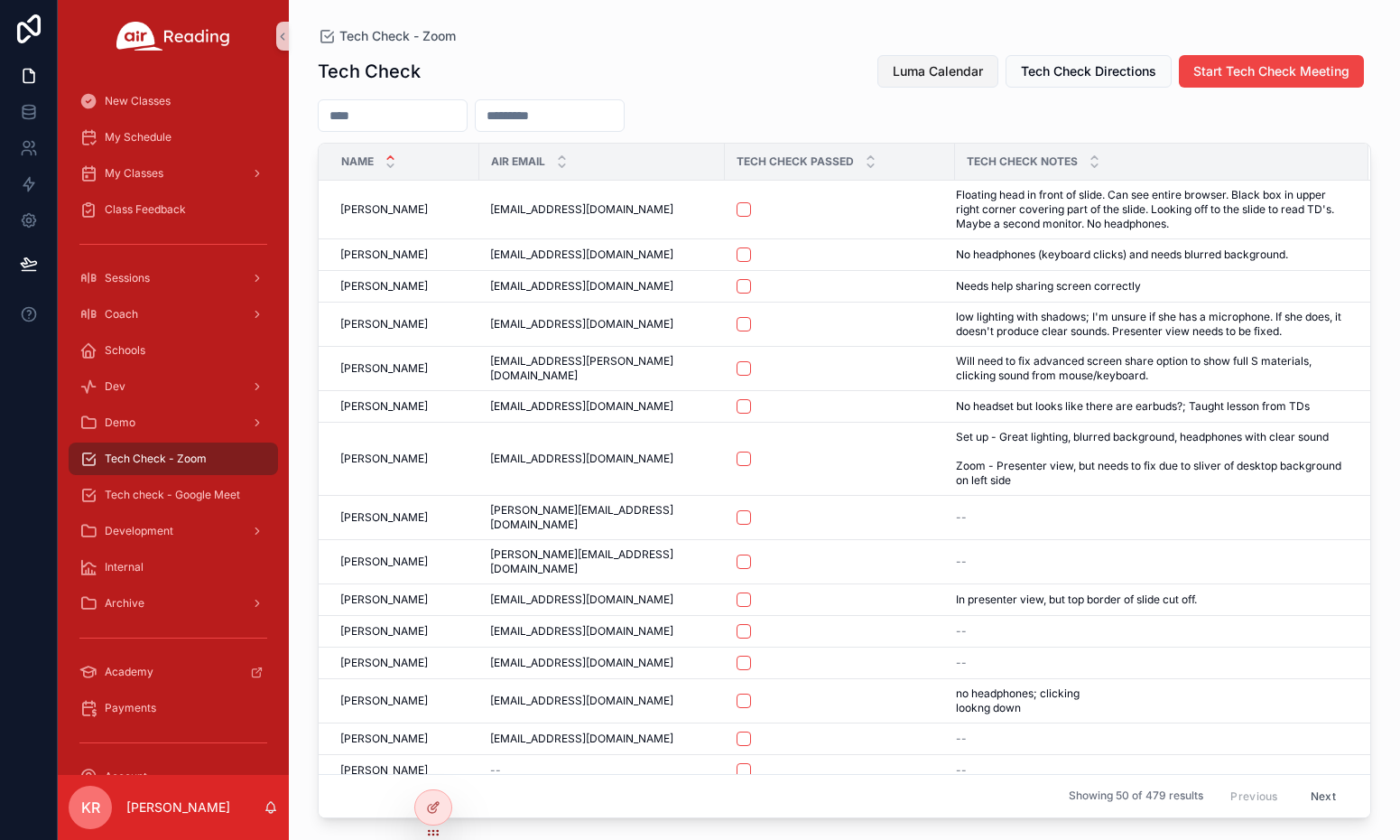
click at [907, 64] on span "Luma Calendar" at bounding box center [938, 72] width 90 height 18
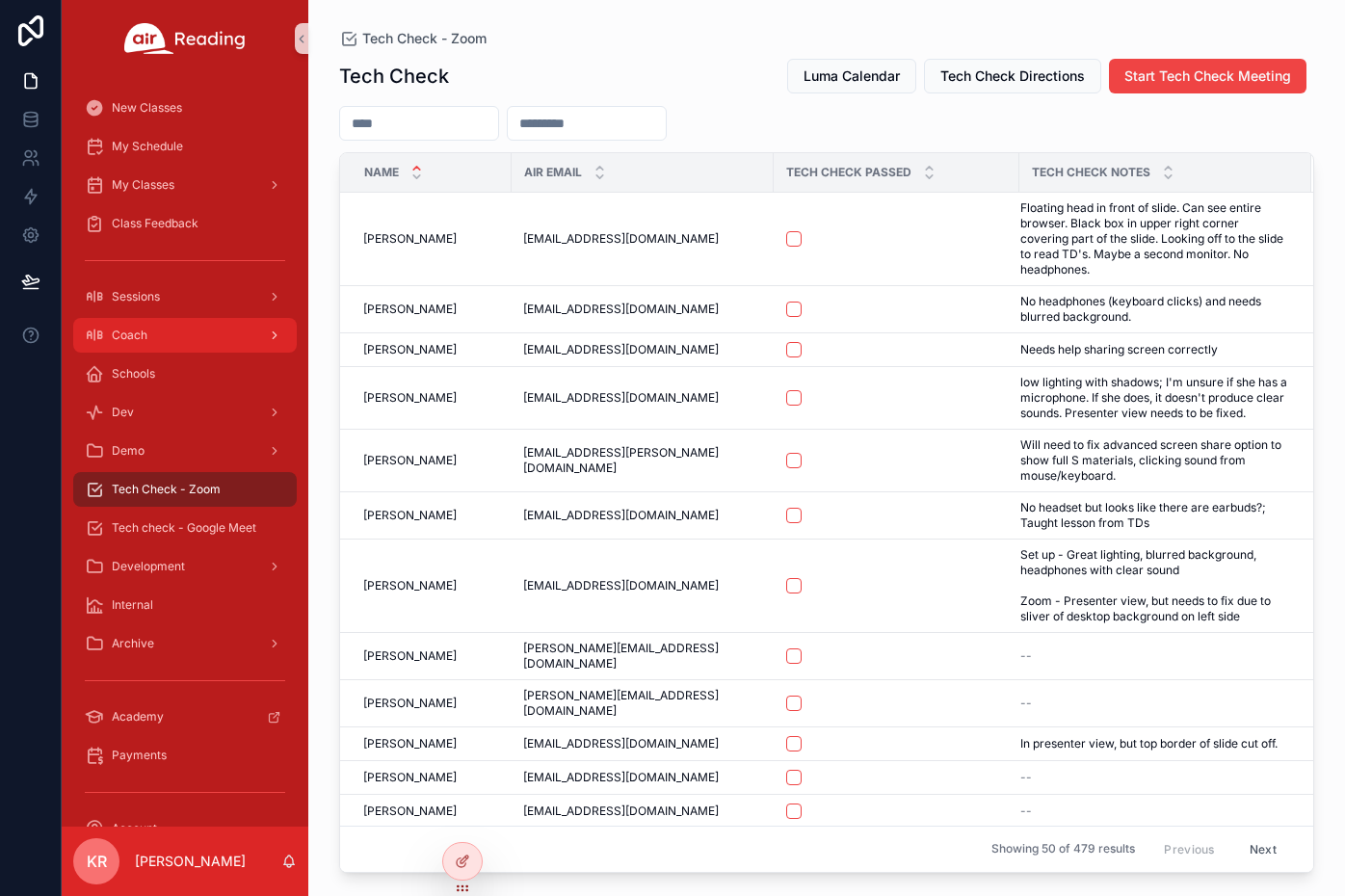
click at [167, 341] on div "Coach" at bounding box center [185, 334] width 201 height 30
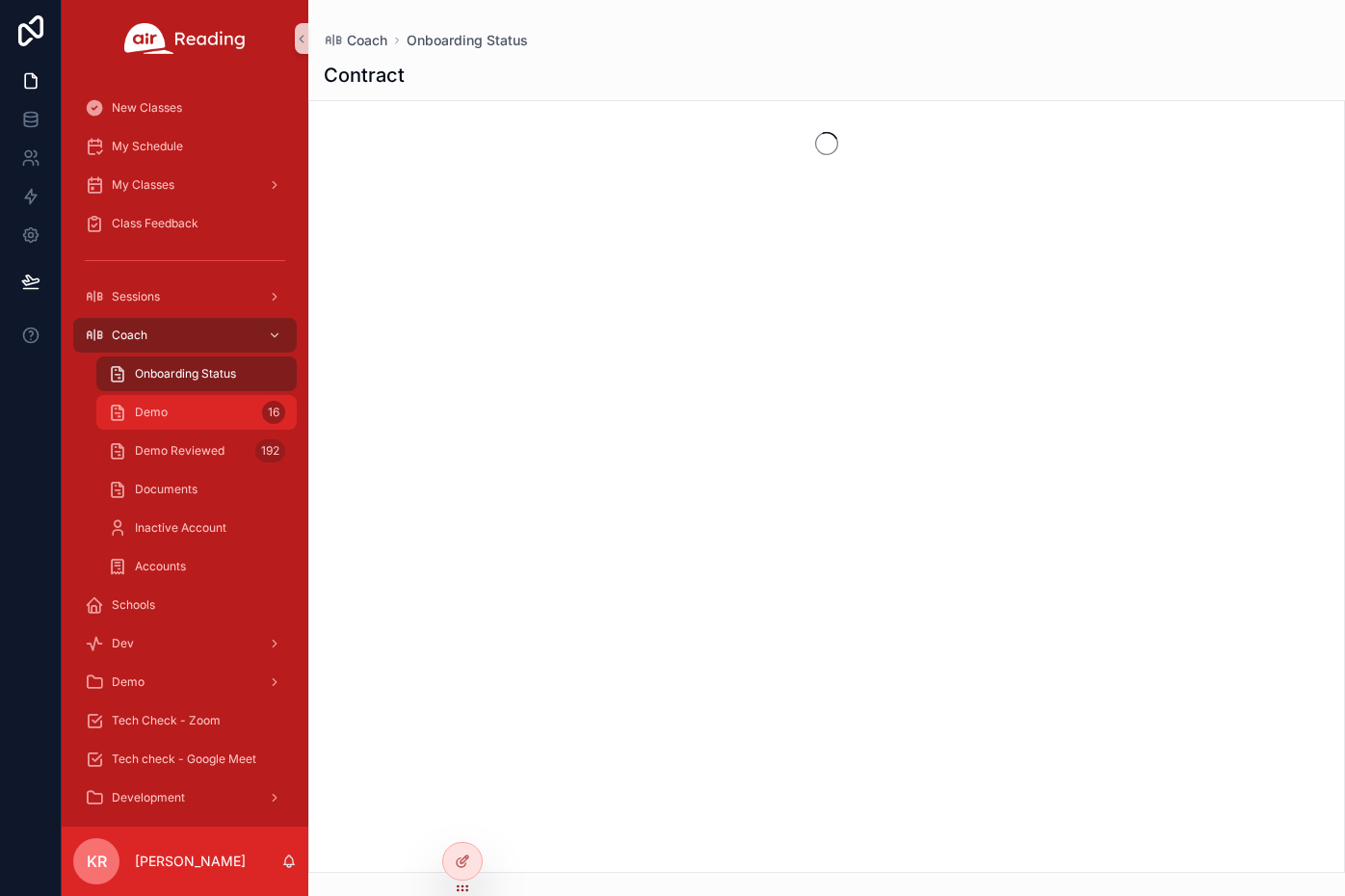
click at [204, 402] on div "Demo 16" at bounding box center [196, 411] width 177 height 30
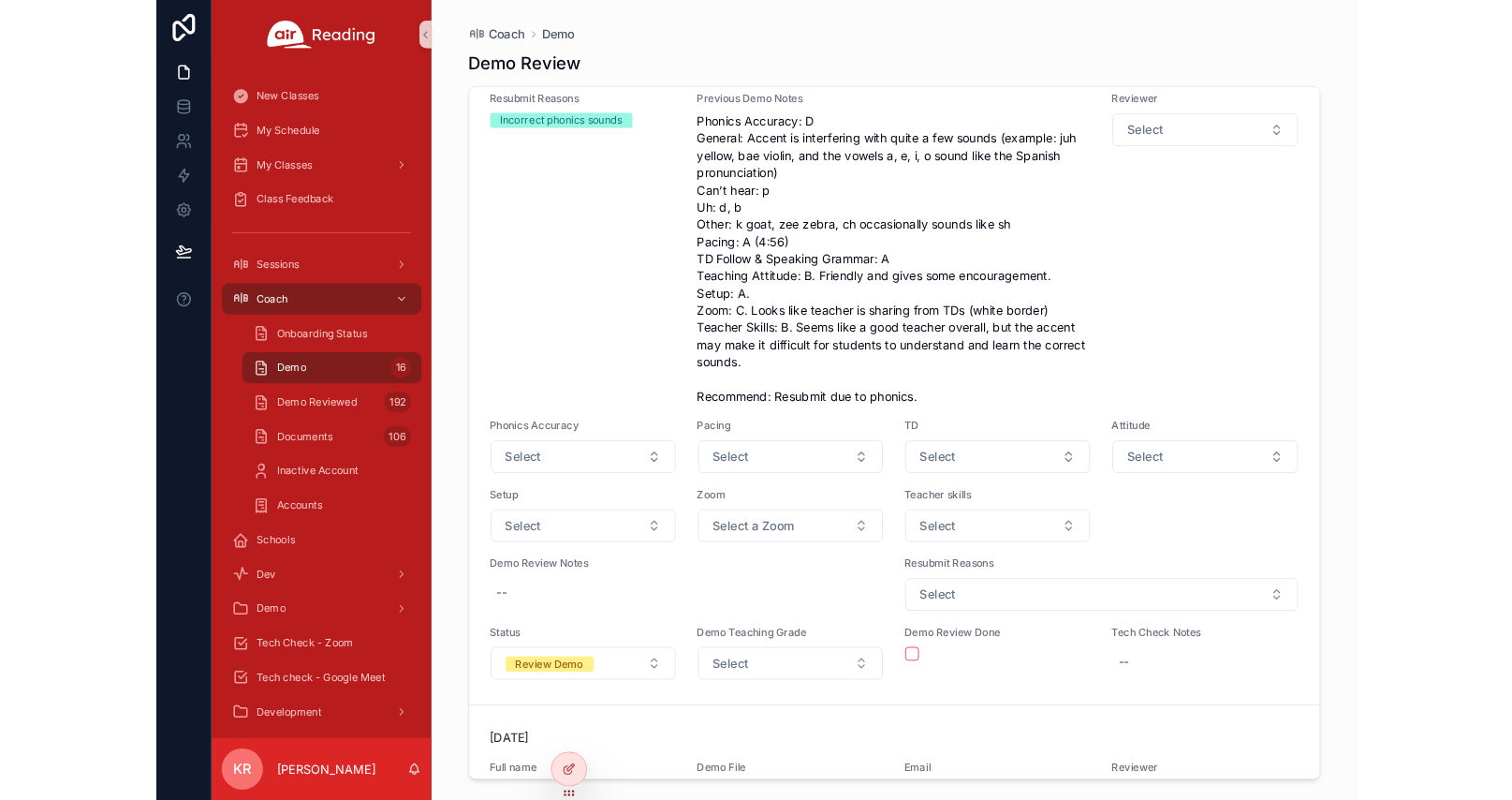
scroll to position [104, 0]
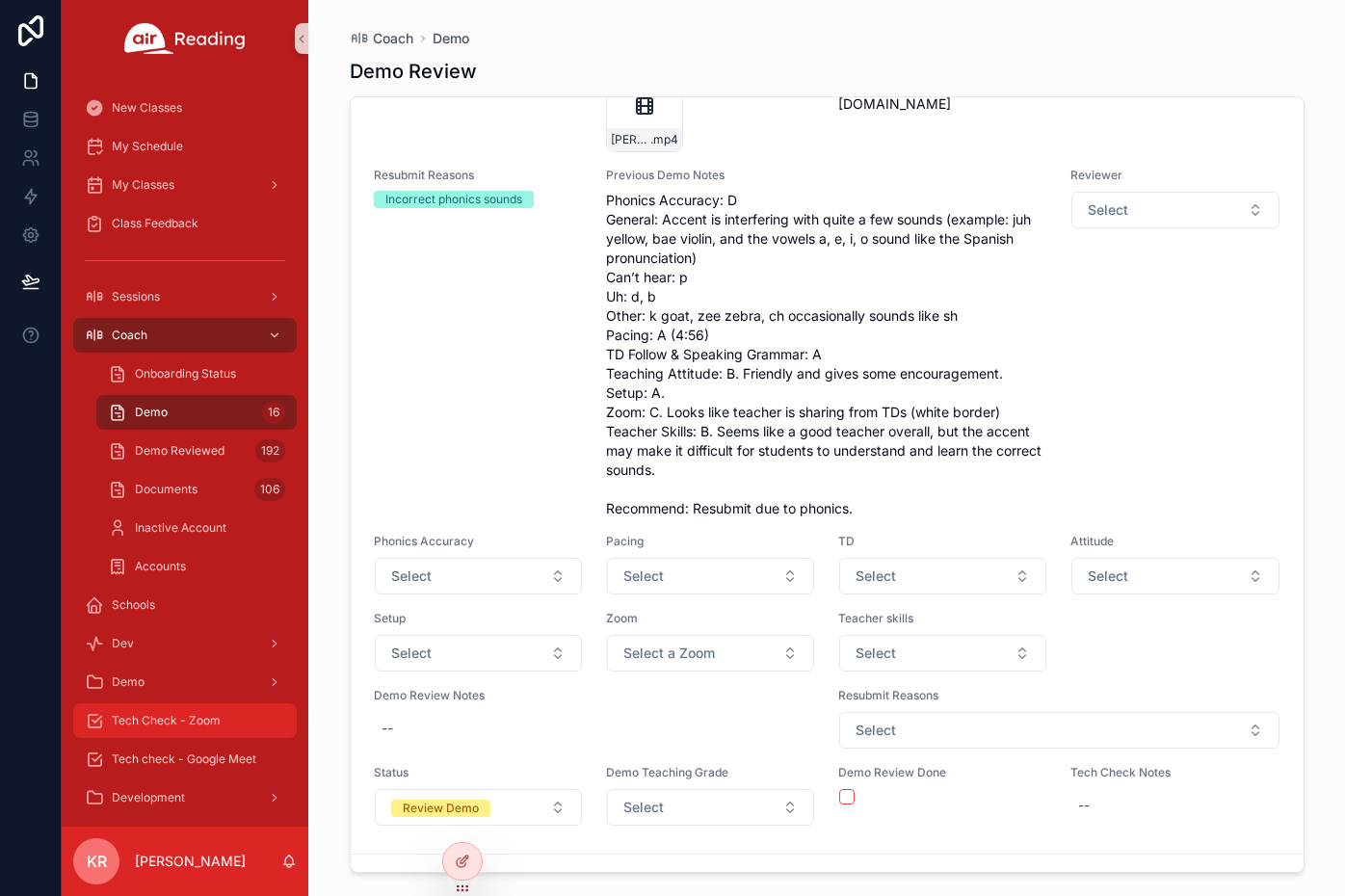
drag, startPoint x: 193, startPoint y: 716, endPoint x: 222, endPoint y: 699, distance: 33.6
click at [193, 716] on span "Tech Check - Zoom" at bounding box center [166, 721] width 109 height 16
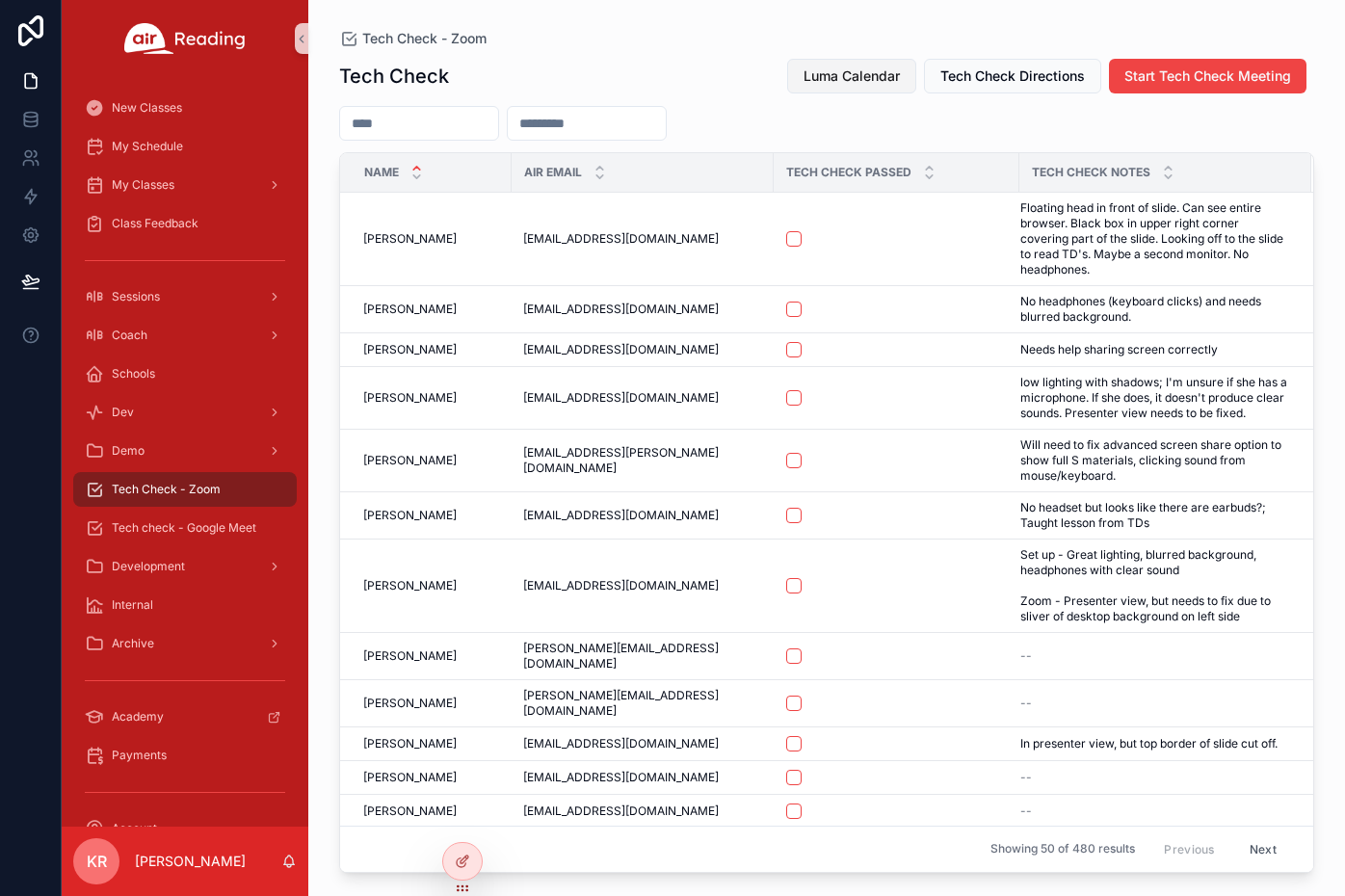
click at [858, 86] on button "Luma Calendar" at bounding box center [851, 75] width 129 height 34
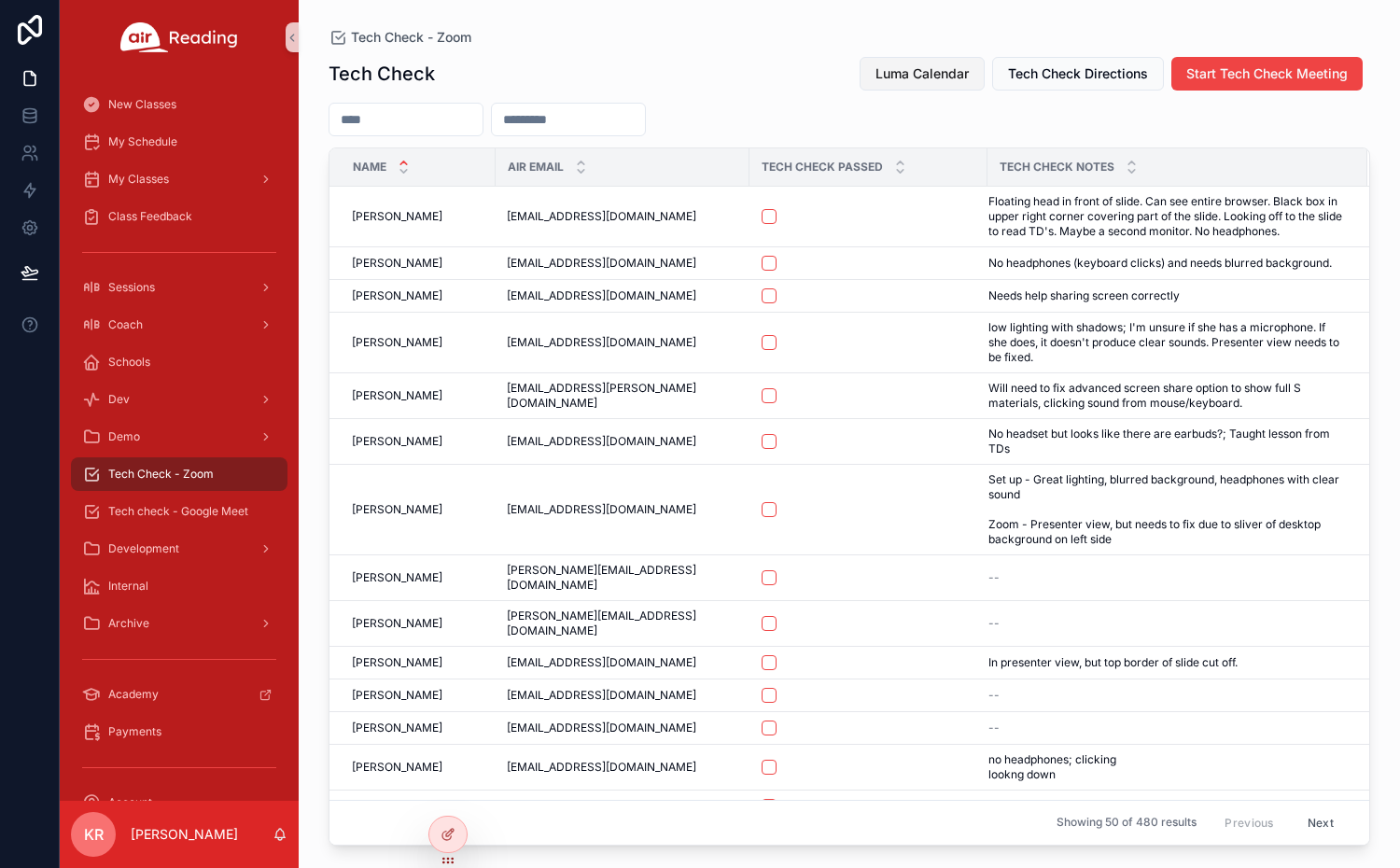
click at [941, 74] on span "Luma Calendar" at bounding box center [922, 74] width 93 height 19
click at [942, 78] on span "Luma Calendar" at bounding box center [922, 74] width 93 height 19
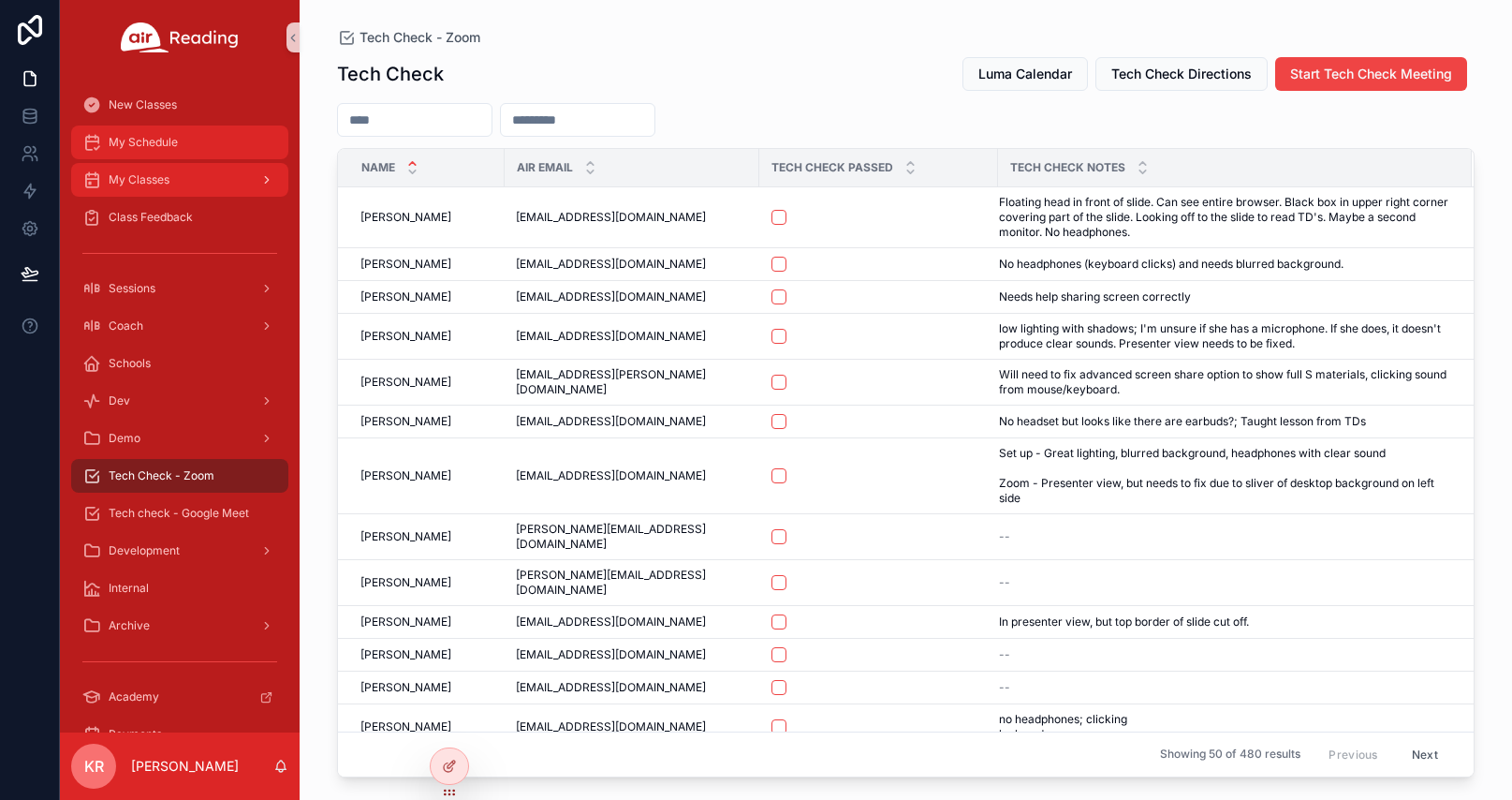
drag, startPoint x: 177, startPoint y: 146, endPoint x: 198, endPoint y: 175, distance: 35.8
click at [177, 146] on span "My Schedule" at bounding box center [143, 143] width 70 height 15
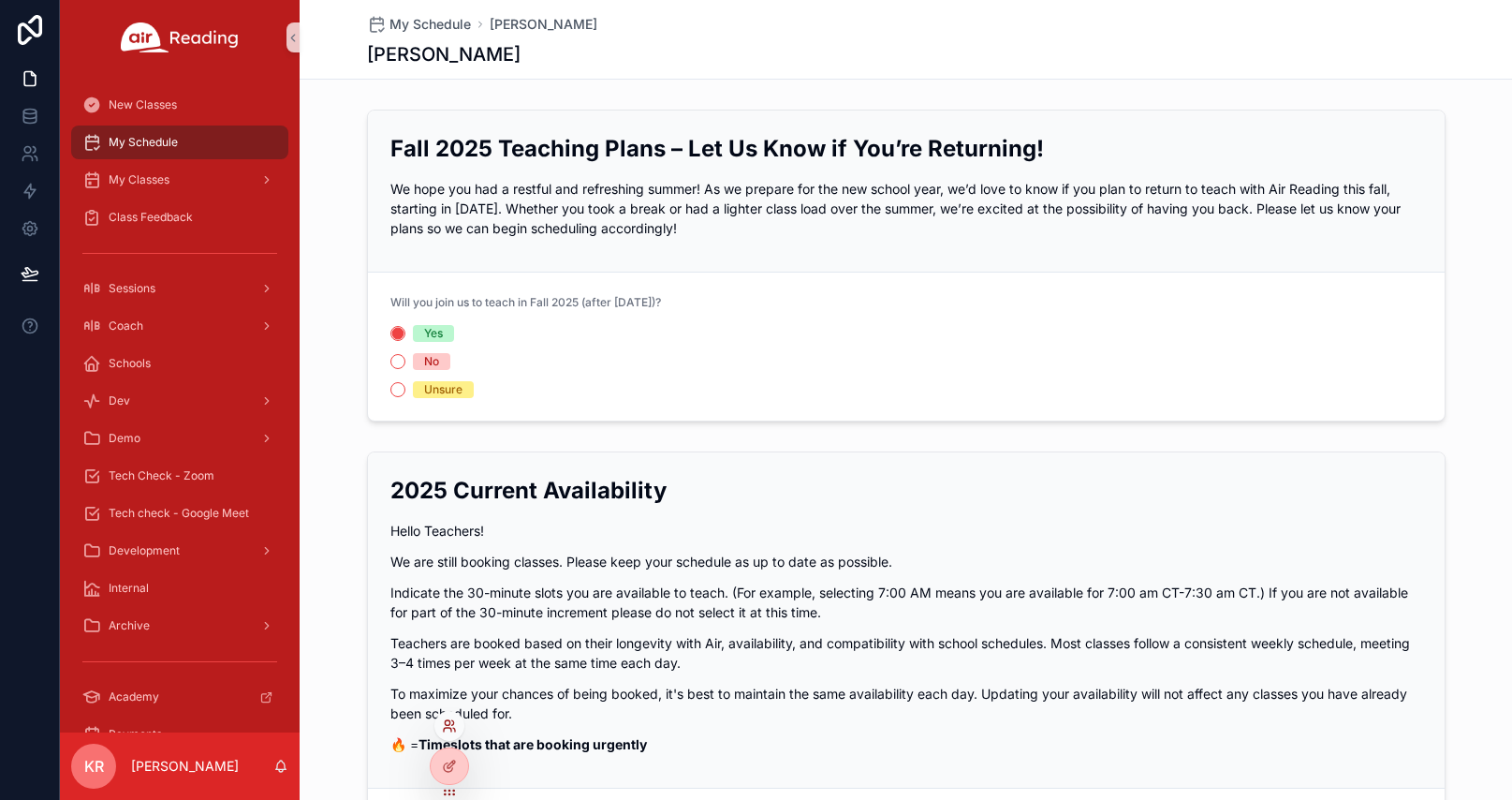
click at [451, 729] on icon at bounding box center [448, 730] width 8 height 4
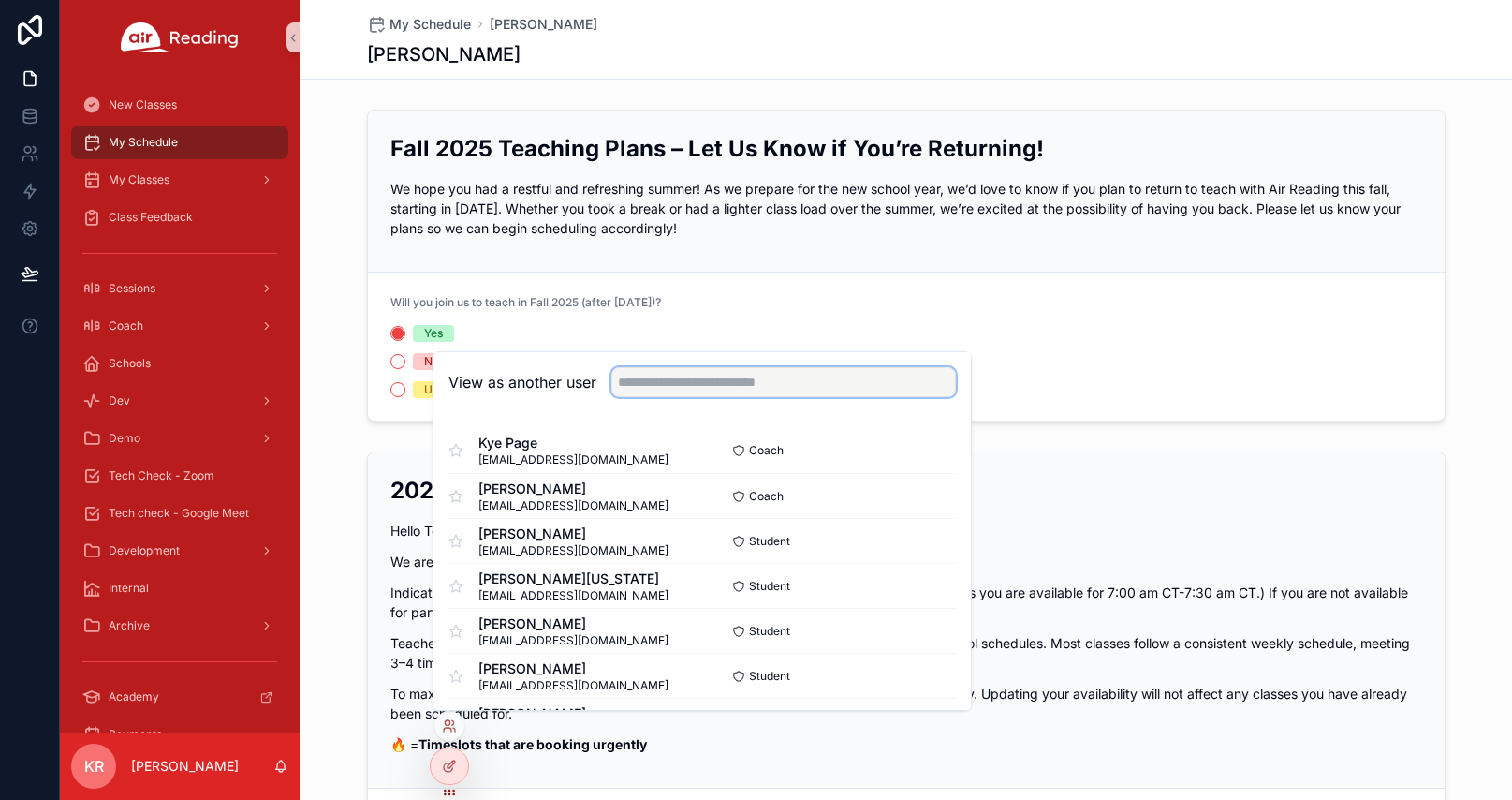
click at [706, 388] on input "text" at bounding box center [784, 382] width 345 height 30
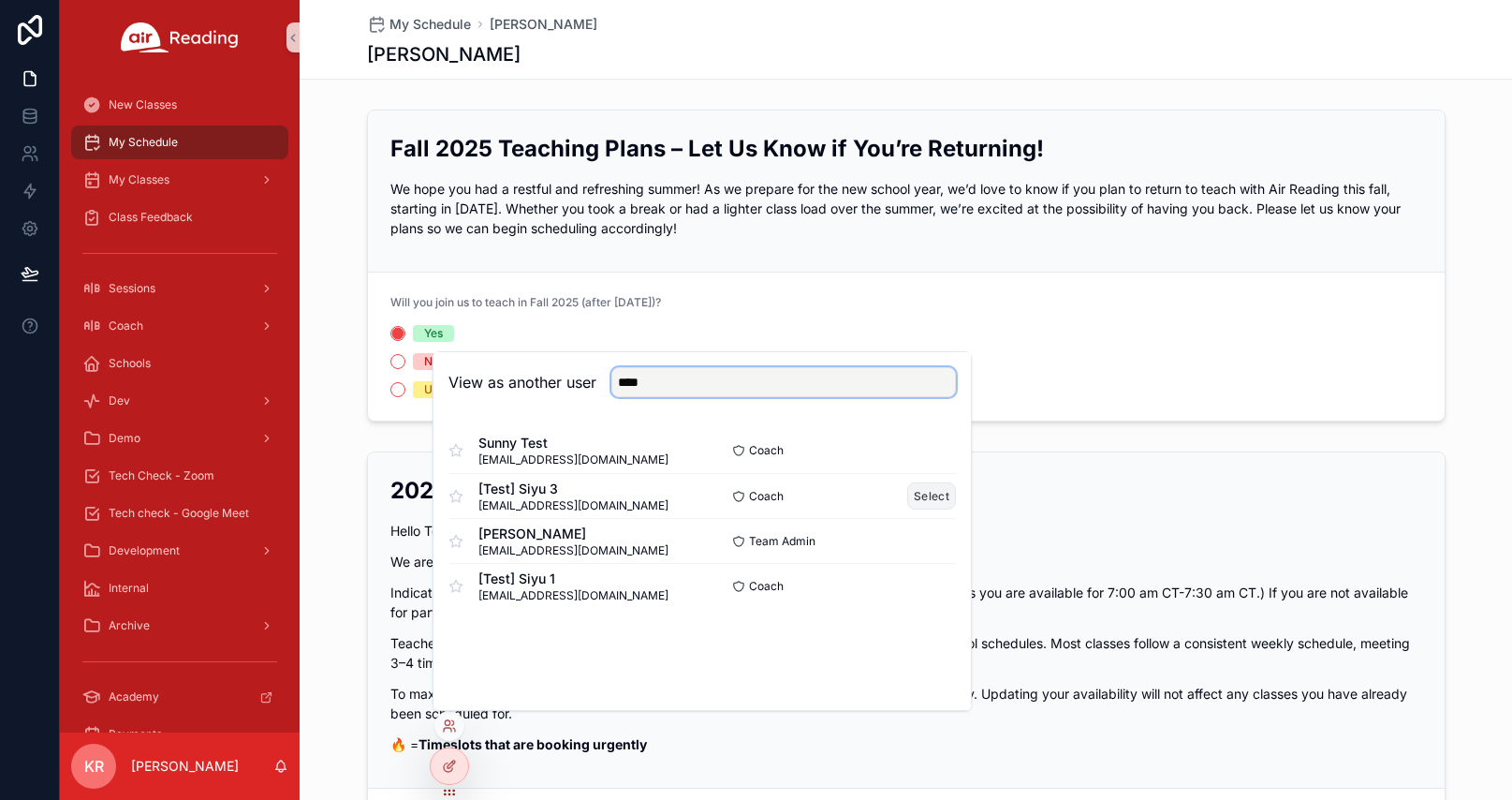
type input "****"
click at [936, 491] on button "Select" at bounding box center [931, 495] width 49 height 28
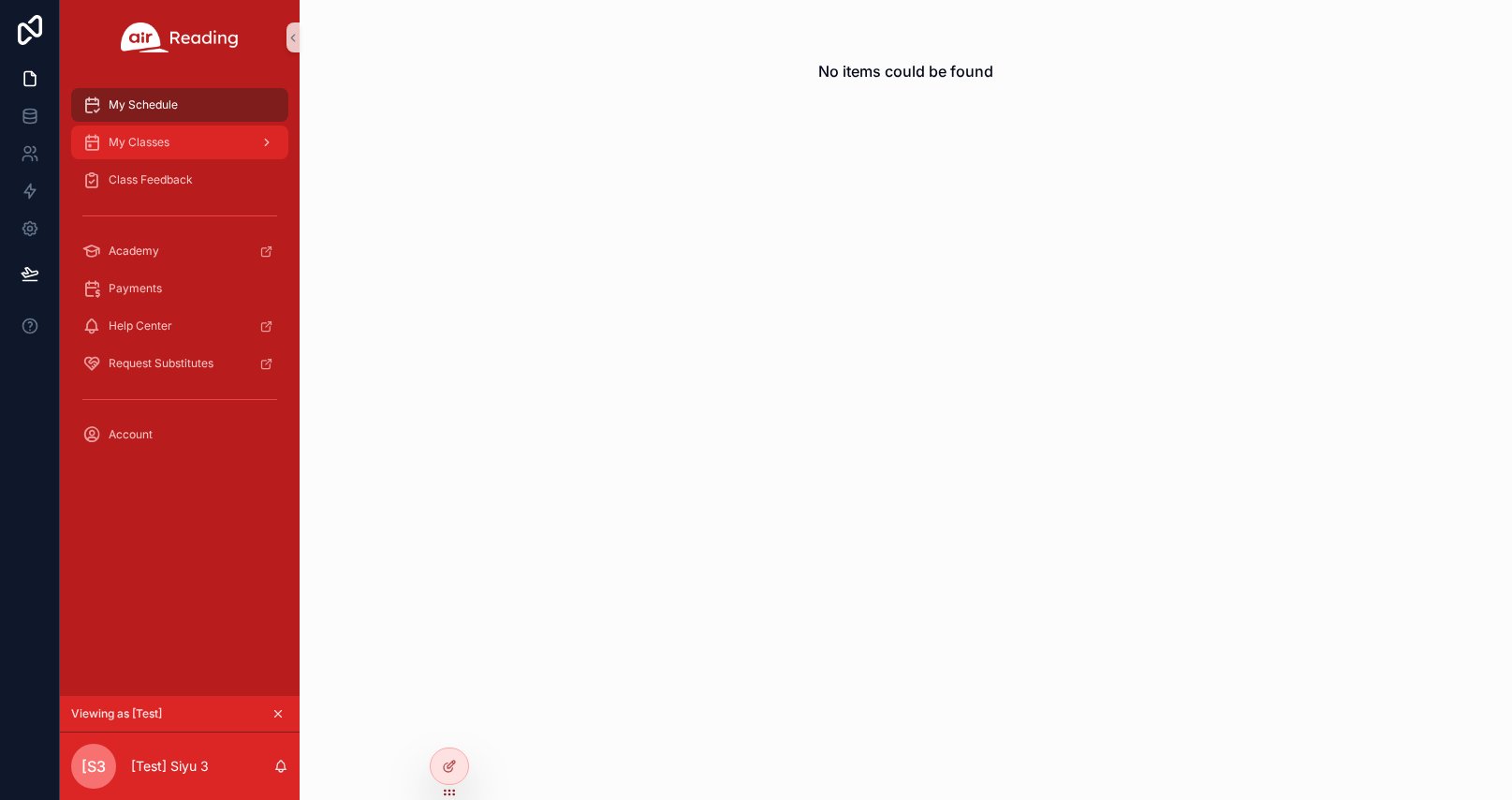
click at [161, 150] on div "My Classes" at bounding box center [180, 142] width 195 height 30
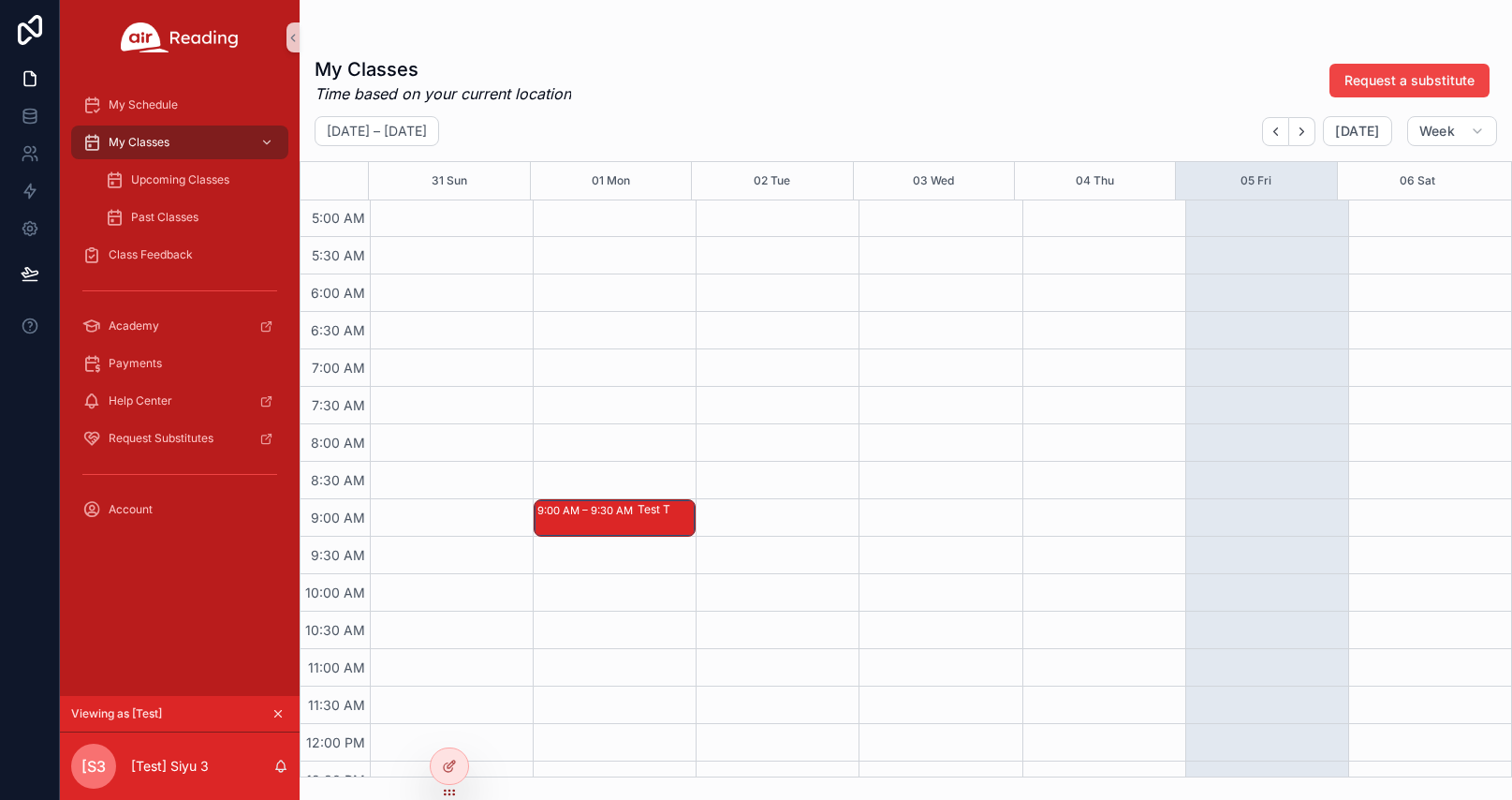
scroll to position [374, 0]
click at [1304, 131] on icon "Next" at bounding box center [1303, 131] width 4 height 8
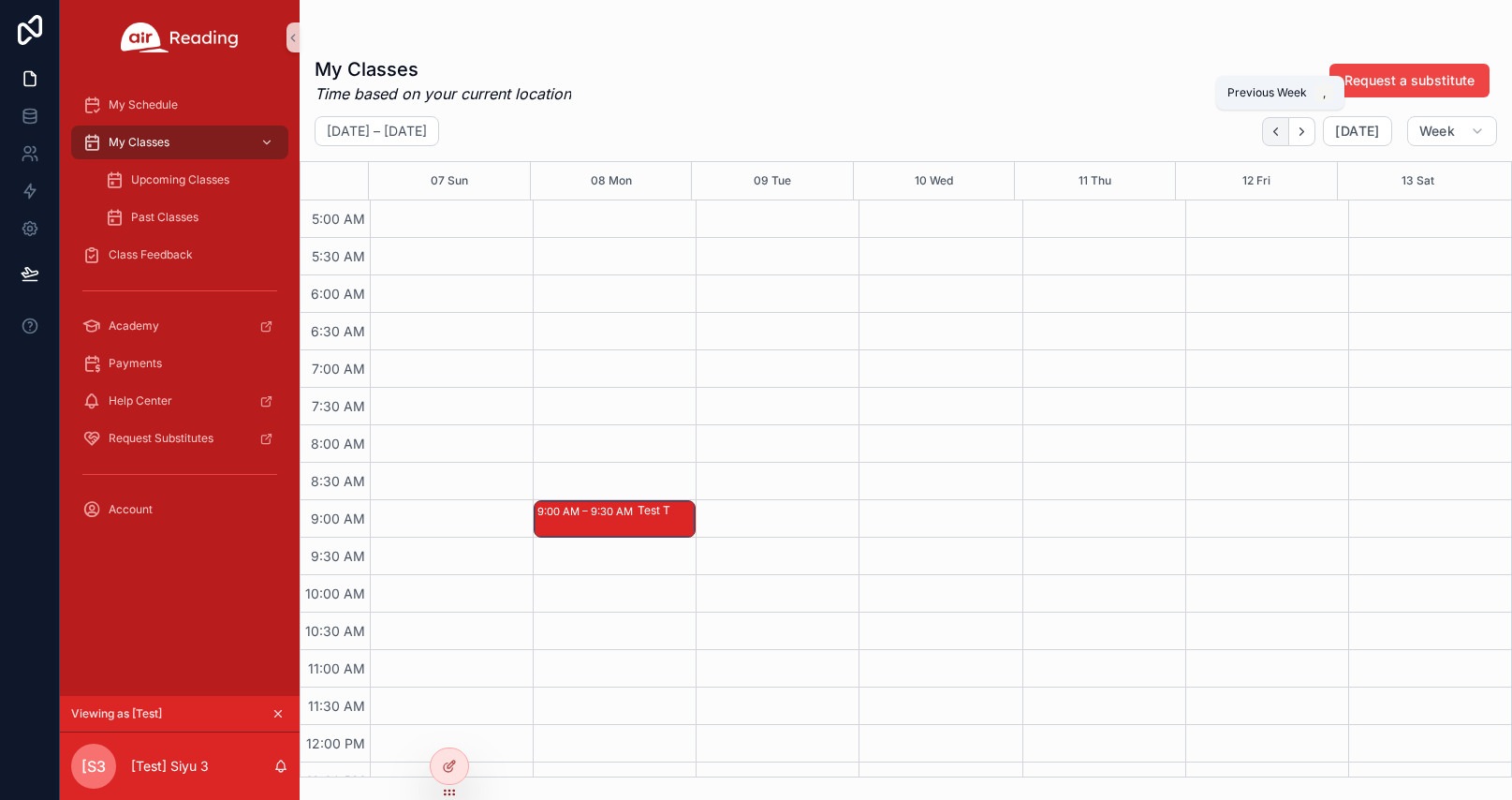
click at [1273, 138] on icon "Back" at bounding box center [1276, 131] width 14 height 14
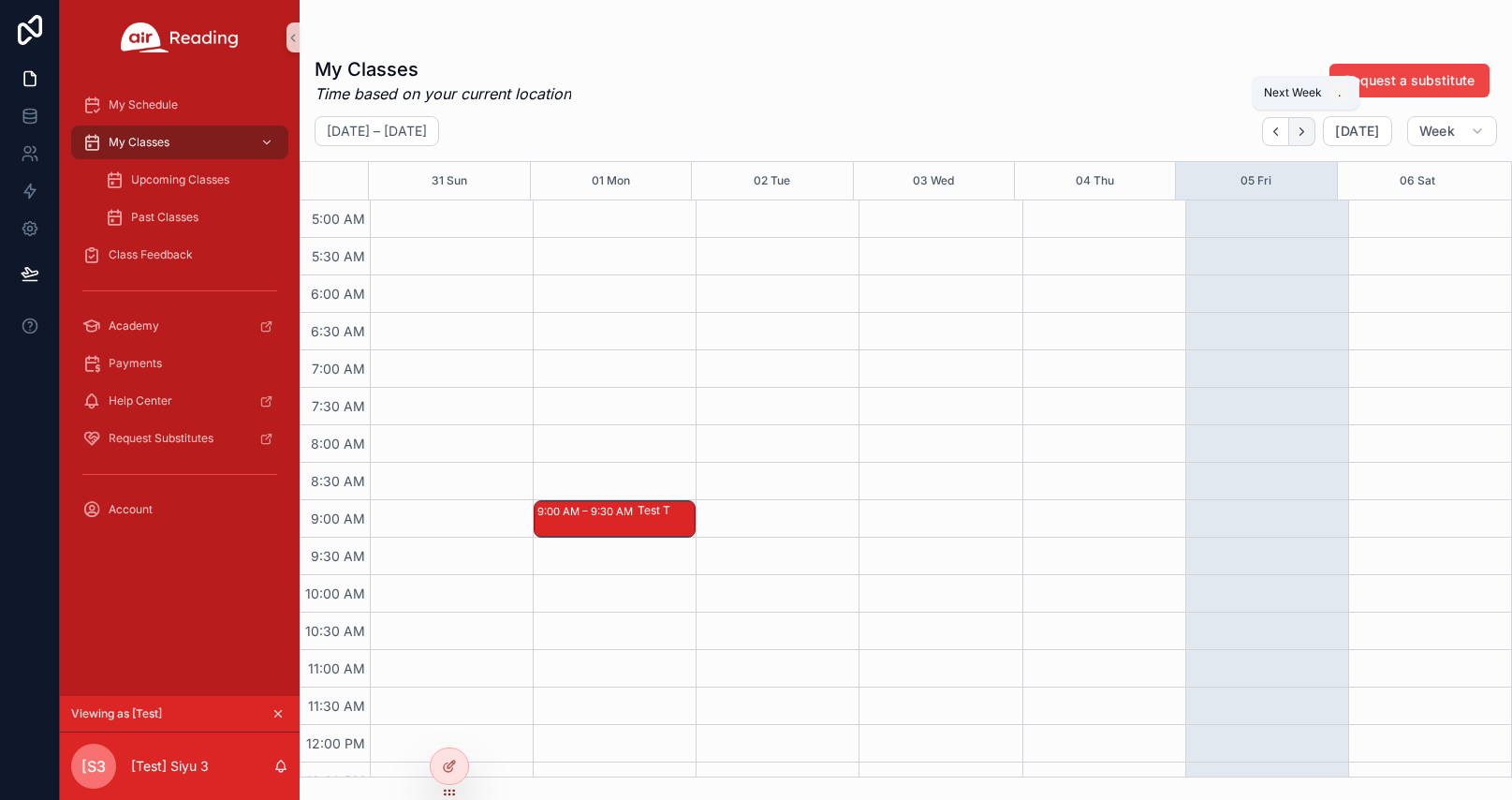
click at [1304, 132] on icon "Next" at bounding box center [1303, 131] width 4 height 8
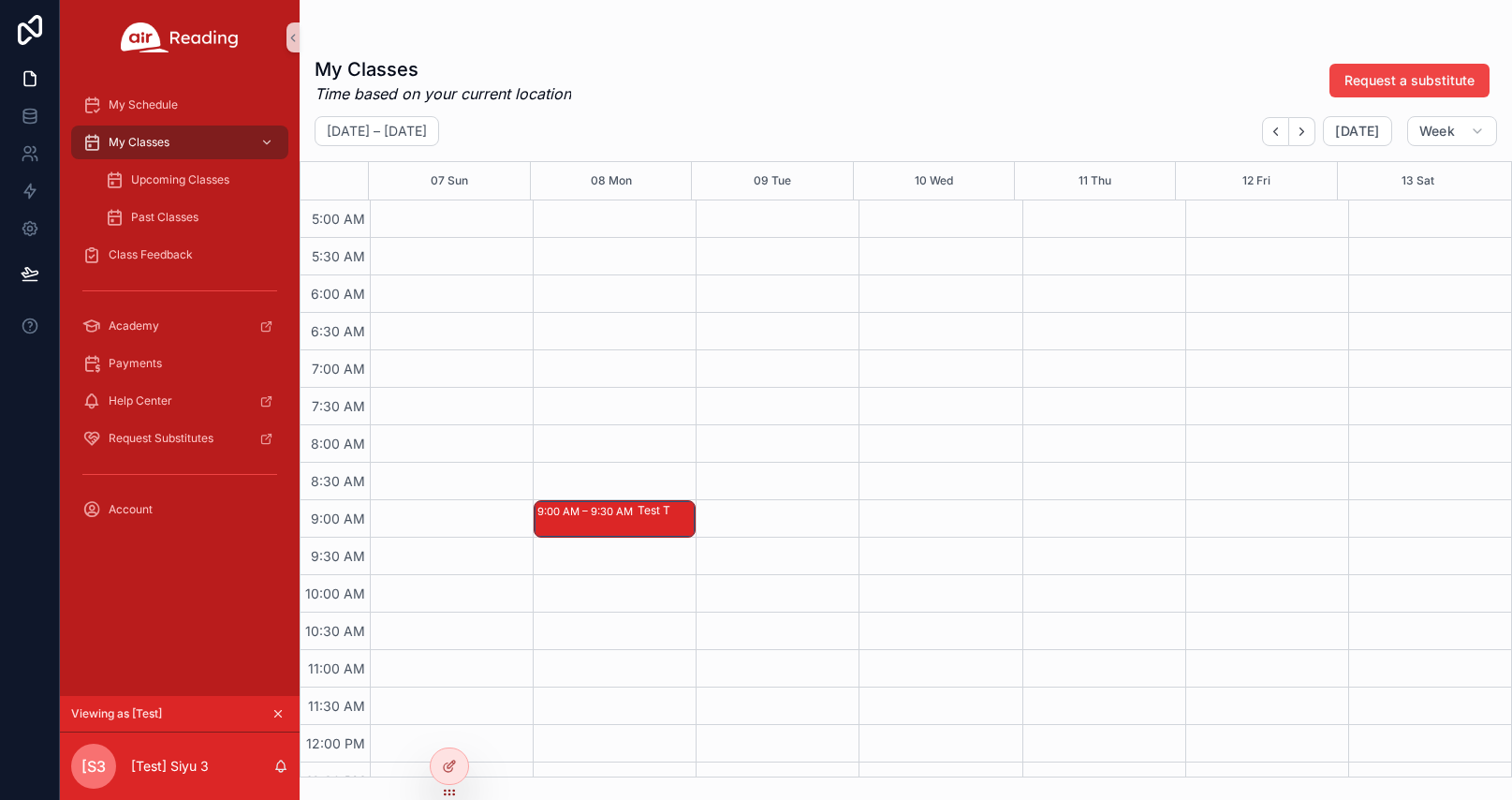
click at [638, 523] on div "Test T" at bounding box center [666, 518] width 56 height 33
